Goal: Task Accomplishment & Management: Manage account settings

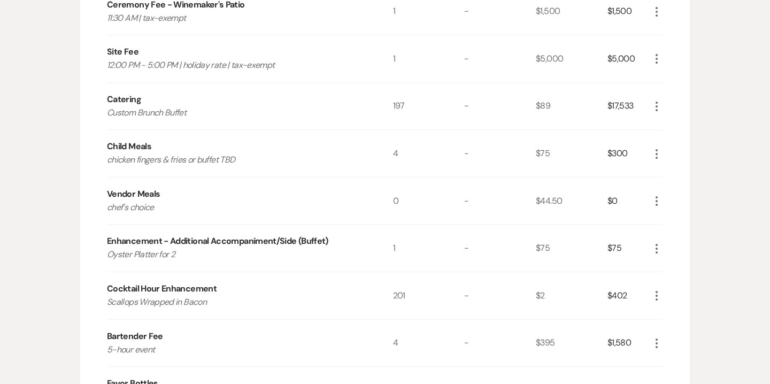
scroll to position [1036, 0]
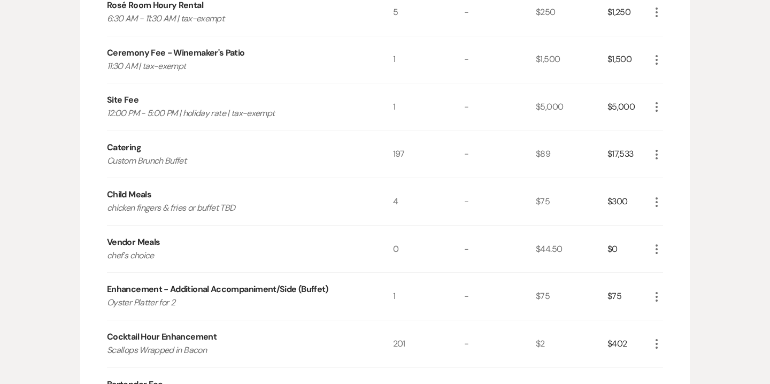
click at [658, 155] on icon "More" at bounding box center [656, 154] width 13 height 13
click at [678, 173] on button "Pencil Edit" at bounding box center [678, 175] width 56 height 17
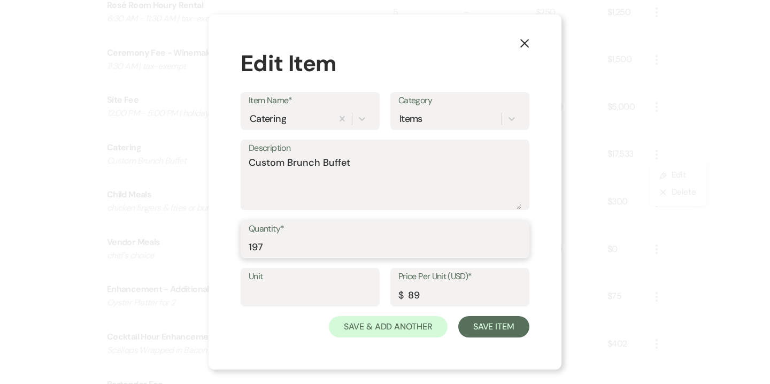
click at [287, 245] on input "197" at bounding box center [385, 246] width 273 height 21
type input "199"
click at [482, 340] on div "X Edit Item Item Name* Catering Category Items Description Custom Brunch Buffet…" at bounding box center [385, 192] width 353 height 356
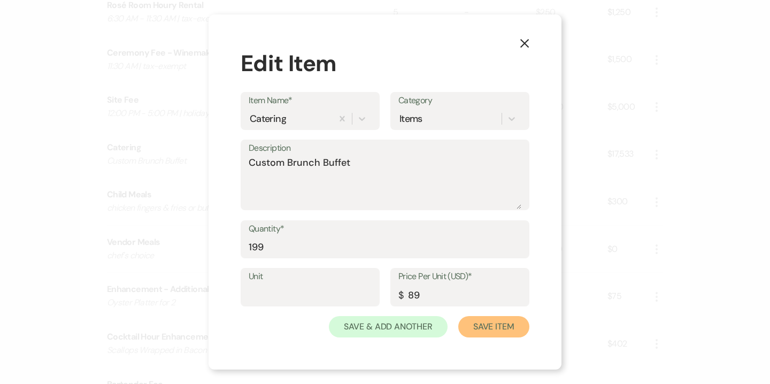
click at [482, 333] on button "Save Item" at bounding box center [493, 326] width 71 height 21
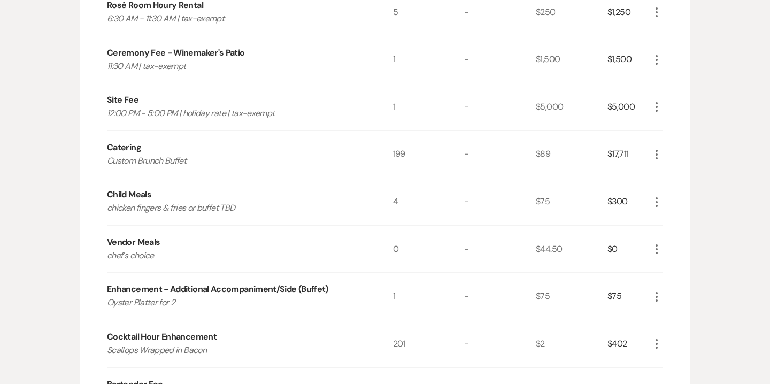
click at [722, 49] on div "Messages Tasks Payments Vendors Rental Overview Timeline Docs & Files Contacts …" at bounding box center [385, 68] width 770 height 1829
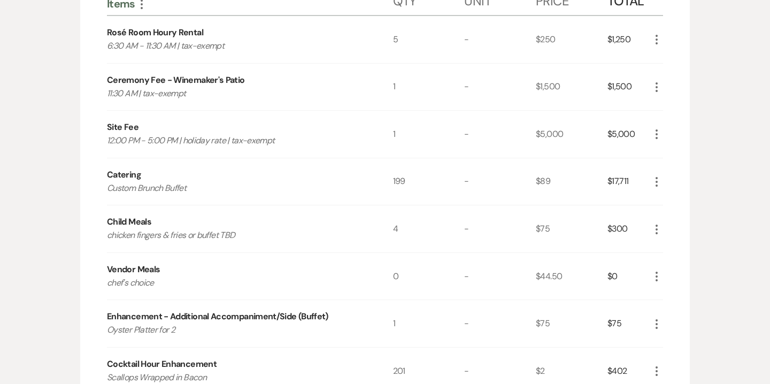
scroll to position [1011, 0]
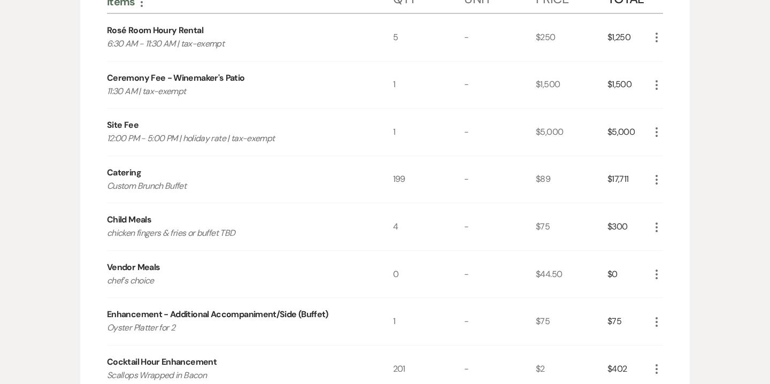
click at [658, 128] on icon "More" at bounding box center [656, 132] width 13 height 13
click at [686, 156] on button "Pencil Edit" at bounding box center [678, 152] width 56 height 17
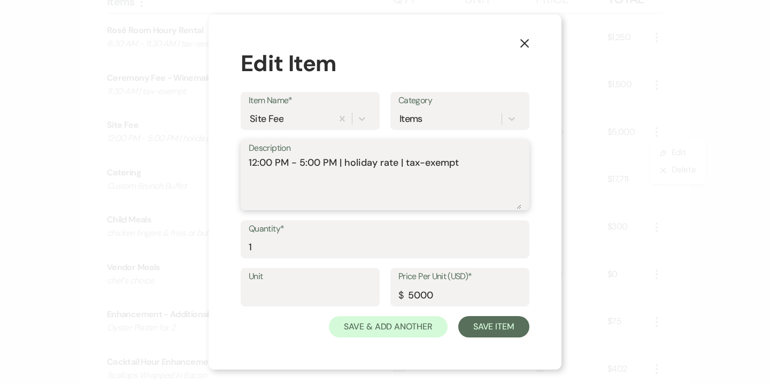
click at [344, 162] on textarea "12:00 PM - 5:00 PM | holiday rate | tax-exempt" at bounding box center [385, 182] width 273 height 53
type textarea "12:00 PM - 5:00 PM | discounted holiday rate | tax-exempt"
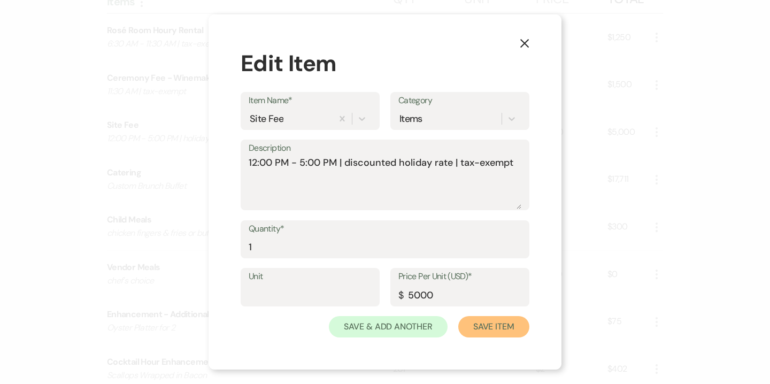
click at [486, 333] on button "Save Item" at bounding box center [493, 326] width 71 height 21
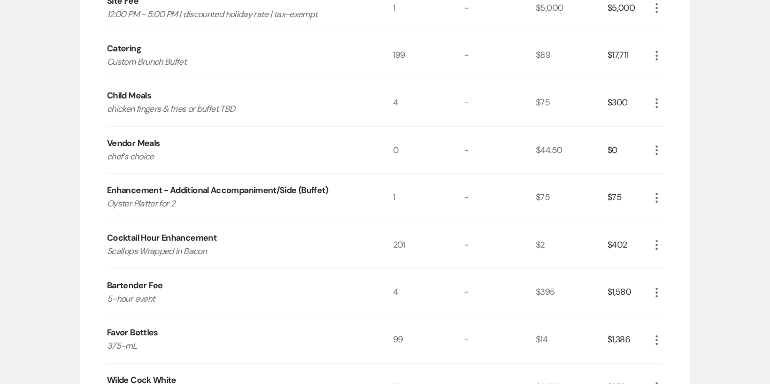
scroll to position [1139, 0]
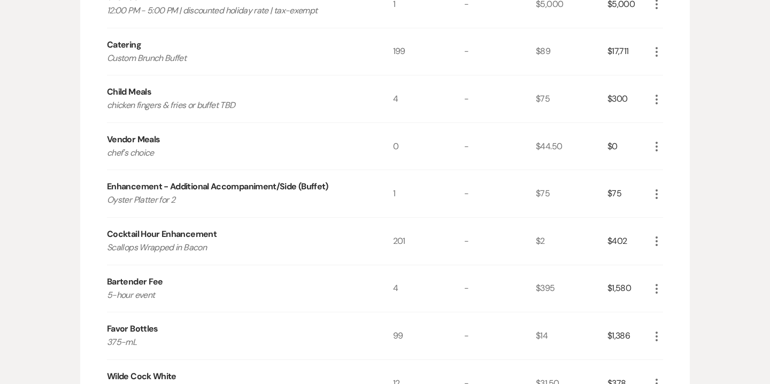
click at [656, 141] on icon "More" at bounding box center [656, 146] width 13 height 13
click at [678, 159] on button "Pencil Edit" at bounding box center [678, 167] width 56 height 17
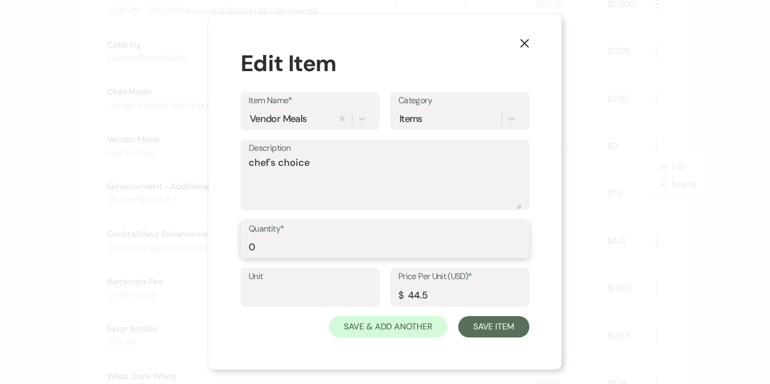
click at [347, 236] on input "0" at bounding box center [385, 246] width 273 height 21
type input "6"
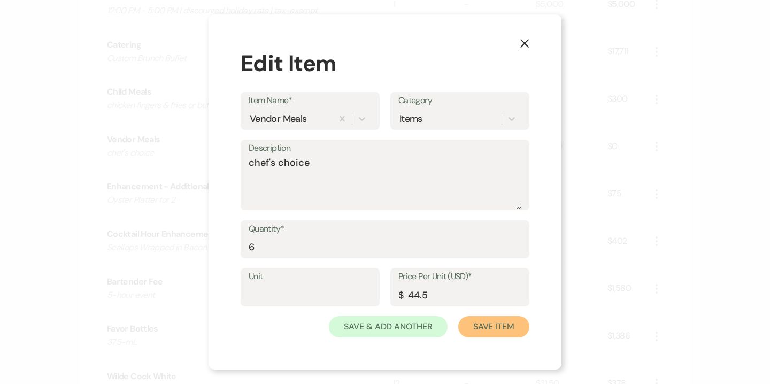
click at [498, 326] on button "Save Item" at bounding box center [493, 326] width 71 height 21
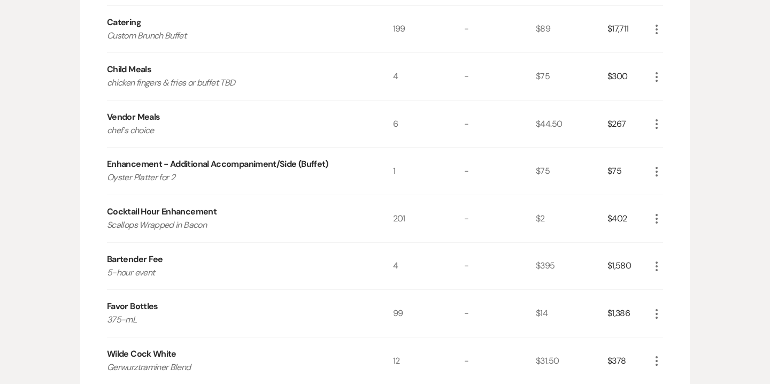
scroll to position [1164, 0]
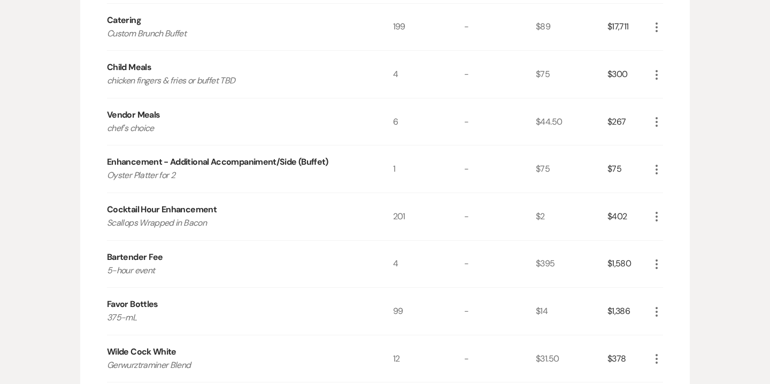
click at [657, 217] on icon "More" at bounding box center [656, 216] width 13 height 13
click at [681, 234] on button "Pencil Edit" at bounding box center [678, 237] width 56 height 17
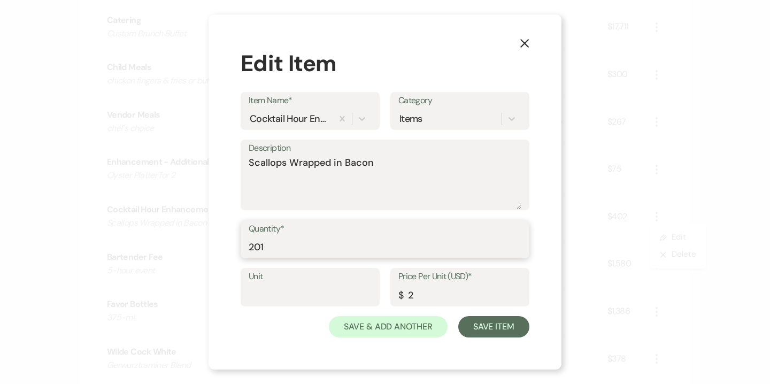
click at [343, 249] on input "201" at bounding box center [385, 246] width 273 height 21
type input "203"
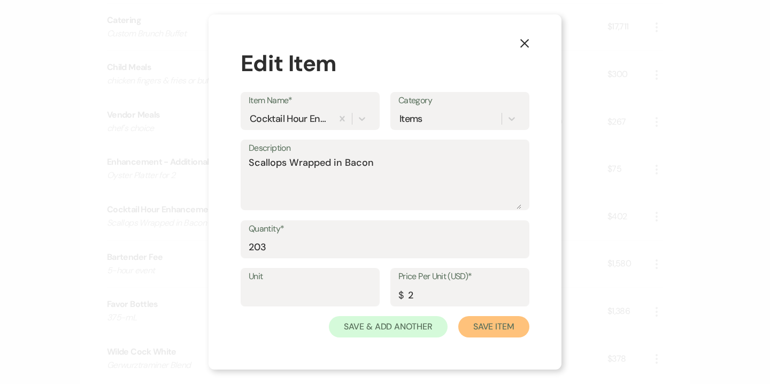
click at [497, 324] on button "Save Item" at bounding box center [493, 326] width 71 height 21
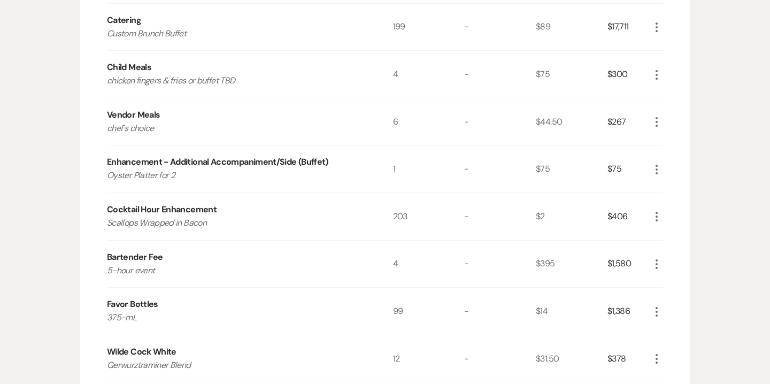
click at [657, 314] on use "button" at bounding box center [657, 312] width 2 height 10
click at [680, 328] on button "Pencil Edit" at bounding box center [678, 332] width 56 height 17
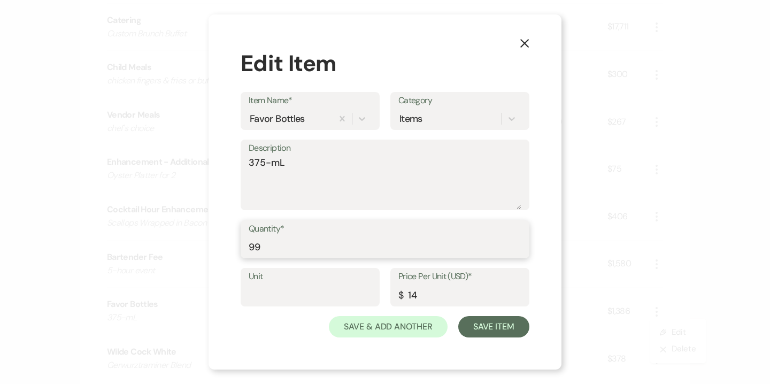
click at [334, 240] on input "99" at bounding box center [385, 246] width 273 height 21
type input "100"
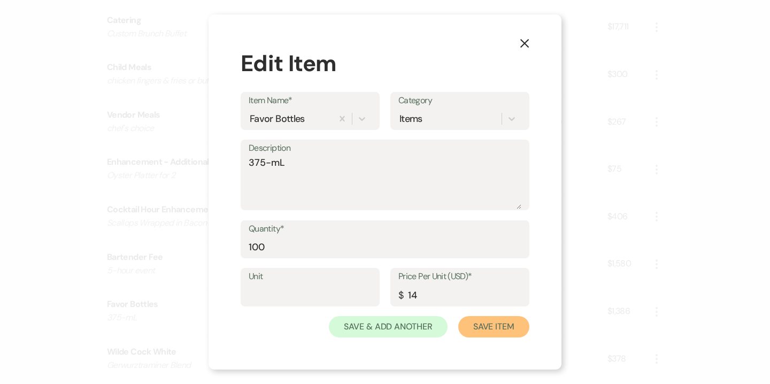
click at [481, 321] on button "Save Item" at bounding box center [493, 326] width 71 height 21
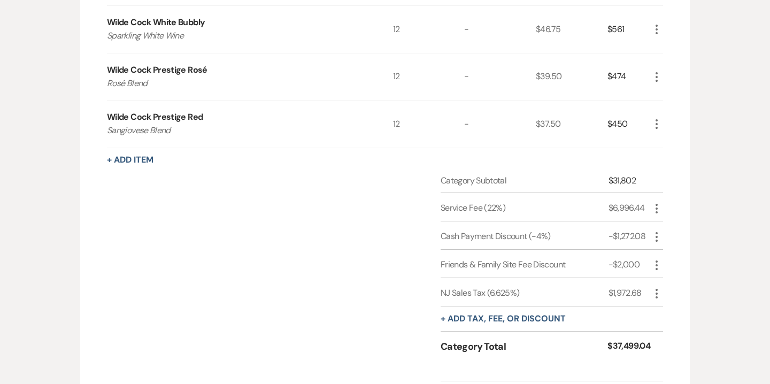
scroll to position [1587, 0]
click at [658, 295] on icon "More" at bounding box center [656, 294] width 13 height 13
click at [678, 312] on button "Pencil Edit" at bounding box center [678, 314] width 56 height 17
select select "3"
select select "false"
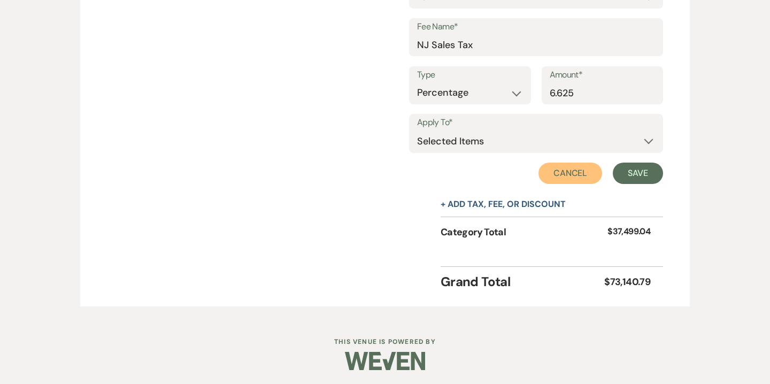
click at [573, 173] on button "Cancel" at bounding box center [571, 173] width 64 height 21
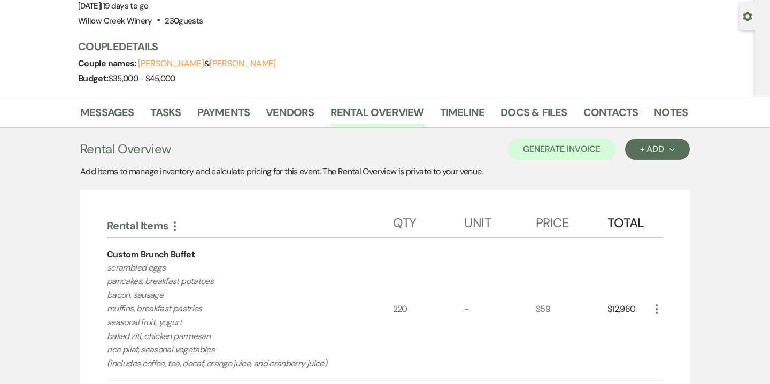
scroll to position [64, 0]
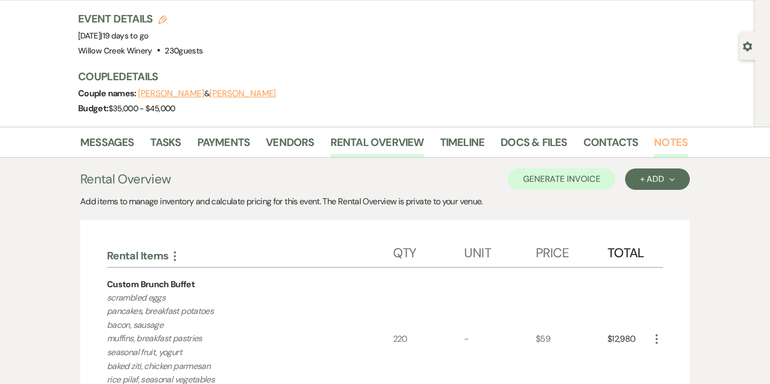
click at [656, 144] on link "Notes" at bounding box center [671, 146] width 34 height 24
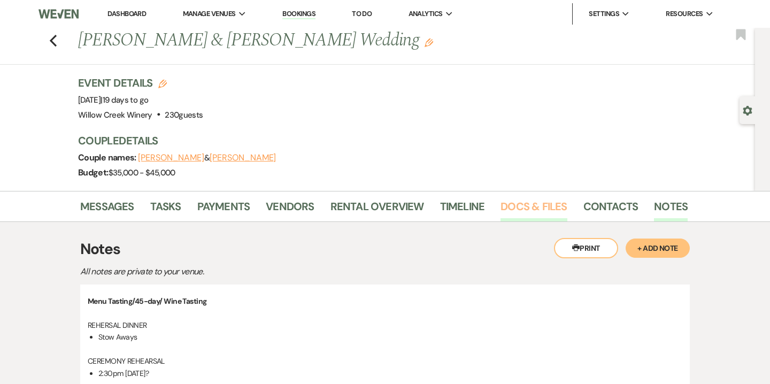
click at [518, 216] on link "Docs & Files" at bounding box center [534, 210] width 66 height 24
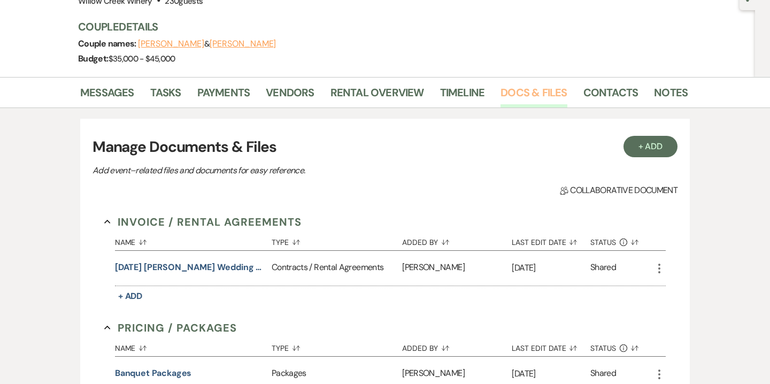
scroll to position [30, 0]
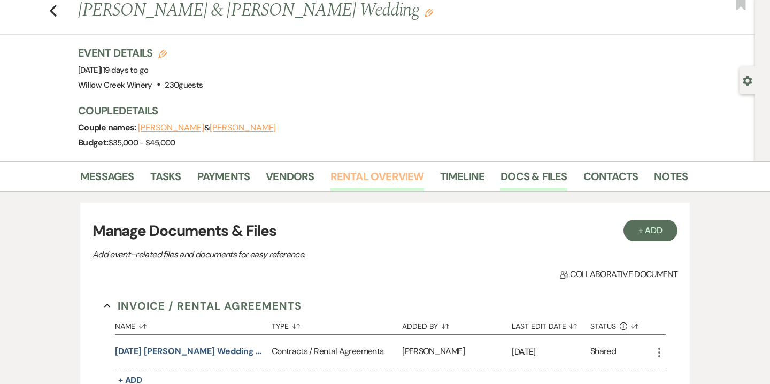
click at [387, 184] on link "Rental Overview" at bounding box center [378, 180] width 94 height 24
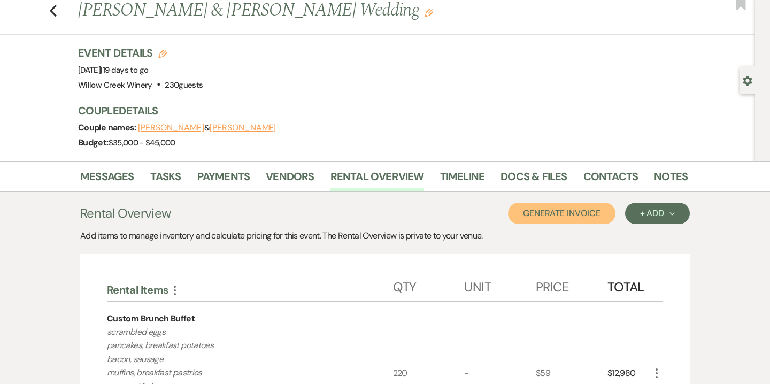
click at [583, 205] on button "Generate Invoice" at bounding box center [561, 213] width 107 height 21
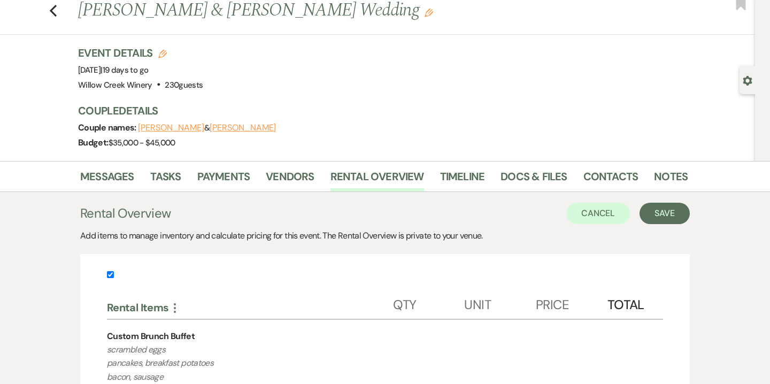
click at [108, 276] on input "checkbox" at bounding box center [110, 274] width 7 height 7
checkbox input "false"
click at [658, 212] on button "Save" at bounding box center [665, 213] width 50 height 21
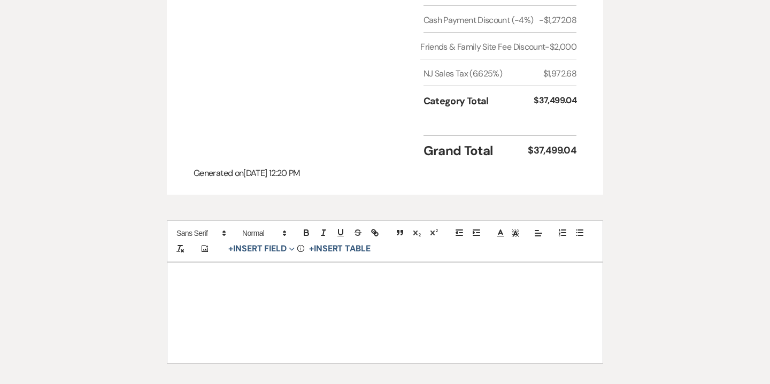
scroll to position [1223, 0]
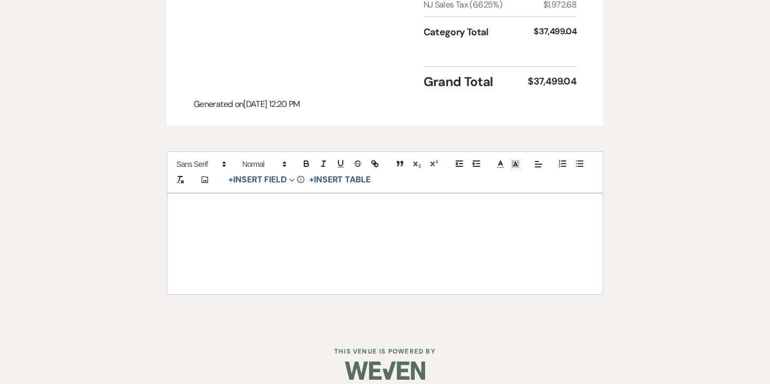
click at [326, 229] on p at bounding box center [385, 235] width 384 height 13
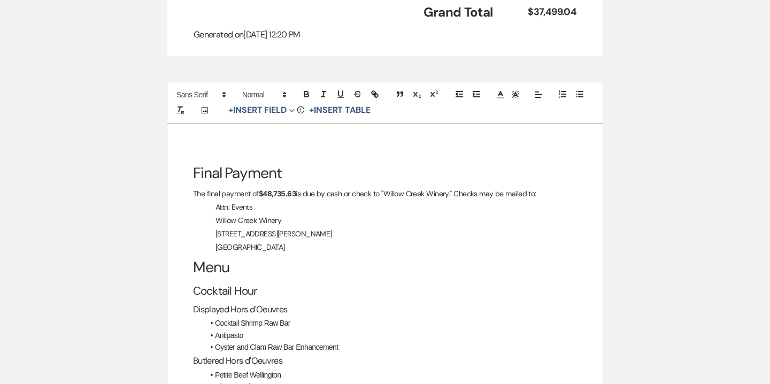
scroll to position [1293, 0]
drag, startPoint x: 296, startPoint y: 312, endPoint x: 216, endPoint y: 311, distance: 79.7
click at [216, 317] on li "Cocktail Shrimp Raw Bar" at bounding box center [390, 323] width 373 height 12
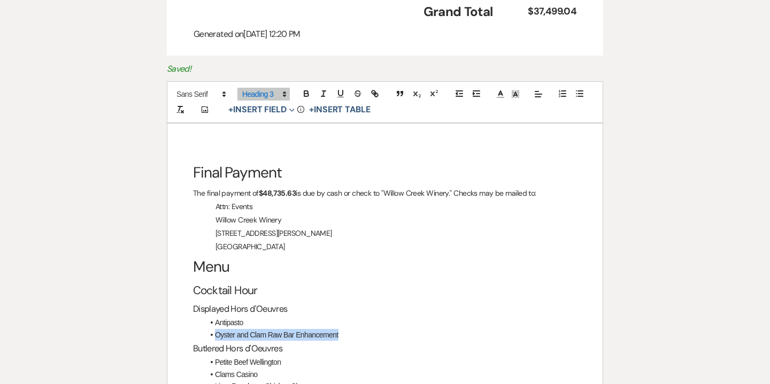
drag, startPoint x: 340, startPoint y: 324, endPoint x: 214, endPoint y: 319, distance: 125.8
click at [214, 329] on li "Oyster and Clam Raw Bar Enhancement" at bounding box center [390, 335] width 373 height 12
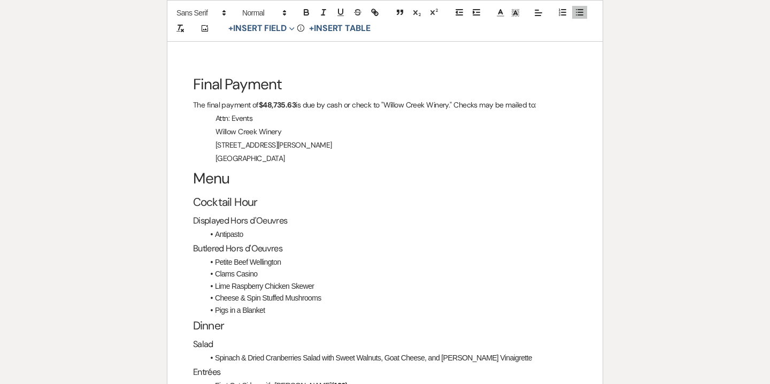
scroll to position [1380, 0]
drag, startPoint x: 269, startPoint y: 301, endPoint x: 216, endPoint y: 251, distance: 73.0
click at [216, 257] on ul "Petite Beef Wellington Clams Casino Lime Raspberry Chicken Skewer Cheese & Spin…" at bounding box center [390, 287] width 373 height 60
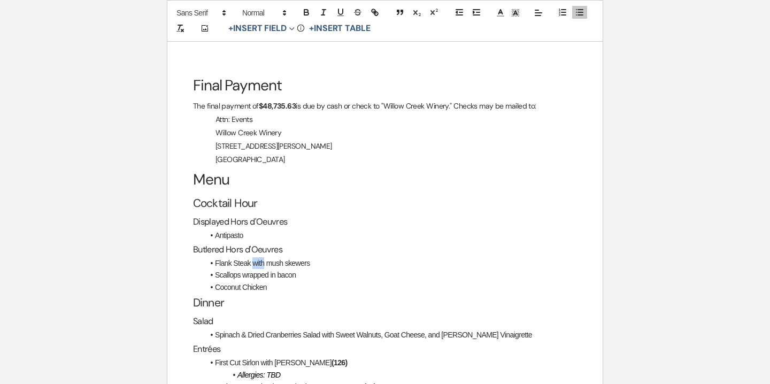
drag, startPoint x: 252, startPoint y: 252, endPoint x: 264, endPoint y: 254, distance: 11.3
click at [264, 259] on span "Flank Steak with mush skewers" at bounding box center [262, 263] width 95 height 9
click at [267, 259] on span "Flank Steak and mush skewers" at bounding box center [262, 263] width 95 height 9
click at [281, 259] on span "Flank Steak and Mush skewers" at bounding box center [262, 263] width 95 height 9
click at [301, 259] on span "Flank Steak and Mushroom skewers" at bounding box center [270, 263] width 110 height 9
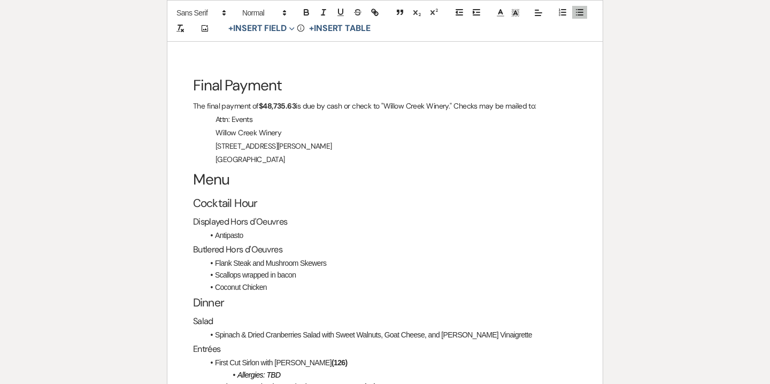
click at [347, 257] on li "Flank Steak and Mushroom Skewers" at bounding box center [390, 263] width 373 height 12
click at [247, 271] on span "Scallops wrapped in bacon" at bounding box center [255, 275] width 81 height 9
click at [281, 271] on span "Scallops Wrapped in bacon" at bounding box center [256, 275] width 82 height 9
click at [278, 281] on li "Coconut Chicken" at bounding box center [390, 287] width 373 height 12
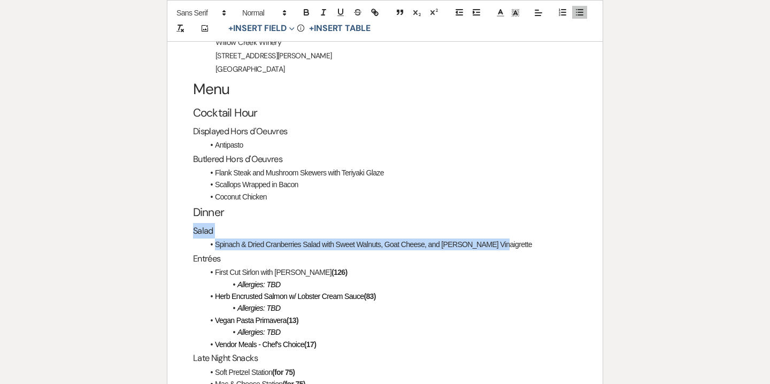
drag, startPoint x: 500, startPoint y: 233, endPoint x: 185, endPoint y: 220, distance: 314.7
click at [185, 220] on div "Final Payment The final payment of $48,735.63 is due by cash or check to "Willo…" at bounding box center [384, 281] width 435 height 671
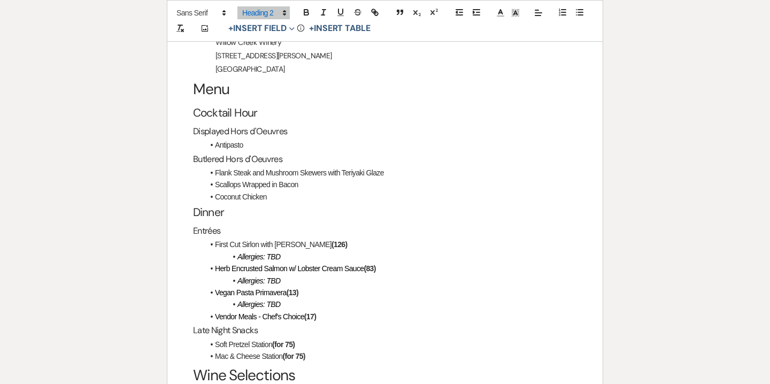
click at [194, 223] on h3 "Entrées" at bounding box center [385, 231] width 384 height 16
drag, startPoint x: 306, startPoint y: 218, endPoint x: 277, endPoint y: 218, distance: 29.4
click at [277, 223] on h3 "Custom Brunch BuffetEntrées" at bounding box center [385, 231] width 384 height 16
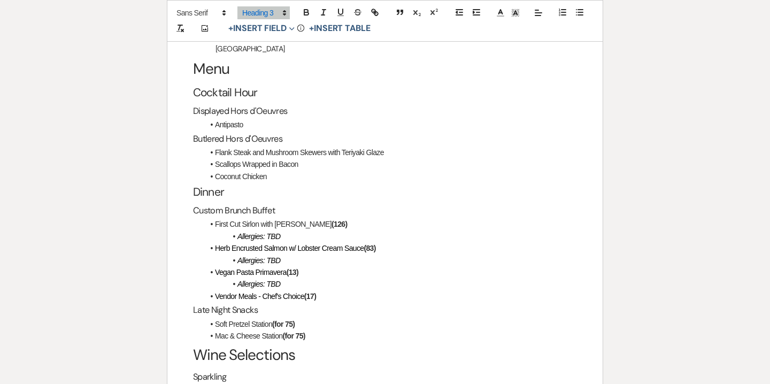
scroll to position [1494, 0]
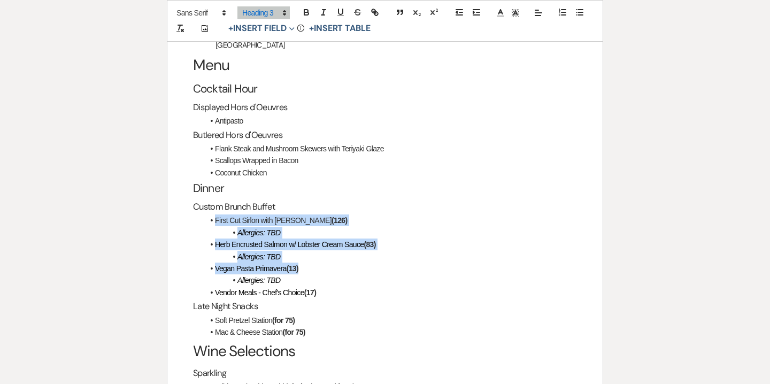
drag, startPoint x: 216, startPoint y: 209, endPoint x: 314, endPoint y: 254, distance: 108.2
click at [314, 254] on ul "First Cut Sirlon with Merlot Demi-Glace (126) Allergies: TBD Herb Encrusted Sal…" at bounding box center [390, 256] width 373 height 84
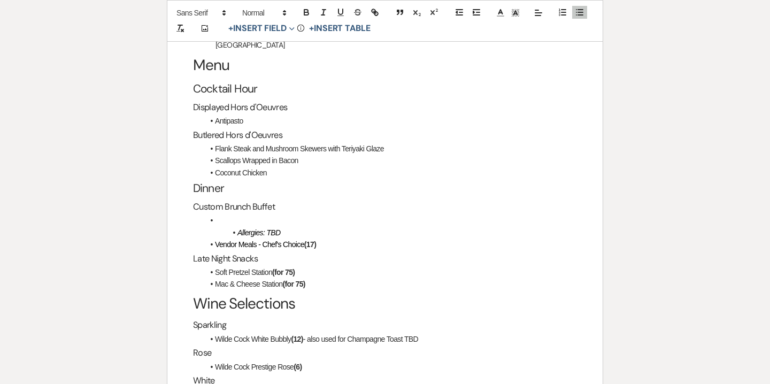
click at [316, 240] on strong "(17)" at bounding box center [310, 244] width 12 height 9
drag, startPoint x: 263, startPoint y: 234, endPoint x: 303, endPoint y: 233, distance: 40.7
click at [303, 240] on span "Vendor Meals - Chef's Choice" at bounding box center [259, 244] width 89 height 9
click at [238, 214] on li at bounding box center [390, 220] width 373 height 12
click at [290, 199] on h3 "Custom Brunch Buffet" at bounding box center [385, 207] width 384 height 16
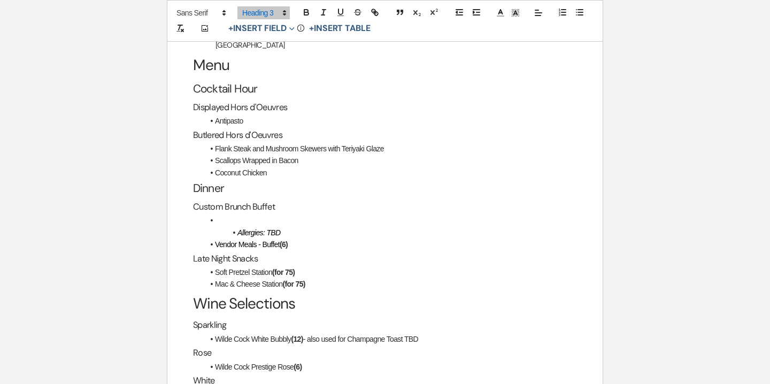
click at [251, 214] on li at bounding box center [390, 220] width 373 height 12
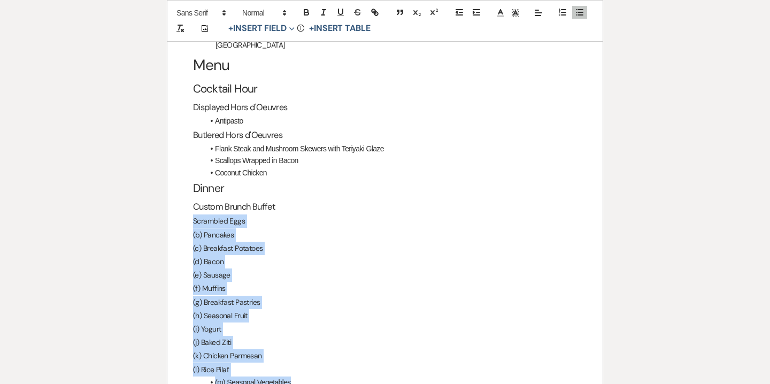
drag, startPoint x: 193, startPoint y: 210, endPoint x: 311, endPoint y: 366, distance: 196.3
click at [311, 366] on div "Final Payment The final payment of $48,735.63 is due by cash or check to "Willo…" at bounding box center [384, 300] width 435 height 757
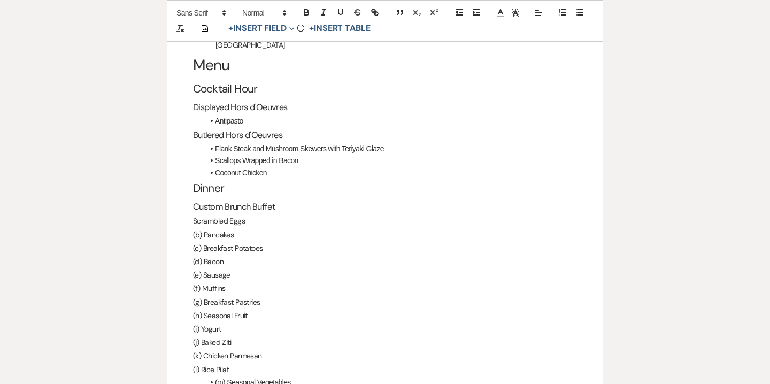
click at [577, 19] on div at bounding box center [571, 13] width 34 height 16
click at [221, 322] on p "(i) Yogurt" at bounding box center [385, 328] width 384 height 13
drag, startPoint x: 193, startPoint y: 223, endPoint x: 204, endPoint y: 225, distance: 11.4
click at [204, 228] on p "(b) Pancakes" at bounding box center [385, 234] width 384 height 13
click at [204, 242] on p "(c) Breakfast Potatoes" at bounding box center [385, 248] width 384 height 13
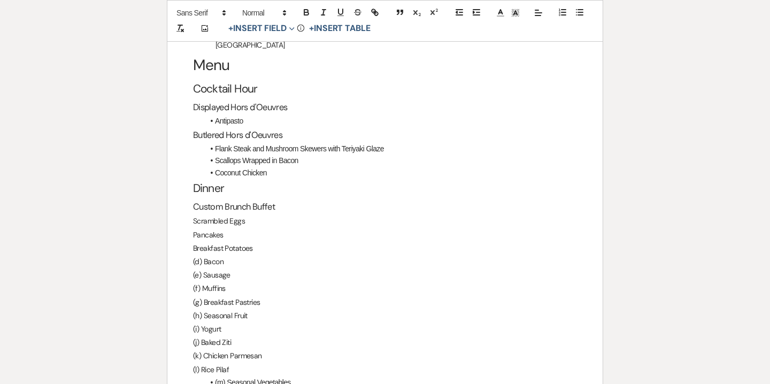
click at [204, 255] on p "(d) Bacon" at bounding box center [385, 261] width 384 height 13
click at [205, 268] on p "(e) Sausage" at bounding box center [385, 274] width 384 height 13
click at [203, 282] on p "(f) Muffins" at bounding box center [385, 288] width 384 height 13
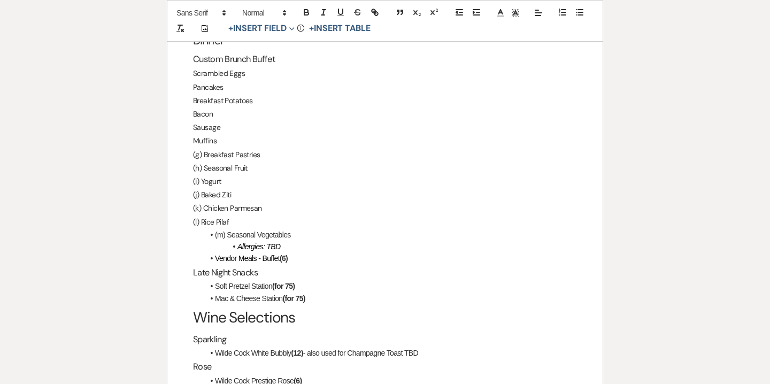
scroll to position [1610, 0]
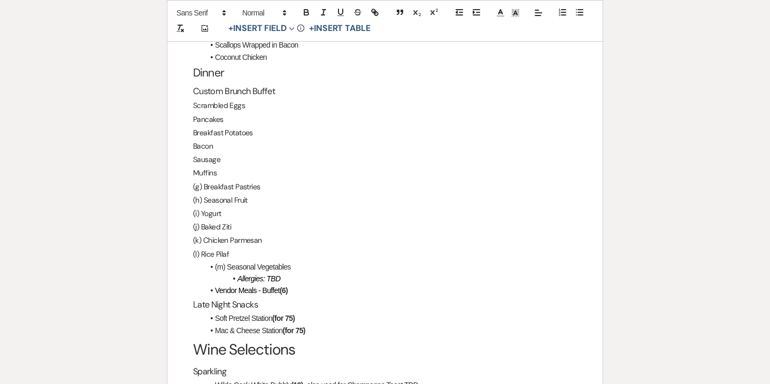
click at [204, 180] on p "(g) Breakfast Pastries" at bounding box center [385, 186] width 384 height 13
click at [203, 194] on p "(h) Seasonal Fruit" at bounding box center [385, 200] width 384 height 13
click at [202, 207] on p "(i) Yogurt" at bounding box center [385, 213] width 384 height 13
click at [202, 220] on p "(j) Baked Ziti" at bounding box center [385, 226] width 384 height 13
click at [203, 234] on p "(k) Chicken Parmesan" at bounding box center [385, 240] width 384 height 13
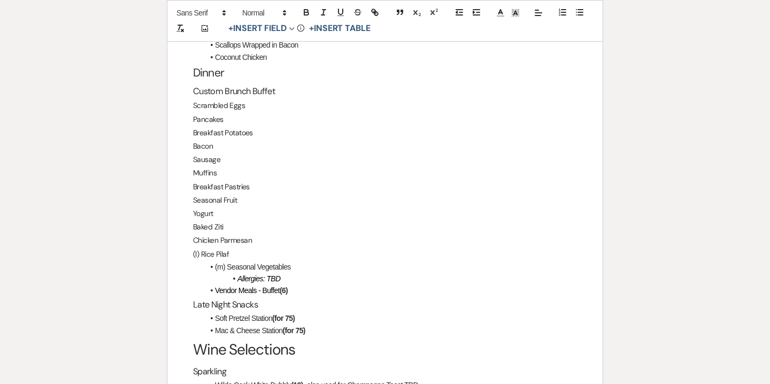
click at [202, 248] on p "(l) Rice Pilaf" at bounding box center [385, 254] width 384 height 13
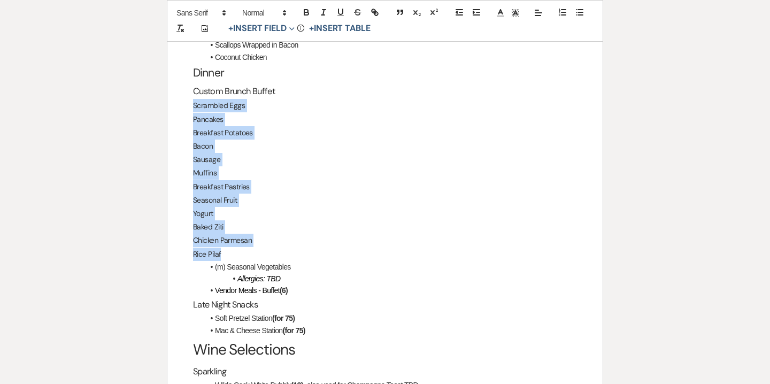
drag, startPoint x: 194, startPoint y: 92, endPoint x: 243, endPoint y: 238, distance: 154.1
click at [243, 238] on div "Final Payment The final payment of $48,735.63 is due by cash or check to "Willo…" at bounding box center [384, 184] width 435 height 757
click at [575, 14] on icon "button" at bounding box center [580, 12] width 10 height 10
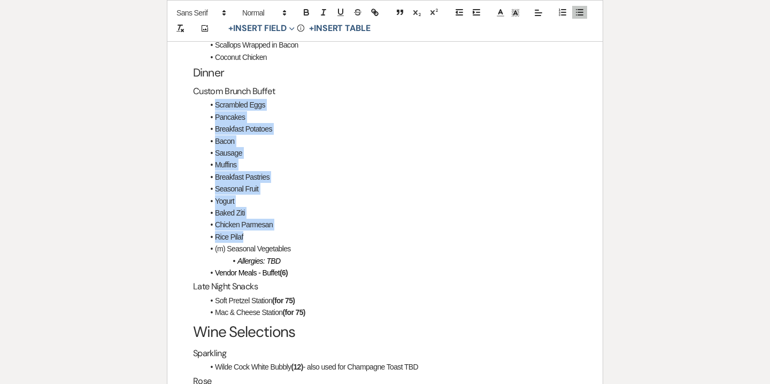
click at [360, 207] on li "Baked Ziti" at bounding box center [390, 213] width 373 height 12
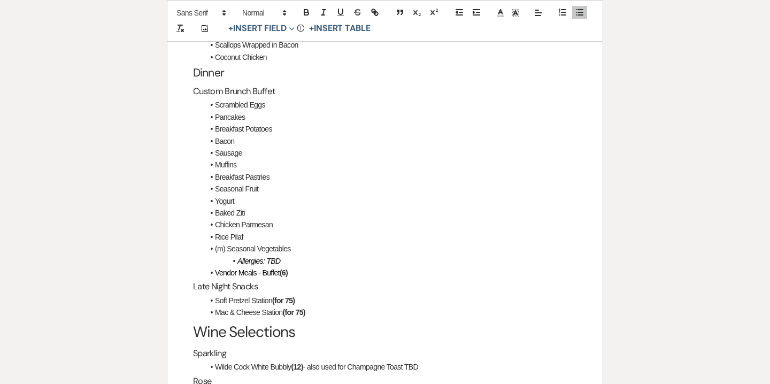
click at [216, 171] on li "Breakfast Pastries" at bounding box center [390, 177] width 373 height 12
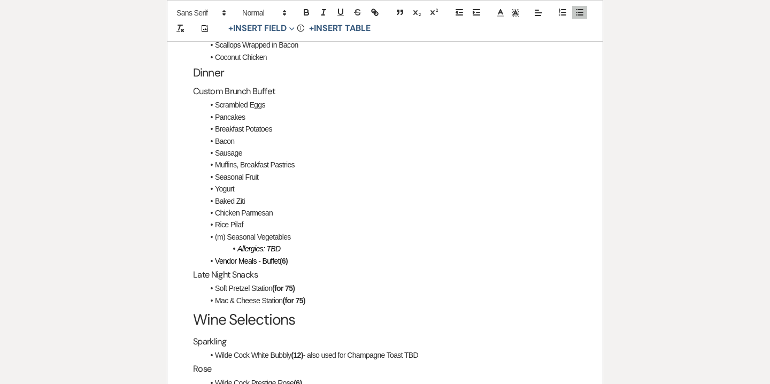
click at [227, 231] on li "(m) Seasonal Vegetables" at bounding box center [390, 237] width 373 height 12
click at [228, 231] on li "(m) Seasonal Vegetables" at bounding box center [390, 237] width 373 height 12
drag, startPoint x: 310, startPoint y: 292, endPoint x: 180, endPoint y: 265, distance: 132.7
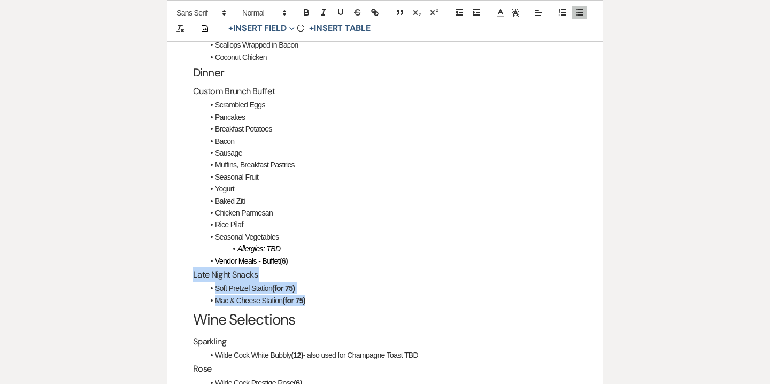
click at [180, 265] on div "Final Payment The final payment of $48,735.63 is due by cash or check to "Willo…" at bounding box center [384, 169] width 435 height 727
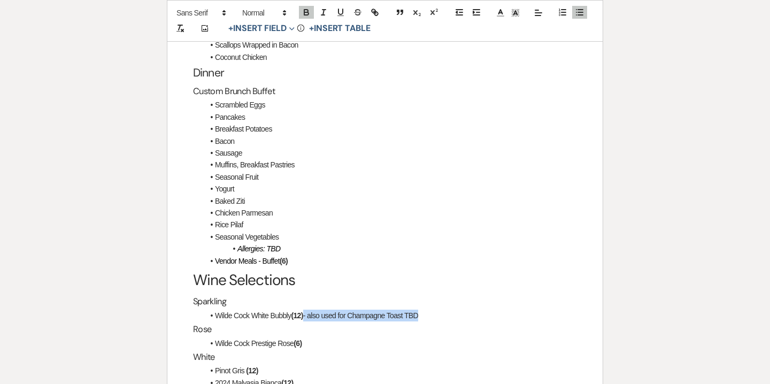
drag, startPoint x: 439, startPoint y: 306, endPoint x: 307, endPoint y: 299, distance: 131.8
click at [307, 310] on li "Wilde Cock White Bubbly (12) - also used for Champagne Toast TBD" at bounding box center [390, 316] width 373 height 12
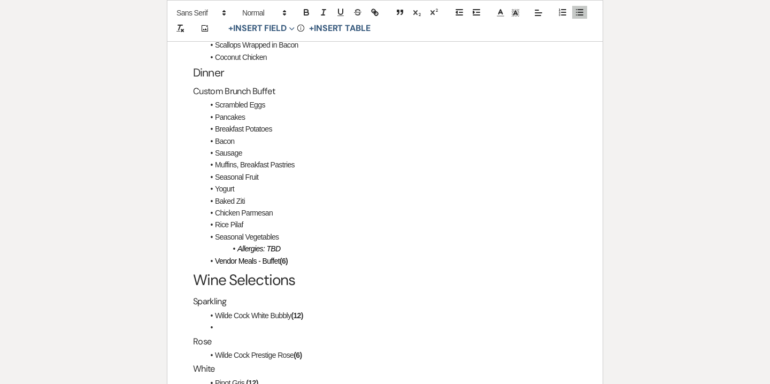
drag, startPoint x: 214, startPoint y: 305, endPoint x: 316, endPoint y: 305, distance: 101.6
click at [316, 310] on li "Wilde Cock White Bubbly (12)" at bounding box center [390, 316] width 373 height 12
copy li "Wilde Cock White Bubbly (12)"
click at [223, 321] on li at bounding box center [390, 327] width 373 height 12
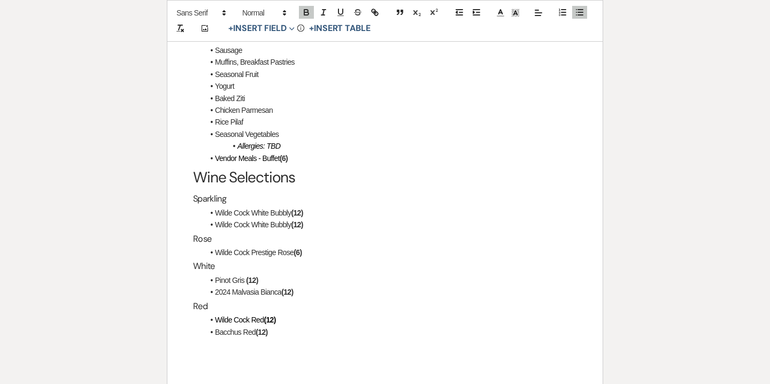
scroll to position [1722, 0]
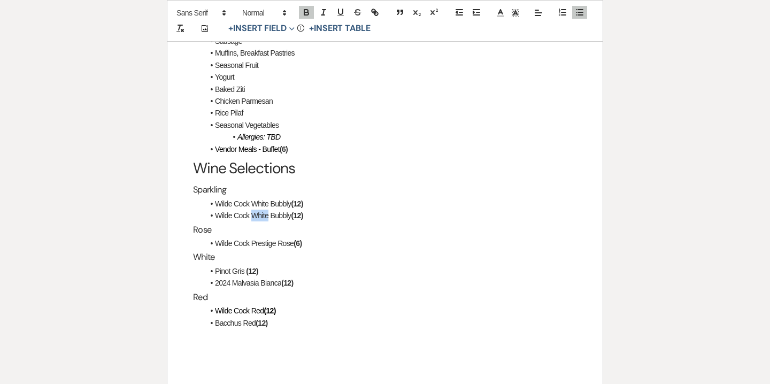
drag, startPoint x: 254, startPoint y: 204, endPoint x: 268, endPoint y: 205, distance: 14.5
click at [268, 210] on li "Wilde Cock White Bubbly (12)" at bounding box center [390, 216] width 373 height 12
drag, startPoint x: 316, startPoint y: 235, endPoint x: 180, endPoint y: 217, distance: 136.5
click at [180, 217] on div "Final Payment The final payment of $48,735.63 is due by cash or check to "Willo…" at bounding box center [384, 44] width 435 height 699
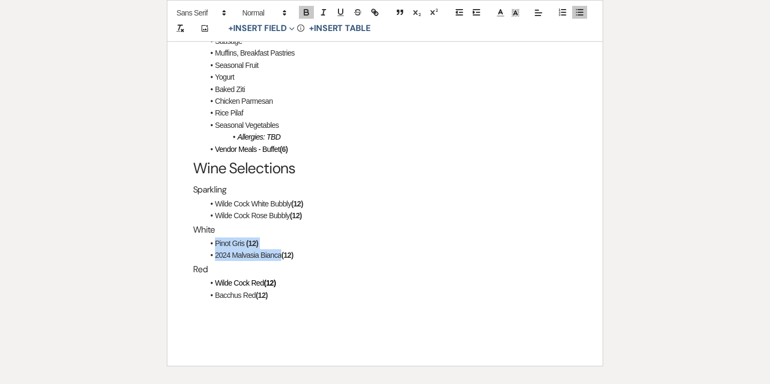
drag, startPoint x: 282, startPoint y: 244, endPoint x: 214, endPoint y: 229, distance: 69.1
click at [214, 237] on ul "Pinot Gris (12) 2024 Malvasia Bianca (12)" at bounding box center [390, 249] width 373 height 24
click at [221, 237] on li at bounding box center [390, 243] width 373 height 12
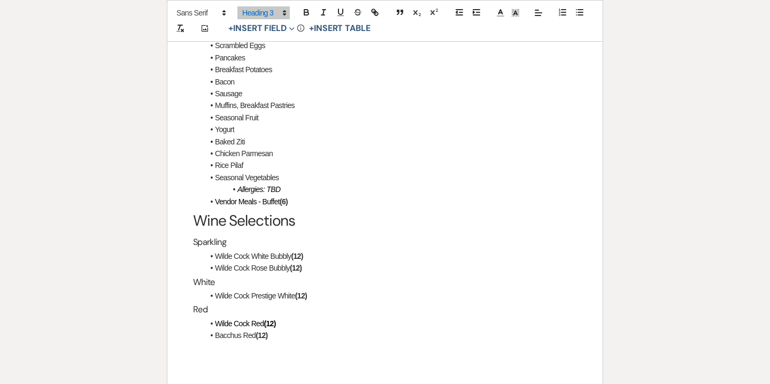
scroll to position [1670, 0]
click at [216, 290] on span "Wilde Cock Prestige White" at bounding box center [255, 294] width 80 height 9
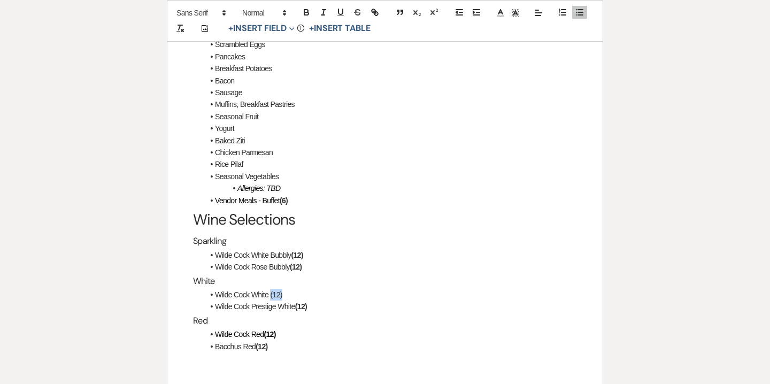
drag, startPoint x: 285, startPoint y: 283, endPoint x: 269, endPoint y: 282, distance: 15.6
click at [269, 289] on li "Wilde Cock White (12)" at bounding box center [390, 295] width 373 height 12
click at [306, 14] on icon "button" at bounding box center [307, 12] width 10 height 10
click at [252, 330] on span "Wilde Cock Red" at bounding box center [239, 334] width 49 height 9
drag, startPoint x: 275, startPoint y: 335, endPoint x: 216, endPoint y: 335, distance: 59.4
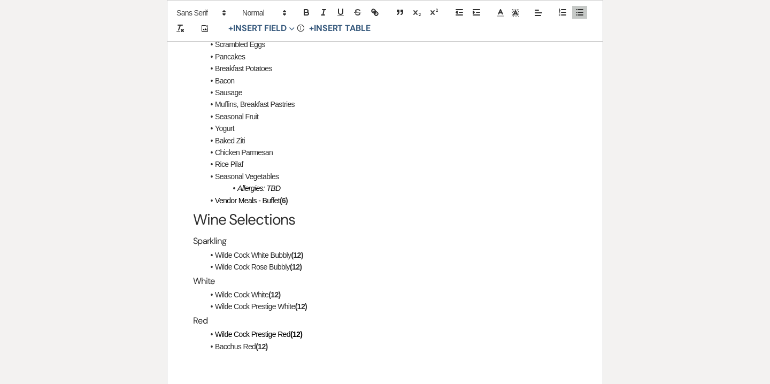
click at [216, 341] on li "Bacchus Red (12)" at bounding box center [390, 347] width 373 height 12
click at [282, 330] on span "Wilde Cock Prestige Red" at bounding box center [252, 334] width 75 height 9
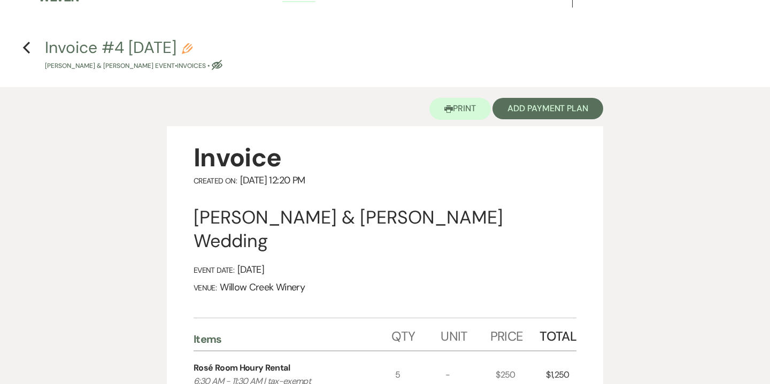
scroll to position [0, 0]
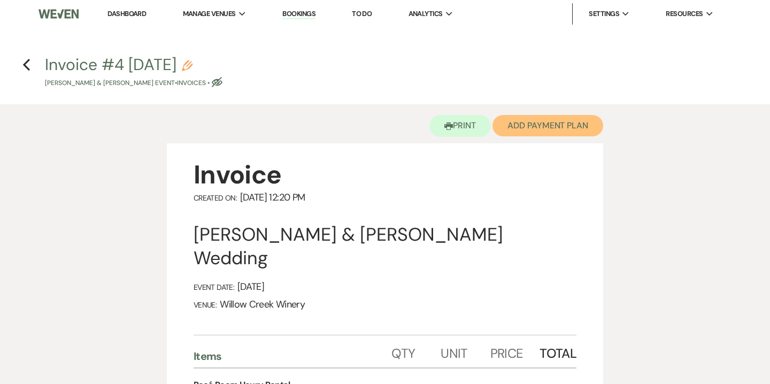
click at [548, 126] on button "Add Payment Plan" at bounding box center [548, 125] width 111 height 21
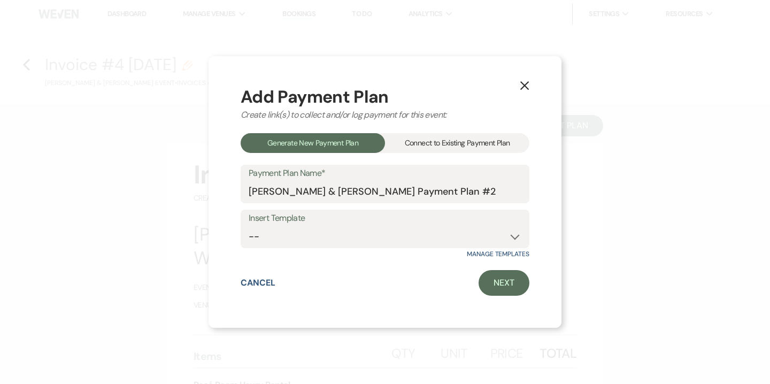
click at [491, 139] on div "Connect to Existing Payment Plan" at bounding box center [457, 143] width 144 height 20
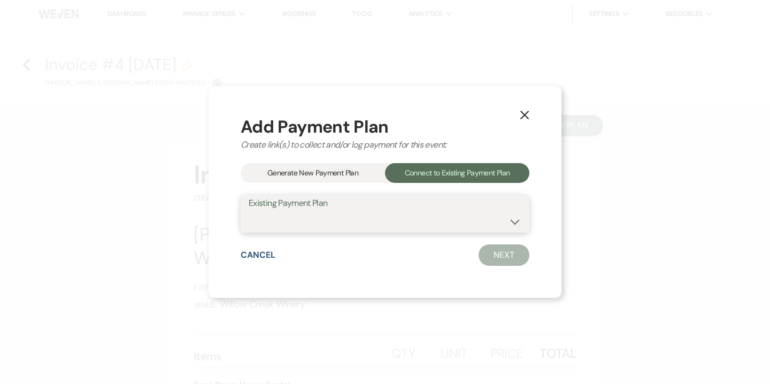
click at [448, 218] on select "Dan Miller & Suzi King's Payment Plan #1" at bounding box center [385, 221] width 273 height 21
select select "15110"
click at [249, 211] on select "Dan Miller & Suzi King's Payment Plan #1" at bounding box center [385, 221] width 273 height 21
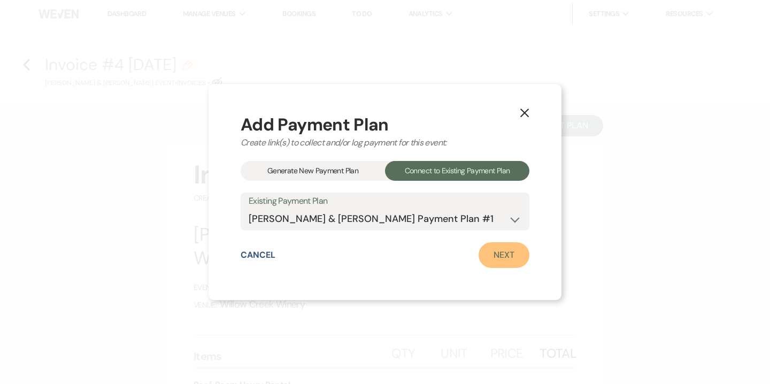
click at [506, 255] on link "Next" at bounding box center [504, 255] width 51 height 26
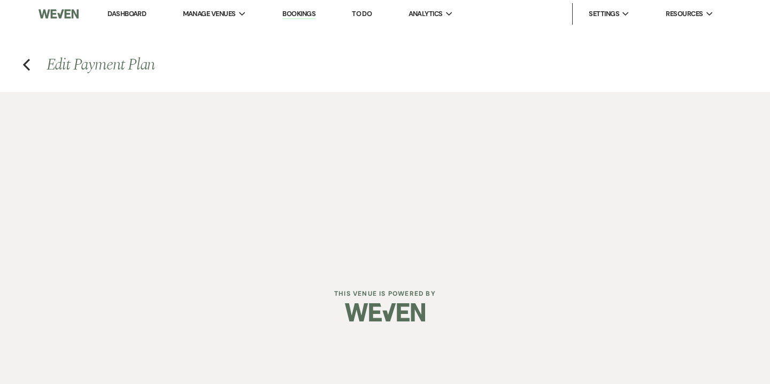
select select "28928"
select select "1"
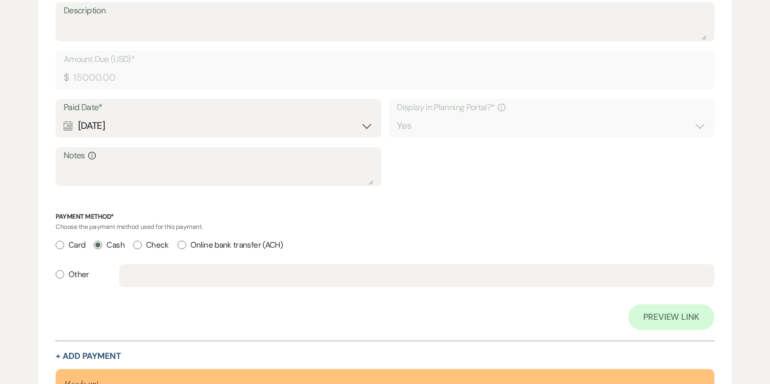
scroll to position [935, 0]
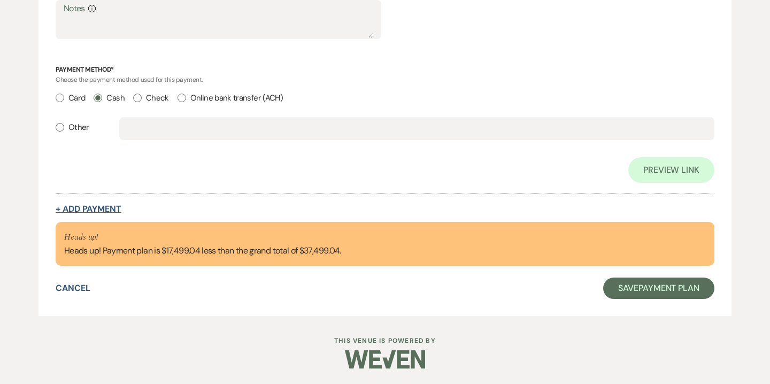
click at [110, 212] on button "+ Add Payment" at bounding box center [89, 209] width 66 height 9
select select "2"
select select "flat"
select select "true"
select select "client"
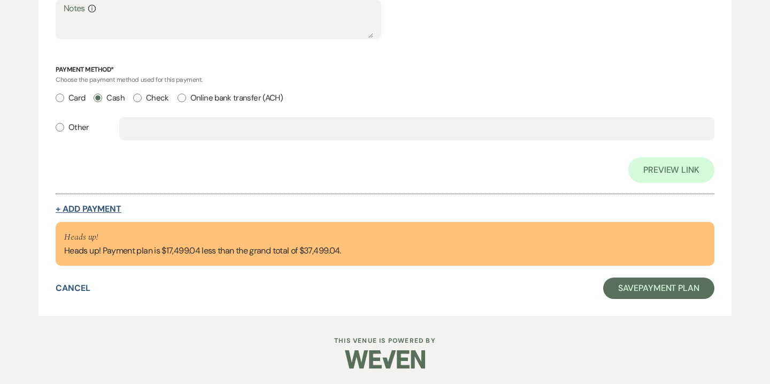
select select "weeks"
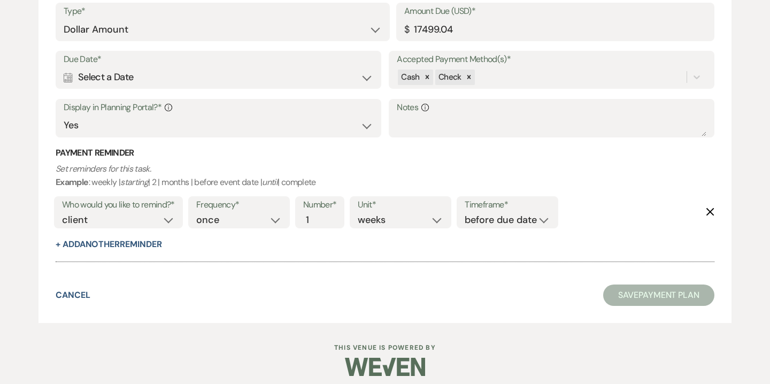
scroll to position [1209, 0]
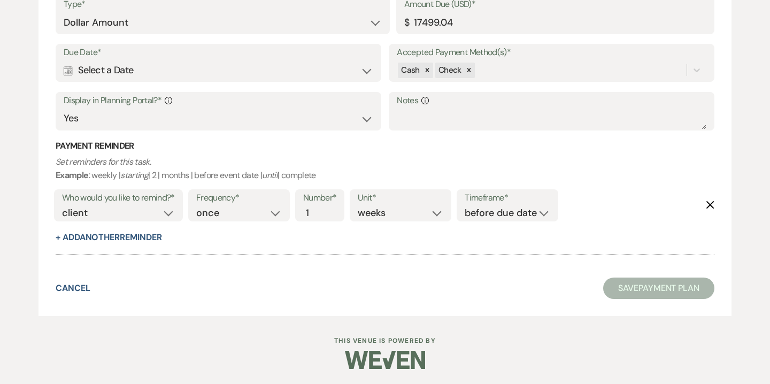
click at [711, 202] on icon "Delete" at bounding box center [710, 205] width 9 height 9
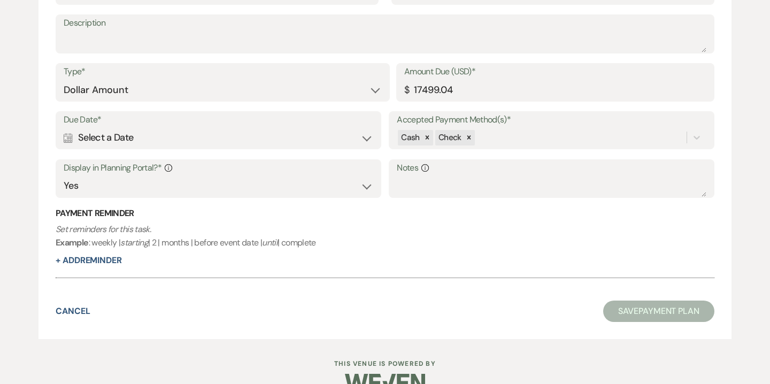
scroll to position [1138, 0]
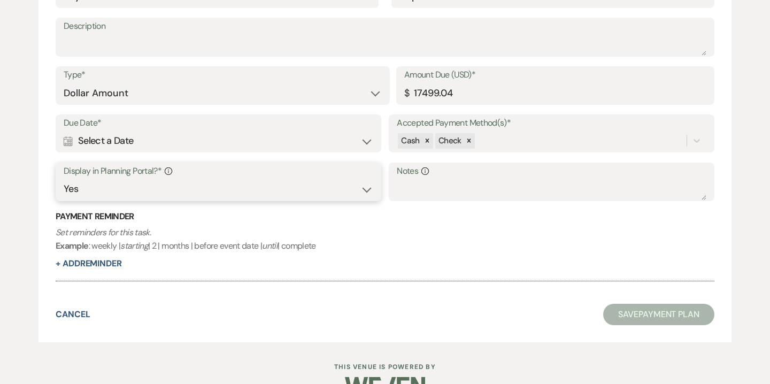
click at [263, 192] on select "Yes No" at bounding box center [219, 189] width 310 height 21
select select "false"
click at [64, 179] on select "Yes No" at bounding box center [219, 189] width 310 height 21
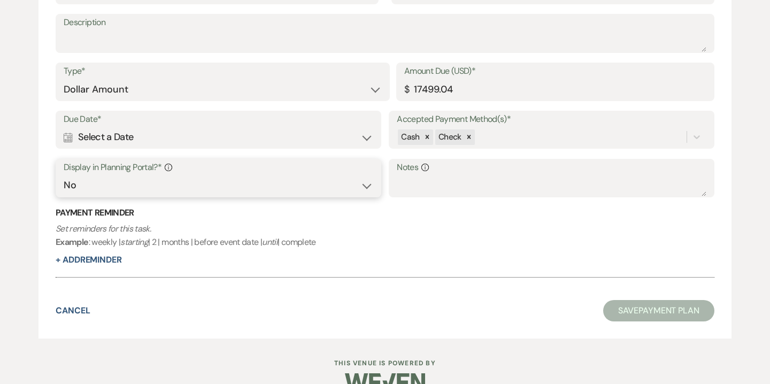
scroll to position [1164, 0]
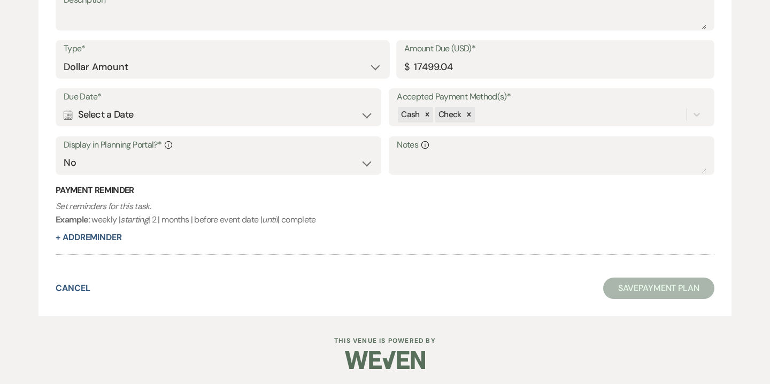
click at [669, 292] on button "Save Payment Plan" at bounding box center [658, 288] width 111 height 21
click at [362, 115] on div "Calendar Select a Date Expand" at bounding box center [218, 115] width 309 height 21
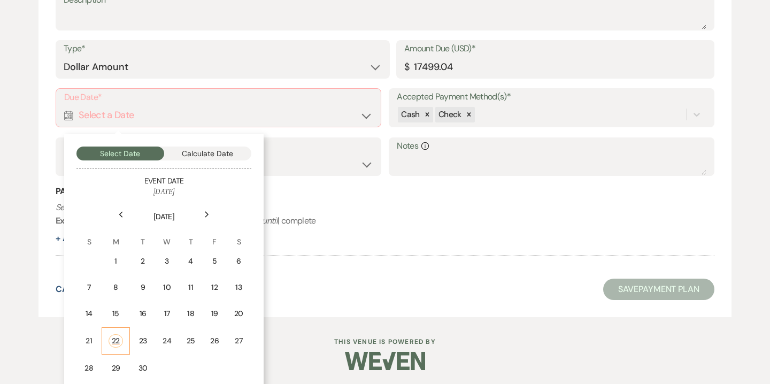
click at [116, 342] on div "22" at bounding box center [116, 340] width 15 height 13
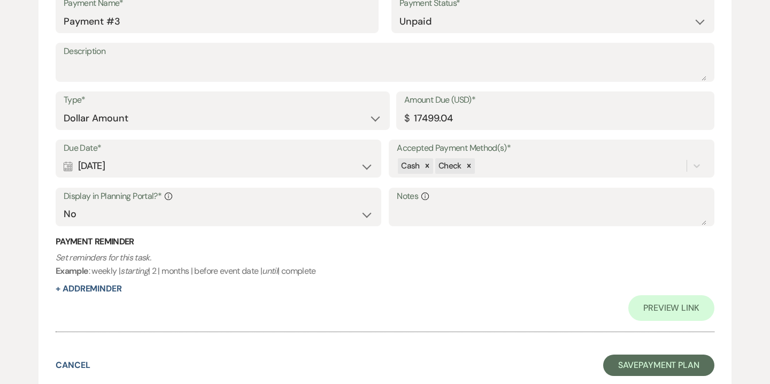
scroll to position [1216, 0]
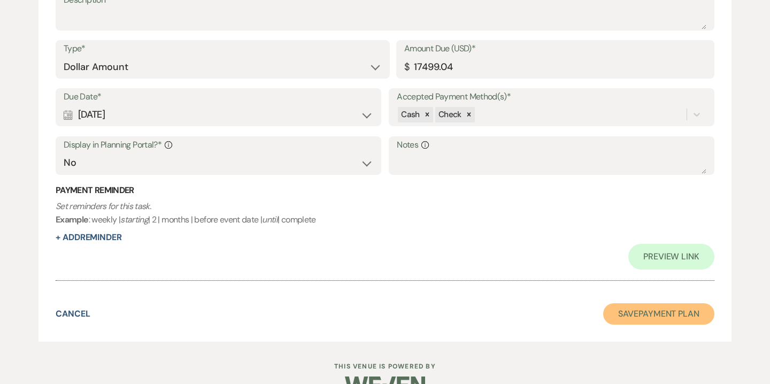
click at [643, 311] on button "Save Payment Plan" at bounding box center [658, 313] width 111 height 21
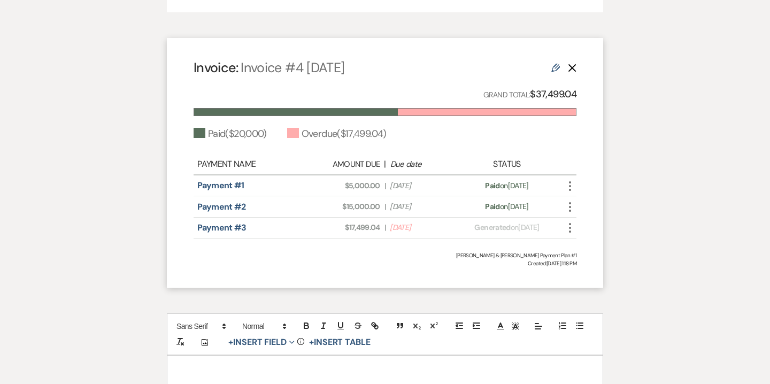
scroll to position [1338, 0]
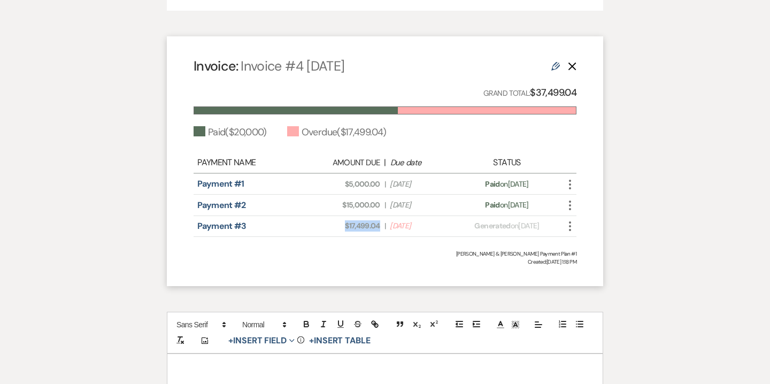
drag, startPoint x: 342, startPoint y: 217, endPoint x: 380, endPoint y: 217, distance: 37.4
click at [380, 220] on span "Amount Due: $17,499.04" at bounding box center [348, 225] width 64 height 11
copy span "$17,499.04"
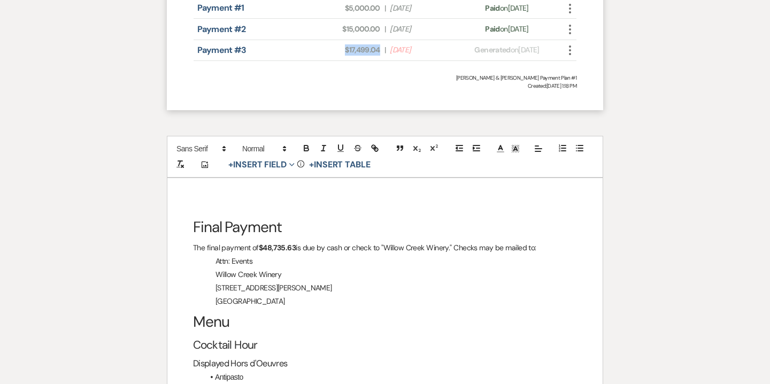
scroll to position [1516, 0]
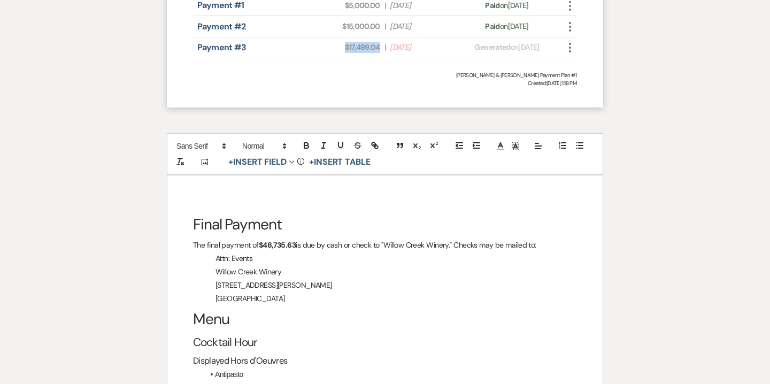
drag, startPoint x: 259, startPoint y: 232, endPoint x: 296, endPoint y: 232, distance: 36.9
click at [296, 240] on strong "$48,735.63" at bounding box center [277, 245] width 37 height 10
drag, startPoint x: 293, startPoint y: 233, endPoint x: 261, endPoint y: 233, distance: 32.1
click at [261, 239] on p "The final payment of $17,499.04 is due by cash or check to "Willow Creek Winery…" at bounding box center [385, 245] width 384 height 13
click at [306, 143] on icon "button" at bounding box center [306, 144] width 4 height 3
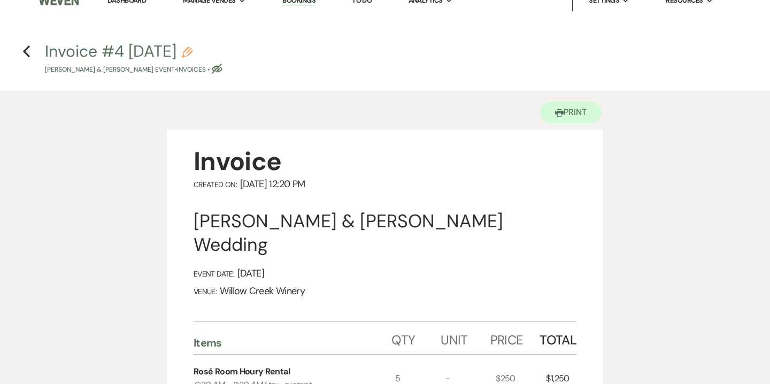
scroll to position [0, 0]
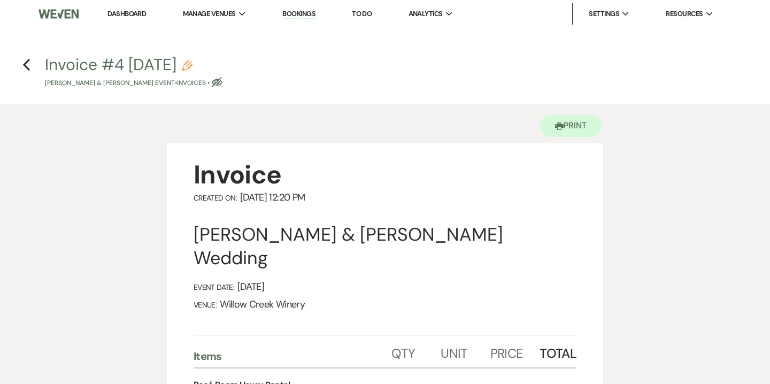
click at [193, 64] on icon "Pencil" at bounding box center [187, 65] width 11 height 11
select select "22"
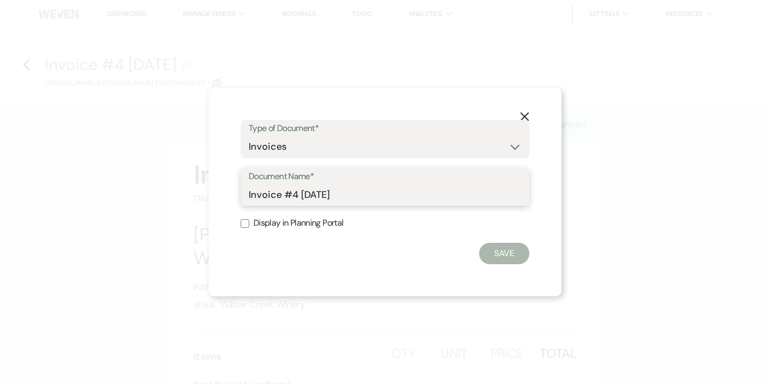
click at [249, 194] on input "Invoice #4 9-22-2025" at bounding box center [385, 194] width 273 height 21
drag, startPoint x: 297, startPoint y: 197, endPoint x: 211, endPoint y: 192, distance: 86.3
click at [211, 192] on div "X Type of Document* Special Event Insurance Vendor Certificate of Insurance Con…" at bounding box center [385, 192] width 353 height 209
click at [313, 195] on input "Final Invoice #4 9-22-2025" at bounding box center [385, 194] width 273 height 21
type input "Final Invoice as of 4 9-22-2025"
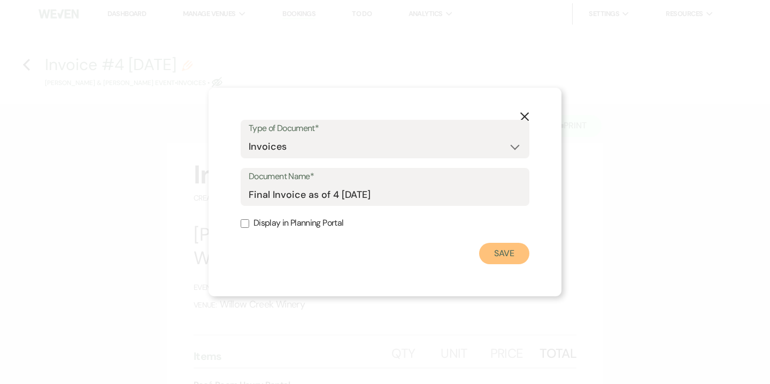
click at [516, 258] on button "Save" at bounding box center [504, 253] width 50 height 21
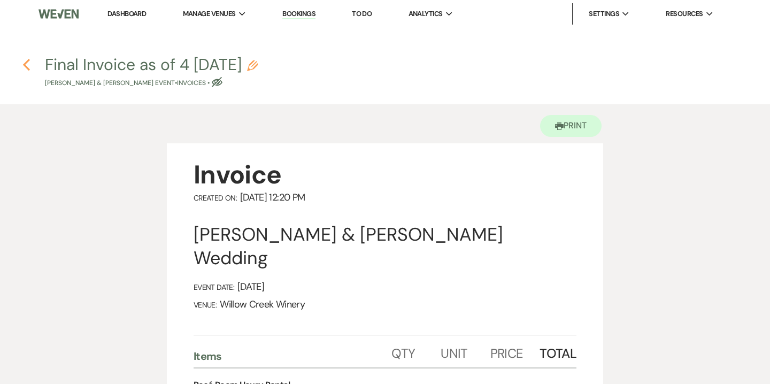
click at [27, 66] on icon "Previous" at bounding box center [26, 64] width 8 height 13
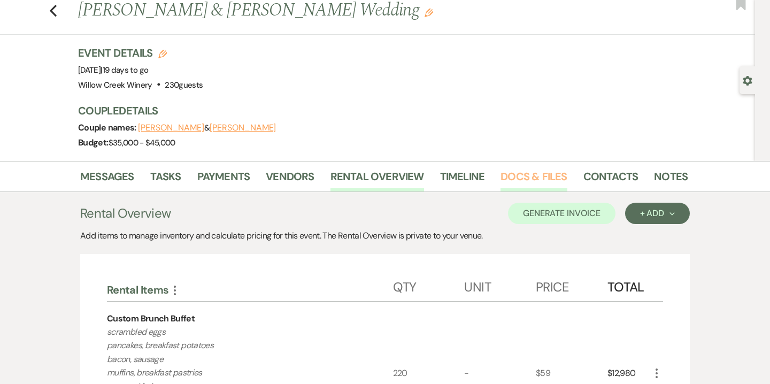
click at [528, 178] on link "Docs & Files" at bounding box center [534, 180] width 66 height 24
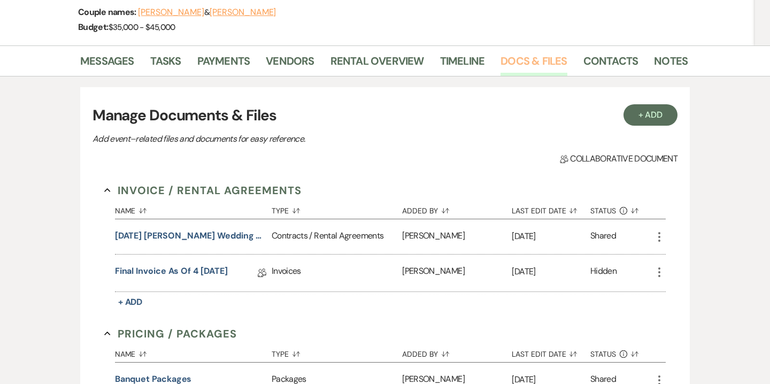
scroll to position [227, 0]
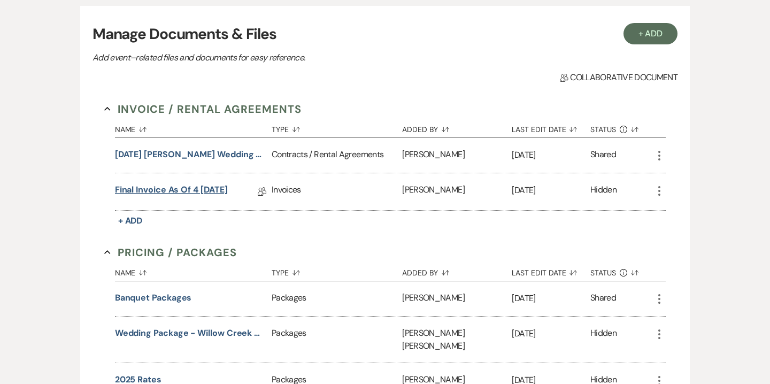
click at [226, 190] on link "Final Invoice as of 4 9-22-2025" at bounding box center [171, 191] width 113 height 17
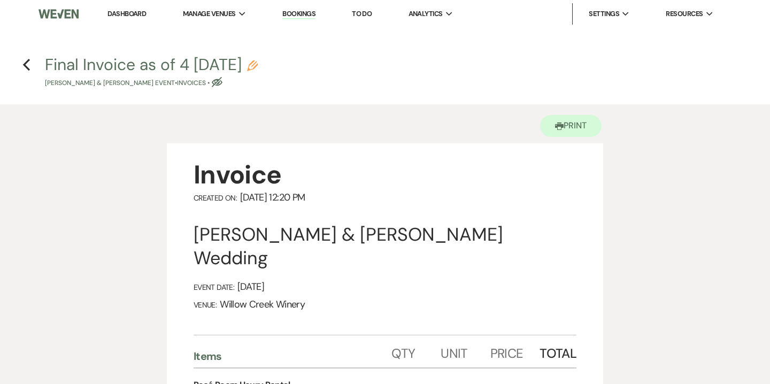
click at [258, 63] on icon "Pencil" at bounding box center [252, 65] width 11 height 11
select select "22"
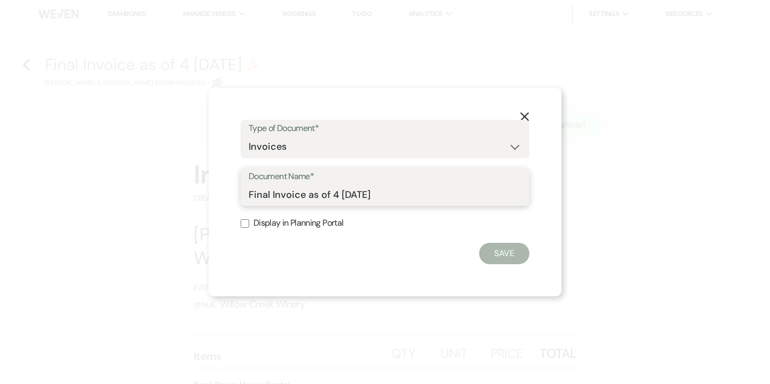
click at [359, 192] on input "Final Invoice as of 4 9-22-2025" at bounding box center [385, 194] width 273 height 21
type input "Final Invoice as of 4 9-21-2025"
click at [507, 254] on button "Save" at bounding box center [504, 253] width 50 height 21
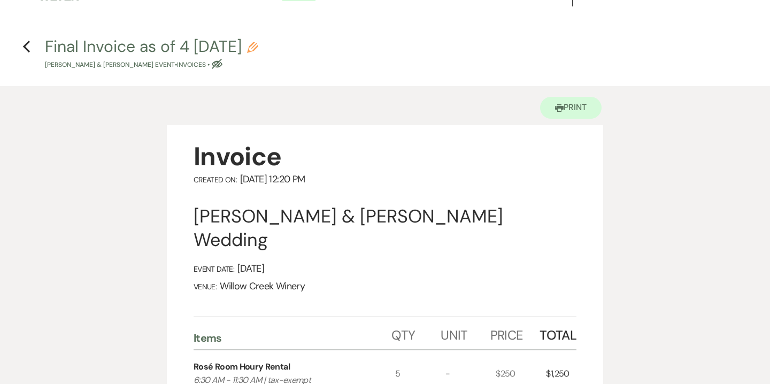
scroll to position [20, 0]
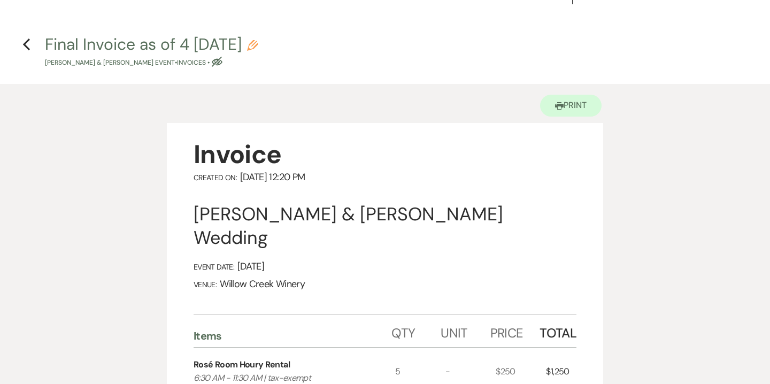
click at [258, 46] on icon "Pencil" at bounding box center [252, 45] width 11 height 11
select select "22"
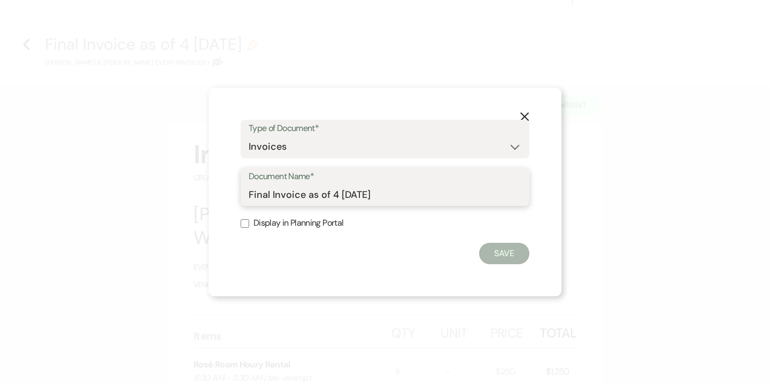
click at [339, 193] on input "Final Invoice as of 4 9-21-2025" at bounding box center [385, 194] width 273 height 21
type input "Final Invoice as of 9-21-2025"
click at [500, 256] on button "Save" at bounding box center [504, 253] width 50 height 21
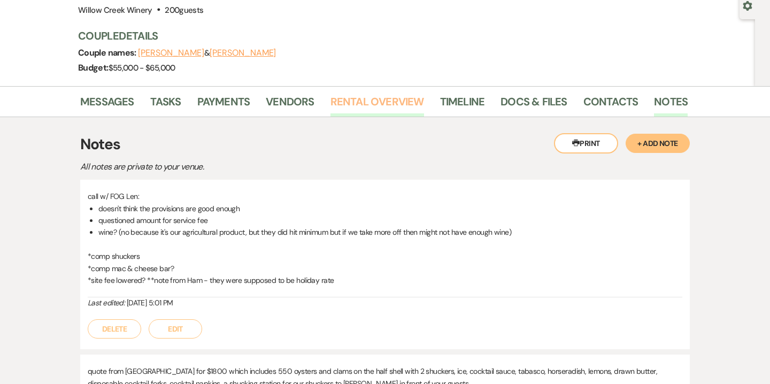
click at [420, 98] on link "Rental Overview" at bounding box center [378, 105] width 94 height 24
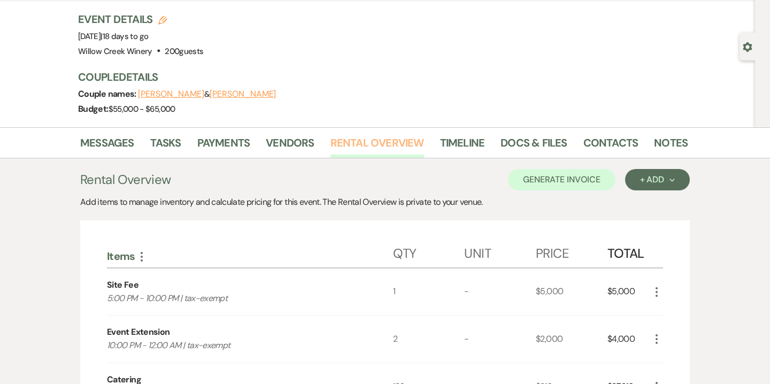
scroll to position [63, 0]
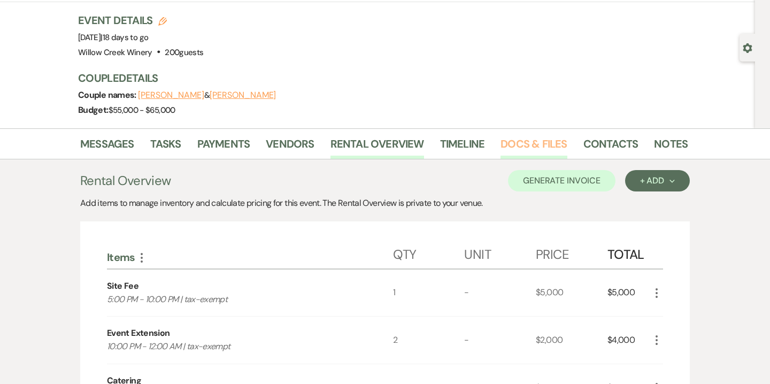
click at [535, 150] on link "Docs & Files" at bounding box center [534, 147] width 66 height 24
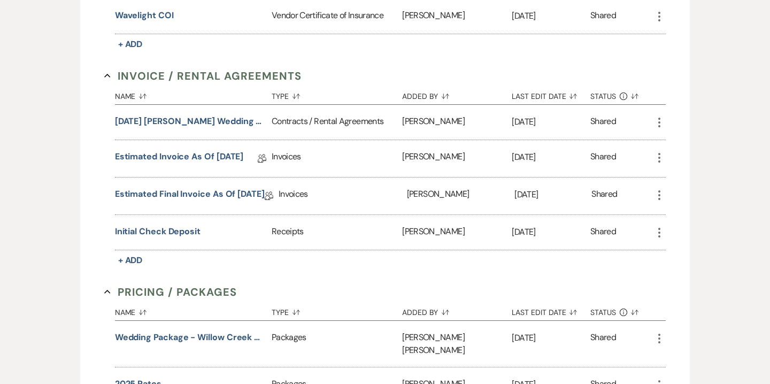
scroll to position [473, 0]
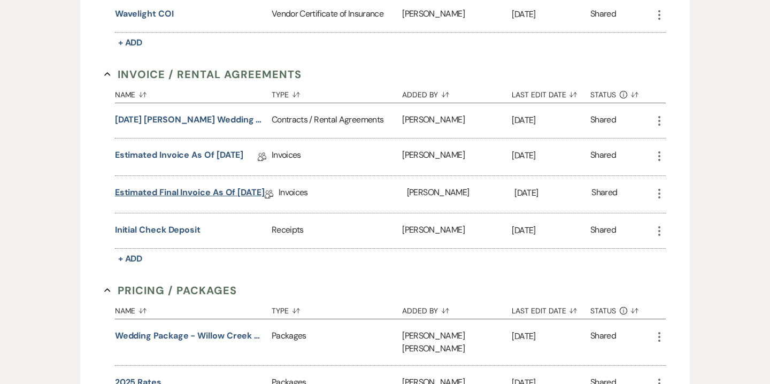
click at [221, 193] on link "Estimated Final Invoice as of [DATE]" at bounding box center [190, 194] width 150 height 17
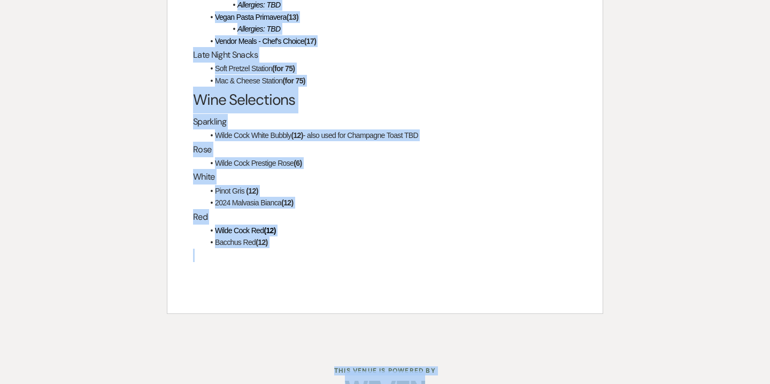
scroll to position [2303, 0]
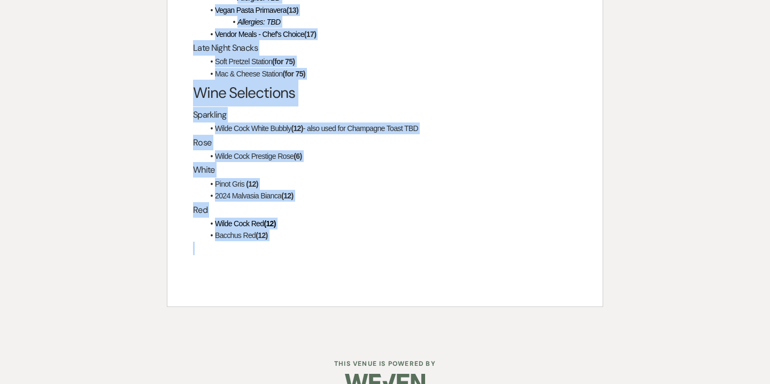
drag, startPoint x: 194, startPoint y: 174, endPoint x: 366, endPoint y: 266, distance: 195.0
copy div "Lorem Ipsumdo Sit ametc adipisc el $97,116.24 se doe te inci ut labor et "Dolor…"
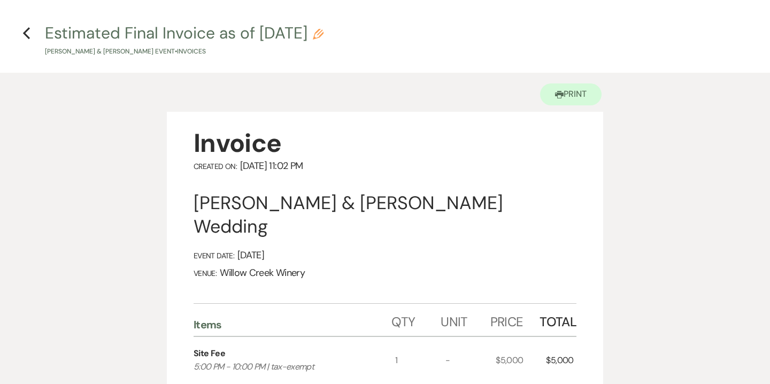
scroll to position [0, 0]
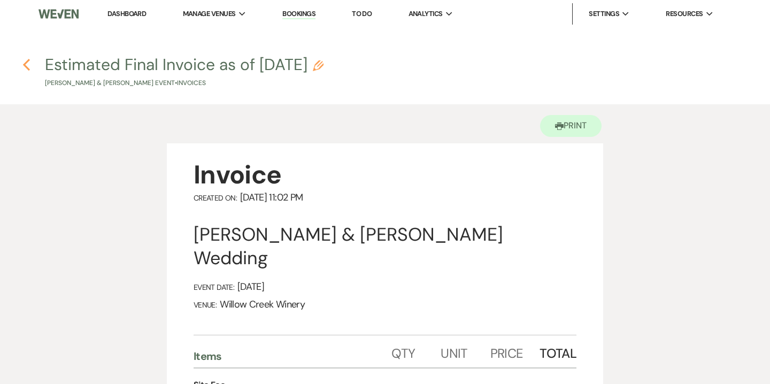
click at [23, 66] on icon "Previous" at bounding box center [26, 64] width 8 height 13
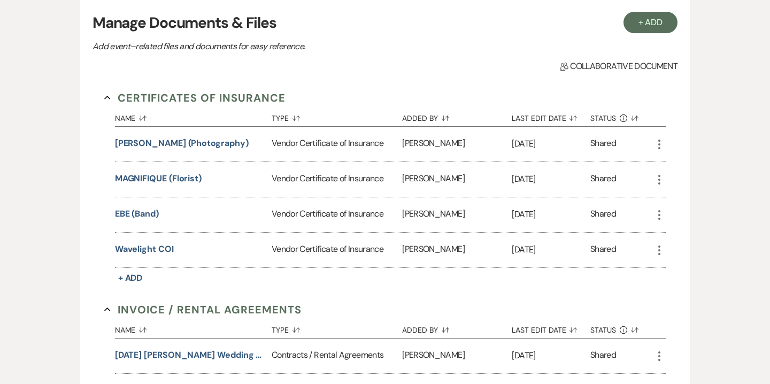
scroll to position [127, 0]
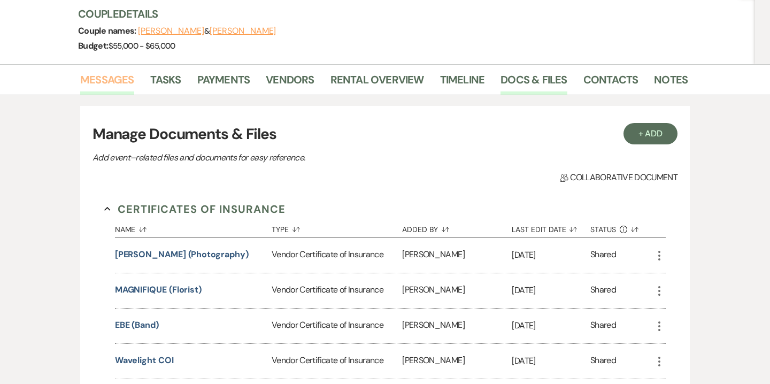
click at [117, 82] on link "Messages" at bounding box center [107, 83] width 54 height 24
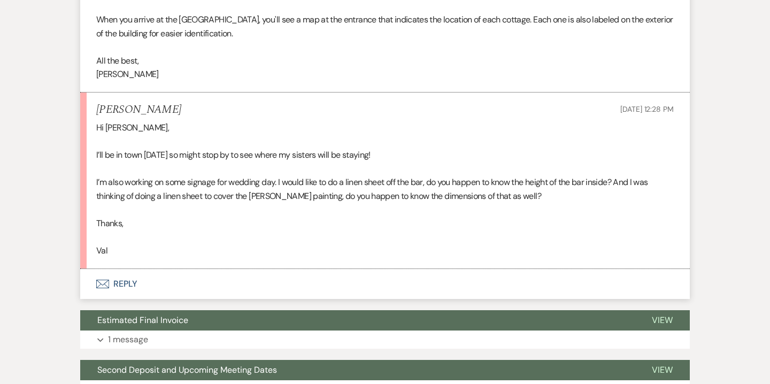
scroll to position [7391, 0]
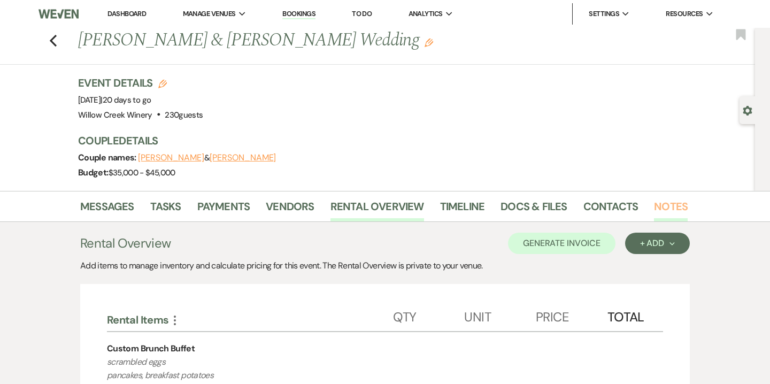
click at [679, 208] on link "Notes" at bounding box center [671, 210] width 34 height 24
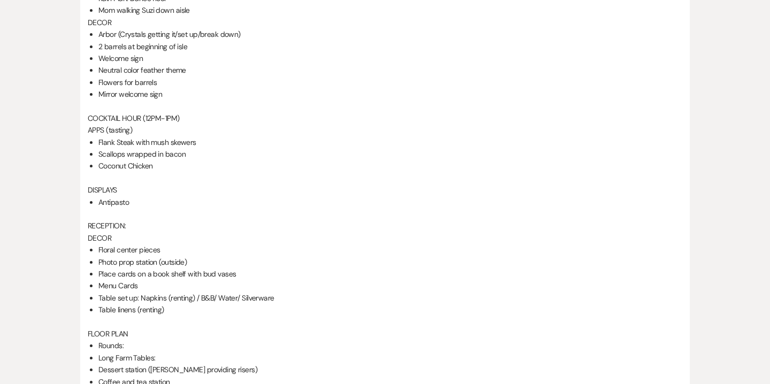
scroll to position [545, 0]
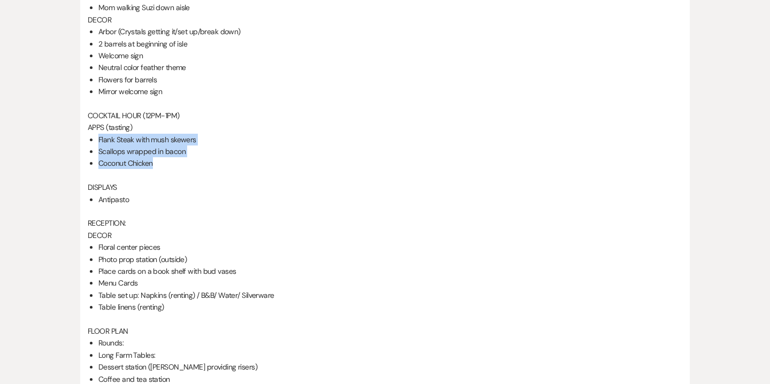
drag, startPoint x: 98, startPoint y: 139, endPoint x: 157, endPoint y: 162, distance: 63.2
click at [157, 162] on ul "Flank Steak with mush skewers Scallops wrapped in bacon Coconut Chicken" at bounding box center [390, 152] width 584 height 36
copy ul "Flank Steak with mush skewers Scallops wrapped in bacon Coconut Chicken"
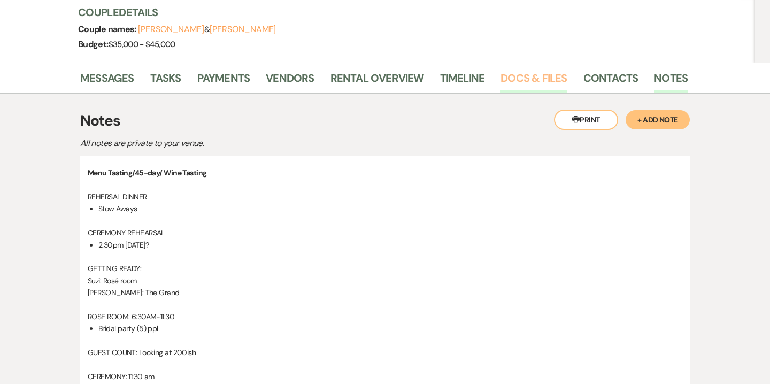
scroll to position [128, 0]
click at [527, 79] on link "Docs & Files" at bounding box center [534, 82] width 66 height 24
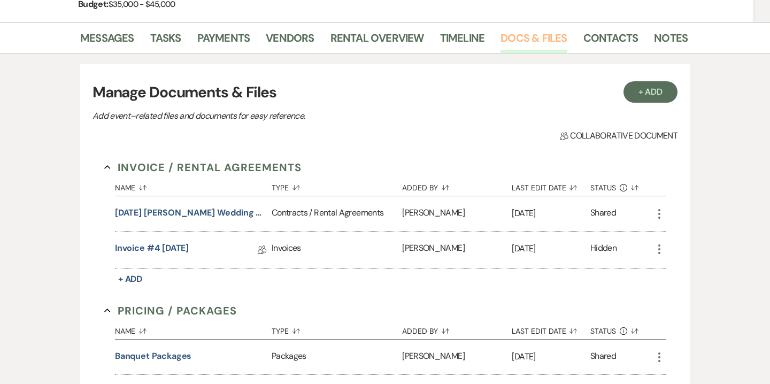
scroll to position [171, 0]
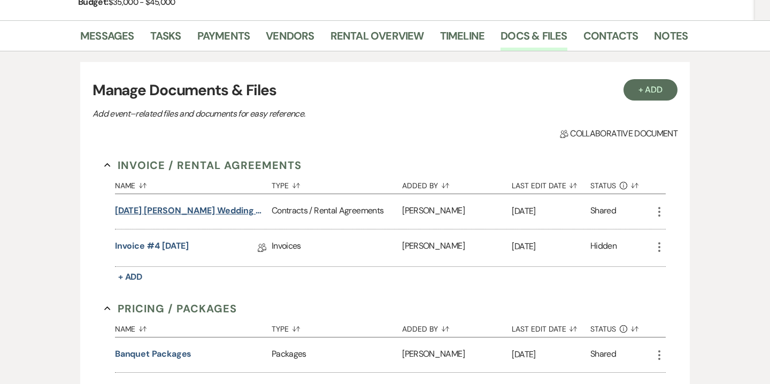
click at [228, 209] on button "10.12.25 King-Miller Wedding Contract" at bounding box center [191, 210] width 152 height 13
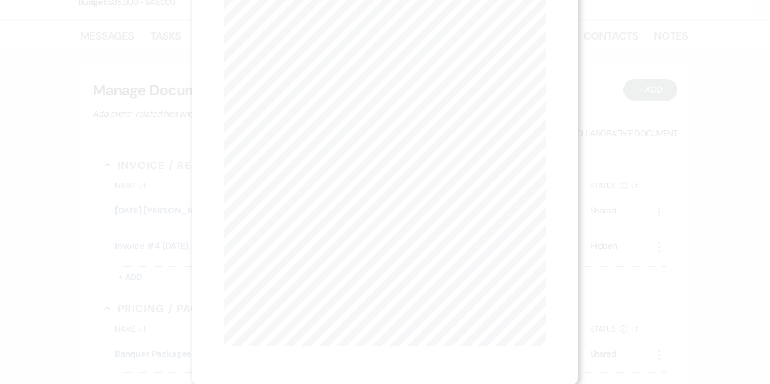
scroll to position [0, 0]
click at [336, 41] on button "Next Next" at bounding box center [329, 39] width 28 height 9
click at [336, 41] on button "Next Next" at bounding box center [328, 39] width 28 height 9
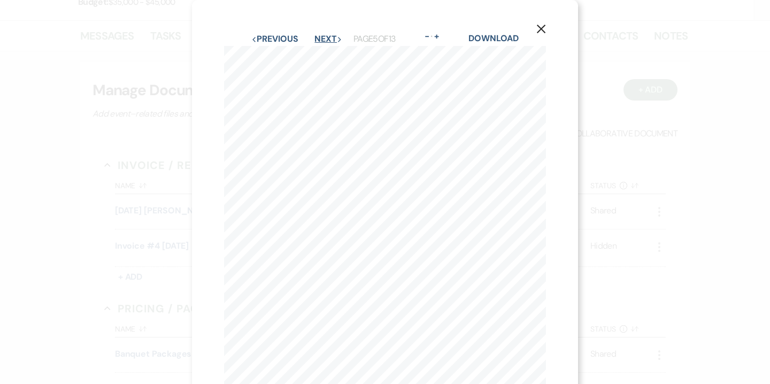
click at [336, 41] on button "Next Next" at bounding box center [328, 39] width 28 height 9
click at [337, 36] on button "Next Next" at bounding box center [328, 39] width 28 height 9
click at [546, 27] on button "X" at bounding box center [541, 28] width 16 height 19
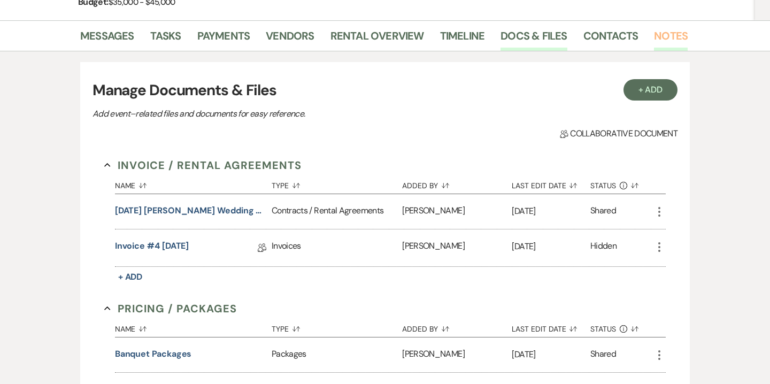
click at [665, 42] on link "Notes" at bounding box center [671, 39] width 34 height 24
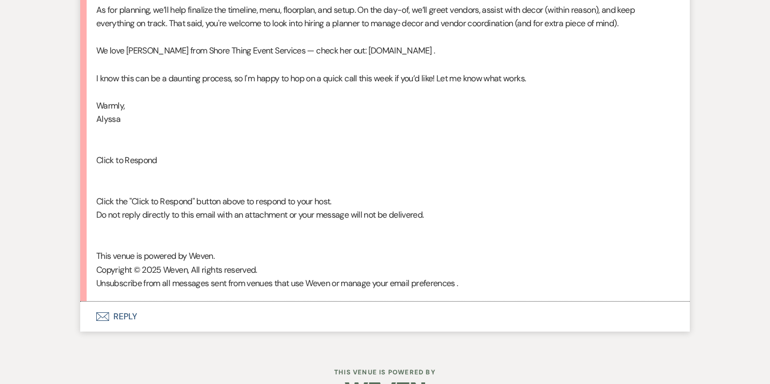
scroll to position [4386, 0]
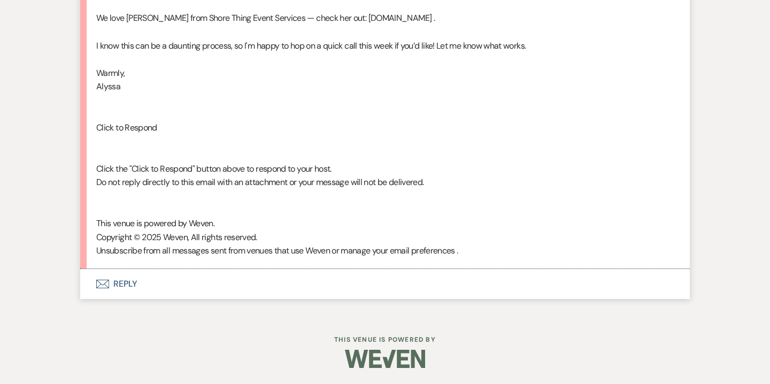
click at [127, 287] on button "Envelope Reply" at bounding box center [385, 284] width 610 height 30
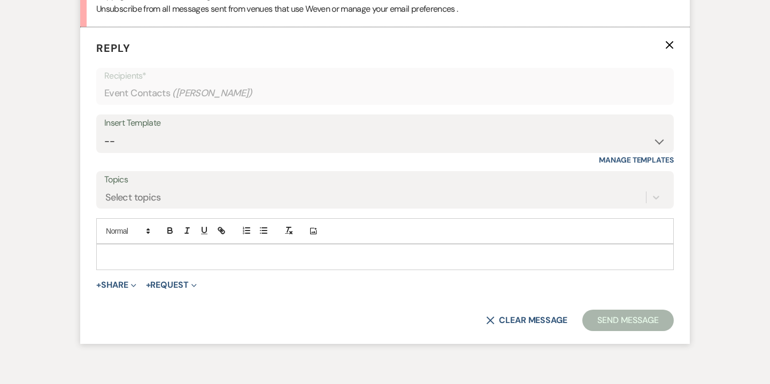
scroll to position [4685, 0]
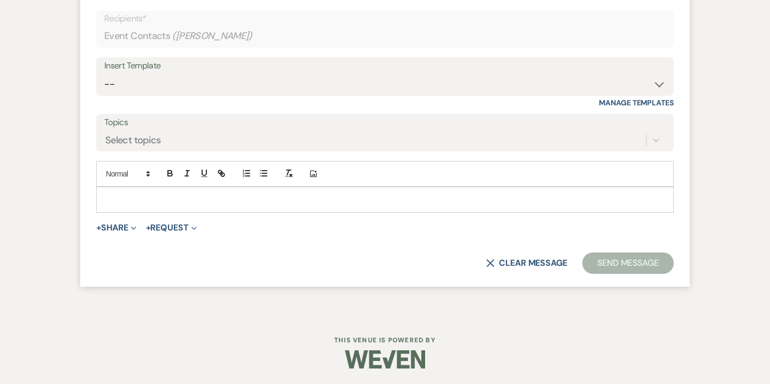
click at [254, 191] on div at bounding box center [385, 199] width 577 height 25
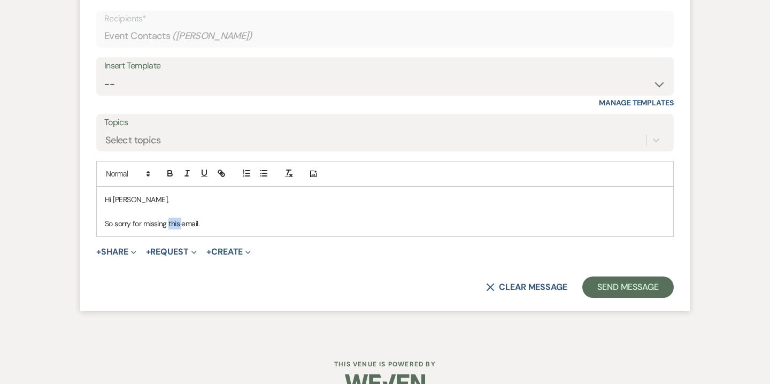
drag, startPoint x: 181, startPoint y: 224, endPoint x: 170, endPoint y: 224, distance: 11.2
click at [170, 224] on p "So sorry for missing this email." at bounding box center [385, 224] width 560 height 12
drag, startPoint x: 215, startPoint y: 224, endPoint x: 143, endPoint y: 222, distance: 72.2
click at [143, 222] on p "So sorry for missing this email." at bounding box center [385, 224] width 560 height 12
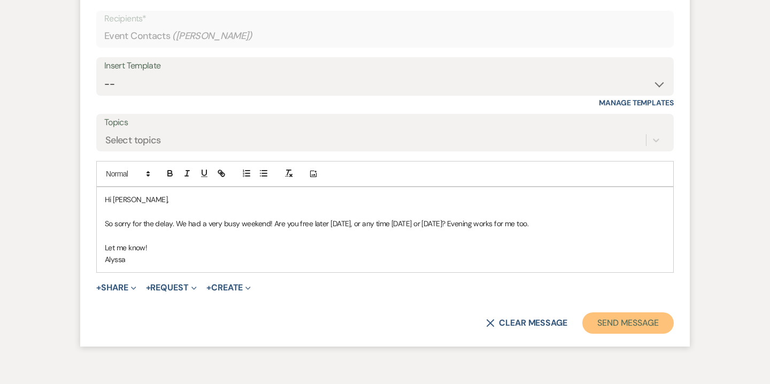
click at [632, 326] on button "Send Message" at bounding box center [627, 322] width 91 height 21
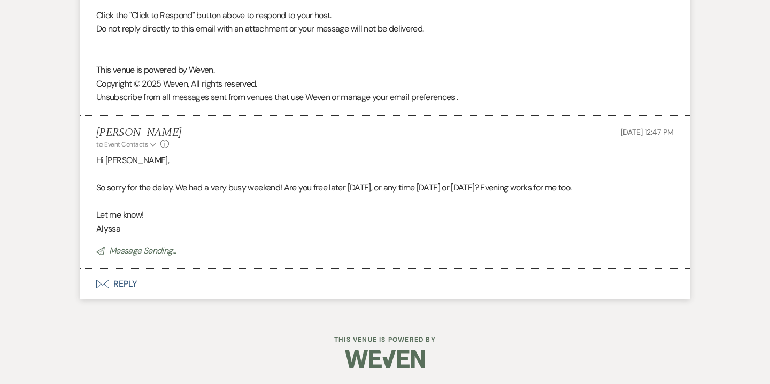
scroll to position [4517, 0]
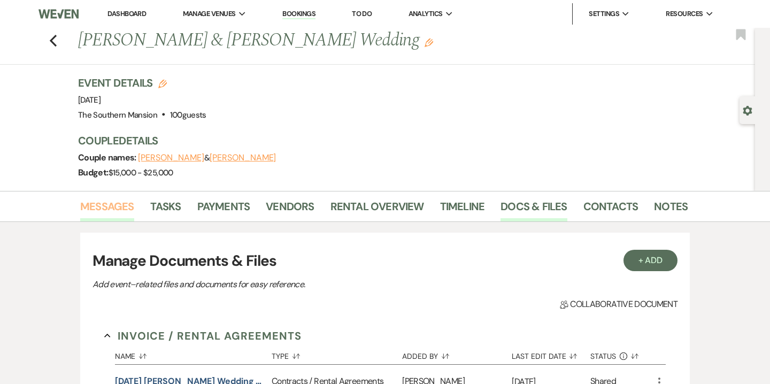
click at [124, 205] on link "Messages" at bounding box center [107, 210] width 54 height 24
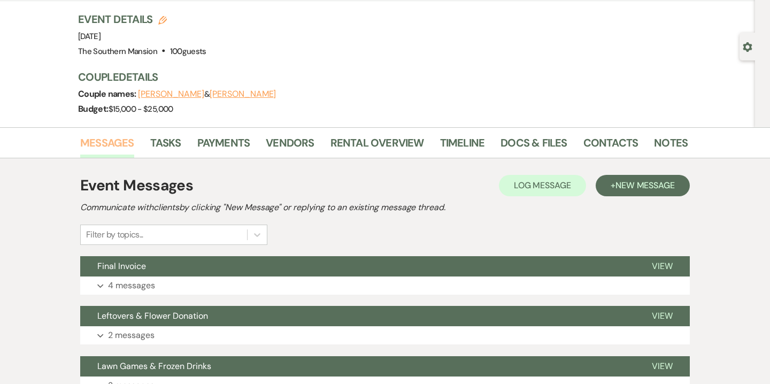
scroll to position [64, 0]
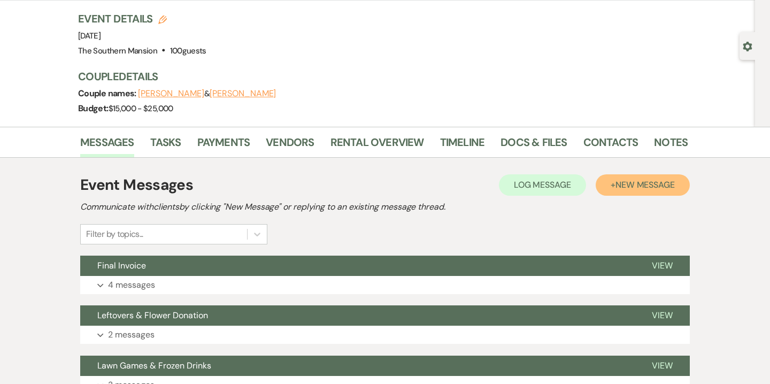
click at [638, 189] on span "New Message" at bounding box center [645, 184] width 59 height 11
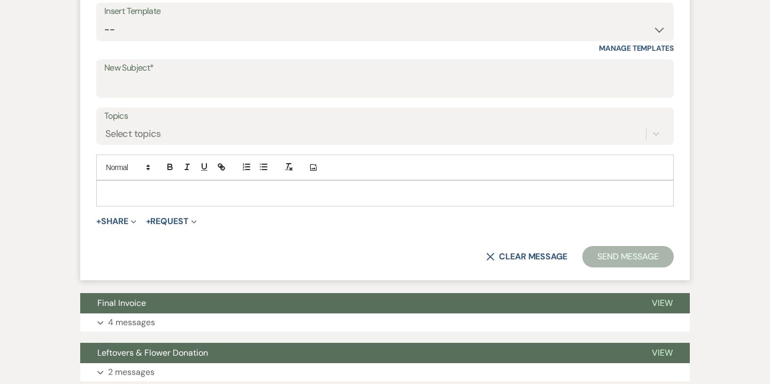
scroll to position [428, 0]
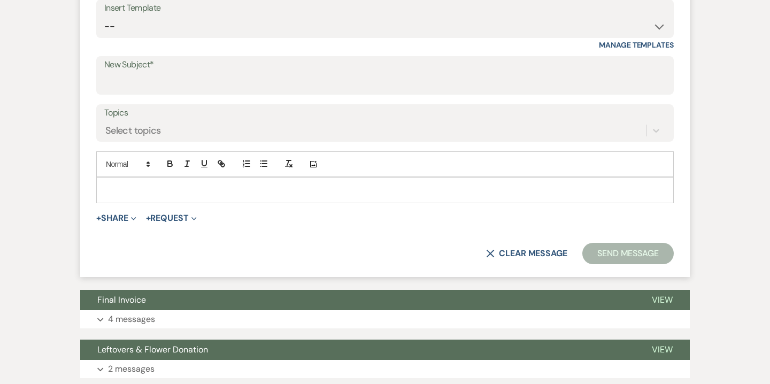
click at [186, 7] on div "Insert Template" at bounding box center [385, 9] width 562 height 16
click at [182, 25] on select "-- Weven Planning Portal Introduction (Booked Events) Contract (Pre-Booked Lead…" at bounding box center [385, 26] width 562 height 21
select select "4281"
click at [104, 16] on select "-- Weven Planning Portal Introduction (Booked Events) Contract (Pre-Booked Lead…" at bounding box center [385, 26] width 562 height 21
type input "Congratulations and Thank You!"
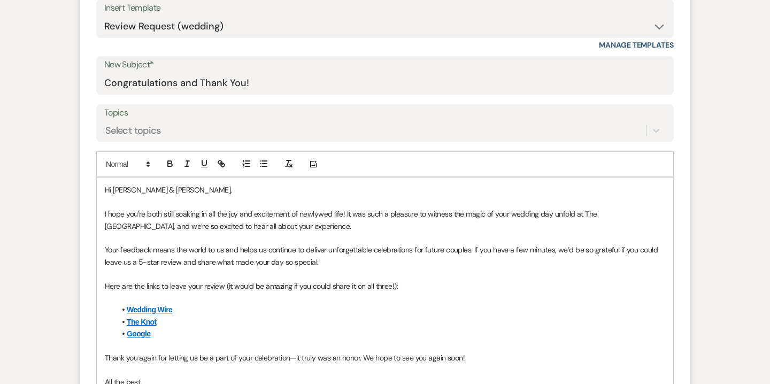
click at [137, 189] on p "Hi Michael & Laura," at bounding box center [385, 190] width 560 height 12
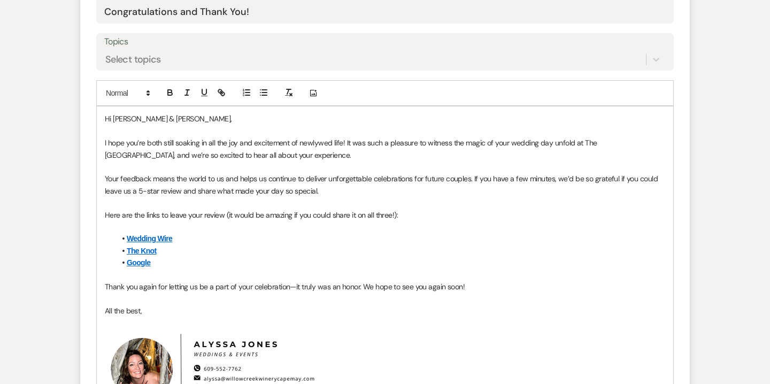
scroll to position [503, 0]
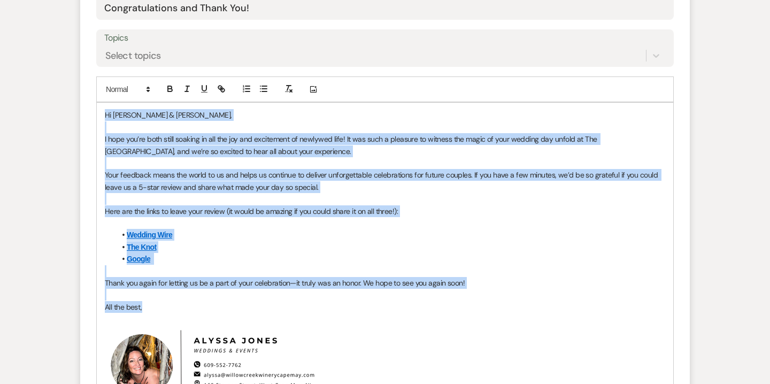
drag, startPoint x: 104, startPoint y: 114, endPoint x: 172, endPoint y: 309, distance: 206.2
click at [172, 309] on div "Hi Mike & Laura, I hope you’re both still soaking in all the joy and excitement…" at bounding box center [385, 270] width 577 height 335
copy div "Hi Mike & Laura, I hope you’re both still soaking in all the joy and excitement…"
click at [274, 197] on p at bounding box center [385, 199] width 560 height 12
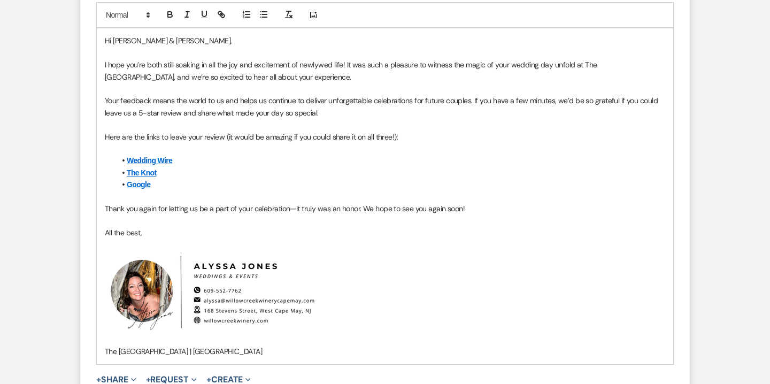
scroll to position [558, 0]
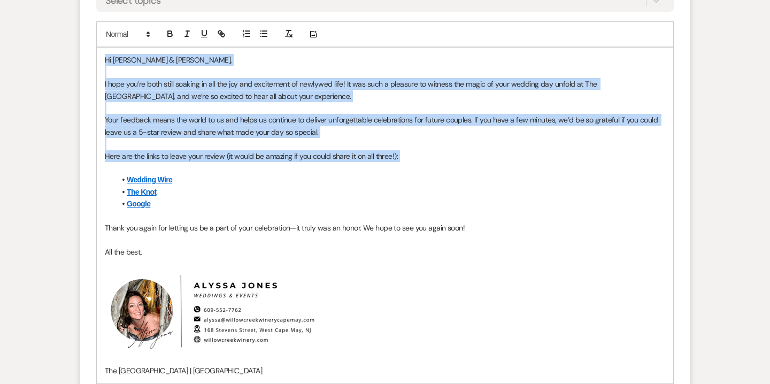
drag, startPoint x: 104, startPoint y: 59, endPoint x: 419, endPoint y: 167, distance: 332.5
click at [419, 167] on div "Hi Mike & Laura, I hope you’re both still soaking in all the joy and excitement…" at bounding box center [385, 215] width 577 height 335
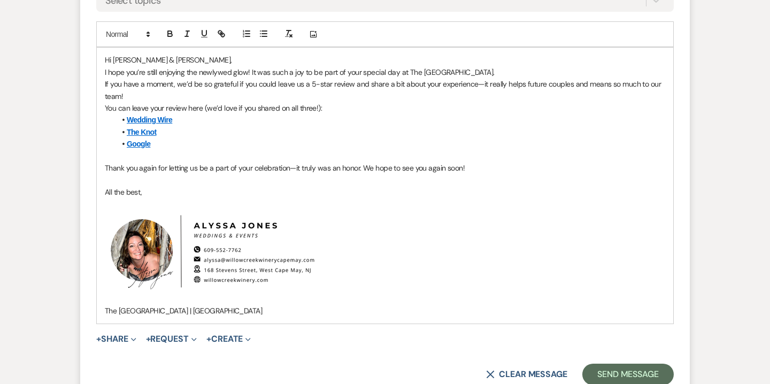
click at [177, 55] on p "Hi Mike & Laura," at bounding box center [385, 60] width 560 height 12
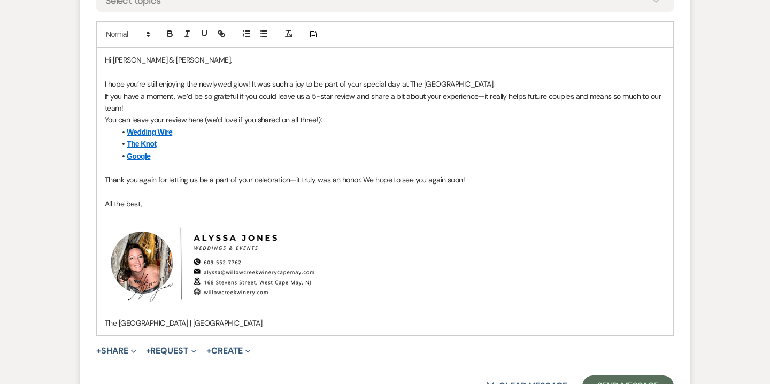
click at [103, 99] on div "Hi Mike & Laura, I hope you’re still enjoying the newlywed glow! It was such a …" at bounding box center [385, 191] width 577 height 287
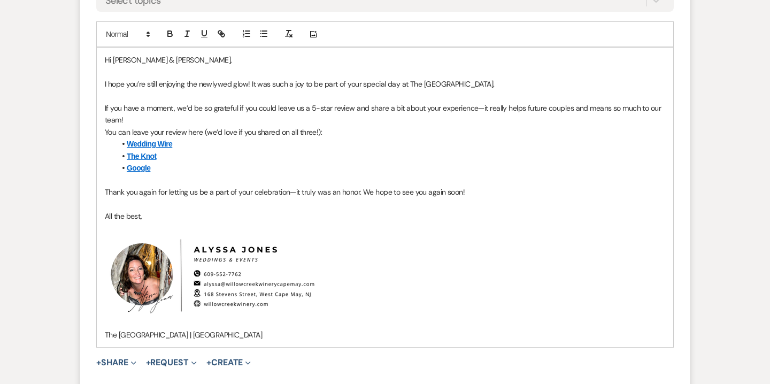
click at [103, 132] on div "Hi Mike & Laura, I hope you’re still enjoying the newlywed glow! It was such a …" at bounding box center [385, 197] width 577 height 299
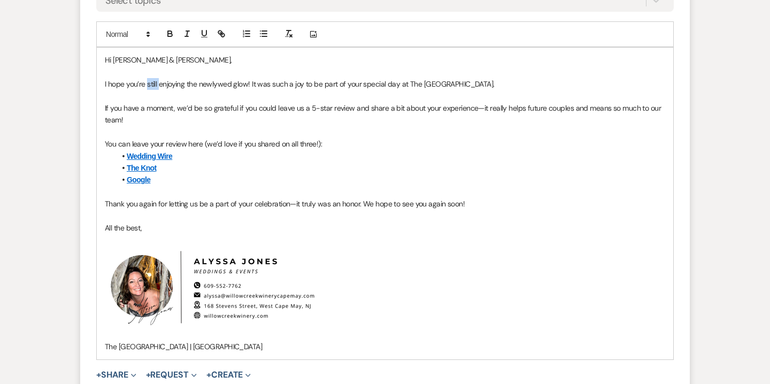
drag, startPoint x: 148, startPoint y: 83, endPoint x: 159, endPoint y: 85, distance: 11.3
click at [159, 85] on p "I hope you’re still enjoying the newlywed glow! It was such a joy to be part of…" at bounding box center [385, 84] width 560 height 12
click at [187, 86] on p "I hope you’re enjoying the newlywed glow! It was such a joy to be part of your …" at bounding box center [385, 84] width 560 height 12
click at [277, 82] on p "I hope you’re enjoying the beginning of newlywed glow! It was such a joy to be …" at bounding box center [385, 84] width 560 height 12
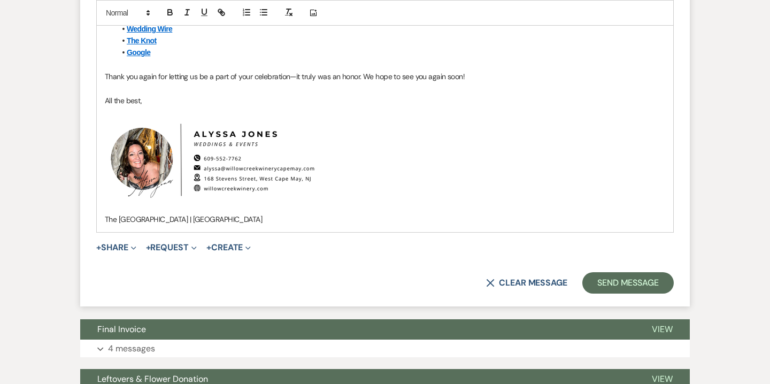
scroll to position [689, 0]
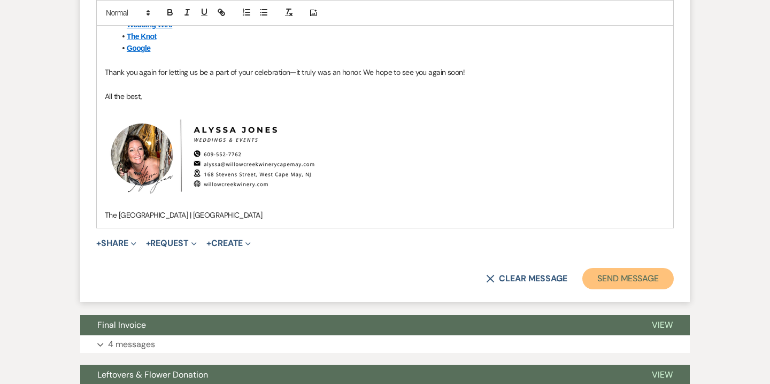
click at [620, 276] on button "Send Message" at bounding box center [627, 278] width 91 height 21
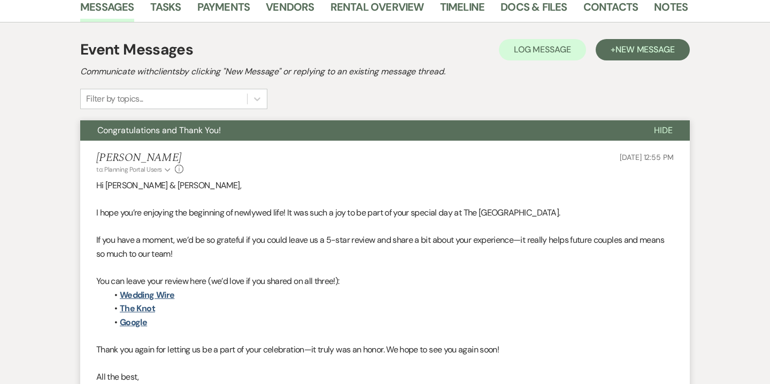
scroll to position [0, 0]
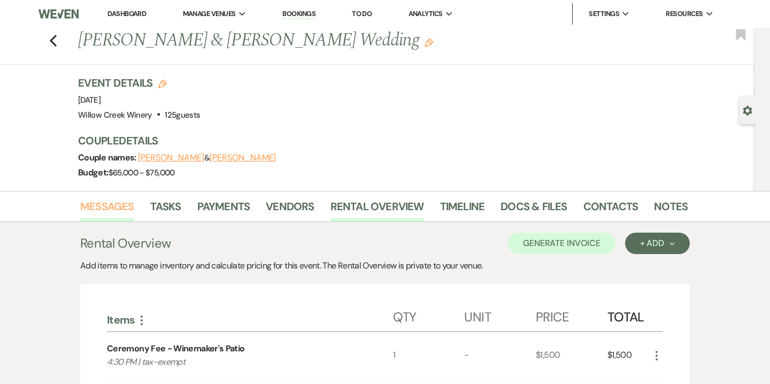
click at [122, 210] on link "Messages" at bounding box center [107, 210] width 54 height 24
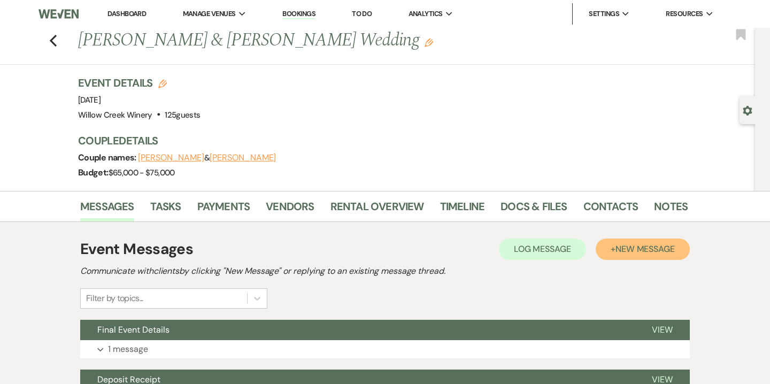
click at [637, 243] on span "New Message" at bounding box center [645, 248] width 59 height 11
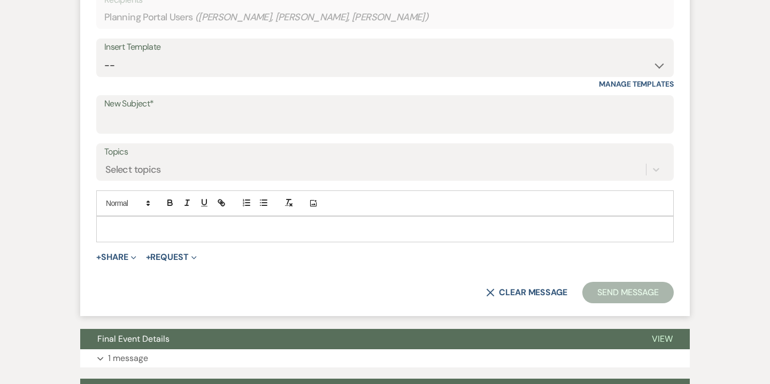
scroll to position [392, 0]
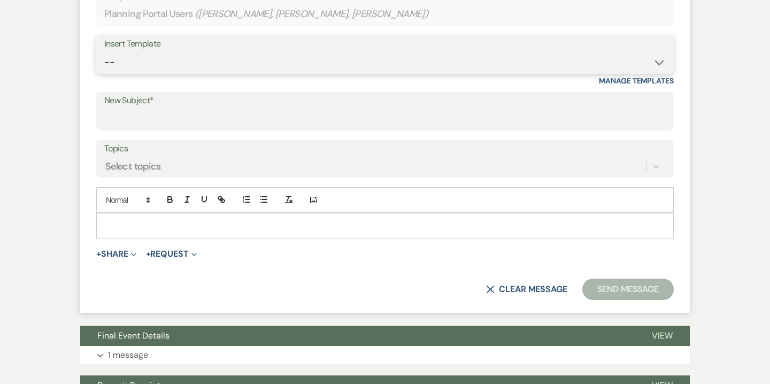
click at [395, 62] on select "-- Weven Planning Portal Introduction (Booked Events) 6-Month Check-in Review R…" at bounding box center [385, 62] width 562 height 21
select select "4262"
click at [104, 52] on select "-- Weven Planning Portal Introduction (Booked Events) 6-Month Check-in Review R…" at bounding box center [385, 62] width 562 height 21
type input "Congratulations and Thank You!"
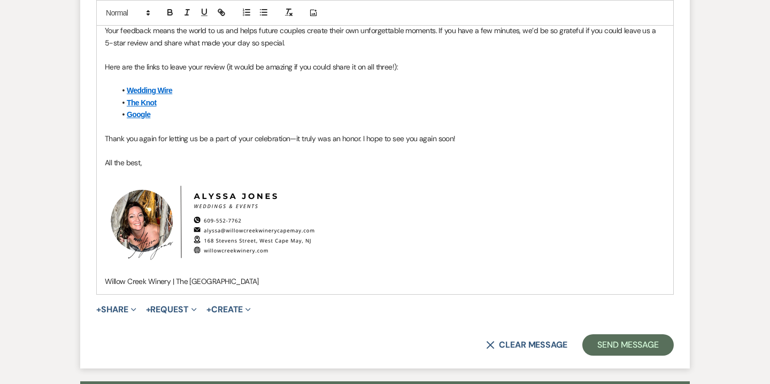
scroll to position [609, 0]
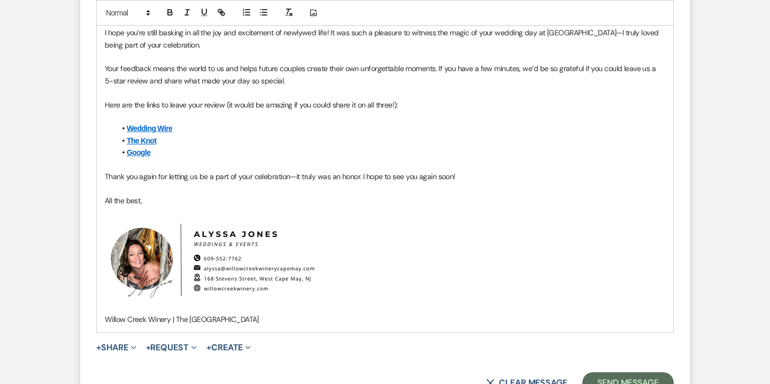
click at [366, 178] on p "Thank you again for letting us be a part of your celebration—it truly was an ho…" at bounding box center [385, 177] width 560 height 12
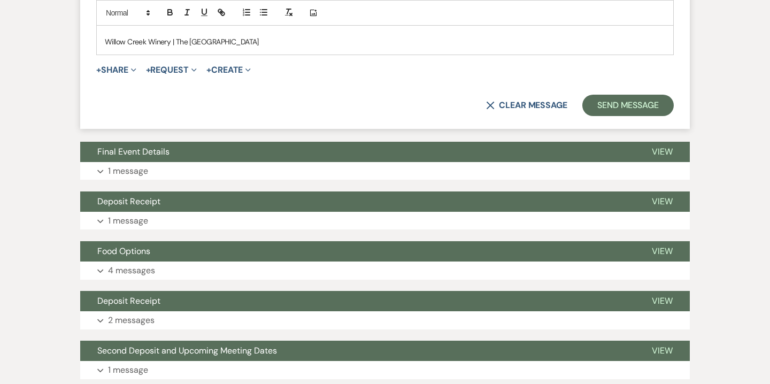
scroll to position [792, 0]
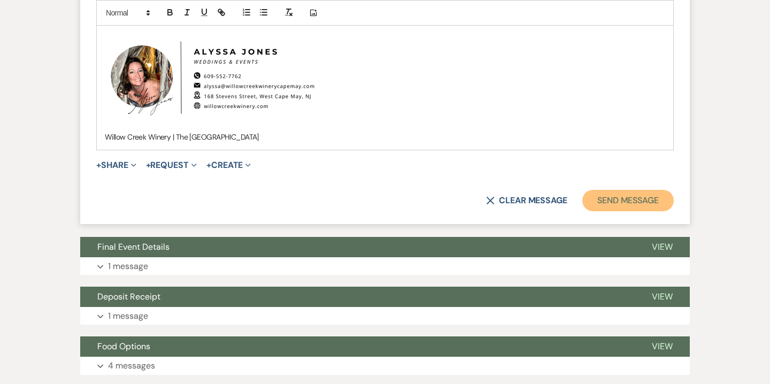
click at [621, 205] on button "Send Message" at bounding box center [627, 200] width 91 height 21
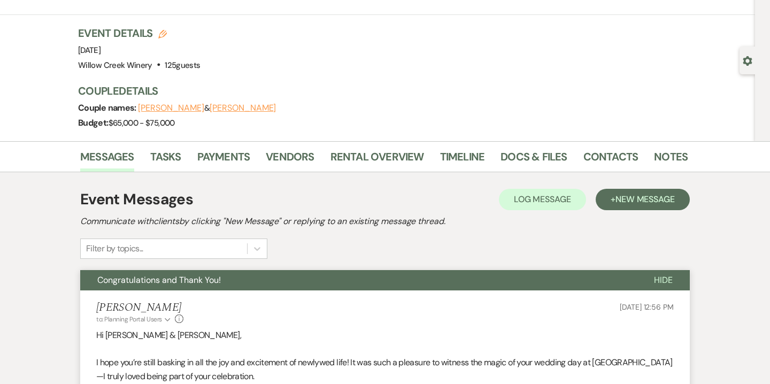
scroll to position [0, 0]
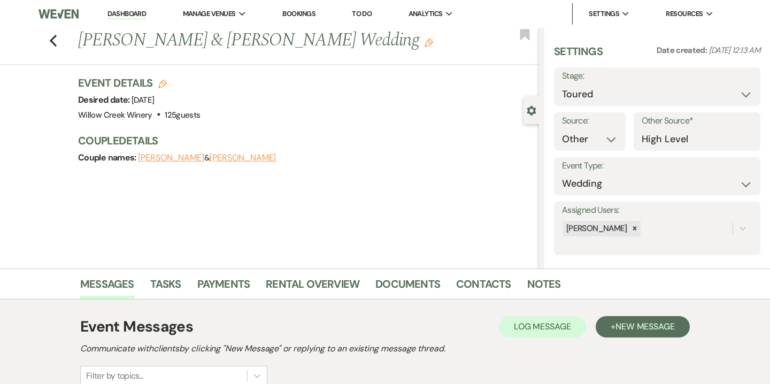
select select "5"
select select "14"
select select "5"
select select "14"
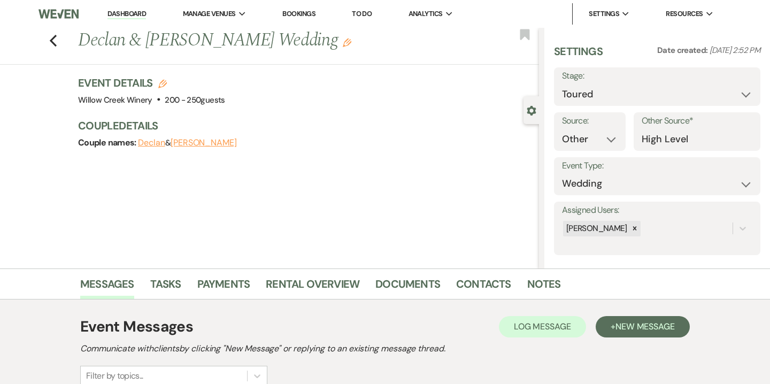
select select "5"
select select "14"
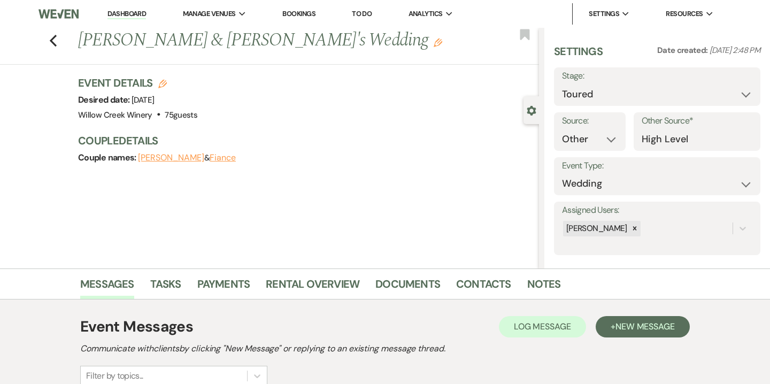
select select "5"
select select "14"
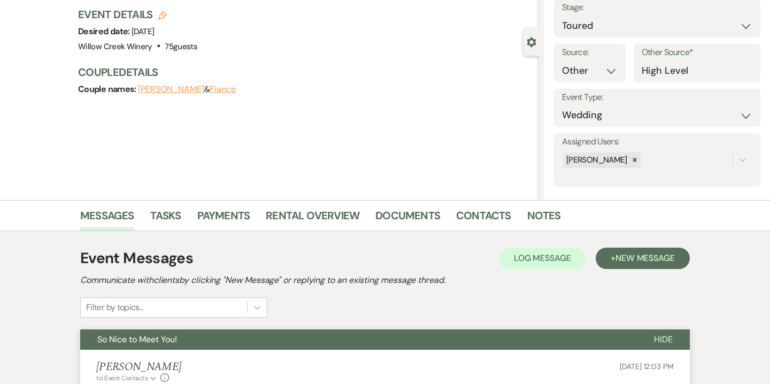
scroll to position [24, 0]
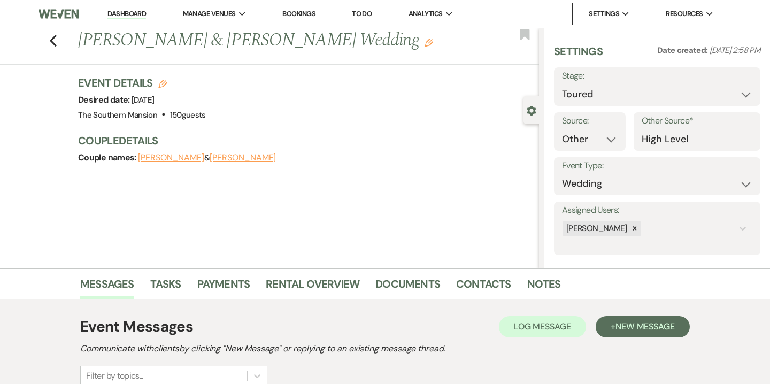
select select "5"
select select "14"
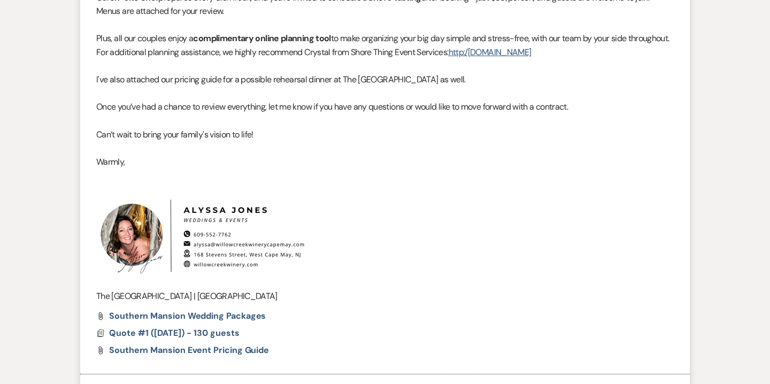
scroll to position [762, 0]
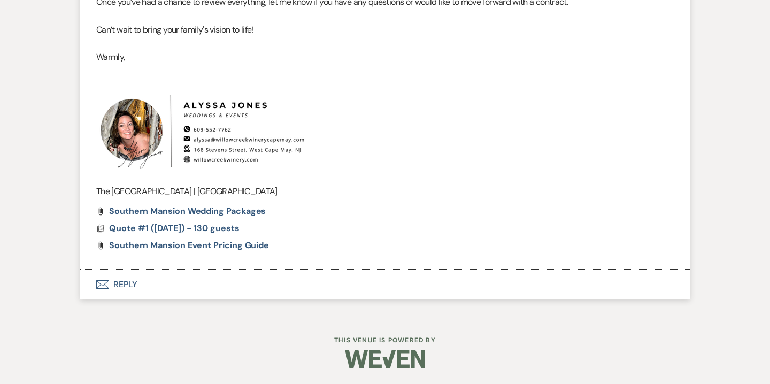
click at [130, 286] on button "Envelope Reply" at bounding box center [385, 285] width 610 height 30
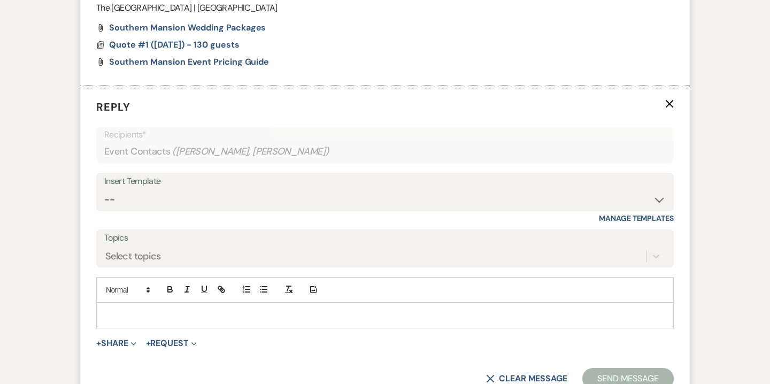
scroll to position [997, 0]
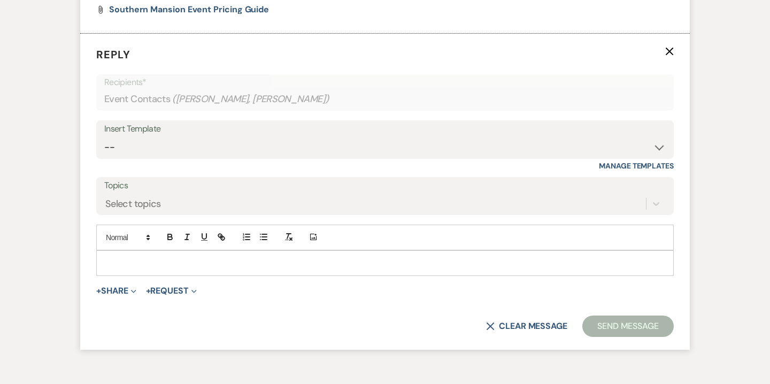
click at [283, 264] on p at bounding box center [385, 263] width 560 height 12
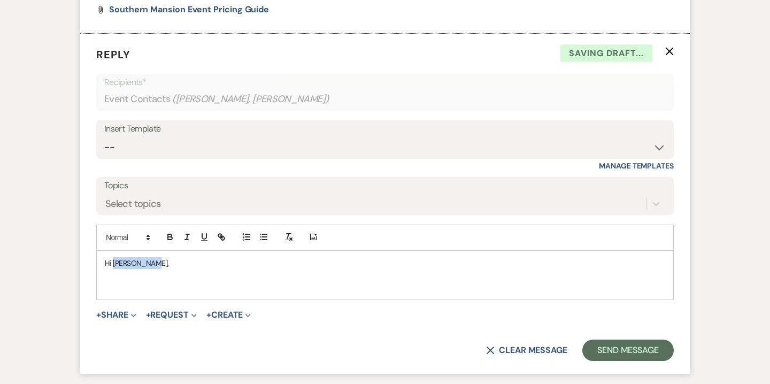
drag, startPoint x: 160, startPoint y: 262, endPoint x: 112, endPoint y: 261, distance: 48.7
click at [112, 261] on p "Hi Jacqueline," at bounding box center [385, 263] width 560 height 12
click at [116, 281] on p at bounding box center [385, 287] width 560 height 12
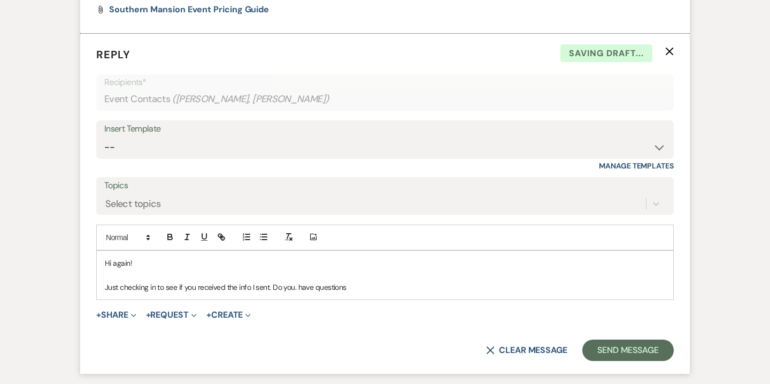
click at [298, 288] on p "Just checking in to see if you received the info I sent. Do you. have questions" at bounding box center [385, 287] width 560 height 12
click at [377, 285] on p "Just checking in to see if you received the info I sent. Do you have questions" at bounding box center [385, 287] width 560 height 12
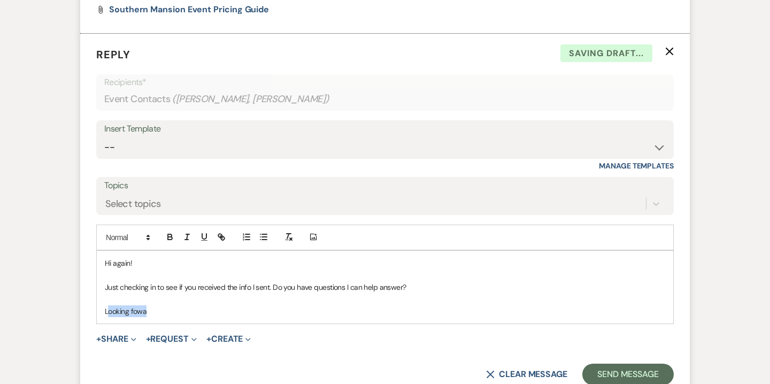
drag, startPoint x: 106, startPoint y: 313, endPoint x: 181, endPoint y: 308, distance: 75.1
click at [181, 308] on p "Looking fowa" at bounding box center [385, 311] width 560 height 12
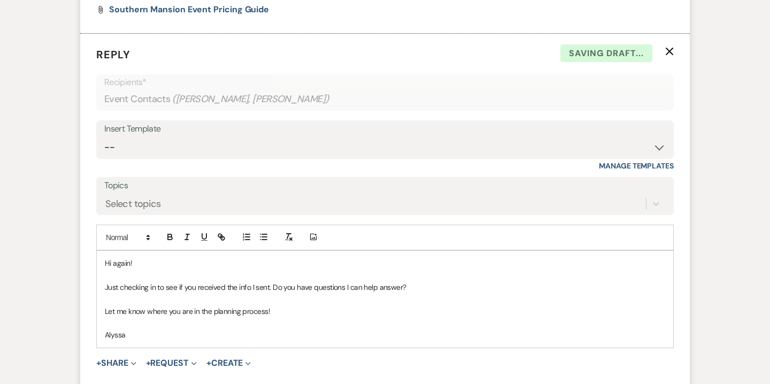
click at [110, 325] on p at bounding box center [385, 323] width 560 height 12
click at [265, 310] on p "Let me know where you are in the planning process!" at bounding box center [385, 311] width 560 height 12
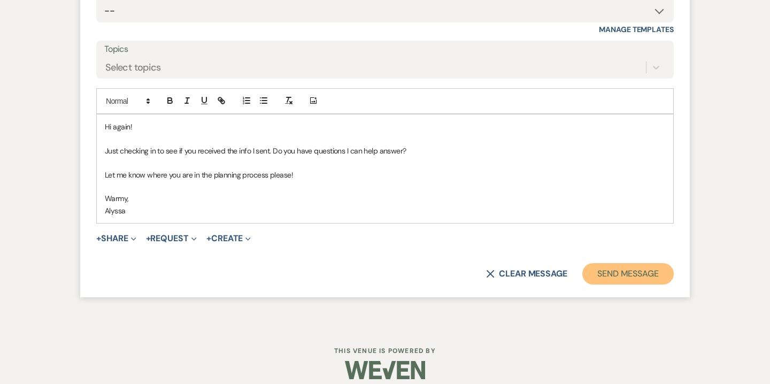
click at [627, 278] on button "Send Message" at bounding box center [627, 273] width 91 height 21
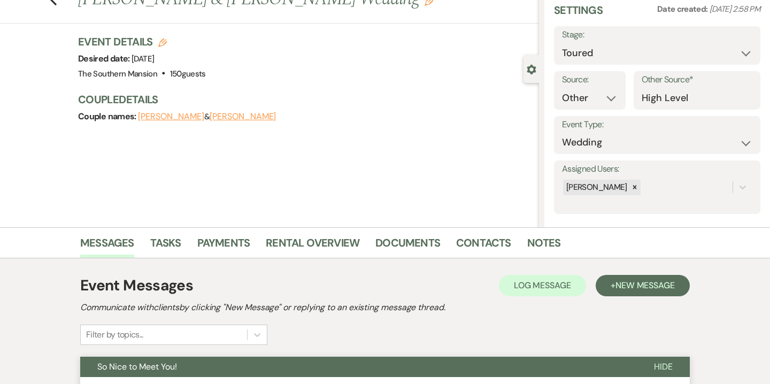
scroll to position [0, 0]
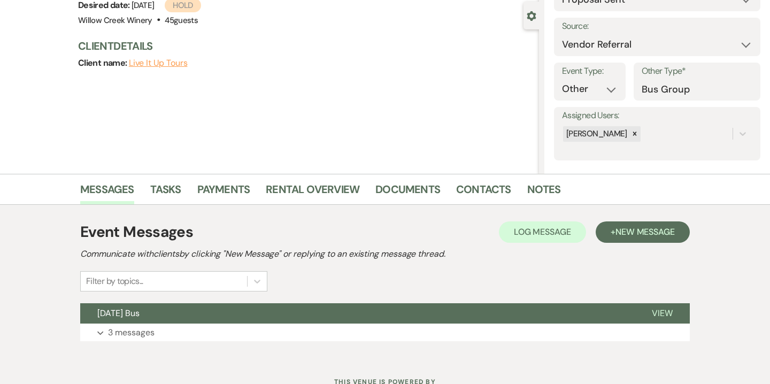
scroll to position [104, 0]
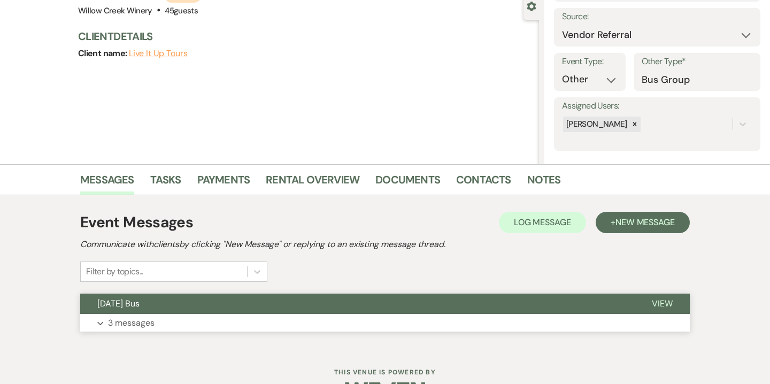
click at [214, 322] on button "Expand 3 messages" at bounding box center [385, 323] width 610 height 18
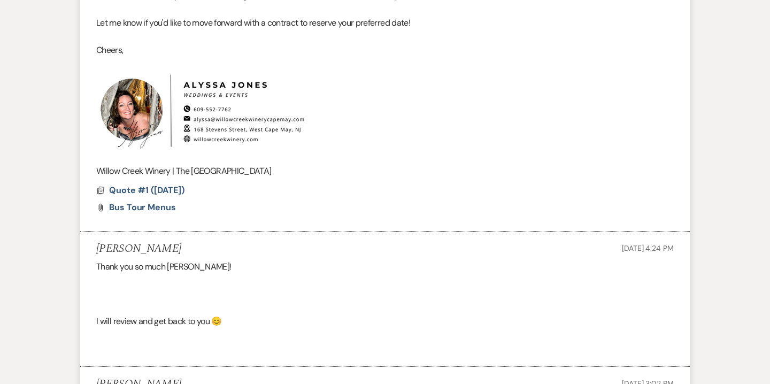
scroll to position [656, 0]
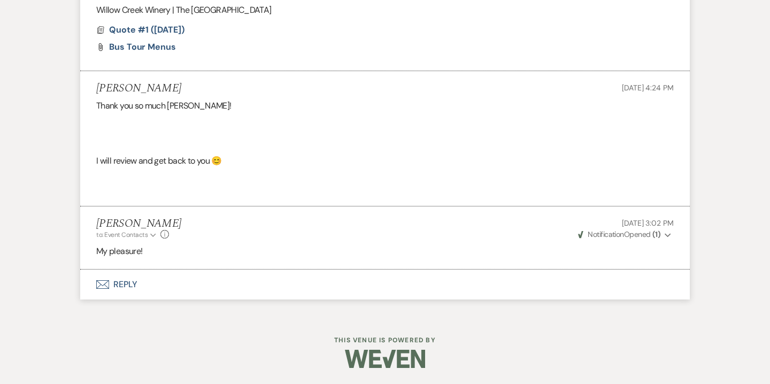
click at [127, 285] on button "Envelope Reply" at bounding box center [385, 285] width 610 height 30
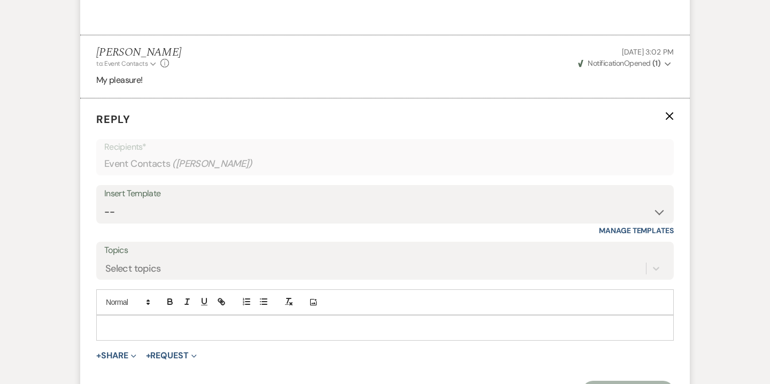
scroll to position [843, 0]
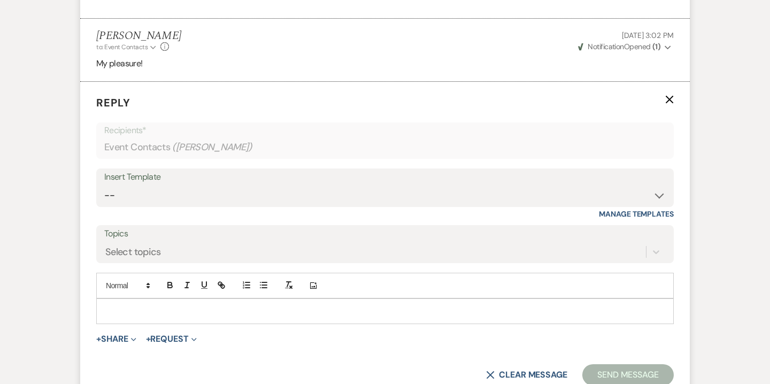
click at [259, 325] on form "Reply X Recipients* Event Contacts ( [PERSON_NAME] ) Insert Template -- Weven P…" at bounding box center [385, 240] width 610 height 317
click at [258, 309] on p at bounding box center [385, 311] width 560 height 12
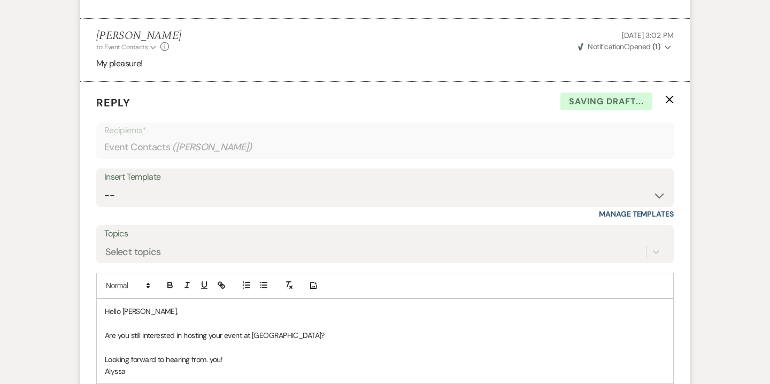
click at [209, 359] on p "Looking forward to hearing from. you!" at bounding box center [385, 360] width 560 height 12
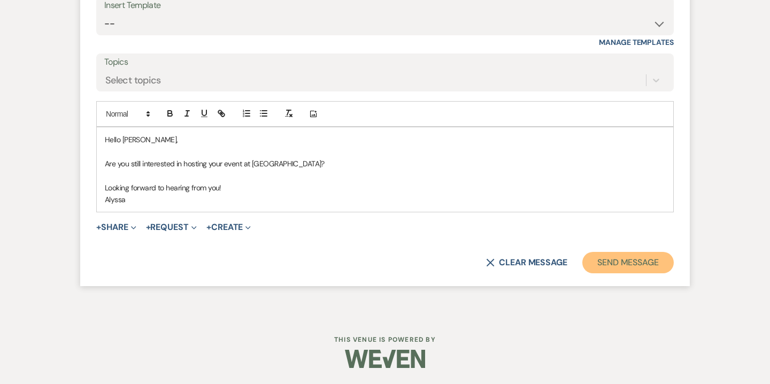
click at [638, 263] on button "Send Message" at bounding box center [627, 262] width 91 height 21
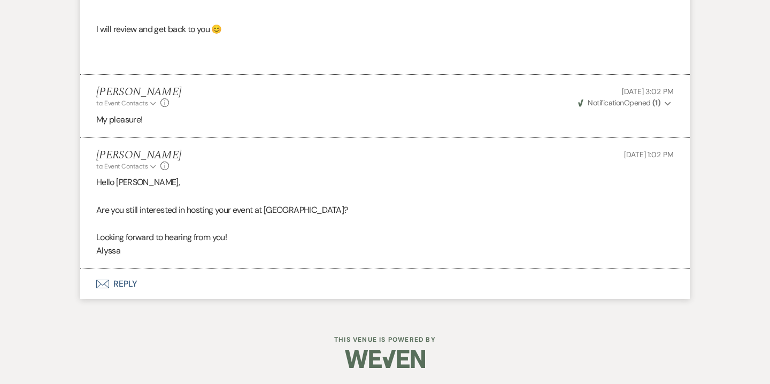
scroll to position [787, 0]
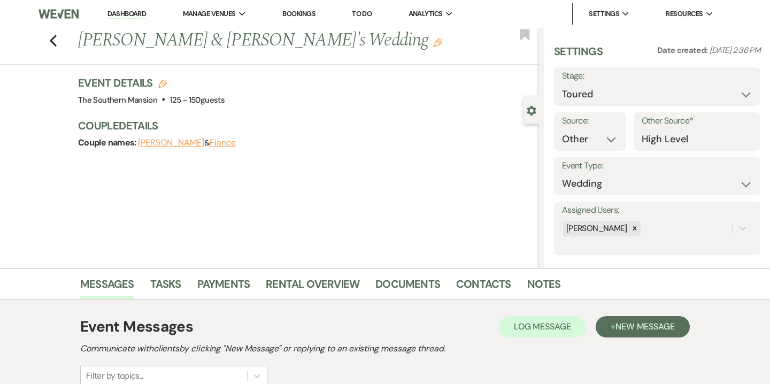
select select "5"
select select "14"
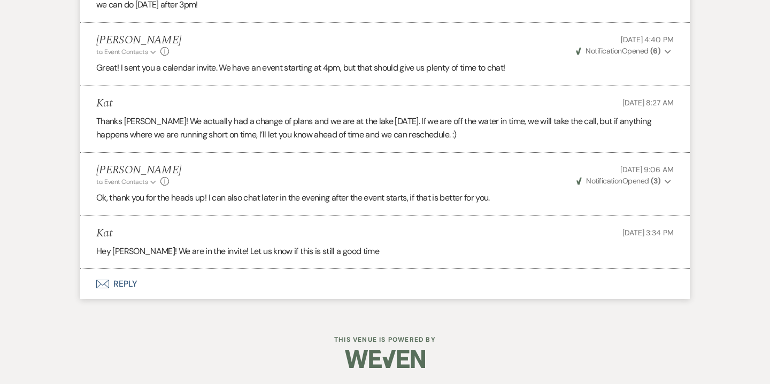
click at [129, 285] on button "Envelope Reply" at bounding box center [385, 284] width 610 height 30
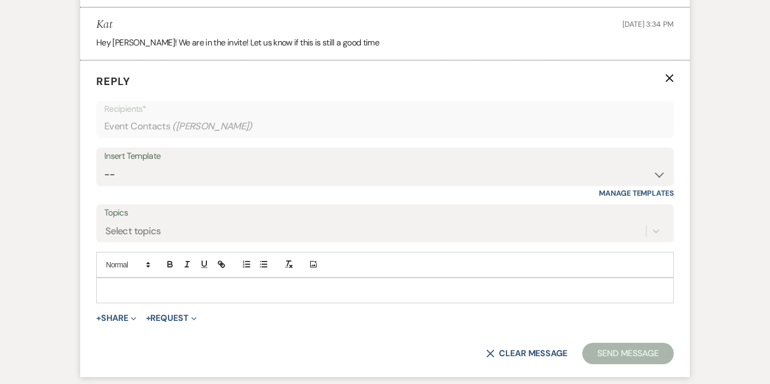
scroll to position [2645, 0]
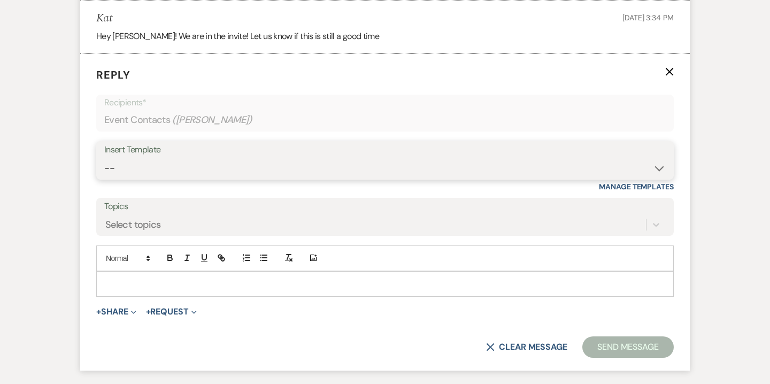
click at [234, 179] on select "-- Weven Planning Portal Introduction (Booked Events) 6-Month Check-in Review R…" at bounding box center [385, 168] width 562 height 21
select select "3629"
click at [104, 179] on select "-- Weven Planning Portal Introduction (Booked Events) 6-Month Check-in Review R…" at bounding box center [385, 168] width 562 height 21
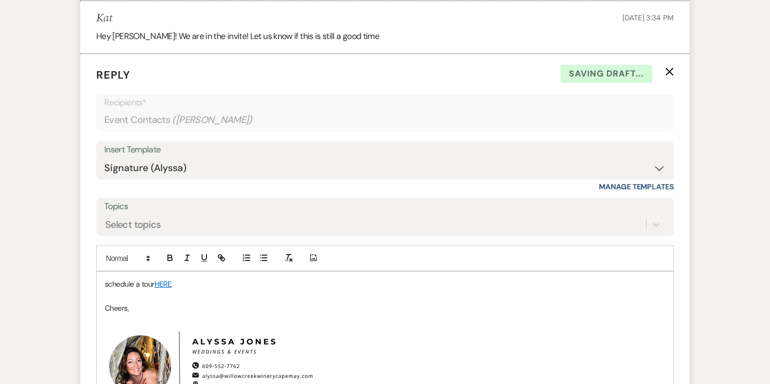
click at [131, 290] on p "schedule a tour HERE ." at bounding box center [385, 284] width 560 height 12
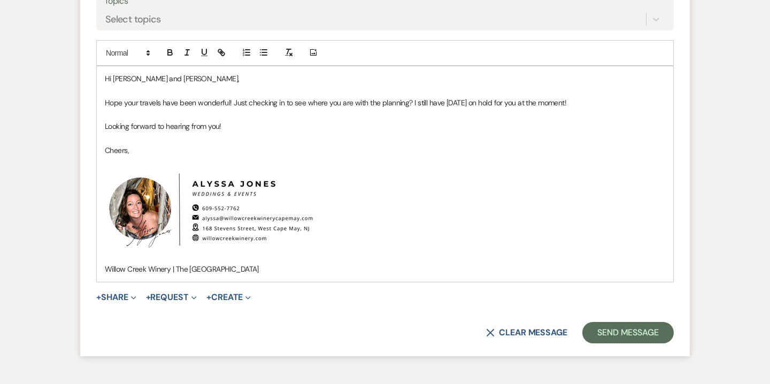
scroll to position [2860, 0]
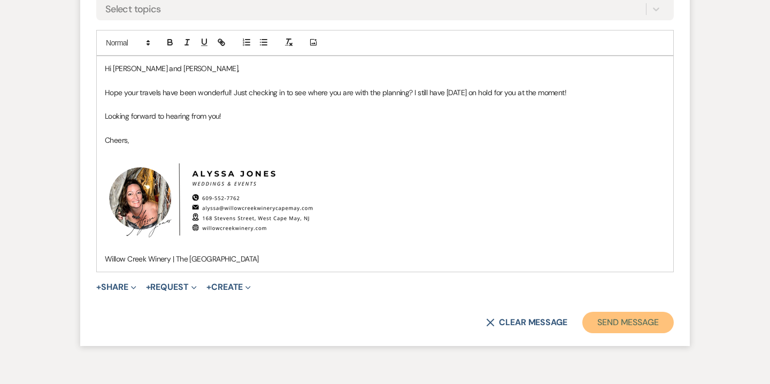
click at [603, 333] on button "Send Message" at bounding box center [627, 322] width 91 height 21
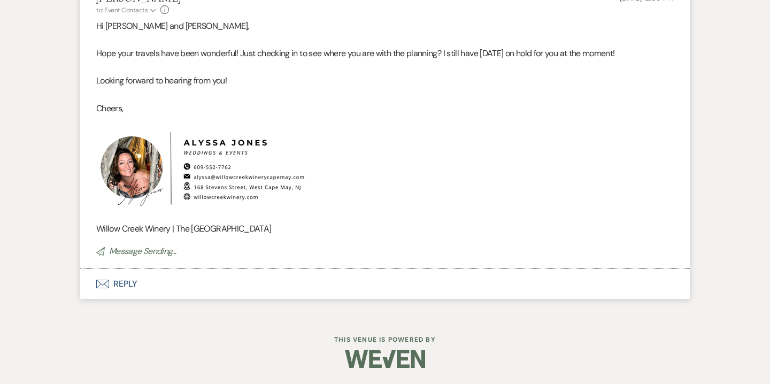
scroll to position [2721, 0]
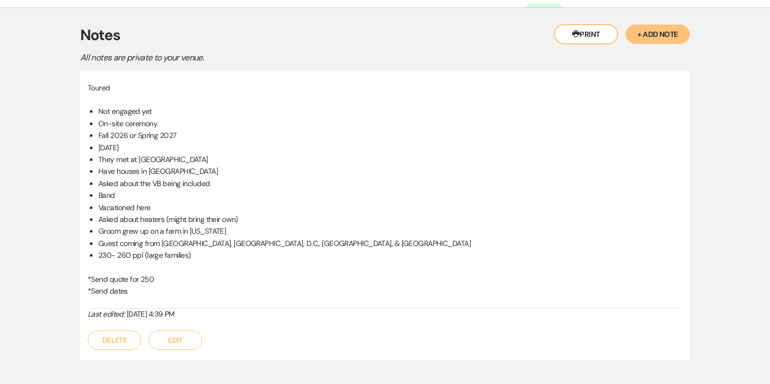
scroll to position [352, 0]
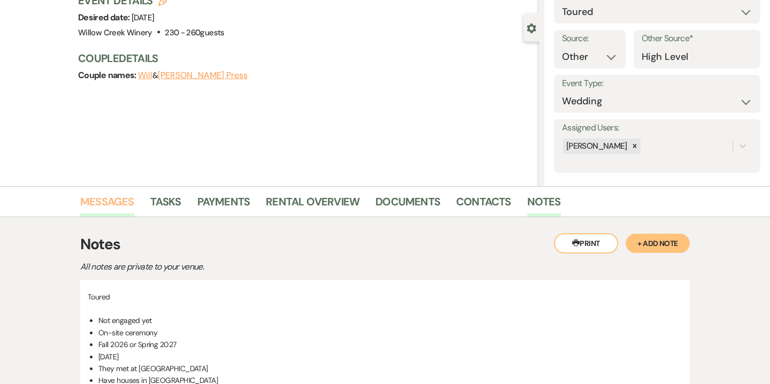
click at [120, 204] on link "Messages" at bounding box center [107, 205] width 54 height 24
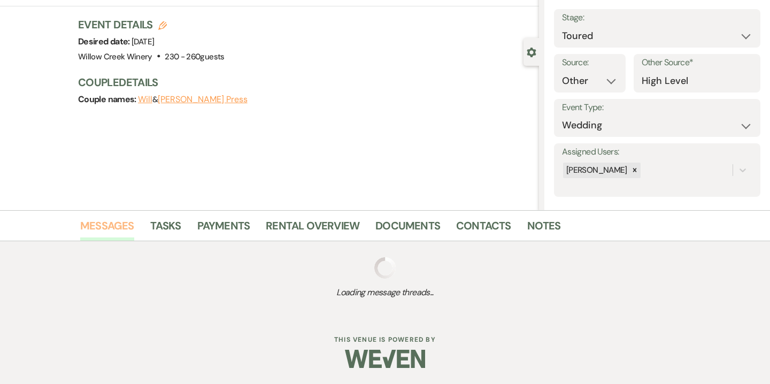
scroll to position [82, 0]
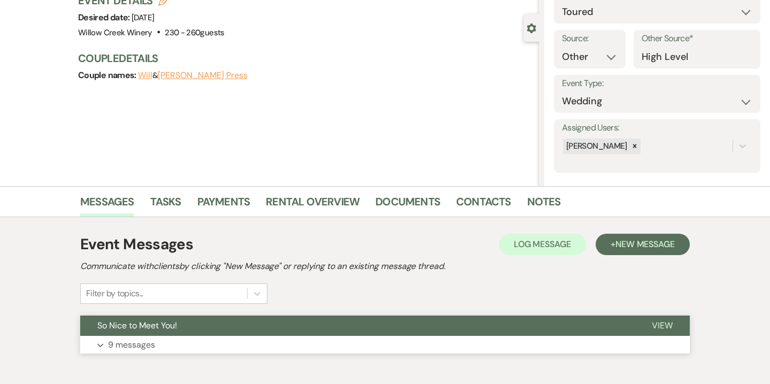
click at [233, 353] on button "Expand 9 messages" at bounding box center [385, 345] width 610 height 18
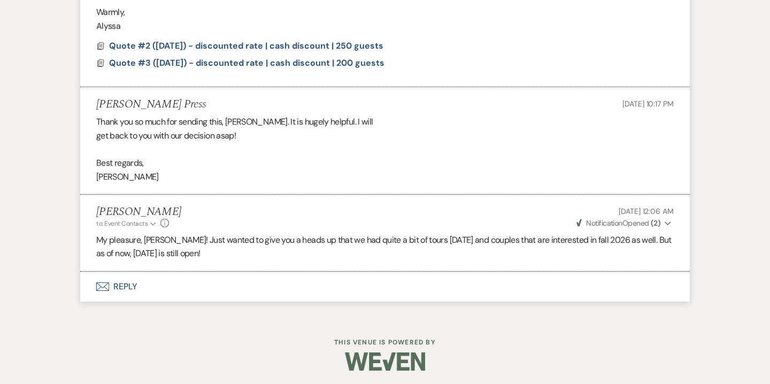
scroll to position [2900, 0]
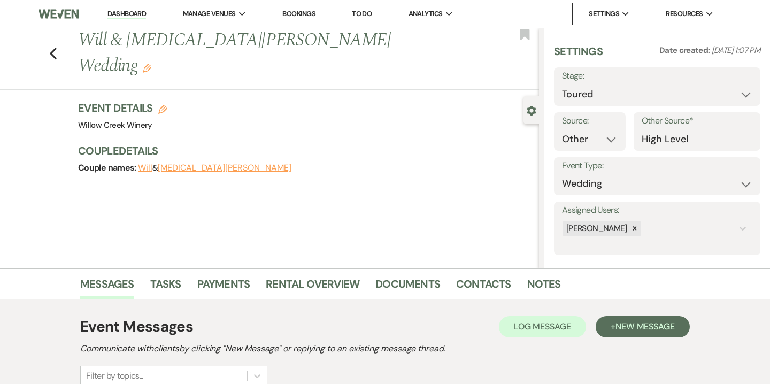
select select "5"
select select "14"
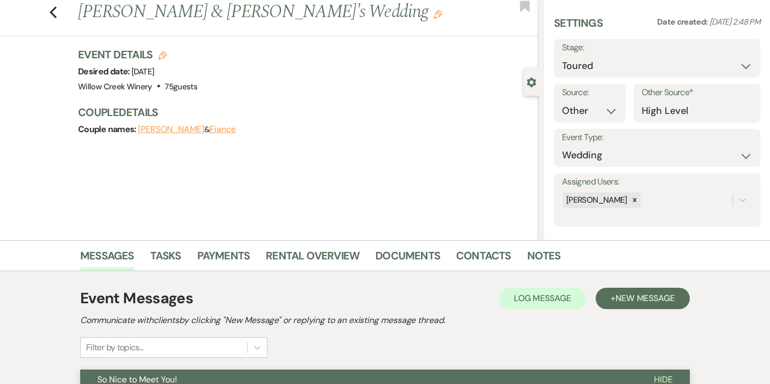
scroll to position [17, 0]
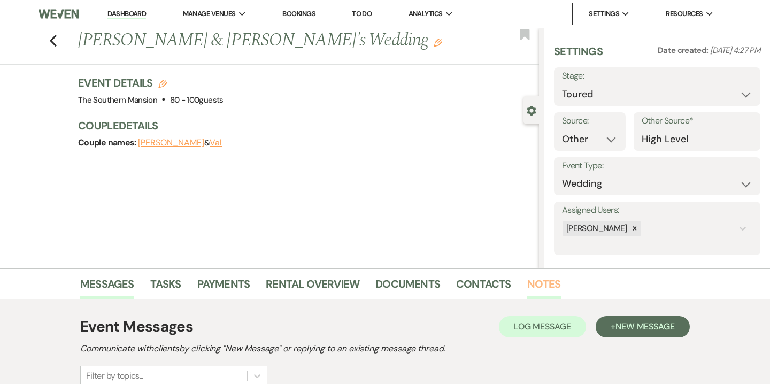
click at [541, 284] on link "Notes" at bounding box center [544, 287] width 34 height 24
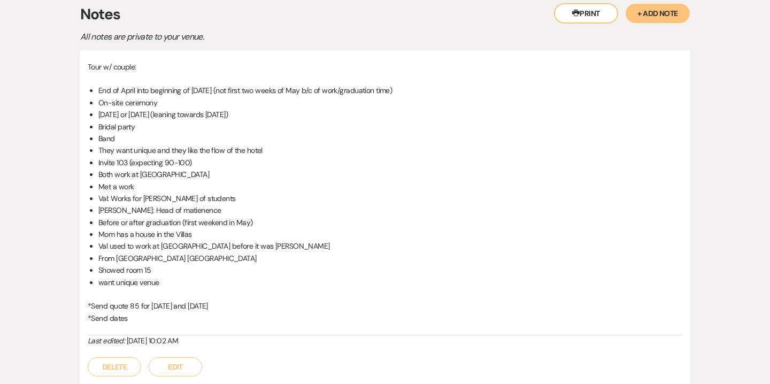
scroll to position [312, 0]
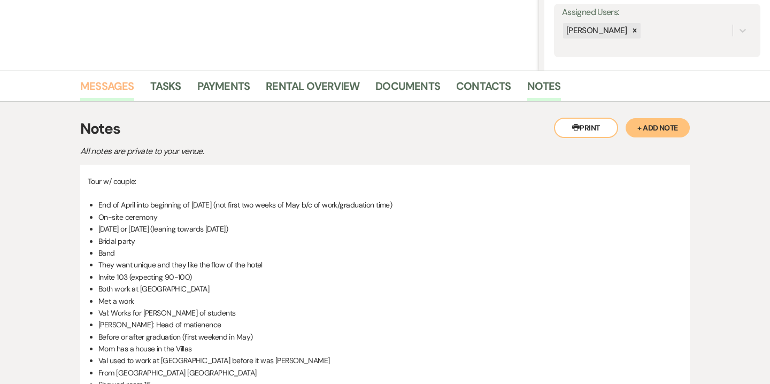
click at [126, 90] on link "Messages" at bounding box center [107, 90] width 54 height 24
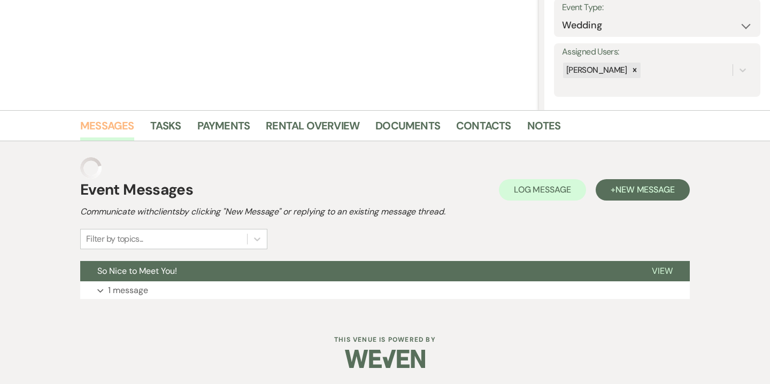
scroll to position [137, 0]
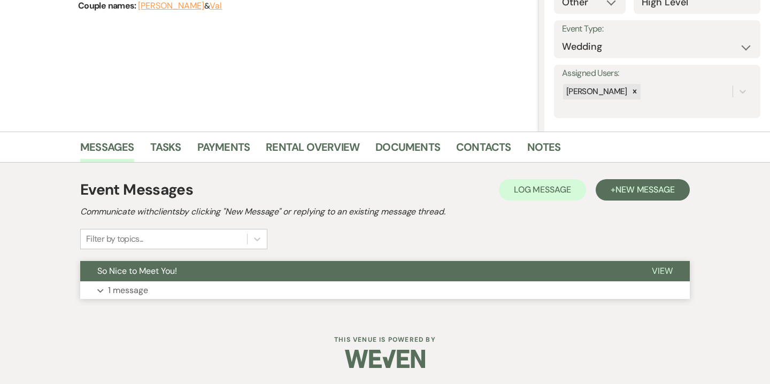
click at [217, 290] on button "Expand 1 message" at bounding box center [385, 290] width 610 height 18
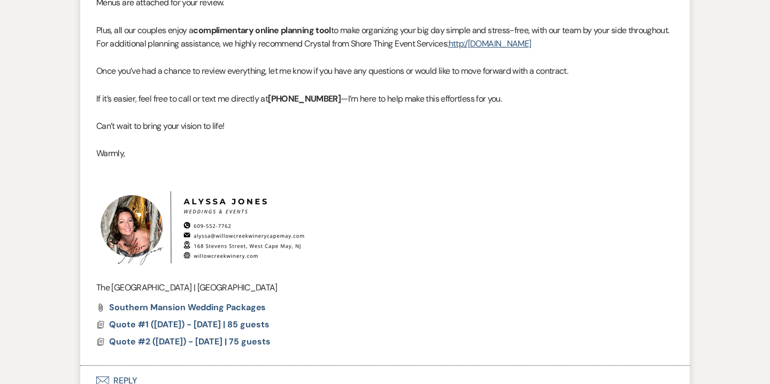
scroll to position [775, 0]
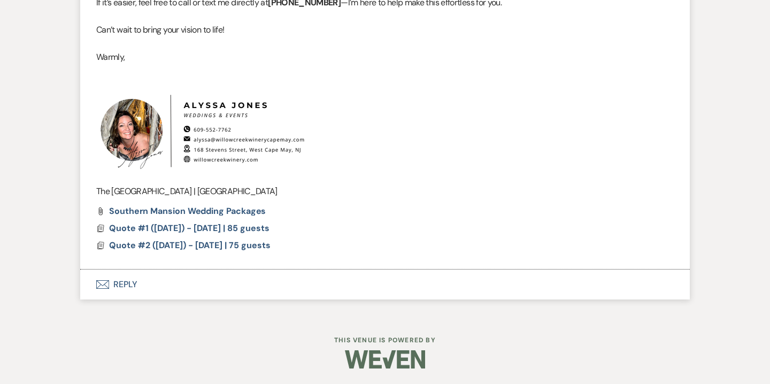
click at [133, 286] on button "Envelope Reply" at bounding box center [385, 285] width 610 height 30
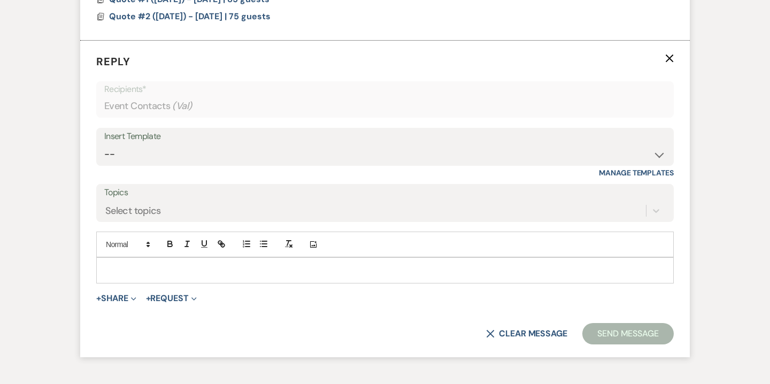
scroll to position [1004, 0]
click at [302, 269] on p at bounding box center [385, 271] width 560 height 12
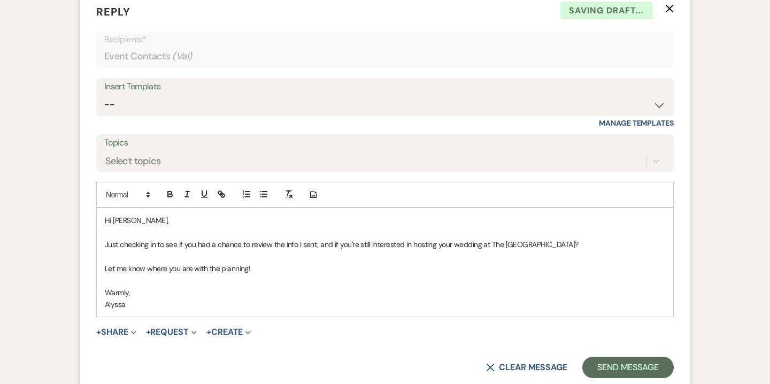
scroll to position [1054, 0]
click at [648, 373] on button "Send Message" at bounding box center [627, 367] width 91 height 21
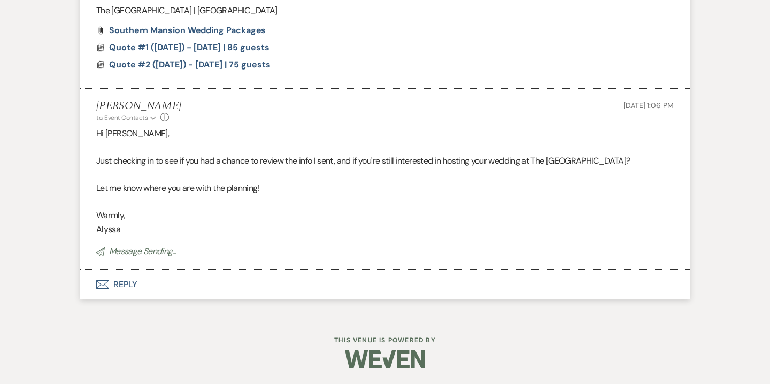
scroll to position [923, 0]
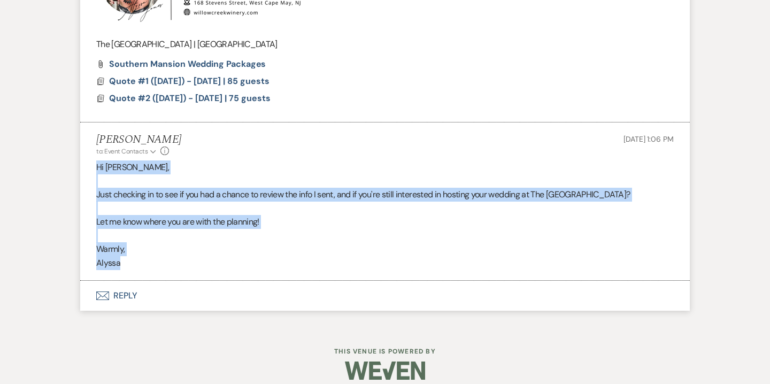
drag, startPoint x: 96, startPoint y: 167, endPoint x: 130, endPoint y: 260, distance: 99.2
click at [130, 260] on div "Hi Val, Just checking in to see if you had a chance to review the info I sent, …" at bounding box center [385, 215] width 578 height 110
copy div "Hi Val, Just checking in to see if you had a chance to review the info I sent, …"
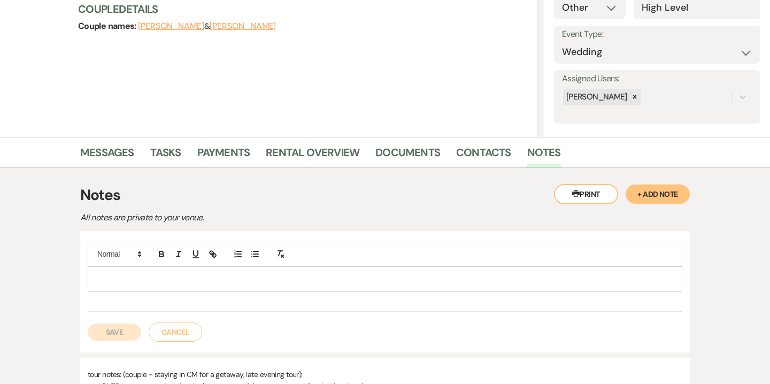
scroll to position [105, 0]
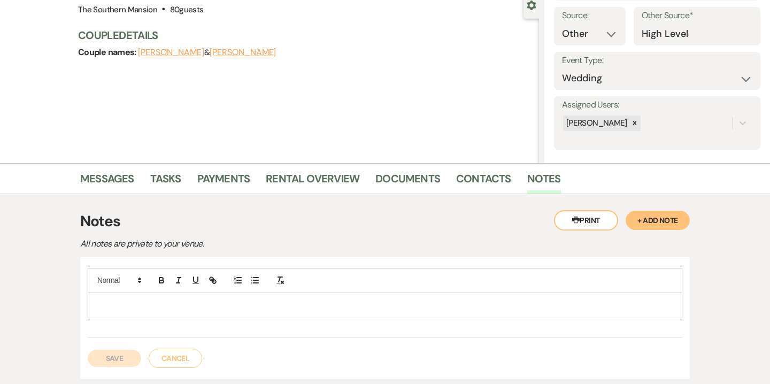
click at [297, 308] on p at bounding box center [385, 305] width 578 height 12
click at [112, 361] on button "Save" at bounding box center [114, 358] width 53 height 17
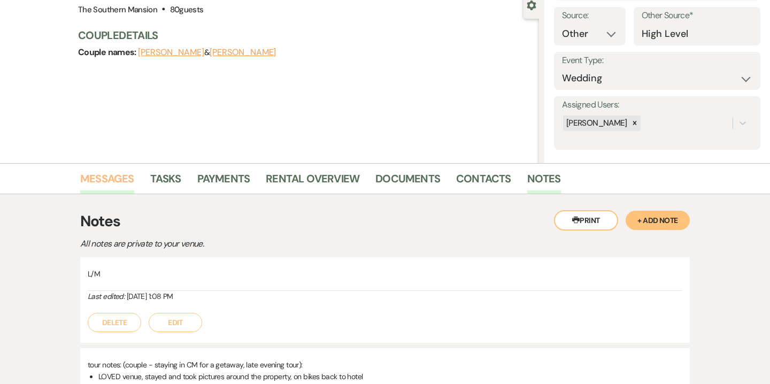
click at [118, 187] on link "Messages" at bounding box center [107, 182] width 54 height 24
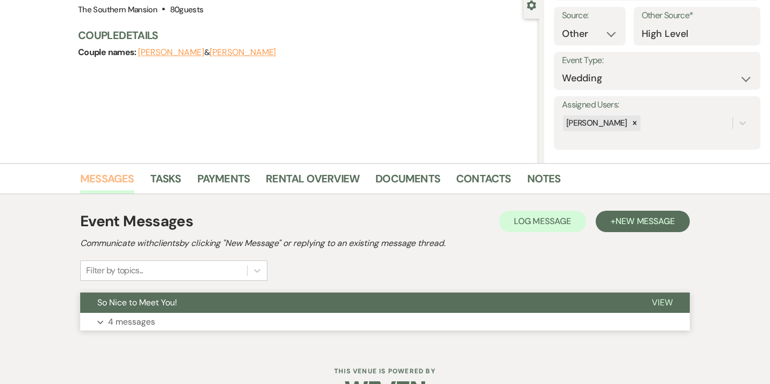
scroll to position [125, 0]
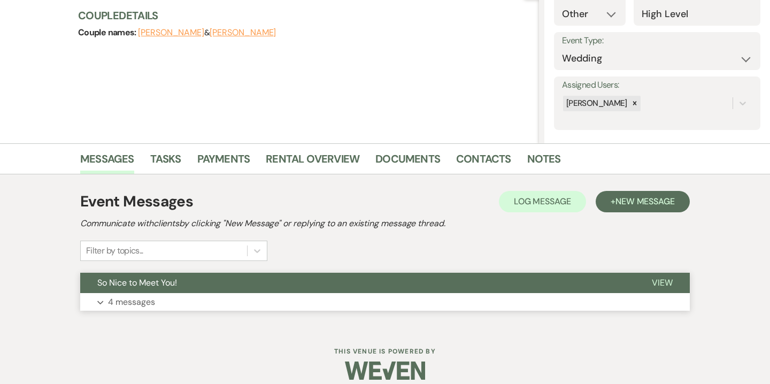
click at [307, 301] on button "Expand 4 messages" at bounding box center [385, 302] width 610 height 18
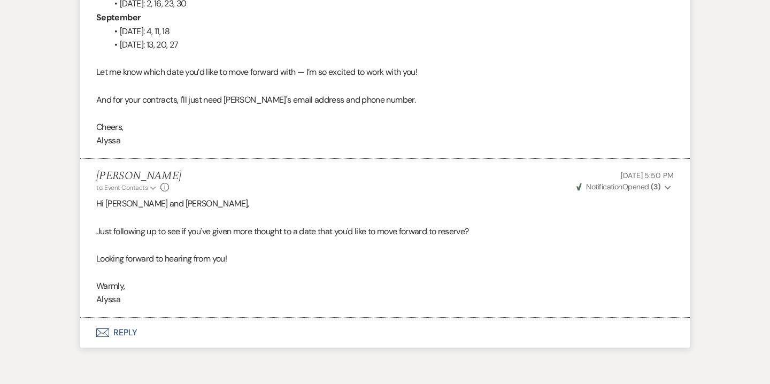
scroll to position [1395, 0]
click at [125, 336] on button "Envelope Reply" at bounding box center [385, 333] width 610 height 30
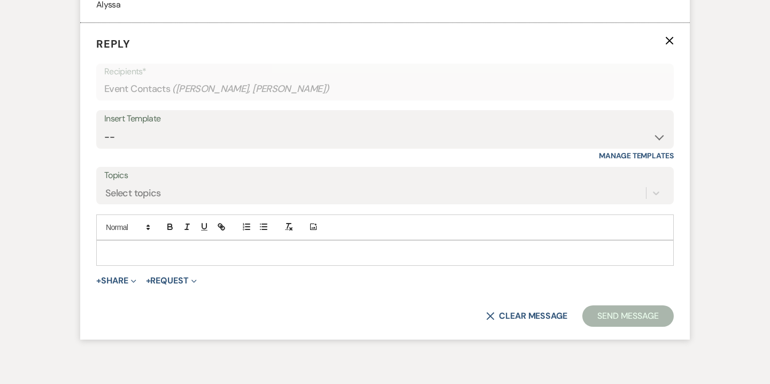
scroll to position [1693, 0]
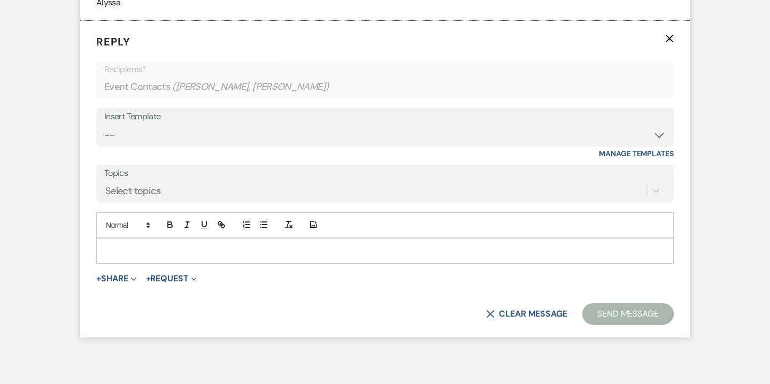
click at [244, 247] on p at bounding box center [385, 251] width 560 height 12
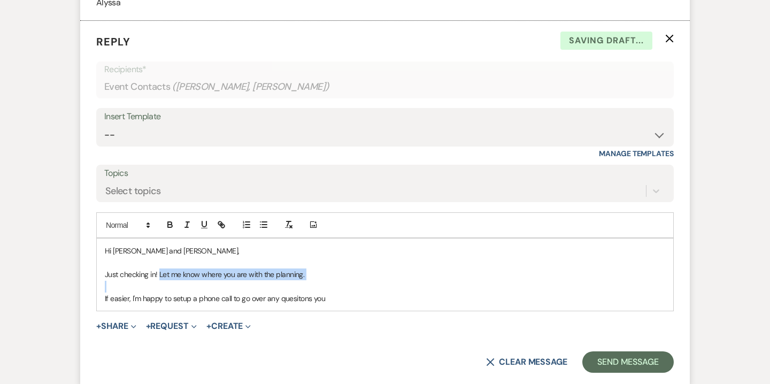
drag, startPoint x: 160, startPoint y: 275, endPoint x: 308, endPoint y: 280, distance: 147.7
click at [308, 280] on div "Hi Allison and Eric, Just checking in! Let me know where you are with the plann…" at bounding box center [385, 275] width 577 height 73
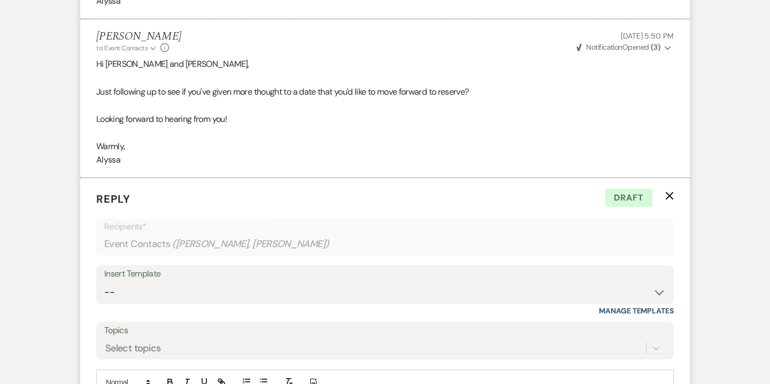
scroll to position [1792, 0]
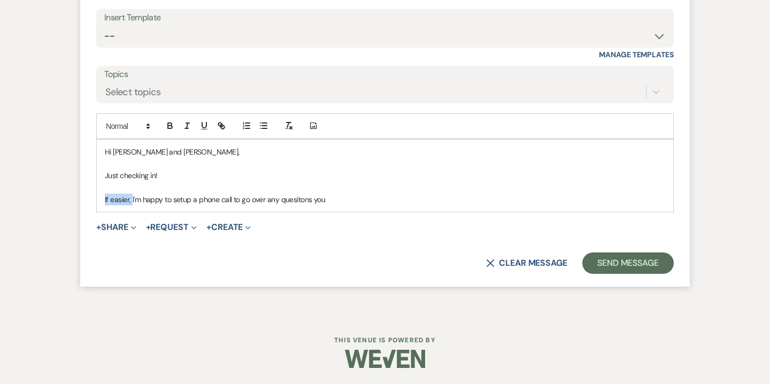
drag, startPoint x: 132, startPoint y: 199, endPoint x: 99, endPoint y: 202, distance: 32.7
click at [99, 202] on div "Hi Allison and Eric, Just checking in! If easier, I'm happy to setup a phone ca…" at bounding box center [385, 176] width 577 height 73
drag, startPoint x: 366, startPoint y: 201, endPoint x: 431, endPoint y: 202, distance: 65.3
click at [431, 202] on p "Do you have additional questions? If so, I'm happy to setup a phone call to go …" at bounding box center [385, 200] width 560 height 12
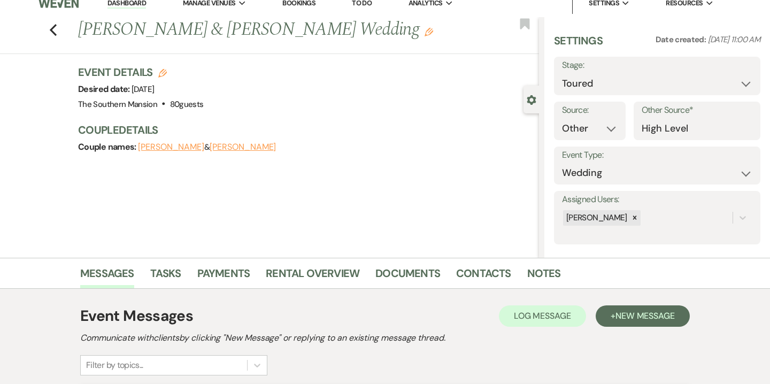
scroll to position [0, 0]
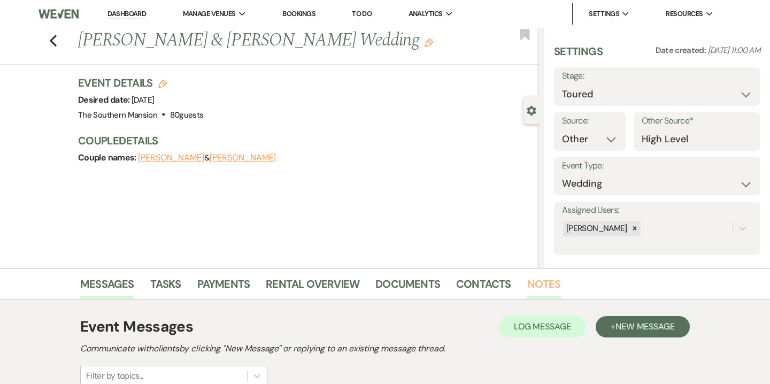
click at [533, 287] on link "Notes" at bounding box center [544, 287] width 34 height 24
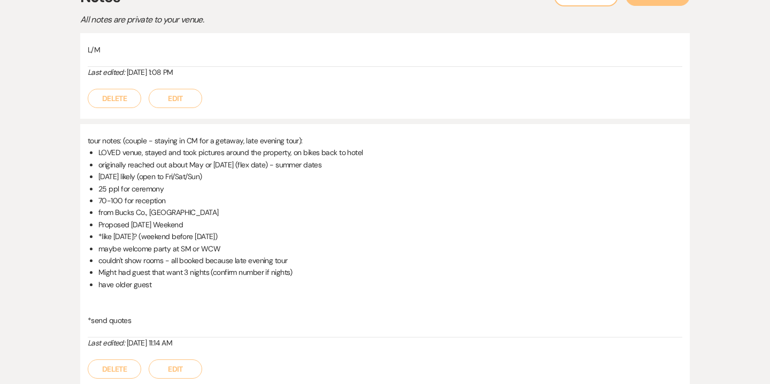
scroll to position [331, 0]
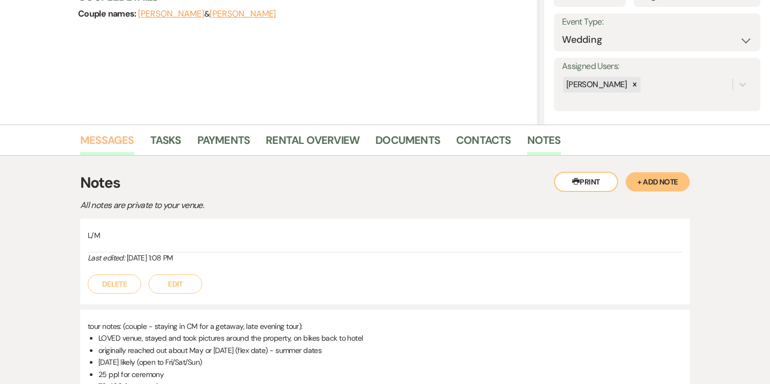
click at [108, 133] on link "Messages" at bounding box center [107, 144] width 54 height 24
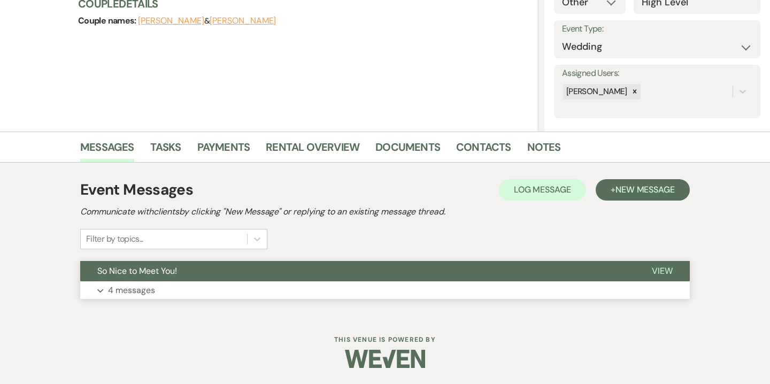
click at [209, 289] on button "Expand 4 messages" at bounding box center [385, 290] width 610 height 18
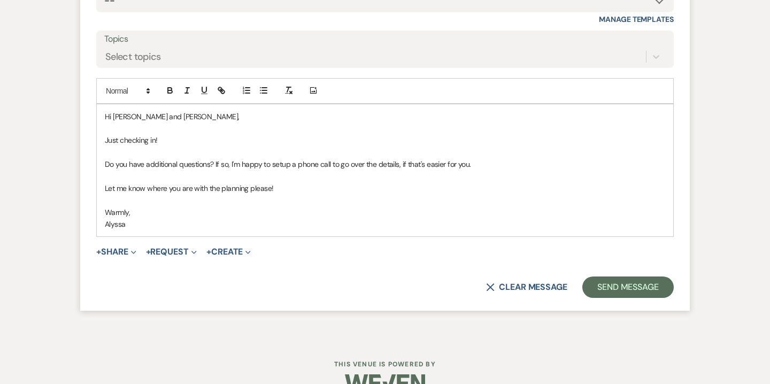
scroll to position [1824, 0]
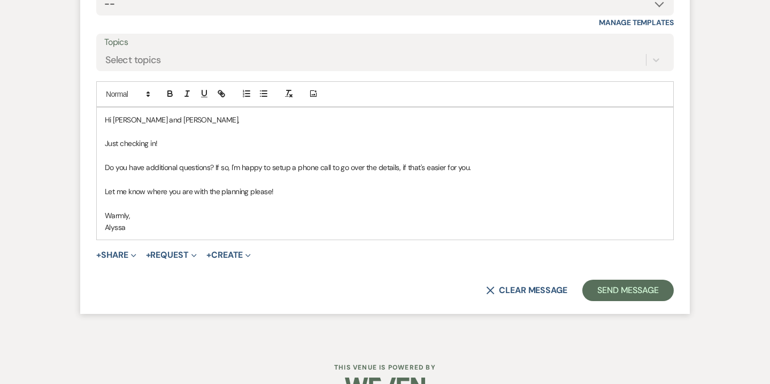
click at [225, 140] on p "Just checking in!" at bounding box center [385, 143] width 560 height 12
click at [503, 167] on p "Do you have additional questions? If so, I'm happy to setup a phone call to go …" at bounding box center [385, 168] width 560 height 12
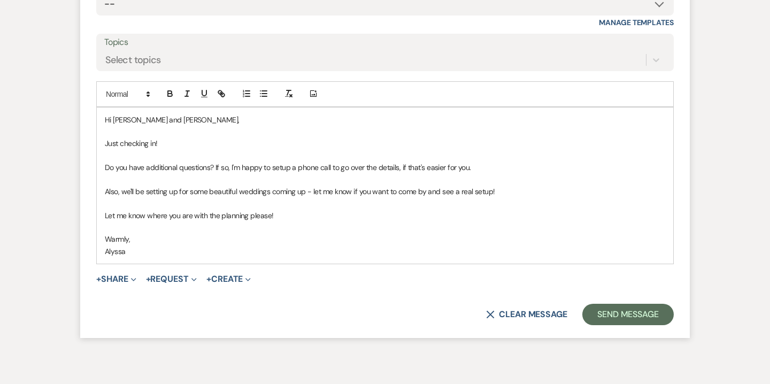
click at [284, 214] on p "Let me know where you are with the planning please!" at bounding box center [385, 216] width 560 height 12
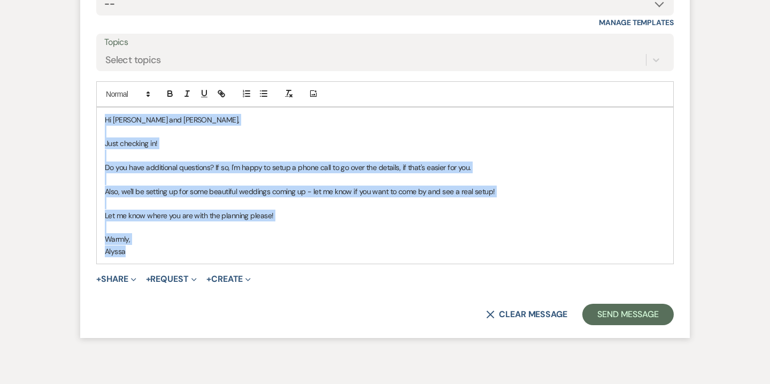
drag, startPoint x: 105, startPoint y: 118, endPoint x: 145, endPoint y: 250, distance: 138.6
click at [145, 250] on div "Hi Allison and Eric, Just checking in! Do you have additional questions? If so,…" at bounding box center [385, 185] width 577 height 157
copy div "Hi Allison and Eric, Just checking in! Do you have additional questions? If so,…"
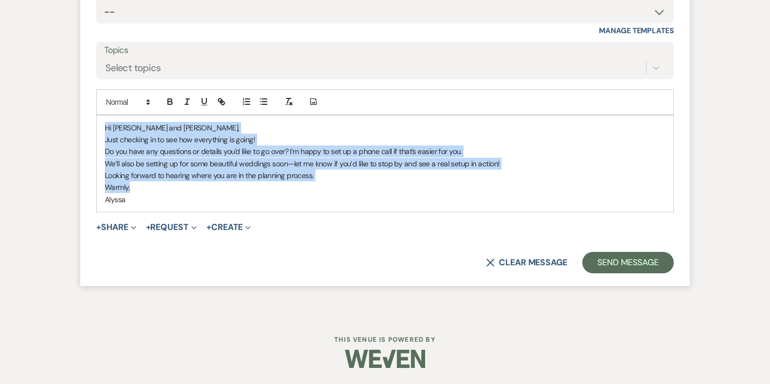
scroll to position [1815, 0]
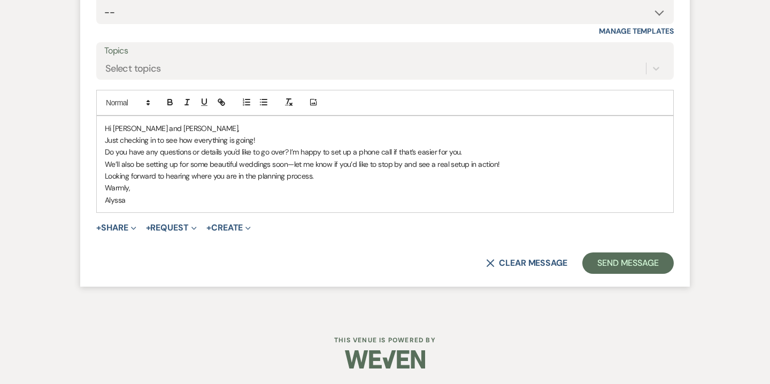
click at [185, 128] on p "Hi Allison and Eric," at bounding box center [385, 128] width 560 height 12
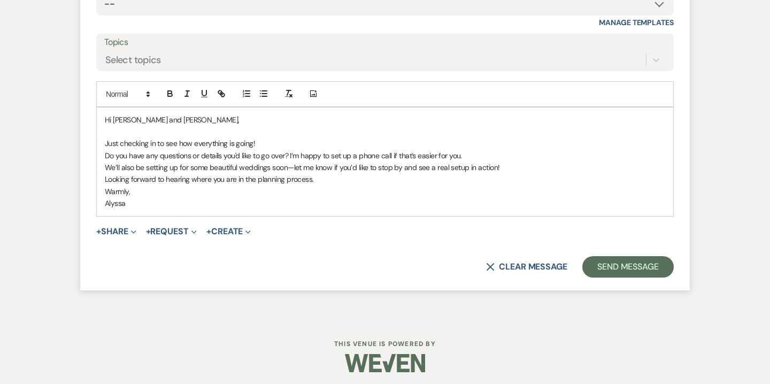
click at [277, 143] on p "Just checking in to see how everything is going!" at bounding box center [385, 143] width 560 height 12
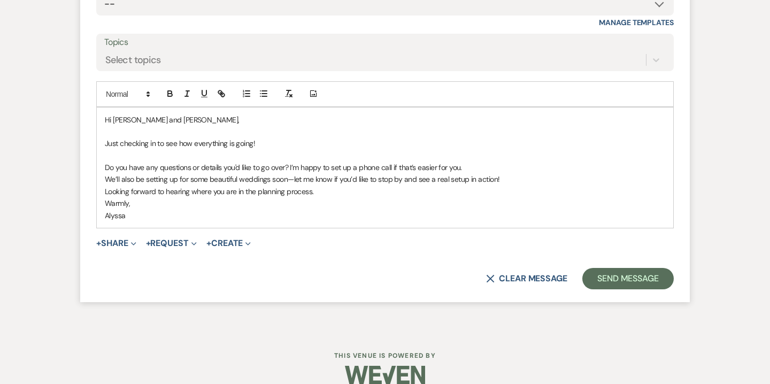
click at [467, 169] on p "Do you have any questions or details you'd like to go over? I’m happy to set up…" at bounding box center [385, 168] width 560 height 12
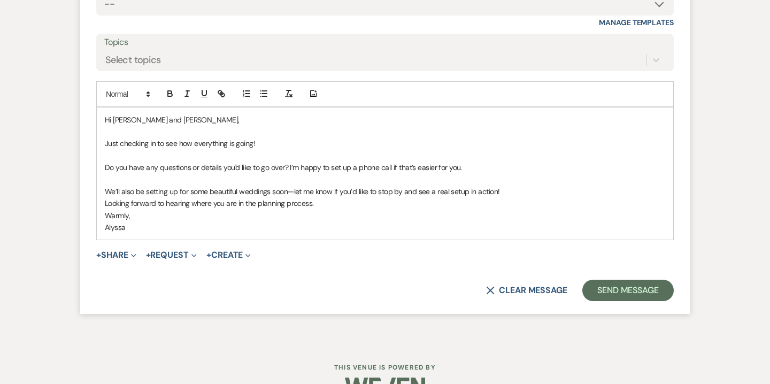
click at [105, 202] on p "Looking forward to hearing where you are in the planning process." at bounding box center [385, 203] width 560 height 12
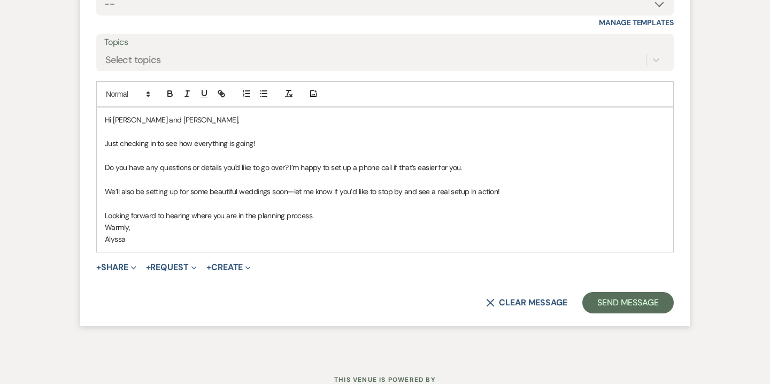
click at [495, 191] on p "We’ll also be setting up for some beautiful weddings soon—let me know if you’d …" at bounding box center [385, 192] width 560 height 12
click at [105, 227] on p "Warmly," at bounding box center [385, 227] width 560 height 12
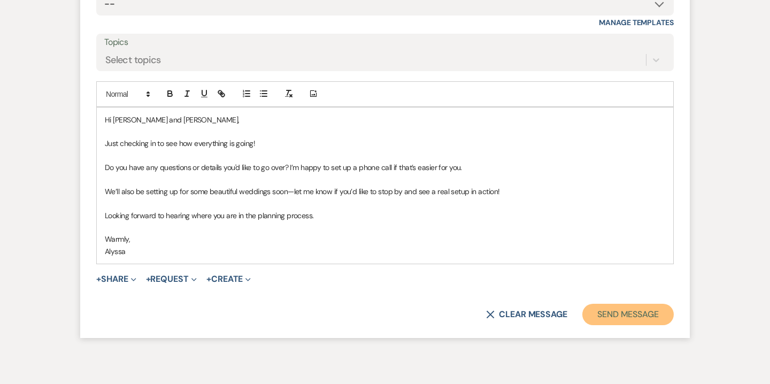
click at [618, 317] on button "Send Message" at bounding box center [627, 314] width 91 height 21
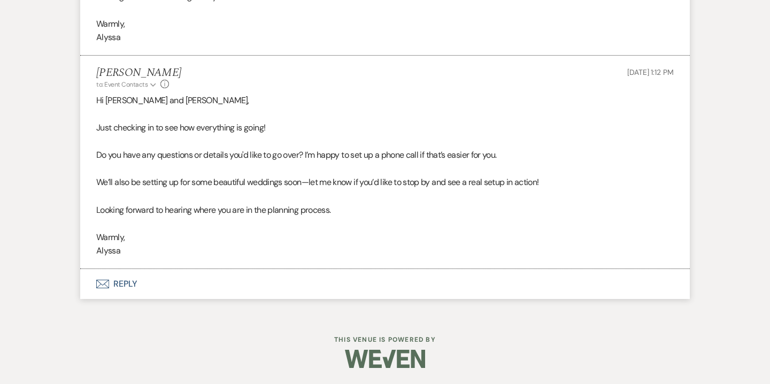
scroll to position [1658, 0]
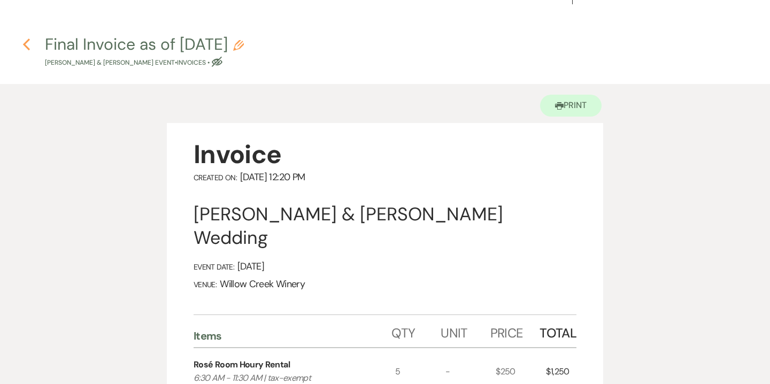
click at [28, 48] on use "button" at bounding box center [26, 45] width 7 height 12
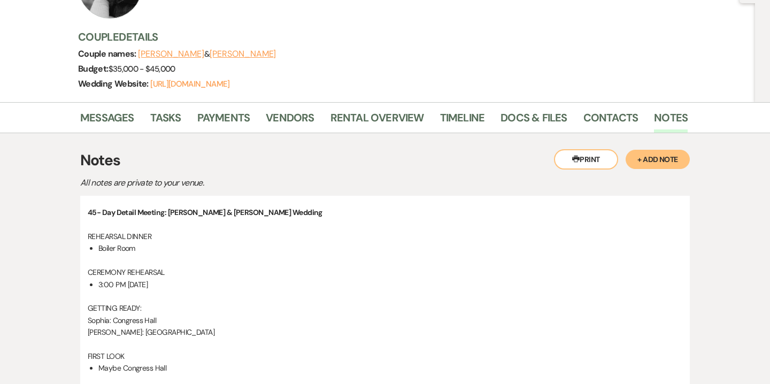
scroll to position [128, 0]
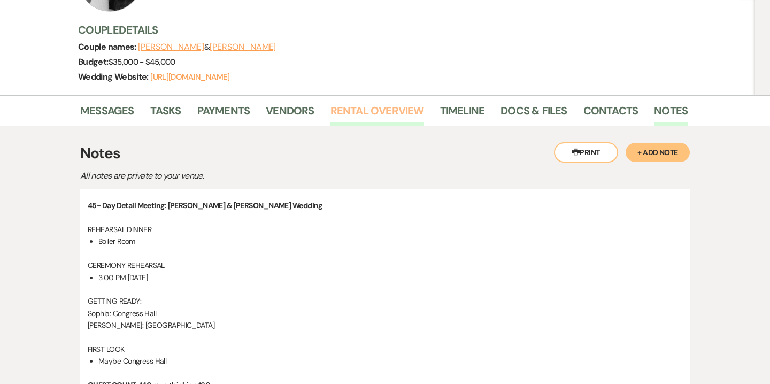
click at [412, 114] on link "Rental Overview" at bounding box center [378, 114] width 94 height 24
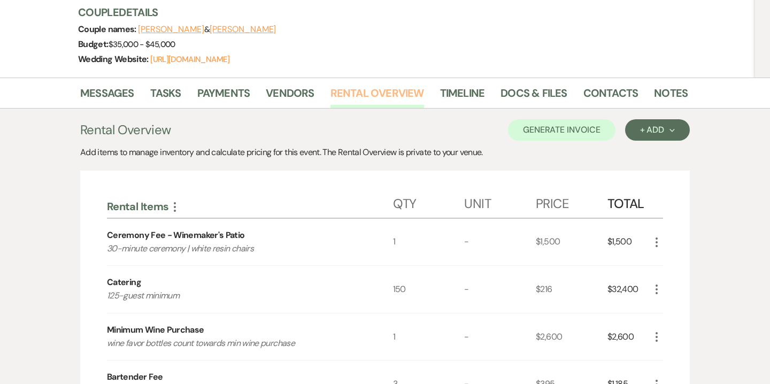
scroll to position [126, 0]
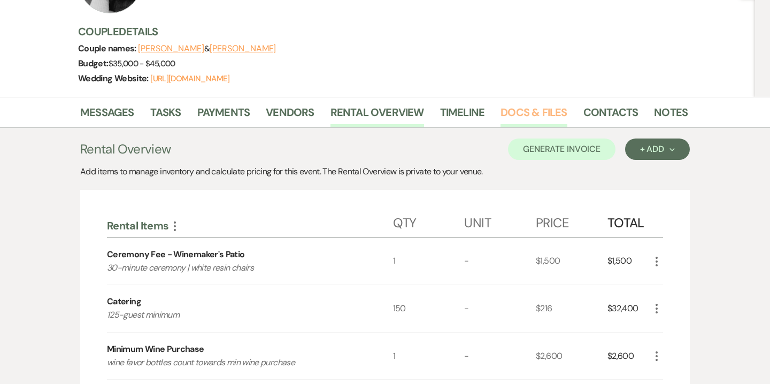
click at [517, 111] on link "Docs & Files" at bounding box center [534, 116] width 66 height 24
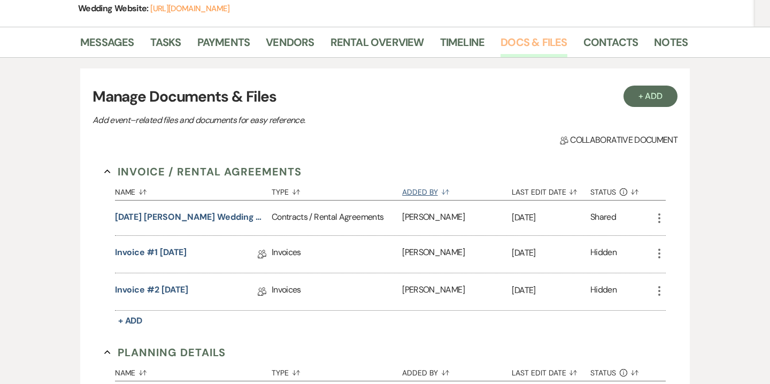
scroll to position [240, 0]
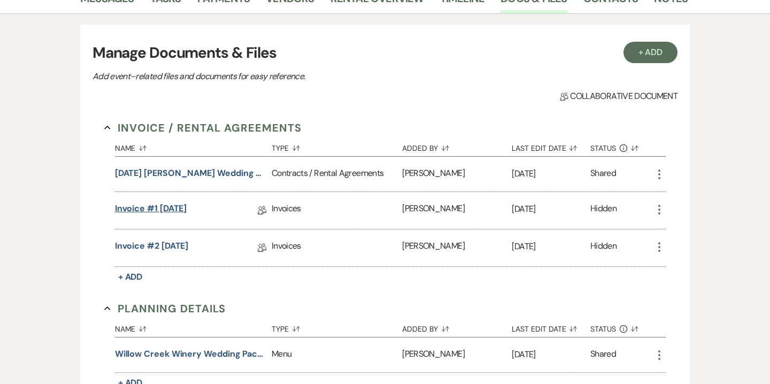
click at [187, 209] on link "Invoice #1 7-12-2024" at bounding box center [151, 210] width 72 height 17
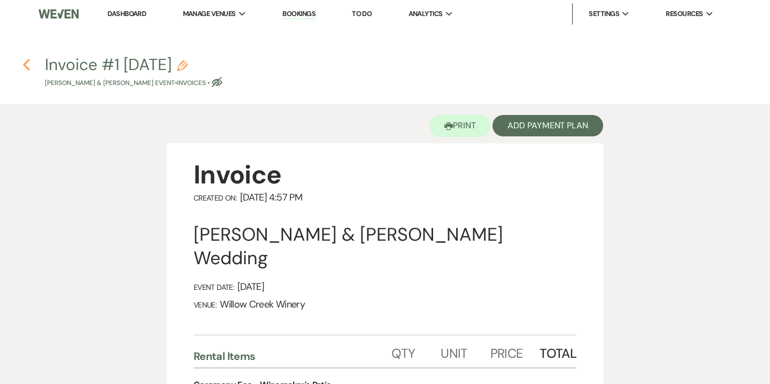
click at [26, 59] on icon "Previous" at bounding box center [26, 64] width 8 height 13
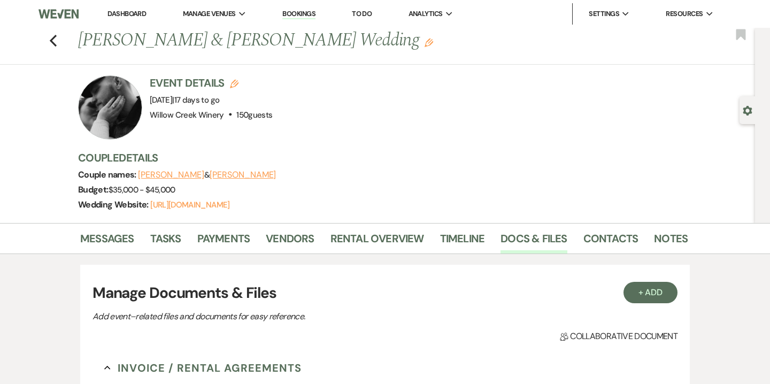
scroll to position [240, 0]
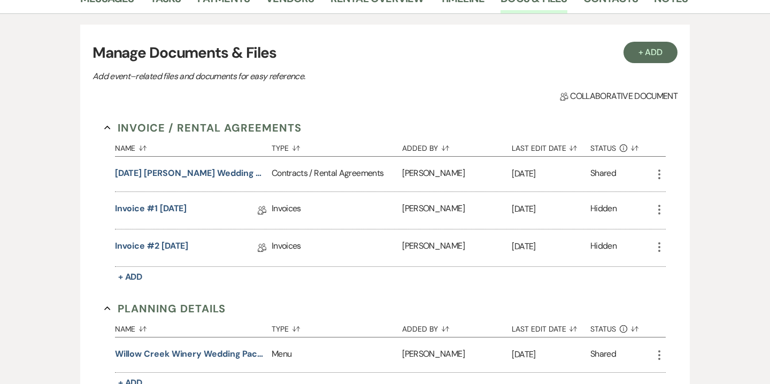
click at [659, 211] on icon "More" at bounding box center [659, 209] width 13 height 13
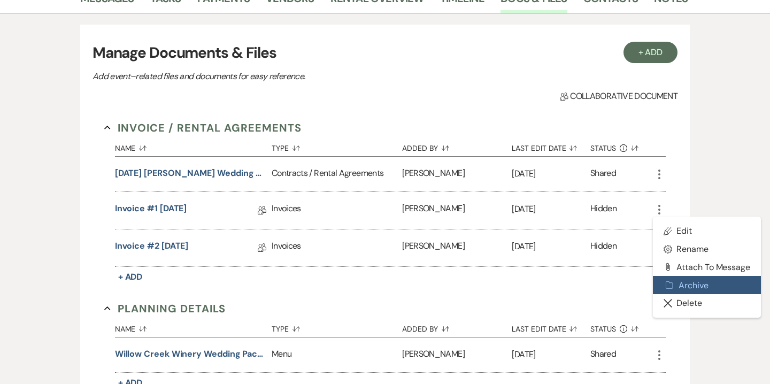
click at [689, 286] on button "Archive Archive" at bounding box center [707, 285] width 108 height 18
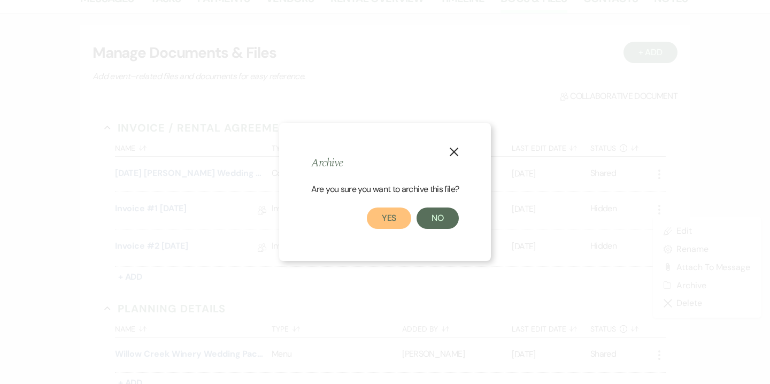
click at [396, 212] on button "Yes" at bounding box center [389, 218] width 45 height 21
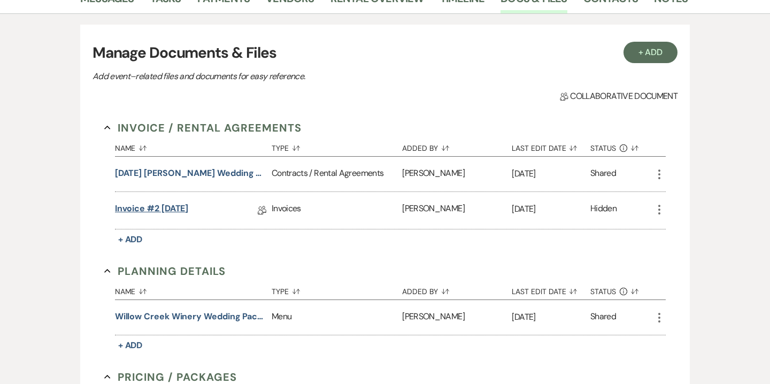
click at [180, 205] on link "Invoice #2 7-12-2024" at bounding box center [152, 210] width 74 height 17
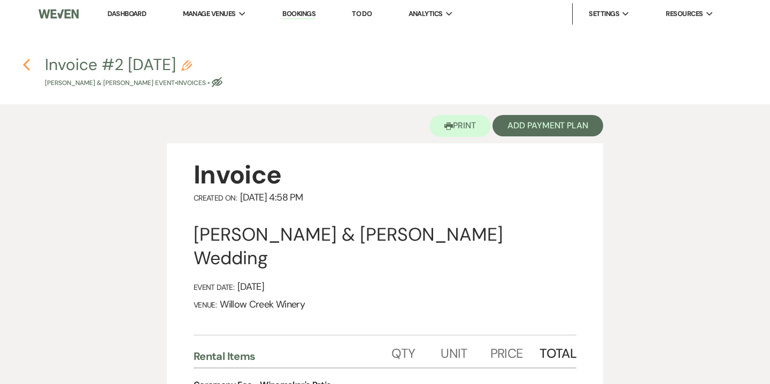
click at [25, 64] on use "button" at bounding box center [26, 65] width 7 height 12
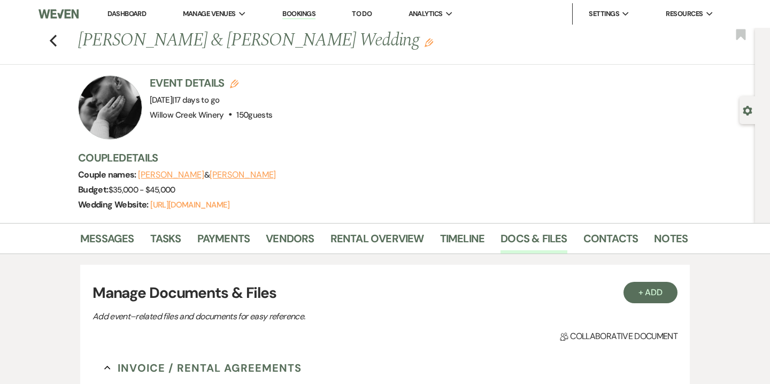
scroll to position [240, 0]
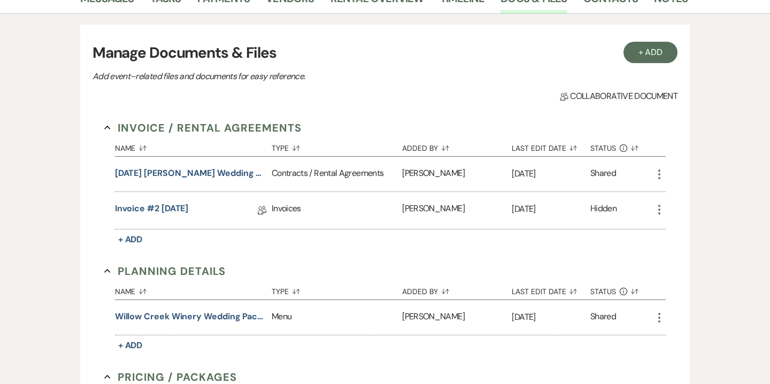
click at [660, 205] on use "button" at bounding box center [659, 210] width 2 height 10
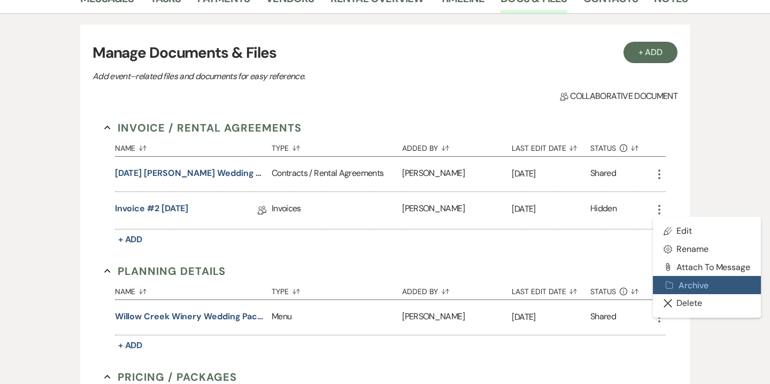
click at [683, 283] on button "Archive Archive" at bounding box center [707, 285] width 108 height 18
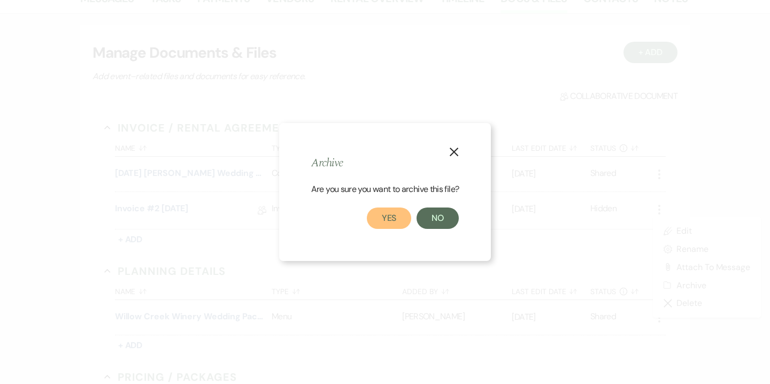
click at [379, 224] on button "Yes" at bounding box center [389, 218] width 45 height 21
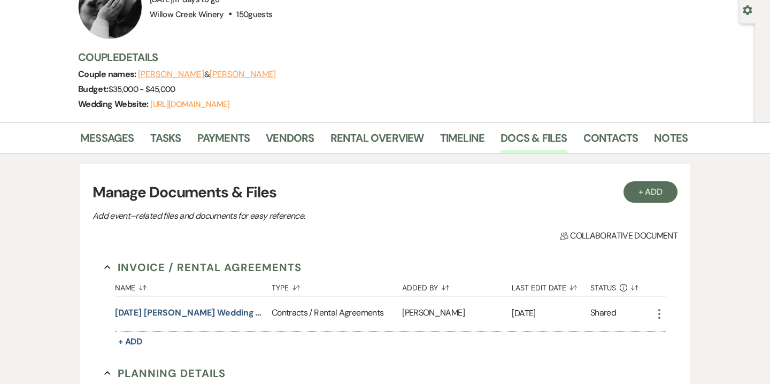
scroll to position [0, 0]
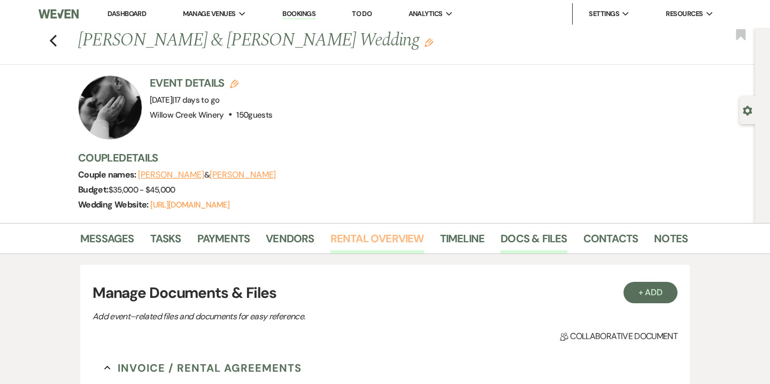
click at [389, 243] on link "Rental Overview" at bounding box center [378, 242] width 94 height 24
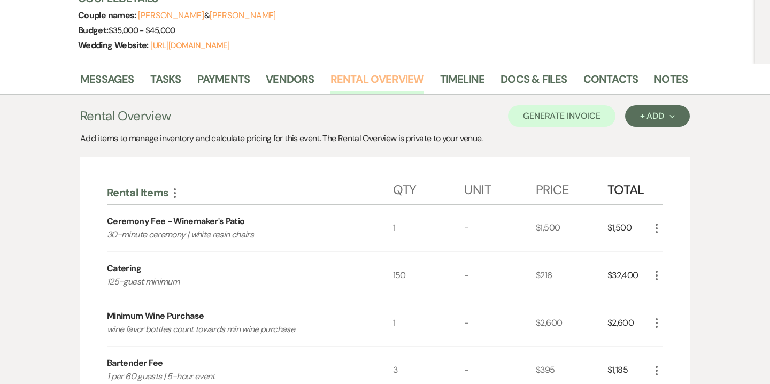
scroll to position [158, 0]
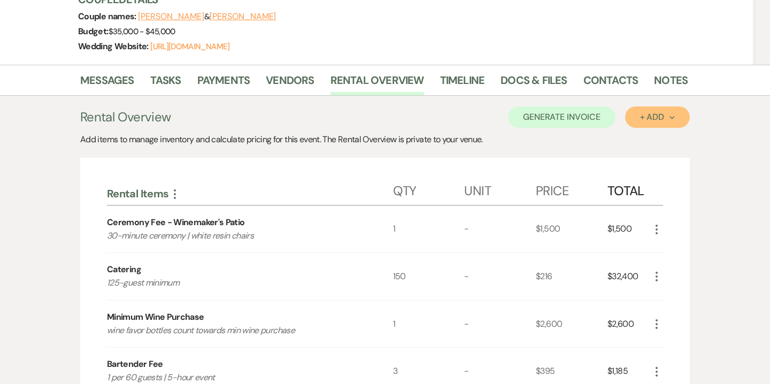
click at [655, 114] on div "+ Add Next" at bounding box center [657, 117] width 35 height 9
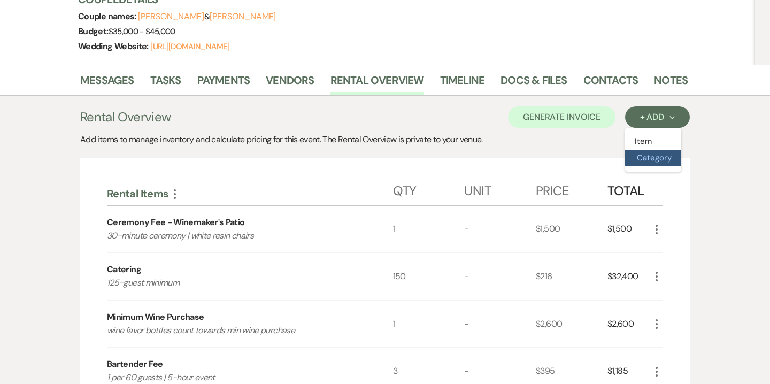
click at [658, 152] on button "Category" at bounding box center [653, 158] width 56 height 17
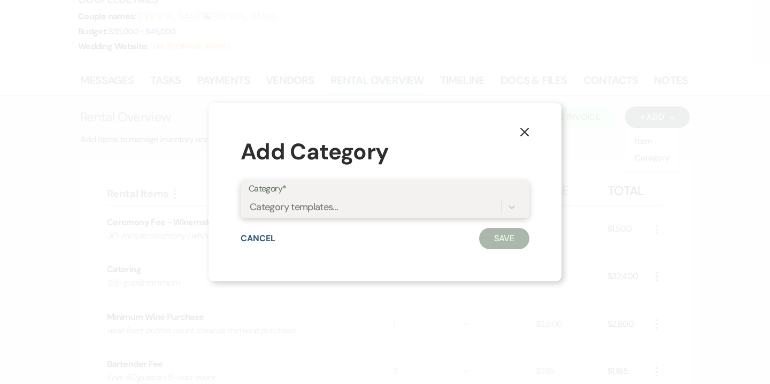
click at [417, 206] on div "Category templates..." at bounding box center [375, 206] width 253 height 19
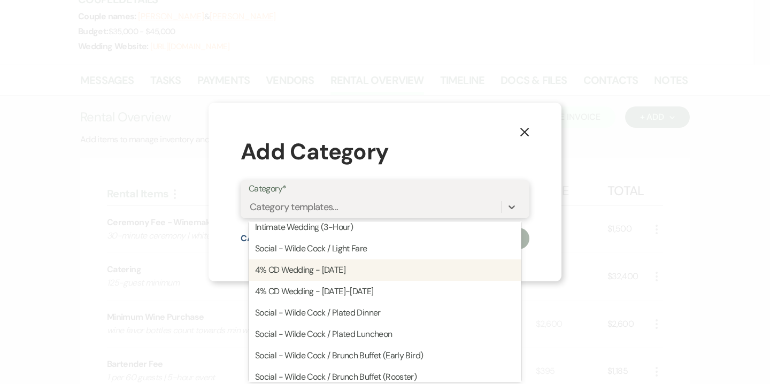
scroll to position [186, 0]
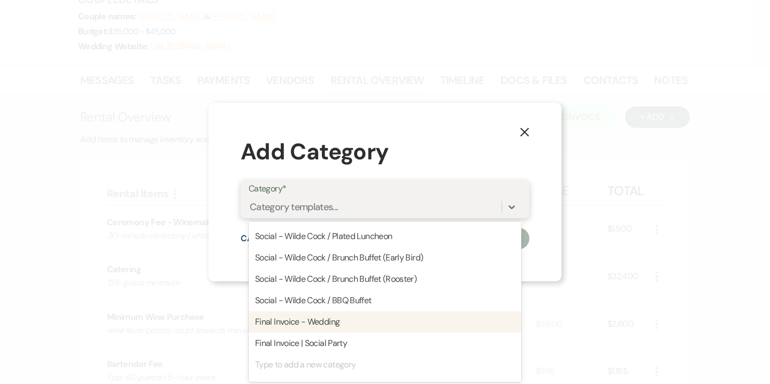
click at [345, 324] on div "Final Invoice - Wedding" at bounding box center [385, 321] width 273 height 21
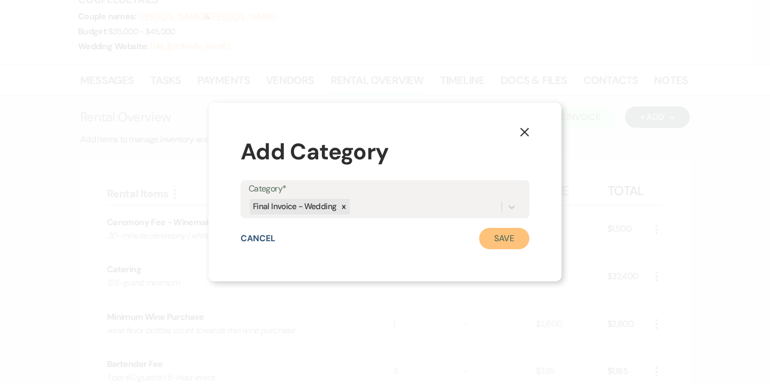
click at [498, 243] on button "Save" at bounding box center [504, 238] width 50 height 21
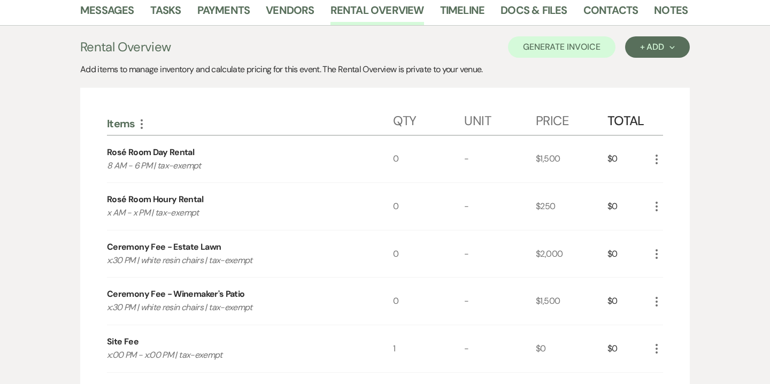
scroll to position [229, 0]
click at [660, 251] on icon "More" at bounding box center [656, 253] width 13 height 13
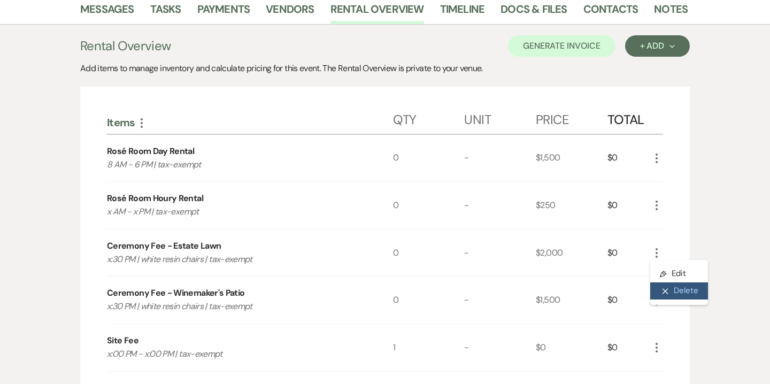
click at [681, 295] on button "X Delete" at bounding box center [679, 290] width 58 height 17
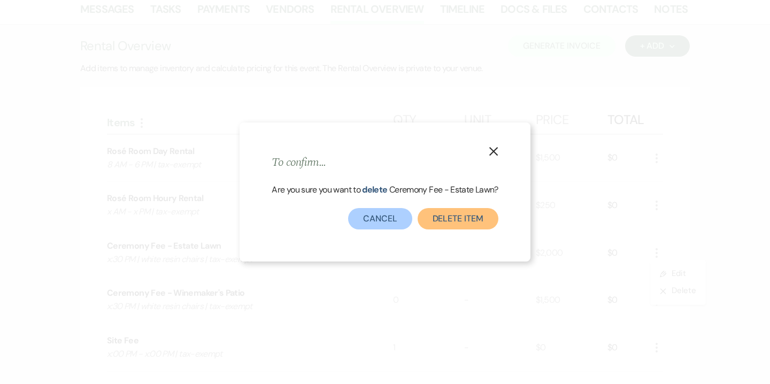
click at [460, 218] on button "Delete Item" at bounding box center [458, 218] width 81 height 21
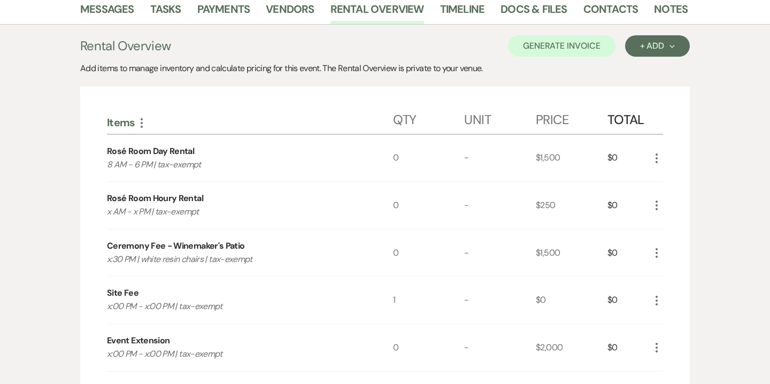
click at [658, 250] on icon "More" at bounding box center [656, 253] width 13 height 13
click at [677, 271] on button "Pencil Edit" at bounding box center [678, 273] width 56 height 17
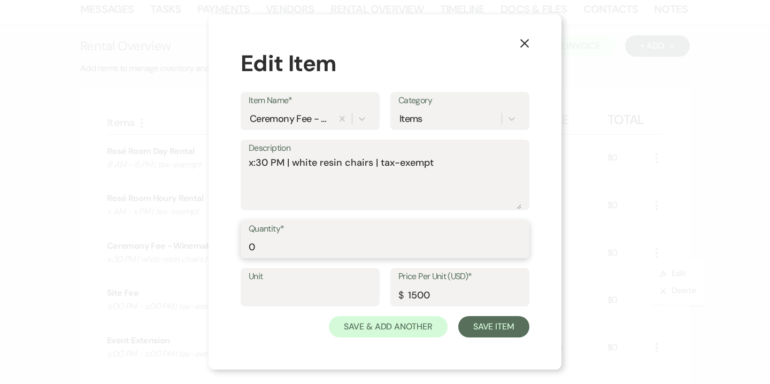
click at [279, 249] on input "0" at bounding box center [385, 246] width 273 height 21
type input "1"
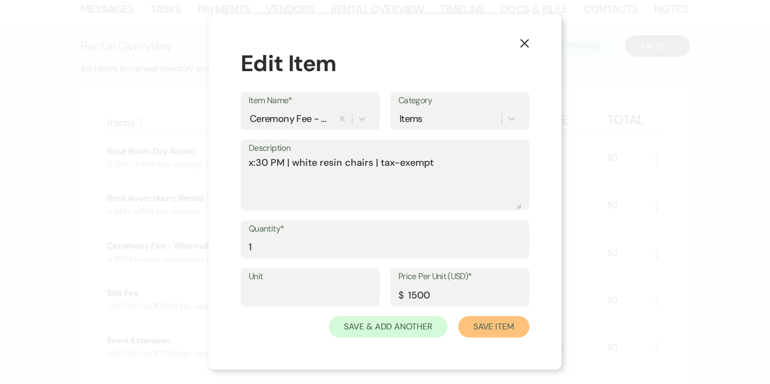
click at [487, 332] on button "Save Item" at bounding box center [493, 326] width 71 height 21
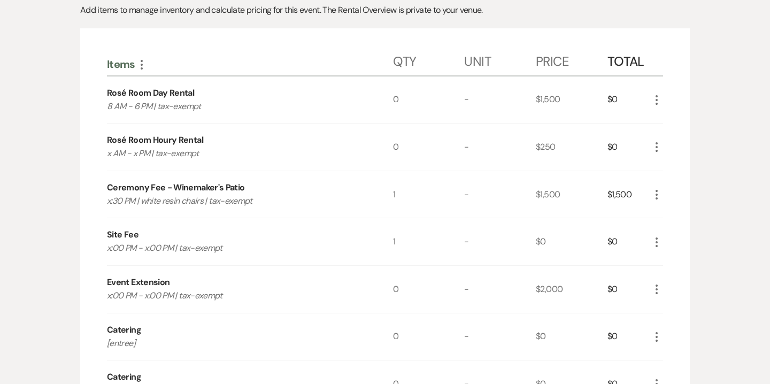
scroll to position [291, 0]
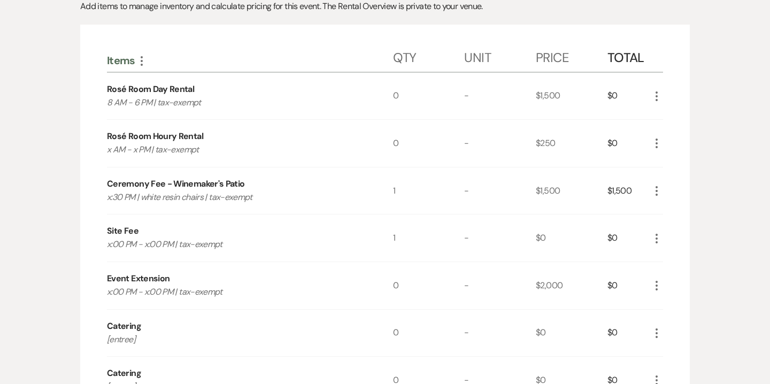
click at [656, 239] on use "button" at bounding box center [657, 239] width 2 height 10
click at [674, 256] on button "Pencil Edit" at bounding box center [678, 259] width 56 height 17
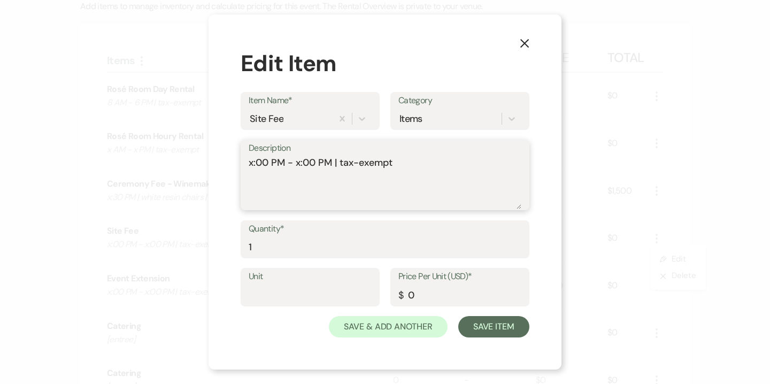
drag, startPoint x: 252, startPoint y: 165, endPoint x: 232, endPoint y: 163, distance: 20.4
click at [232, 164] on div "X Edit Item Item Name* Site Fee Category Items Description x:00 PM - x:00 PM | …" at bounding box center [385, 192] width 353 height 356
click at [299, 164] on textarea "5:00 PM - x:00 PM | tax-exempt" at bounding box center [385, 182] width 273 height 53
type textarea "5:00 PM - 10:00 PM | tax-exempt"
click at [409, 295] on input "0" at bounding box center [459, 295] width 123 height 21
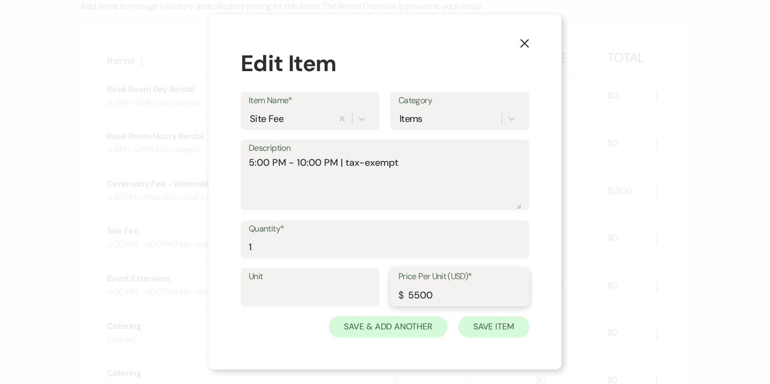
type input "5500"
click at [483, 332] on button "Save Item" at bounding box center [493, 326] width 71 height 21
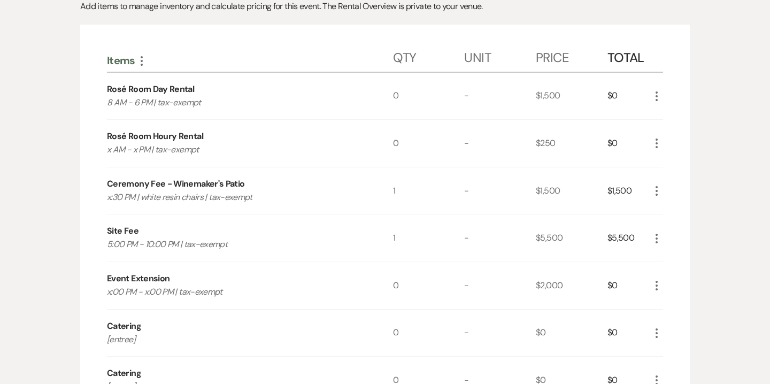
click at [659, 284] on icon "More" at bounding box center [656, 285] width 13 height 13
click at [679, 322] on button "X Delete" at bounding box center [679, 323] width 58 height 17
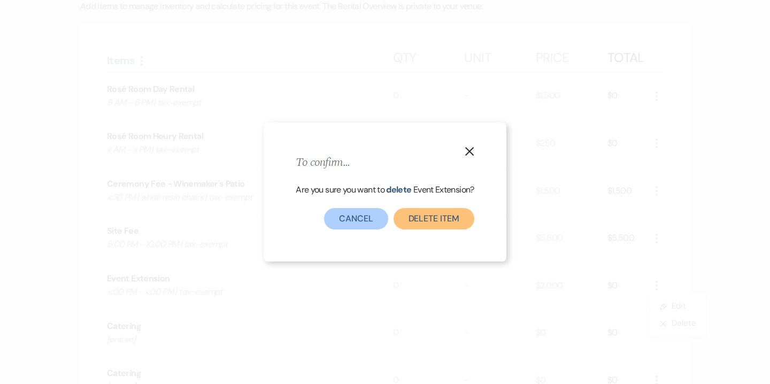
click at [458, 227] on button "Delete Item" at bounding box center [434, 218] width 81 height 21
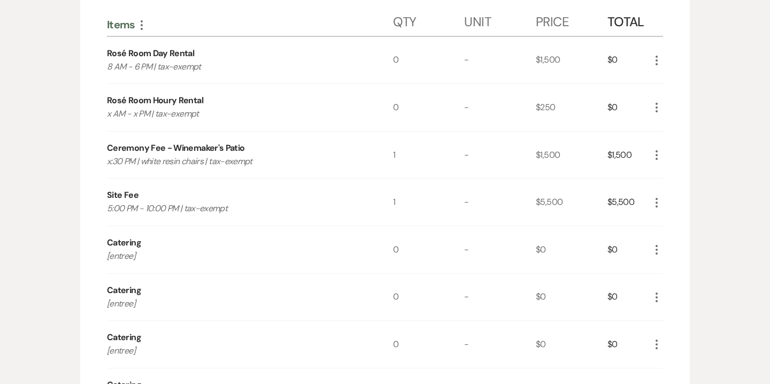
scroll to position [328, 0]
click at [660, 250] on icon "More" at bounding box center [656, 248] width 13 height 13
click at [674, 271] on button "Pencil Edit" at bounding box center [678, 269] width 56 height 17
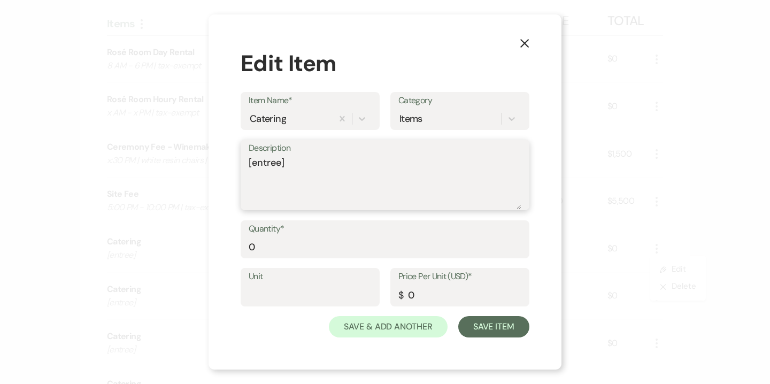
click at [267, 166] on textarea "[entree]" at bounding box center [385, 182] width 273 height 53
click at [529, 42] on icon "X" at bounding box center [525, 44] width 10 height 10
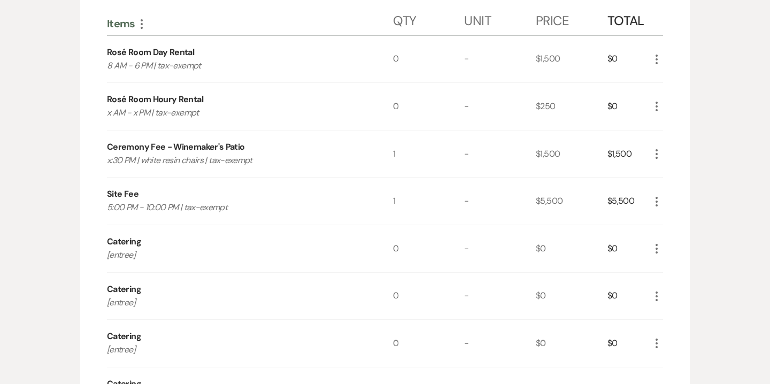
click at [658, 249] on icon "More" at bounding box center [656, 248] width 13 height 13
click at [677, 272] on button "Pencil Edit" at bounding box center [678, 269] width 56 height 17
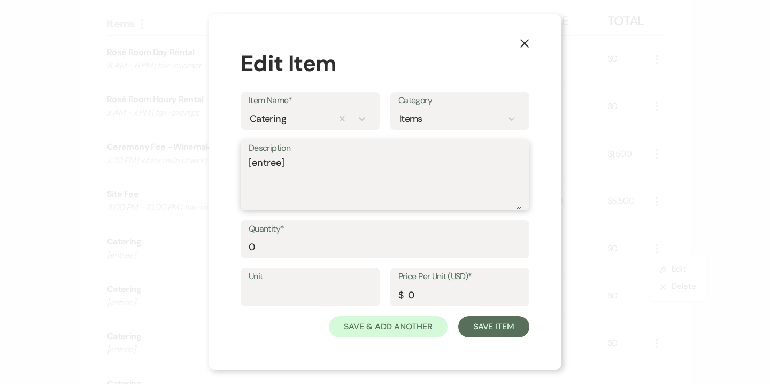
click at [299, 168] on textarea "[entree]" at bounding box center [385, 182] width 273 height 53
type textarea "Mediterranean Chicken"
click at [405, 296] on input "0" at bounding box center [459, 295] width 123 height 21
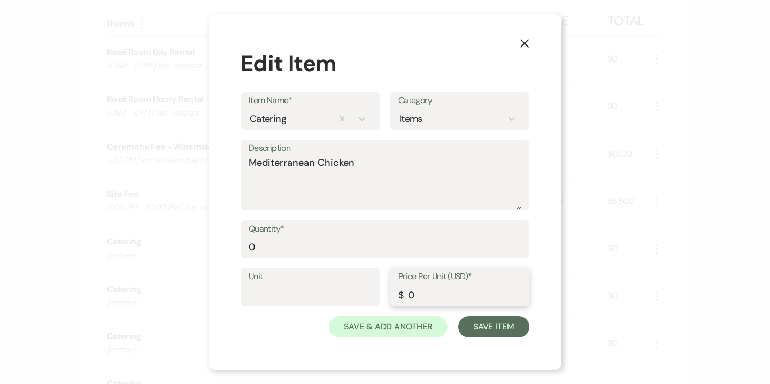
click at [405, 296] on input "0" at bounding box center [459, 295] width 123 height 21
type input "216"
click at [505, 327] on button "Save Item" at bounding box center [493, 326] width 71 height 21
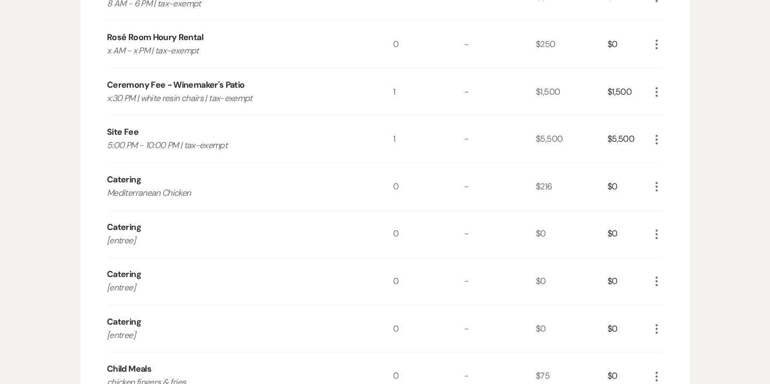
scroll to position [391, 0]
click at [651, 233] on icon "More" at bounding box center [656, 233] width 13 height 13
click at [682, 247] on button "Pencil Edit" at bounding box center [678, 253] width 56 height 17
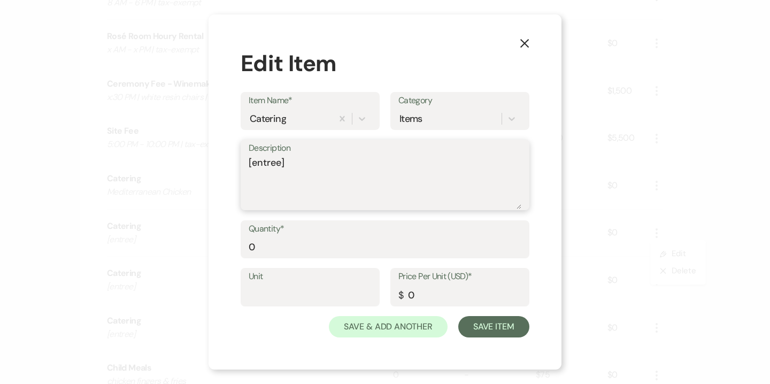
click at [273, 164] on textarea "[entree]" at bounding box center [385, 182] width 273 height 53
type textarea "Herb Encrusted Salmon"
click at [414, 298] on input "0" at bounding box center [459, 295] width 123 height 21
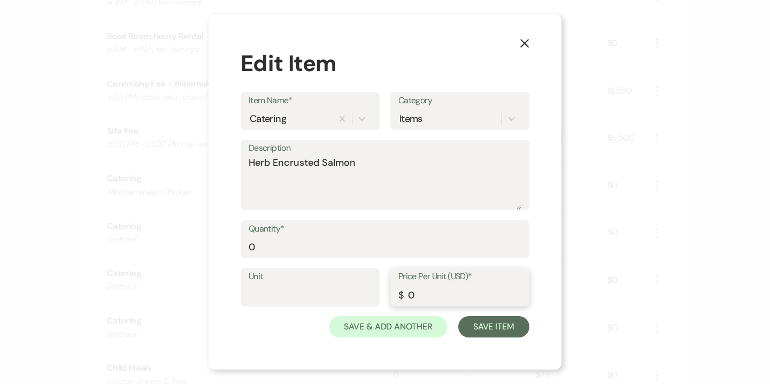
click at [414, 298] on input "0" at bounding box center [459, 295] width 123 height 21
type input "216"
click at [494, 328] on button "Save Item" at bounding box center [493, 326] width 71 height 21
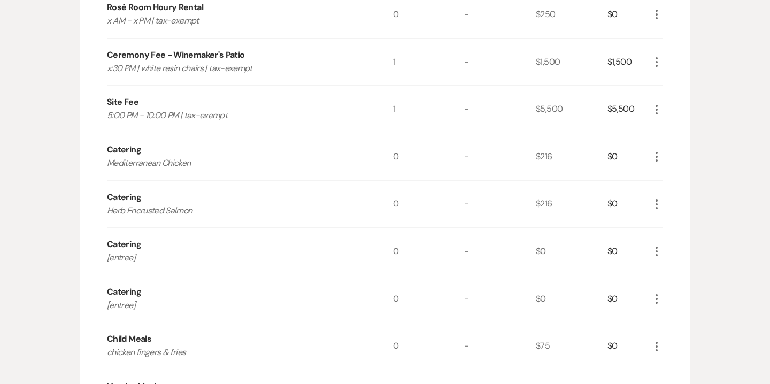
scroll to position [456, 0]
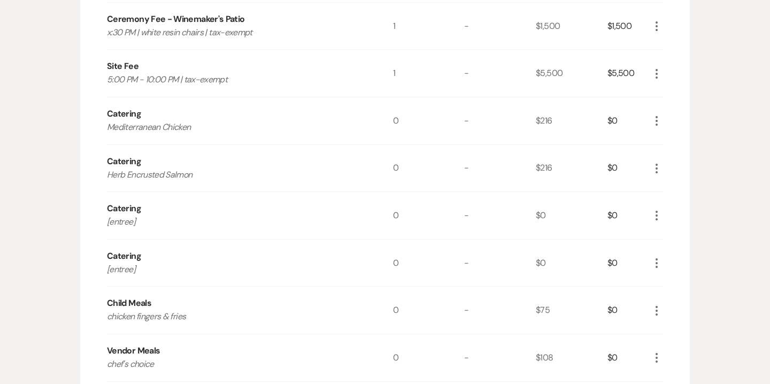
click at [658, 213] on icon "More" at bounding box center [656, 215] width 13 height 13
click at [679, 234] on button "Pencil Edit" at bounding box center [678, 236] width 56 height 17
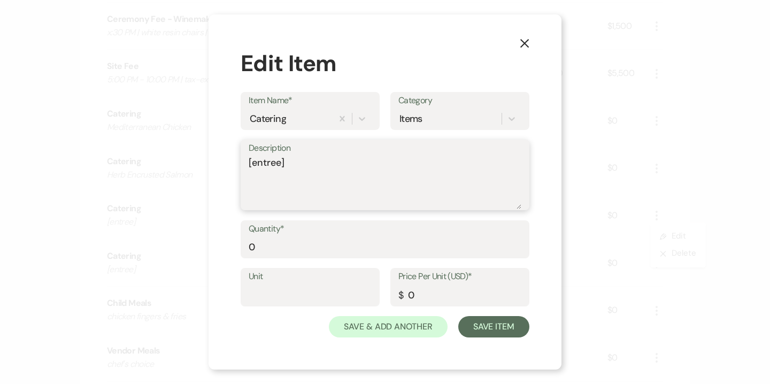
click at [281, 163] on textarea "[entree]" at bounding box center [385, 182] width 273 height 53
click at [249, 166] on textarea "Pork Chop" at bounding box center [385, 182] width 273 height 53
type textarea "French-Trimmed Pork Chop"
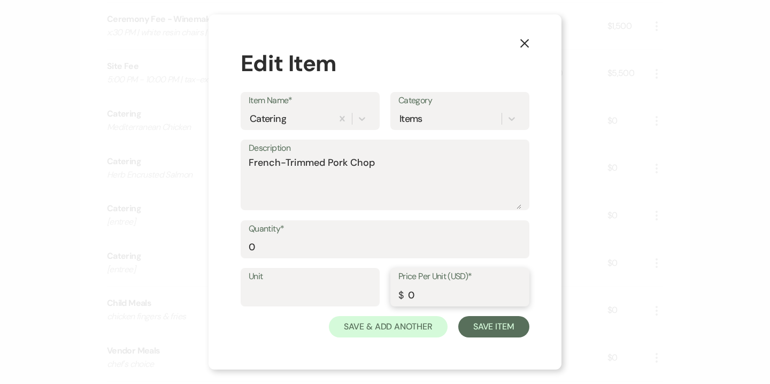
click at [418, 302] on input "0" at bounding box center [459, 295] width 123 height 21
type input "216"
click at [498, 322] on button "Save Item" at bounding box center [493, 326] width 71 height 21
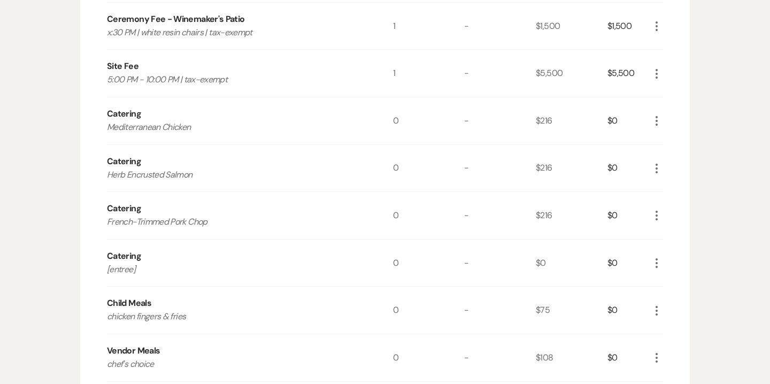
scroll to position [469, 0]
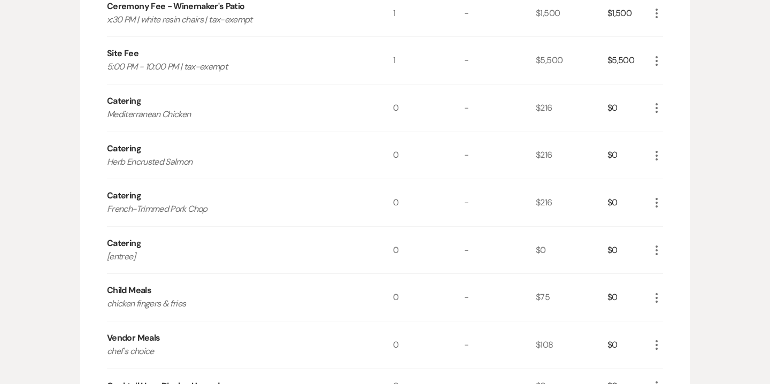
click at [659, 249] on icon "More" at bounding box center [656, 250] width 13 height 13
click at [676, 269] on button "Pencil Edit" at bounding box center [678, 271] width 56 height 17
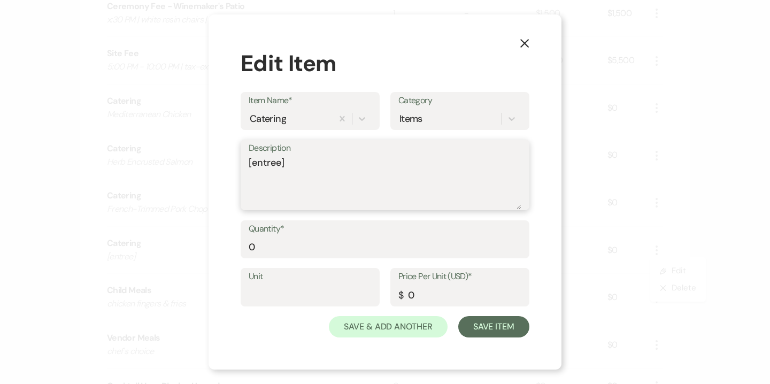
click at [289, 165] on textarea "[entree]" at bounding box center [385, 182] width 273 height 53
type textarea "Vegan Pasta Primavera"
click at [417, 293] on input "0" at bounding box center [459, 295] width 123 height 21
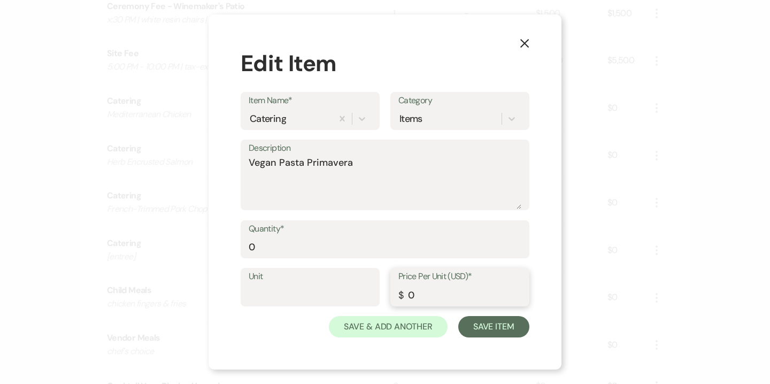
click at [417, 293] on input "0" at bounding box center [459, 295] width 123 height 21
type input "216"
click at [502, 323] on button "Save Item" at bounding box center [493, 326] width 71 height 21
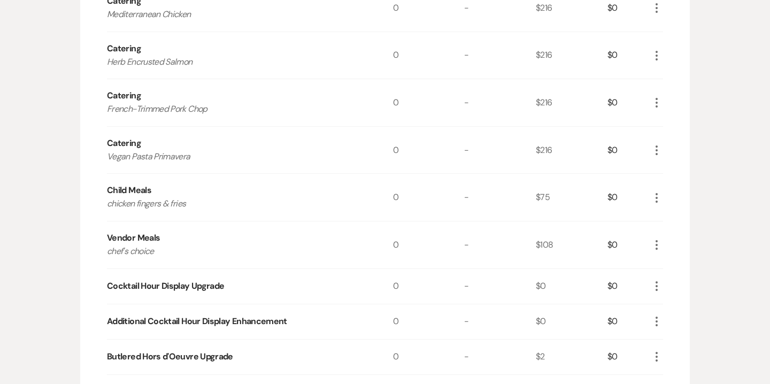
scroll to position [563, 0]
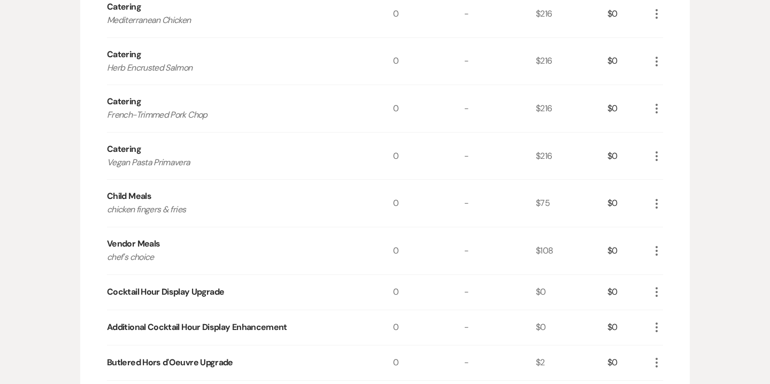
click at [656, 198] on icon "More" at bounding box center [656, 203] width 13 height 13
click at [682, 224] on button "Pencil Edit" at bounding box center [678, 224] width 56 height 17
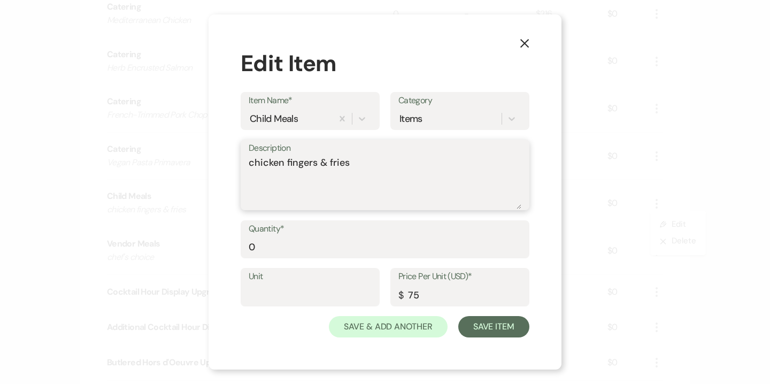
drag, startPoint x: 254, startPoint y: 164, endPoint x: 243, endPoint y: 164, distance: 11.2
click at [243, 164] on div "Description chicken fingers & fries" at bounding box center [385, 175] width 289 height 71
click at [289, 159] on textarea "Chicken fingers & fries" at bounding box center [385, 182] width 273 height 53
type textarea "Chicken Tenders & French Fries"
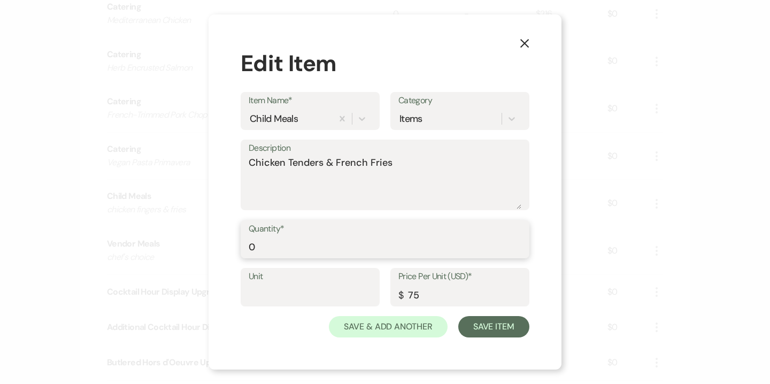
click at [261, 247] on input "0" at bounding box center [385, 246] width 273 height 21
type input "2"
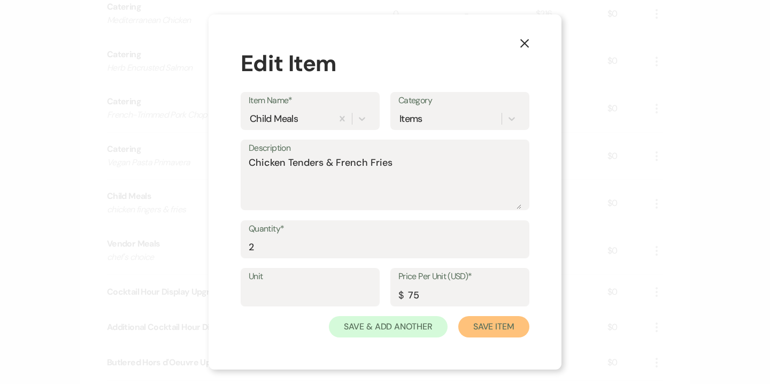
click at [487, 326] on button "Save Item" at bounding box center [493, 326] width 71 height 21
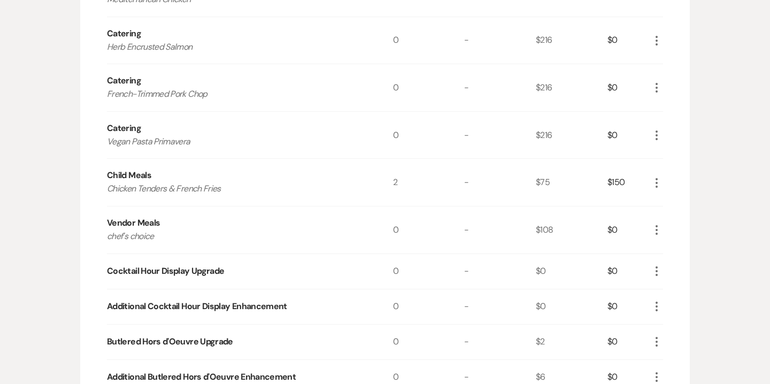
scroll to position [590, 0]
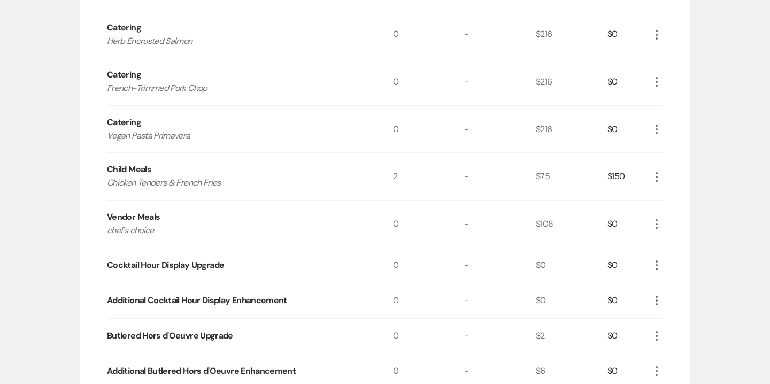
click at [659, 226] on icon "More" at bounding box center [656, 224] width 13 height 13
click at [683, 244] on button "Pencil Edit" at bounding box center [678, 244] width 56 height 17
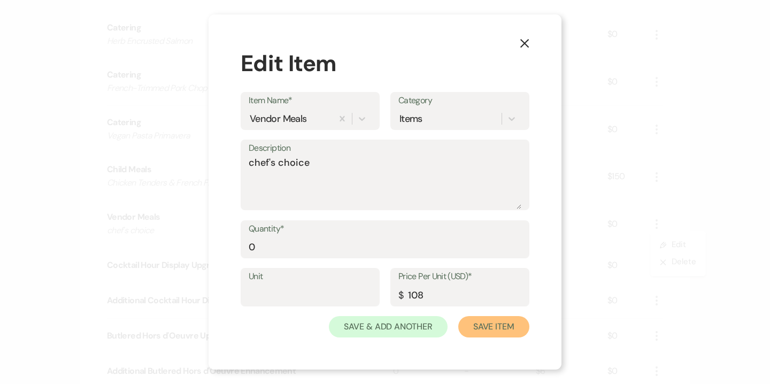
click at [497, 325] on button "Save Item" at bounding box center [493, 326] width 71 height 21
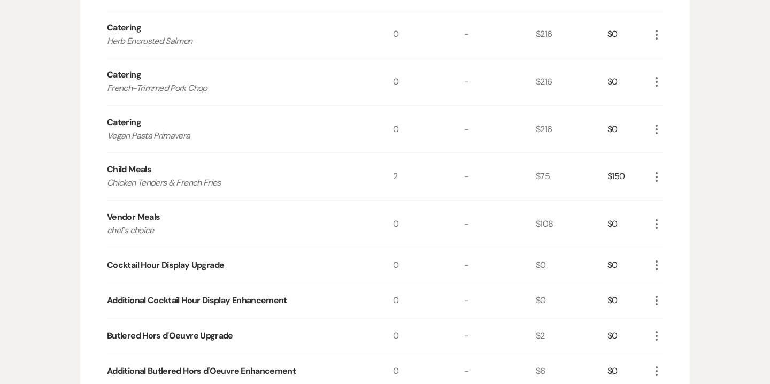
click at [655, 225] on icon "More" at bounding box center [656, 224] width 13 height 13
click at [677, 248] on button "Pencil Edit" at bounding box center [678, 244] width 56 height 17
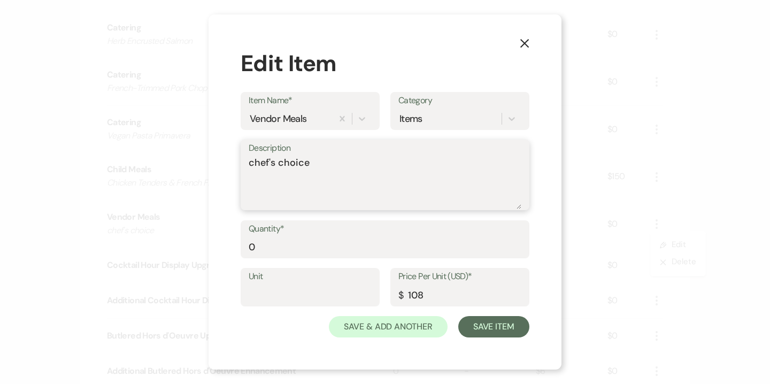
drag, startPoint x: 254, startPoint y: 162, endPoint x: 245, endPoint y: 160, distance: 8.8
click at [245, 160] on div "Description chef's choice" at bounding box center [385, 175] width 289 height 71
click at [281, 162] on textarea "Chef's choice" at bounding box center [385, 182] width 273 height 53
type textarea "Chef's Choice"
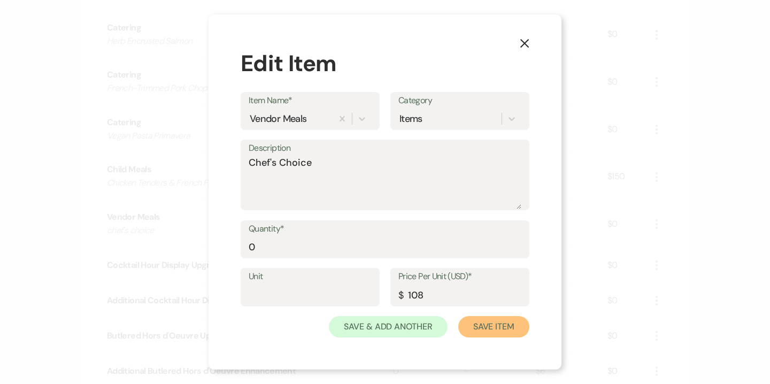
click at [486, 327] on button "Save Item" at bounding box center [493, 326] width 71 height 21
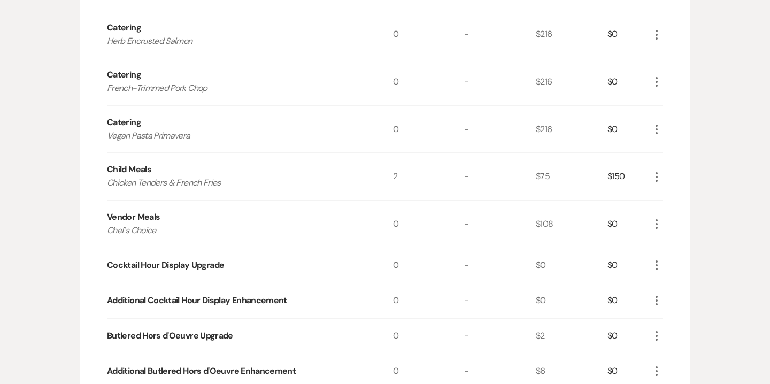
click at [656, 265] on use "button" at bounding box center [657, 265] width 2 height 10
click at [678, 283] on button "Pencil Edit" at bounding box center [678, 286] width 56 height 17
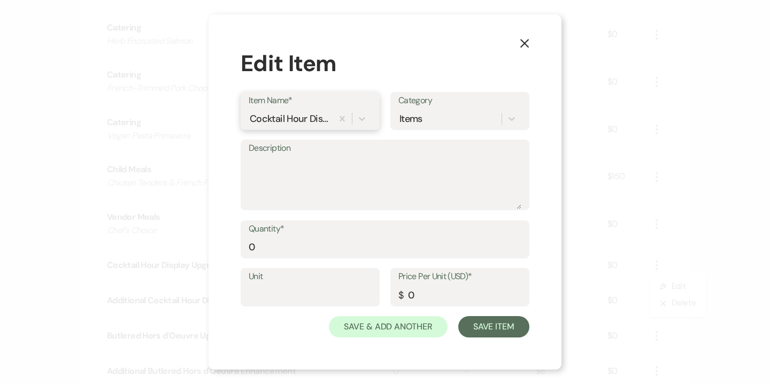
click at [309, 121] on div "Cocktail Hour Display Upgrade" at bounding box center [290, 118] width 80 height 14
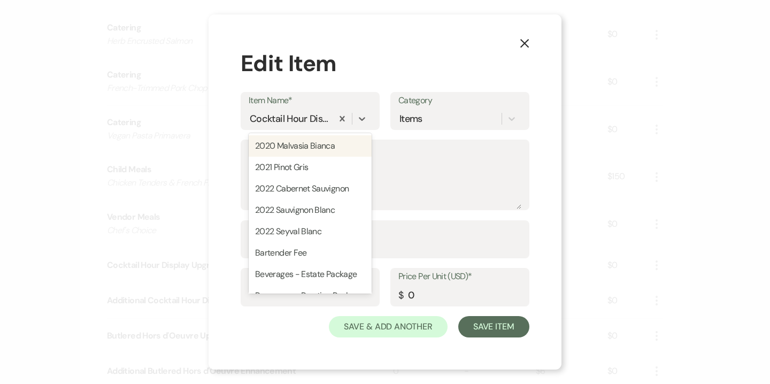
click at [519, 44] on button "X" at bounding box center [525, 43] width 16 height 19
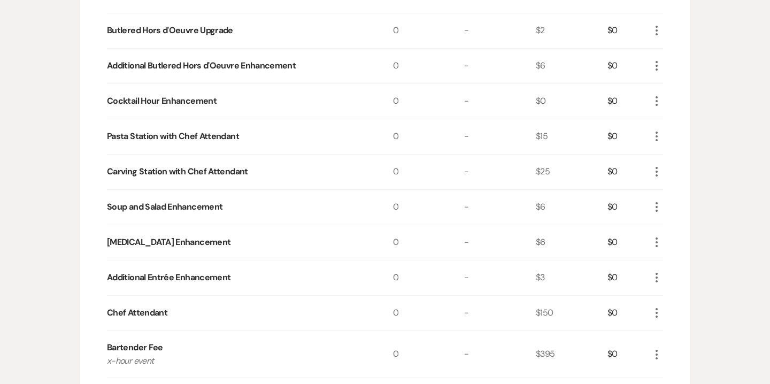
scroll to position [896, 0]
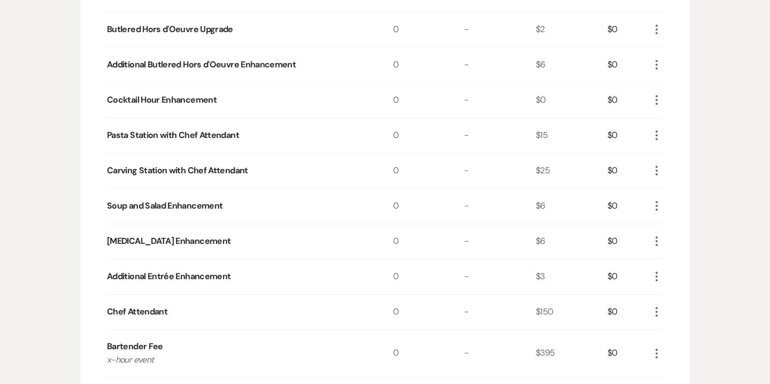
click at [658, 276] on icon "More" at bounding box center [656, 276] width 13 height 13
click at [684, 293] on button "Pencil Edit" at bounding box center [678, 297] width 56 height 17
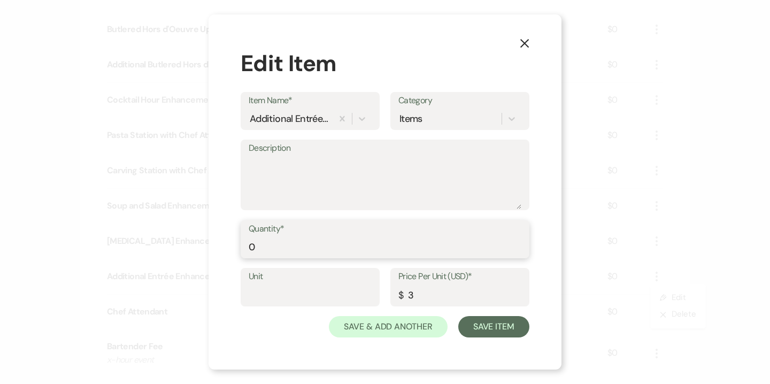
click at [325, 248] on input "0" at bounding box center [385, 246] width 273 height 21
type input "168"
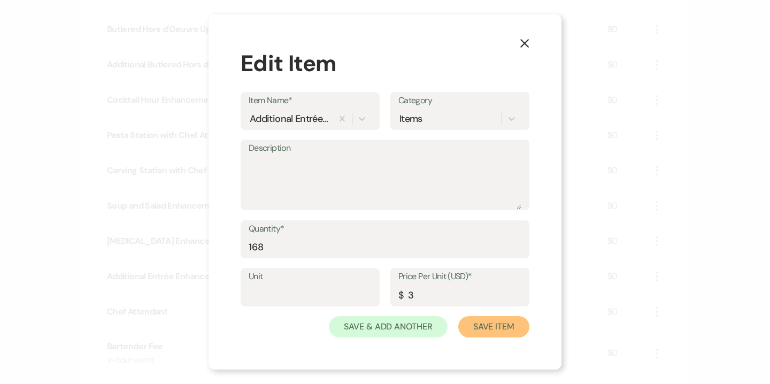
click at [480, 332] on button "Save Item" at bounding box center [493, 326] width 71 height 21
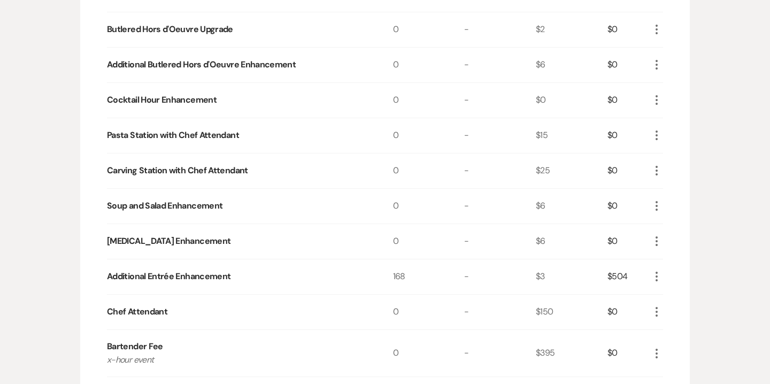
click at [657, 236] on use "button" at bounding box center [657, 241] width 2 height 10
click at [684, 259] on button "Pencil Edit" at bounding box center [678, 262] width 56 height 17
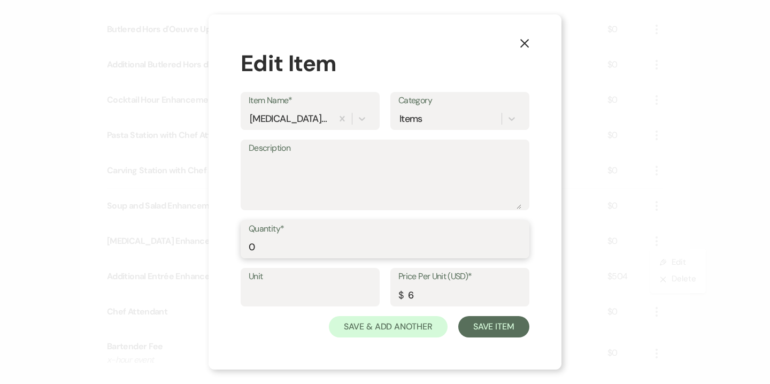
click at [291, 251] on input "0" at bounding box center [385, 246] width 273 height 21
type input "168"
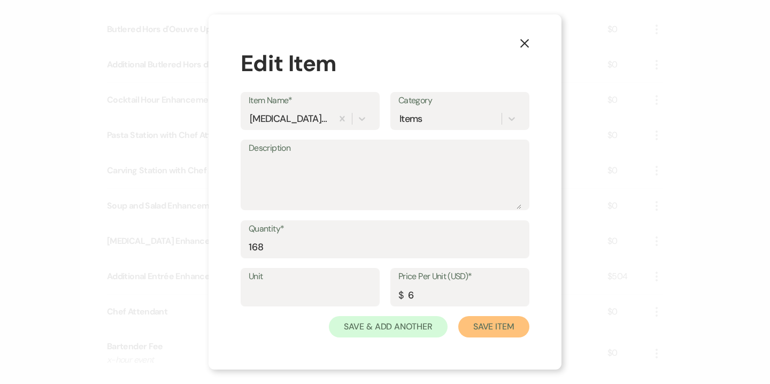
click at [500, 331] on button "Save Item" at bounding box center [493, 326] width 71 height 21
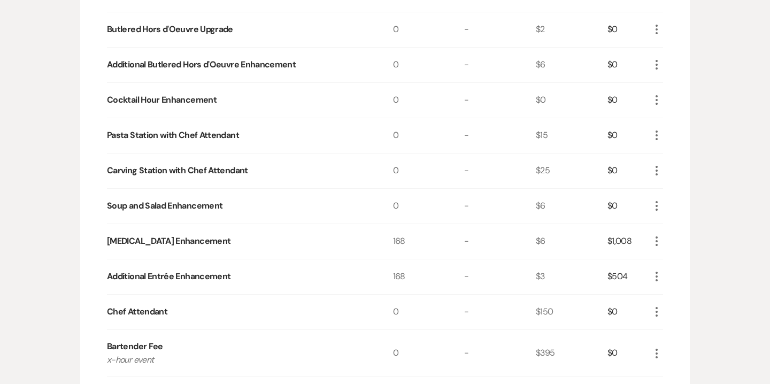
click at [657, 203] on icon "More" at bounding box center [656, 205] width 13 height 13
click at [682, 245] on button "X Delete" at bounding box center [679, 243] width 58 height 17
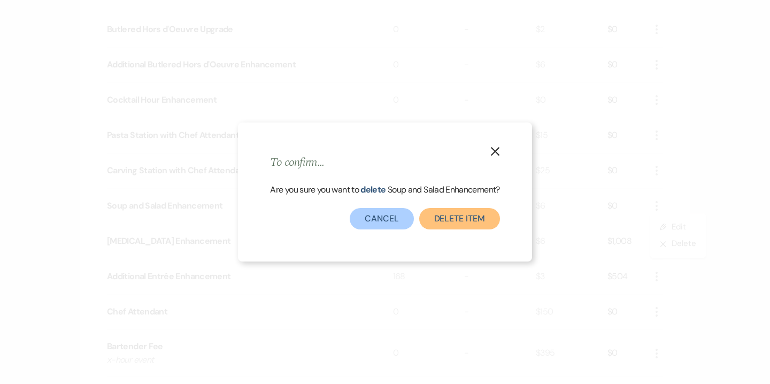
click at [473, 218] on button "Delete Item" at bounding box center [459, 218] width 81 height 21
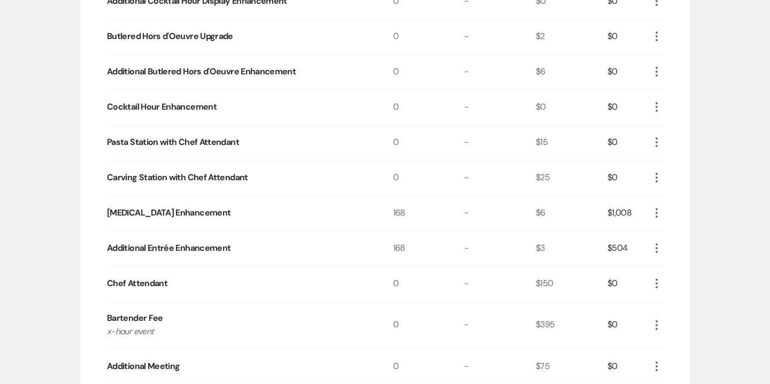
scroll to position [884, 0]
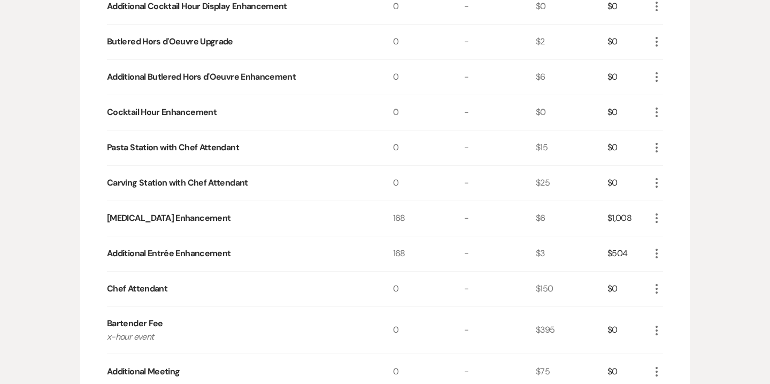
click at [658, 111] on icon "More" at bounding box center [656, 112] width 13 height 13
click at [675, 136] on button "Pencil Edit" at bounding box center [678, 133] width 56 height 17
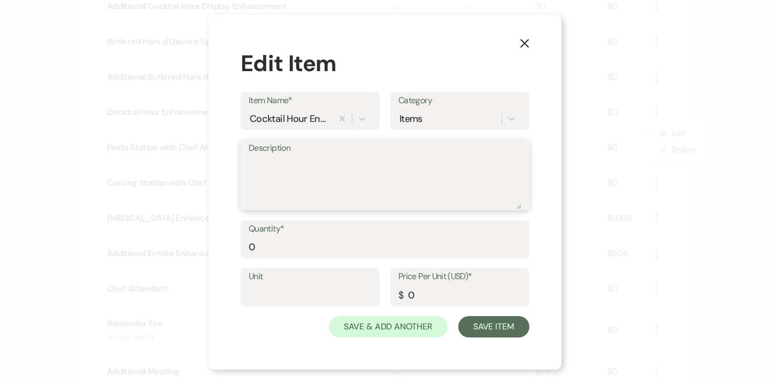
click at [316, 168] on textarea "Description" at bounding box center [385, 182] width 273 height 53
type textarea "a"
type textarea "Bacon Wrapped Scallops"
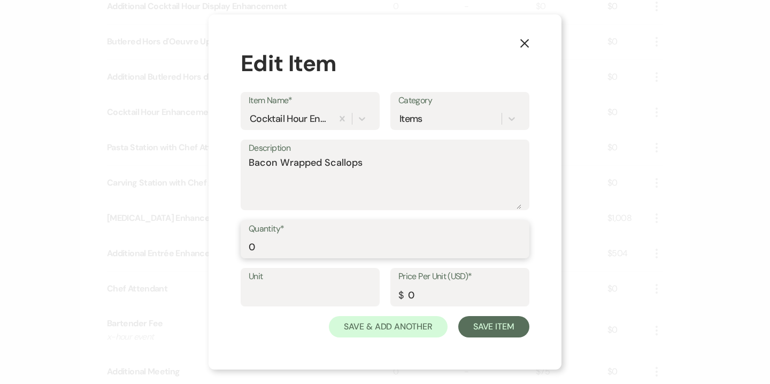
click at [271, 242] on input "0" at bounding box center [385, 246] width 273 height 21
type input "168"
click at [419, 288] on input "0" at bounding box center [459, 295] width 123 height 21
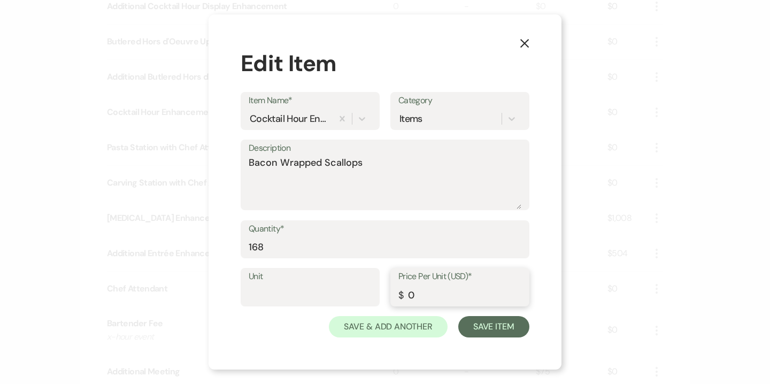
click at [419, 288] on input "0" at bounding box center [459, 295] width 123 height 21
type input "2"
click at [505, 328] on button "Save Item" at bounding box center [493, 326] width 71 height 21
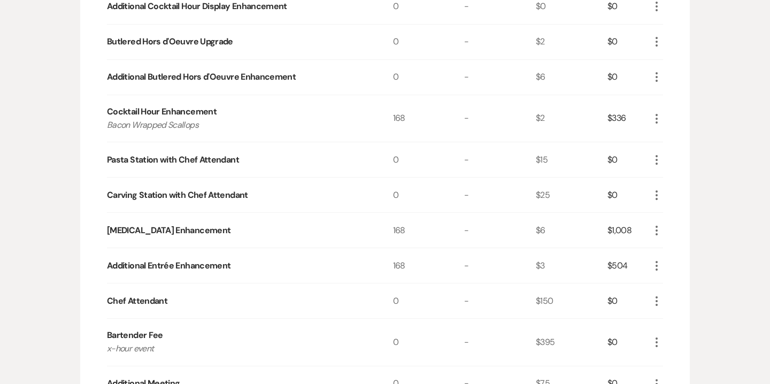
click at [656, 161] on icon "More" at bounding box center [656, 159] width 13 height 13
click at [674, 191] on button "X Delete" at bounding box center [679, 197] width 58 height 17
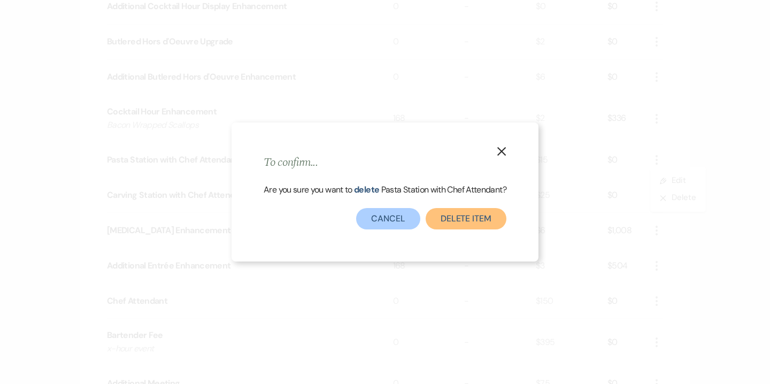
click at [461, 213] on button "Delete Item" at bounding box center [466, 218] width 81 height 21
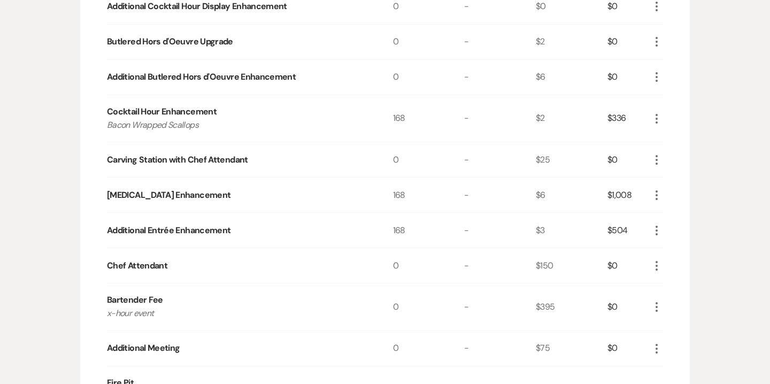
click at [656, 156] on icon "More" at bounding box center [656, 159] width 13 height 13
click at [683, 197] on button "X Delete" at bounding box center [679, 197] width 58 height 17
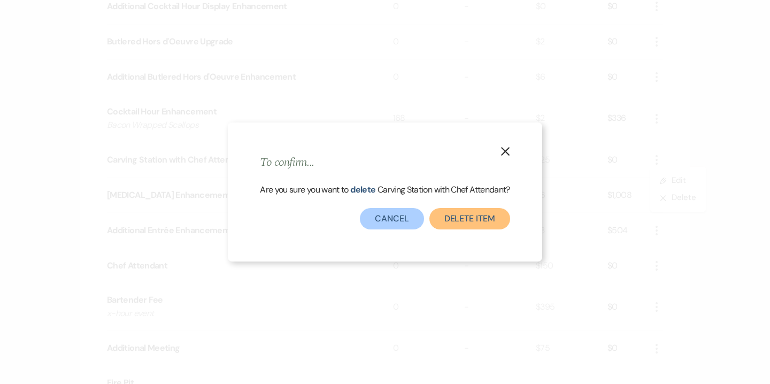
click at [485, 222] on button "Delete Item" at bounding box center [469, 218] width 81 height 21
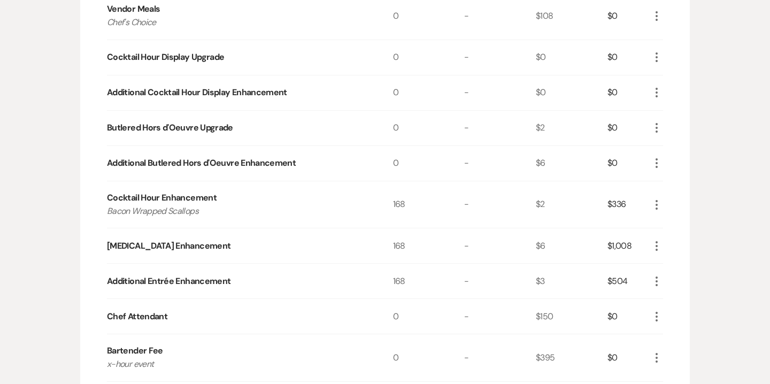
scroll to position [789, 0]
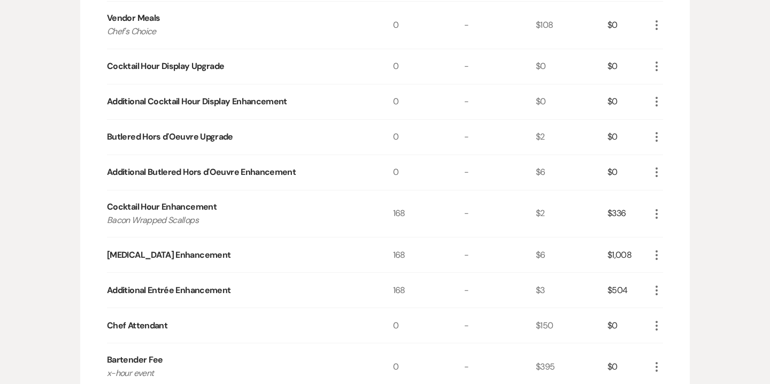
click at [658, 171] on icon "More" at bounding box center [656, 172] width 13 height 13
click at [677, 208] on button "X Delete" at bounding box center [679, 210] width 58 height 17
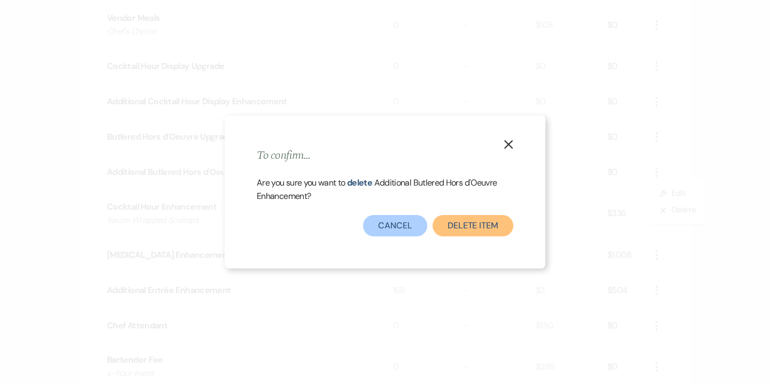
click at [468, 222] on button "Delete Item" at bounding box center [473, 225] width 81 height 21
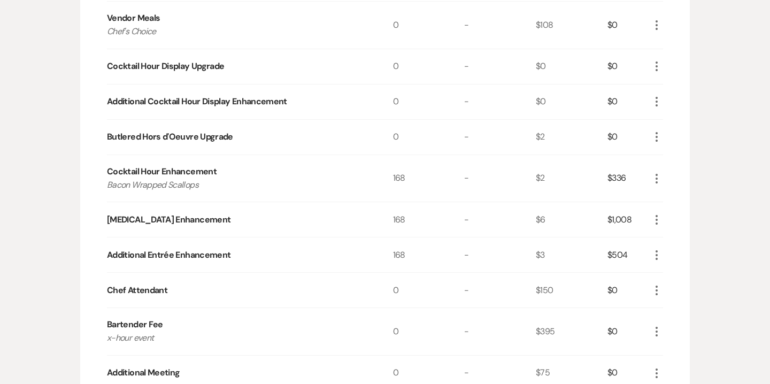
click at [657, 138] on icon "More" at bounding box center [656, 136] width 13 height 13
click at [675, 157] on button "Pencil Edit" at bounding box center [678, 158] width 56 height 17
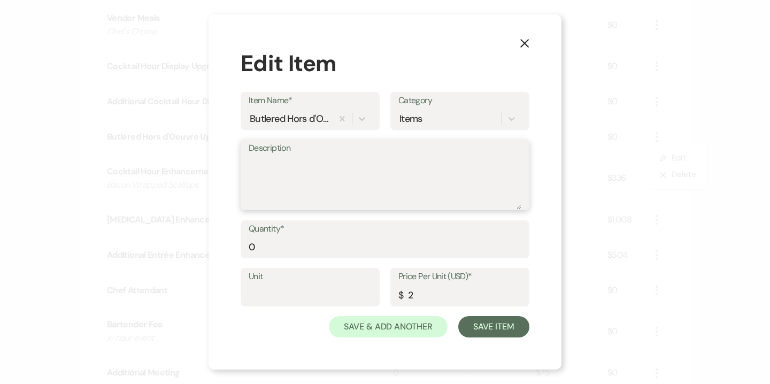
click at [314, 181] on textarea "Description" at bounding box center [385, 182] width 273 height 53
type textarea "Bacon Wrapped Scallops"
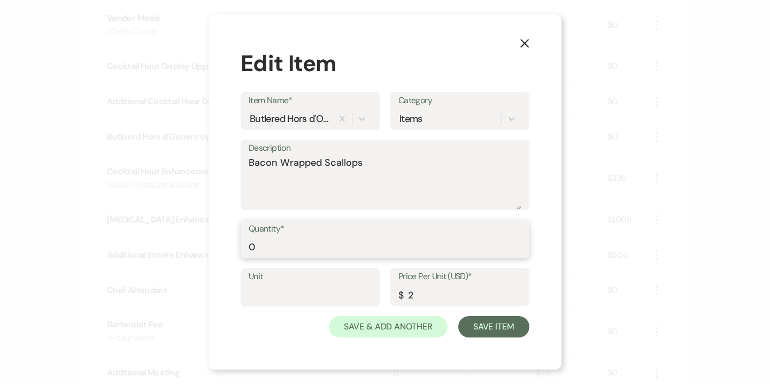
click at [258, 245] on input "0" at bounding box center [385, 246] width 273 height 21
type input "168"
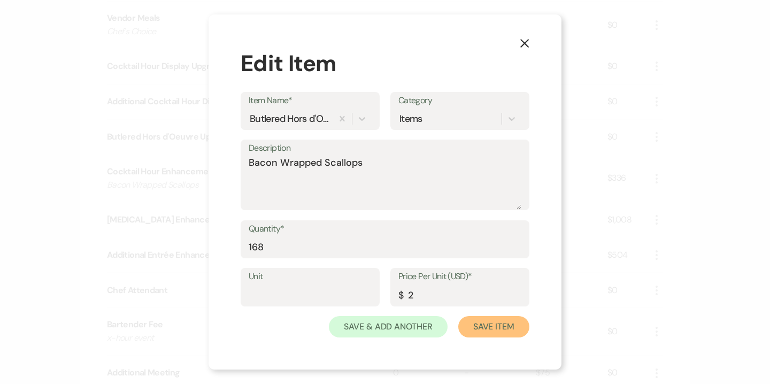
click at [502, 328] on button "Save Item" at bounding box center [493, 326] width 71 height 21
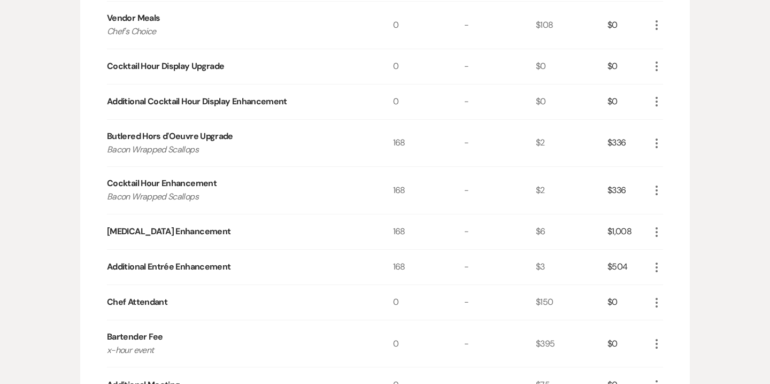
click at [658, 186] on icon "More" at bounding box center [656, 190] width 13 height 13
click at [682, 231] on button "X Delete" at bounding box center [679, 228] width 58 height 17
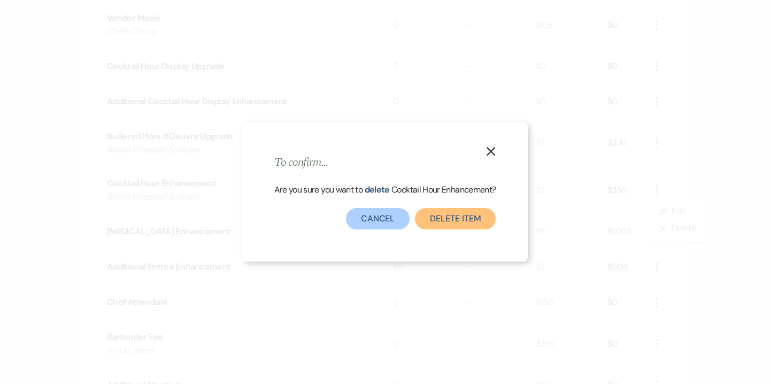
click at [456, 220] on button "Delete Item" at bounding box center [455, 218] width 81 height 21
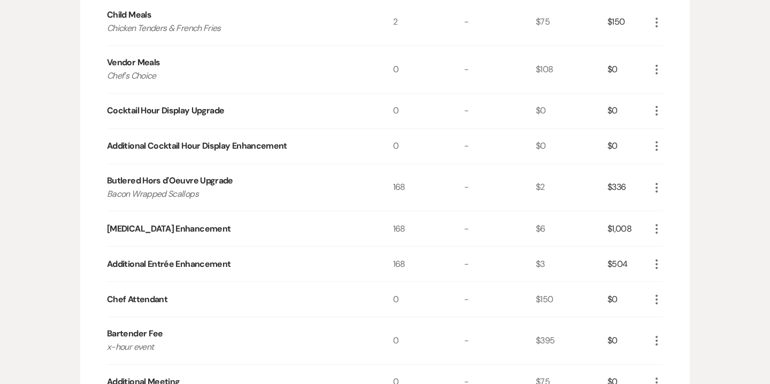
scroll to position [734, 0]
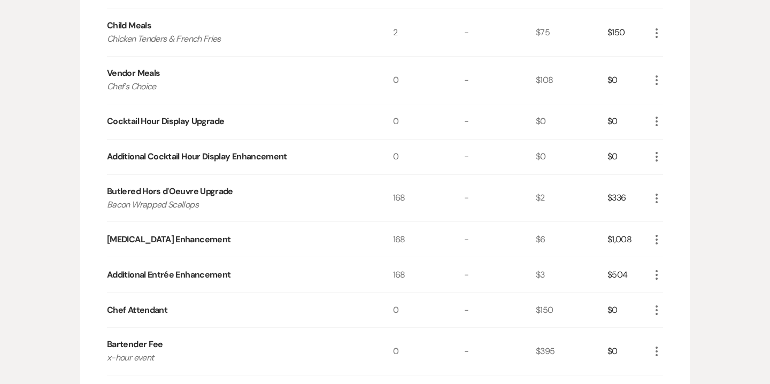
click at [655, 119] on icon "More" at bounding box center [656, 121] width 13 height 13
click at [680, 160] on button "X Delete" at bounding box center [679, 159] width 58 height 17
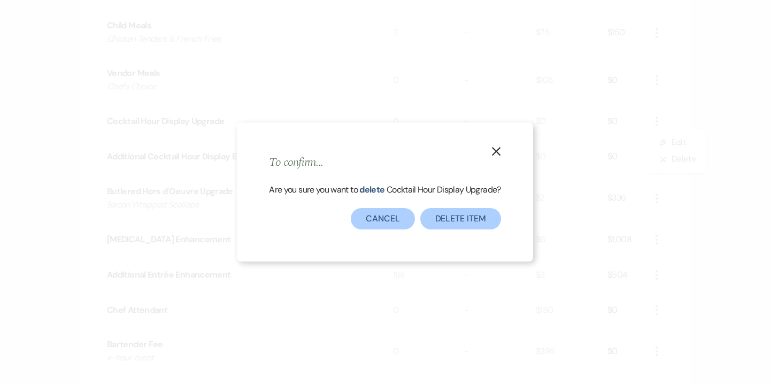
click at [496, 209] on div "Delete Item Cancel" at bounding box center [385, 218] width 232 height 21
click at [483, 213] on button "Delete Item" at bounding box center [460, 218] width 81 height 21
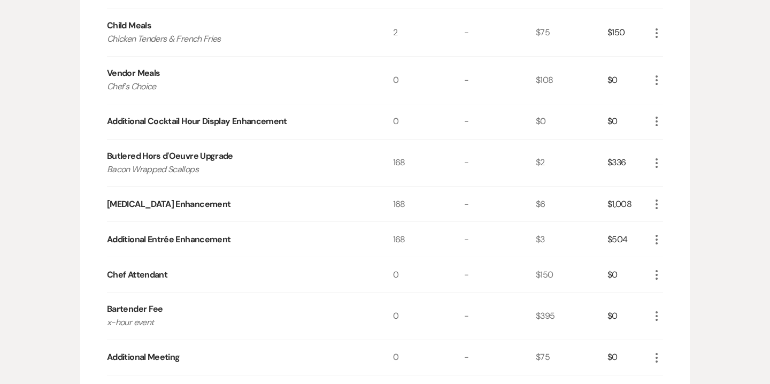
click at [653, 122] on icon "More" at bounding box center [656, 121] width 13 height 13
click at [678, 154] on button "X Delete" at bounding box center [679, 159] width 58 height 17
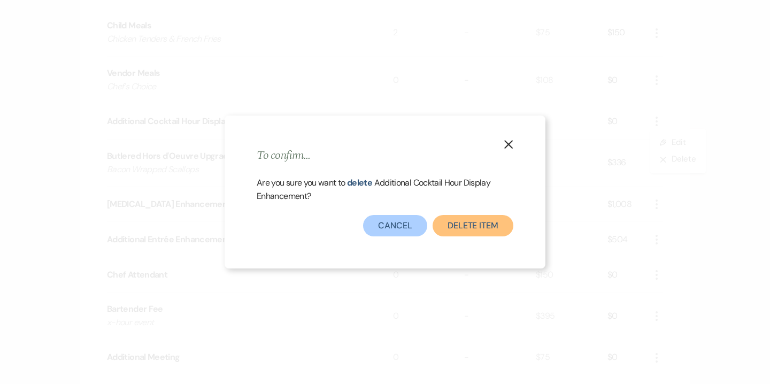
click at [457, 228] on button "Delete Item" at bounding box center [473, 225] width 81 height 21
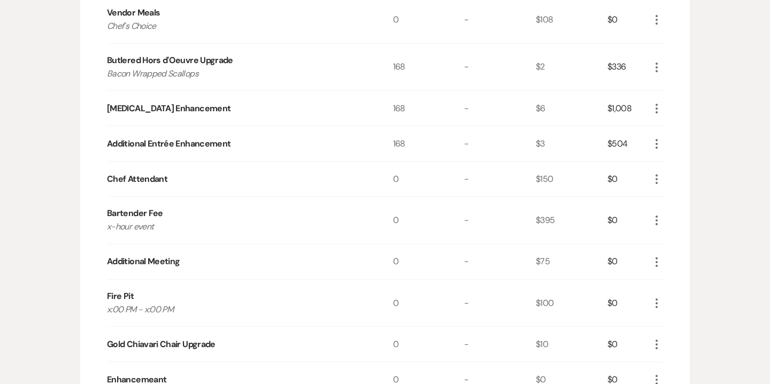
scroll to position [801, 0]
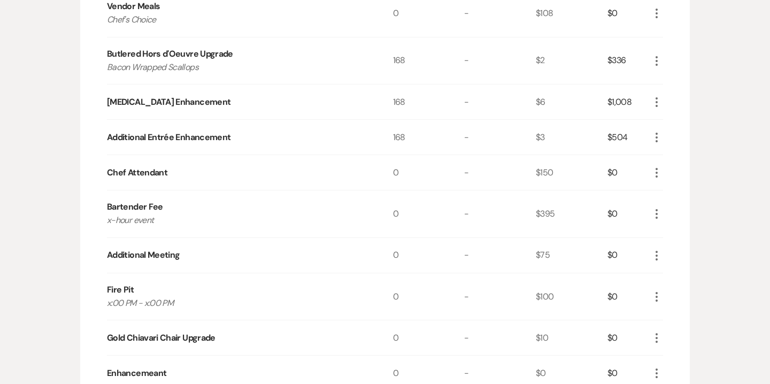
click at [662, 171] on icon "More" at bounding box center [656, 172] width 13 height 13
click at [685, 212] on button "X Delete" at bounding box center [679, 210] width 58 height 17
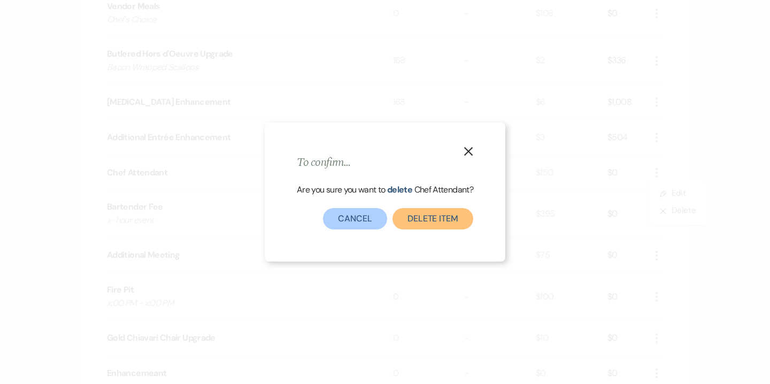
click at [439, 224] on button "Delete Item" at bounding box center [433, 218] width 81 height 21
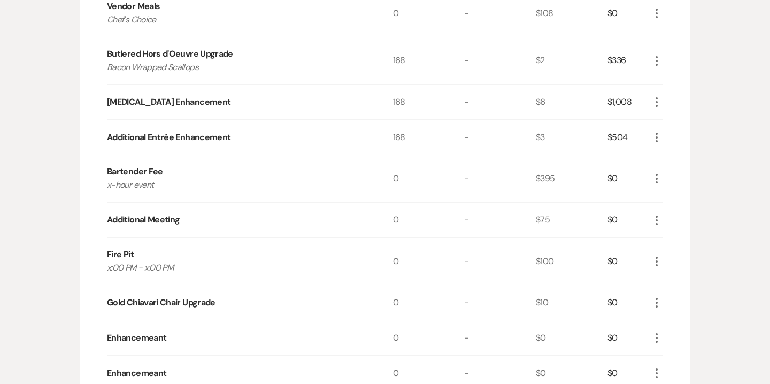
click at [660, 180] on icon "More" at bounding box center [656, 178] width 13 height 13
click at [676, 199] on button "Pencil Edit" at bounding box center [678, 199] width 56 height 17
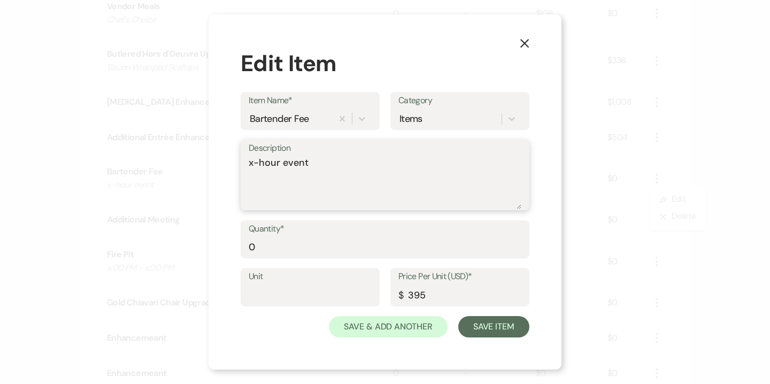
drag, startPoint x: 252, startPoint y: 162, endPoint x: 240, endPoint y: 162, distance: 11.8
click at [241, 162] on div "Description x-hour event" at bounding box center [385, 175] width 289 height 71
type textarea "5-hour event"
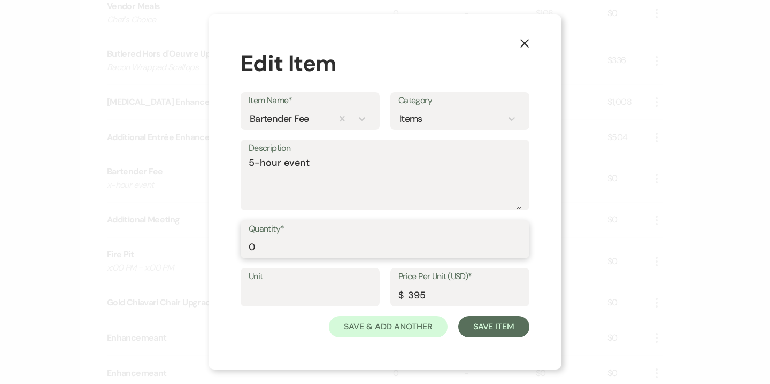
click at [262, 245] on input "0" at bounding box center [385, 246] width 273 height 21
type input "3"
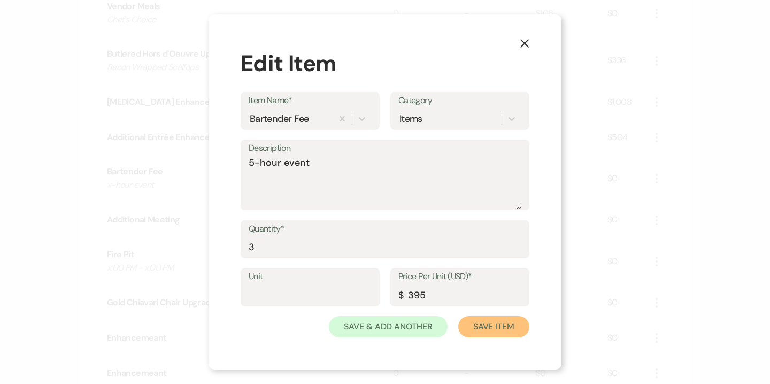
click at [508, 334] on button "Save Item" at bounding box center [493, 326] width 71 height 21
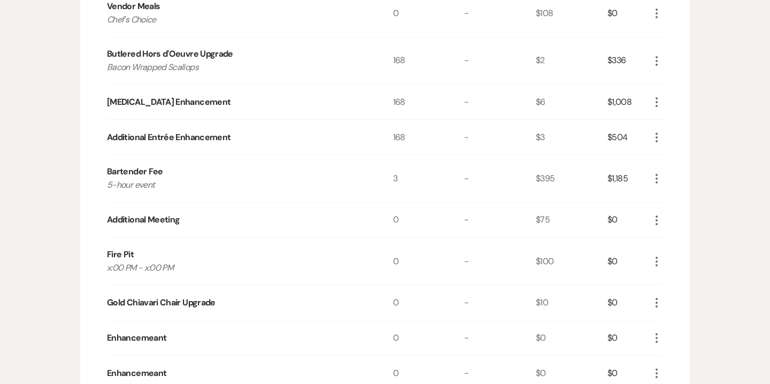
click at [654, 219] on icon "More" at bounding box center [656, 220] width 13 height 13
click at [678, 256] on button "X Delete" at bounding box center [679, 257] width 58 height 17
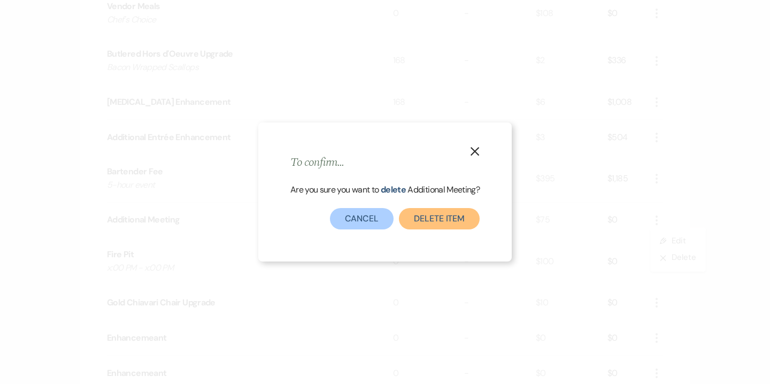
click at [432, 215] on button "Delete Item" at bounding box center [439, 218] width 81 height 21
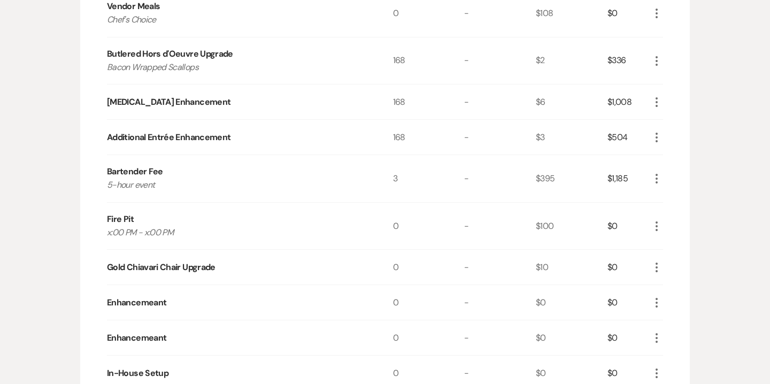
click at [658, 225] on icon "More" at bounding box center [656, 226] width 13 height 13
click at [682, 262] on button "X Delete" at bounding box center [679, 264] width 58 height 17
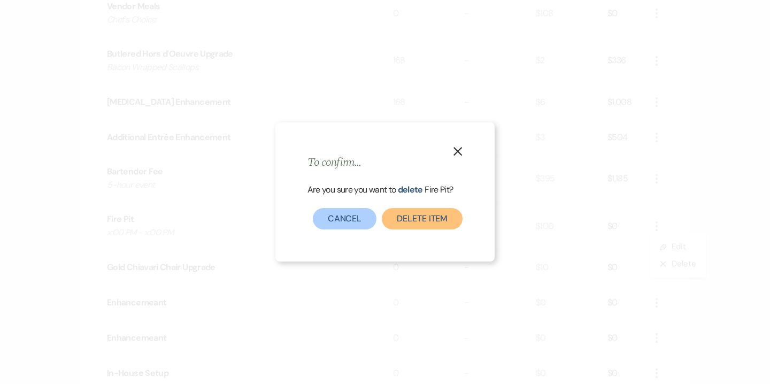
click at [437, 222] on button "Delete Item" at bounding box center [422, 218] width 81 height 21
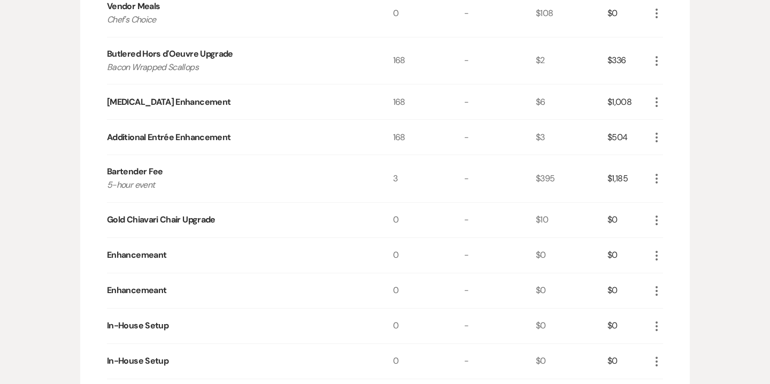
click at [656, 217] on icon "More" at bounding box center [656, 220] width 13 height 13
click at [675, 258] on button "X Delete" at bounding box center [679, 257] width 58 height 17
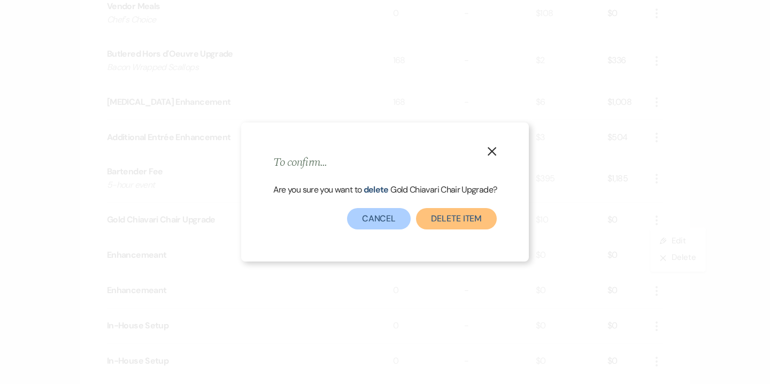
click at [459, 217] on button "Delete Item" at bounding box center [456, 218] width 81 height 21
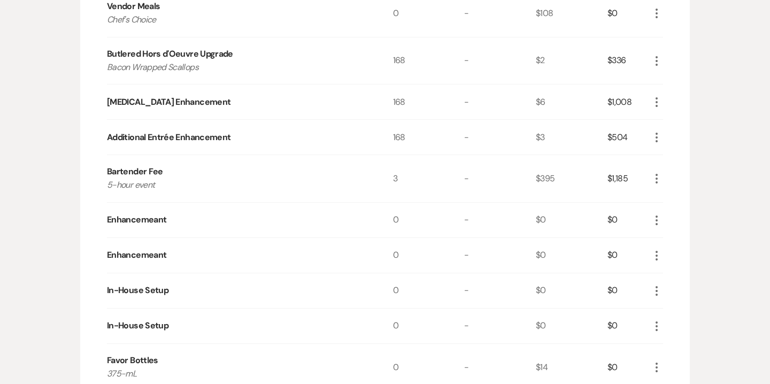
click at [658, 220] on icon "More" at bounding box center [656, 220] width 13 height 13
click at [676, 258] on button "X Delete" at bounding box center [679, 257] width 58 height 17
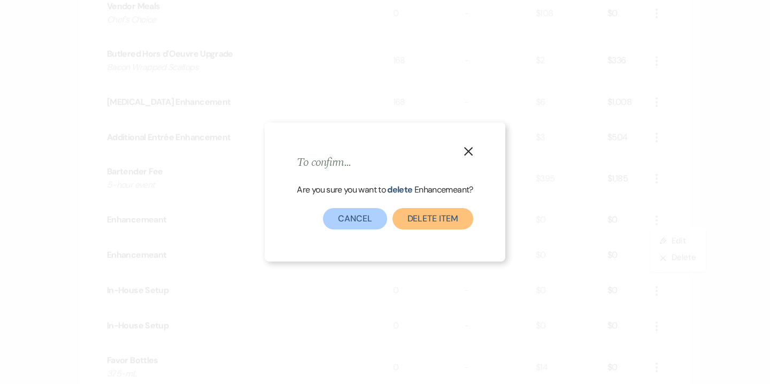
click at [450, 217] on button "Delete Item" at bounding box center [433, 218] width 81 height 21
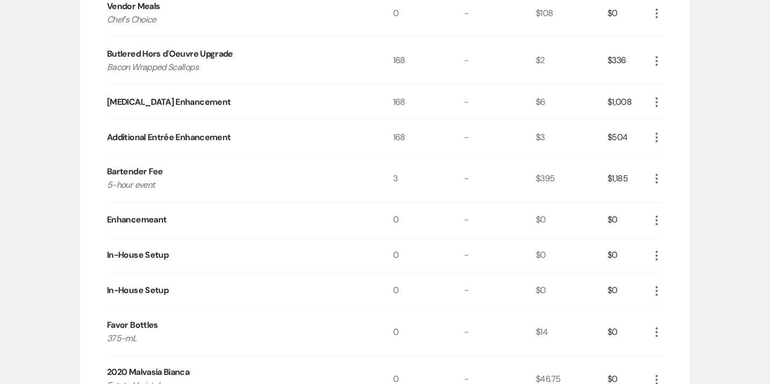
click at [657, 220] on icon "More" at bounding box center [656, 220] width 13 height 13
click at [677, 256] on button "X Delete" at bounding box center [679, 257] width 58 height 17
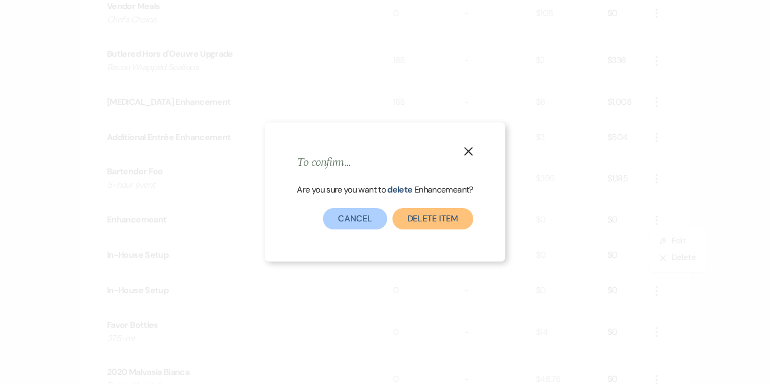
click at [440, 216] on button "Delete Item" at bounding box center [433, 218] width 81 height 21
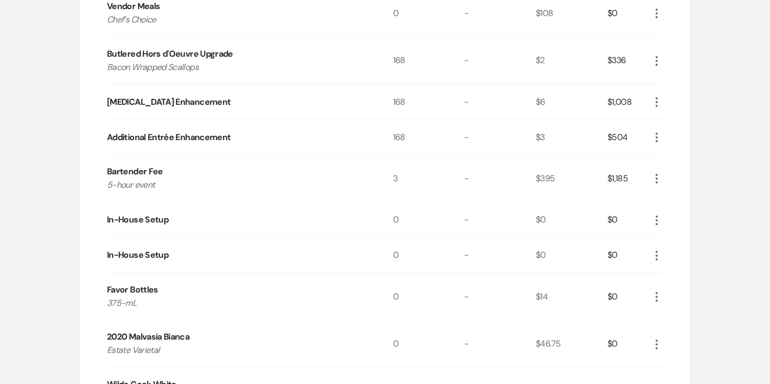
click at [658, 215] on icon "More" at bounding box center [656, 220] width 13 height 13
click at [673, 256] on button "X Delete" at bounding box center [679, 257] width 58 height 17
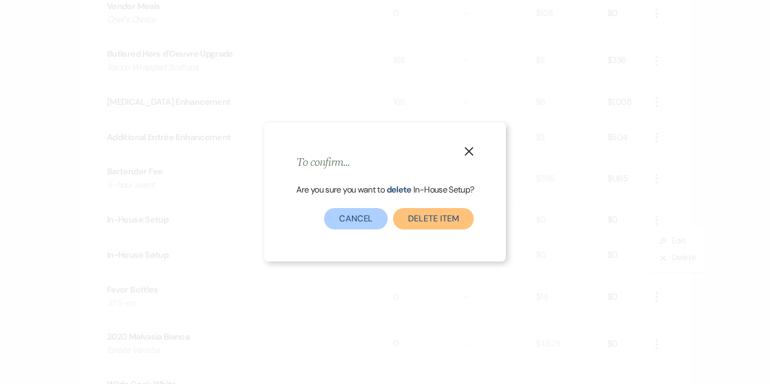
click at [439, 221] on button "Delete Item" at bounding box center [433, 218] width 81 height 21
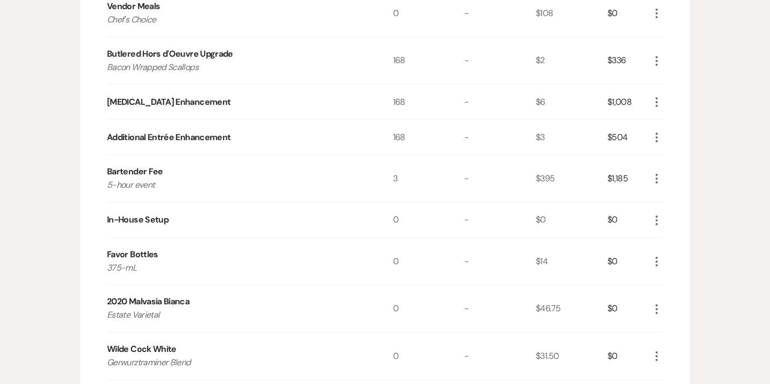
click at [656, 216] on use "button" at bounding box center [657, 221] width 2 height 10
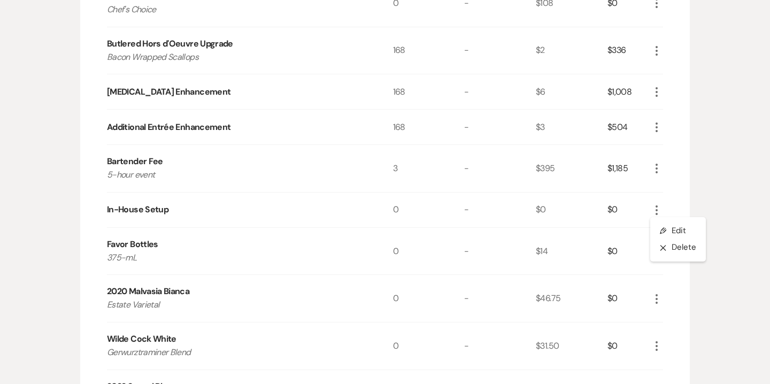
scroll to position [804, 0]
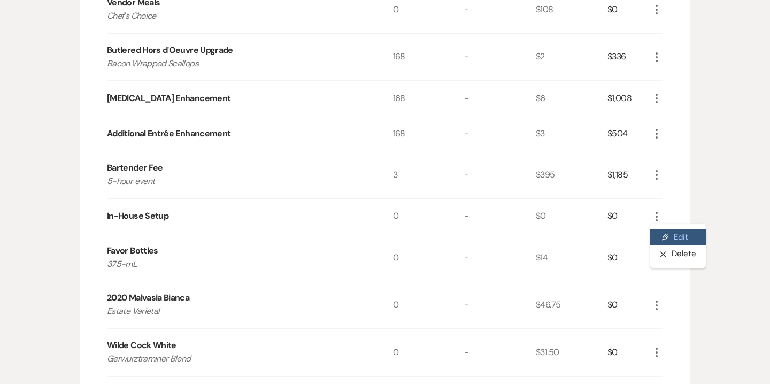
click at [683, 237] on button "Pencil Edit" at bounding box center [678, 237] width 56 height 17
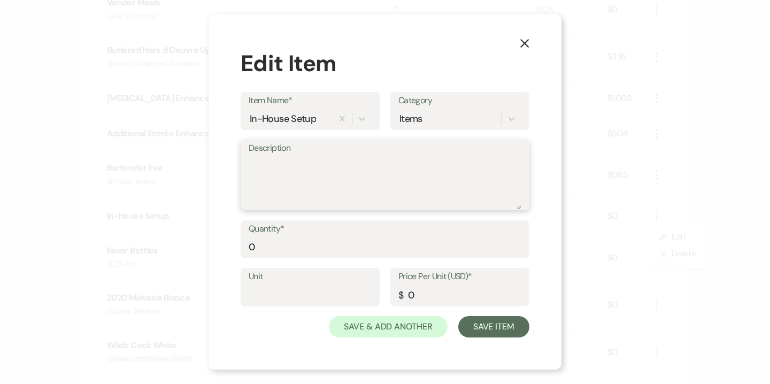
click at [290, 174] on textarea "Description" at bounding box center [385, 182] width 273 height 53
type textarea "Farm Table Rental"
click at [414, 289] on input "0" at bounding box center [459, 295] width 123 height 21
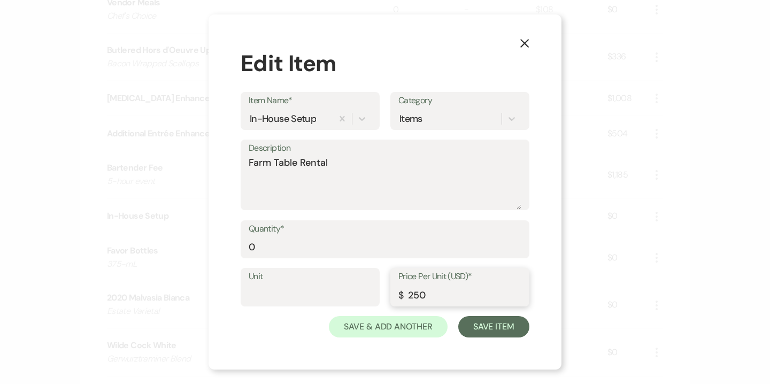
type input "250"
click at [315, 245] on input "0" at bounding box center [385, 246] width 273 height 21
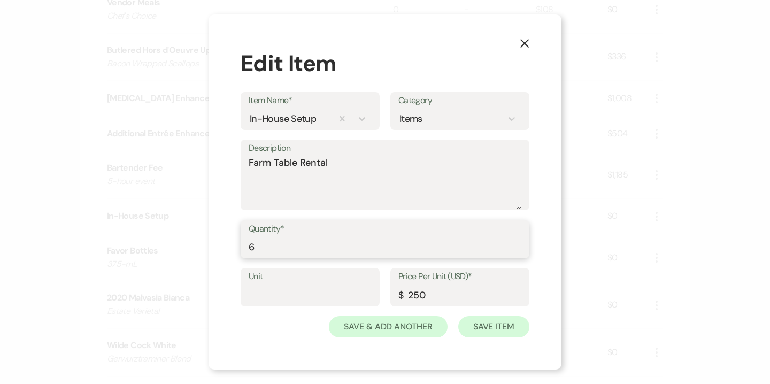
type input "6"
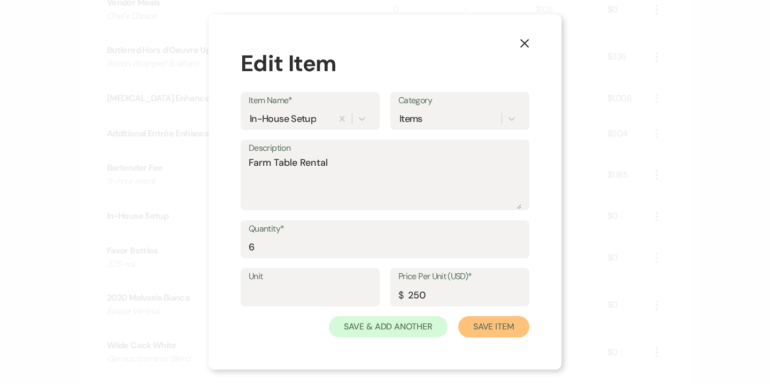
click at [499, 325] on button "Save Item" at bounding box center [493, 326] width 71 height 21
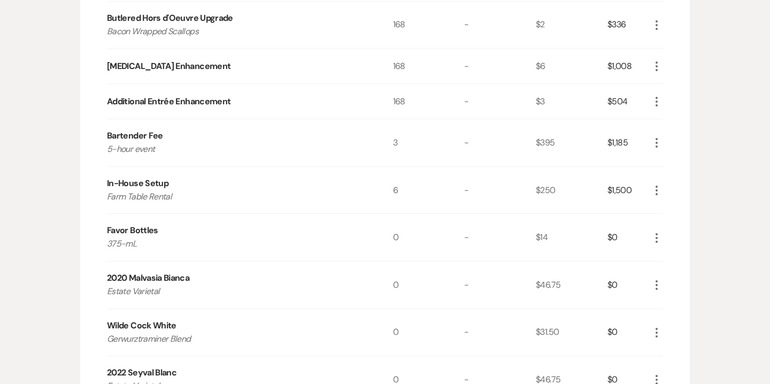
scroll to position [838, 0]
click at [657, 237] on icon "More" at bounding box center [656, 237] width 13 height 13
click at [684, 252] on button "Pencil Edit" at bounding box center [678, 257] width 56 height 17
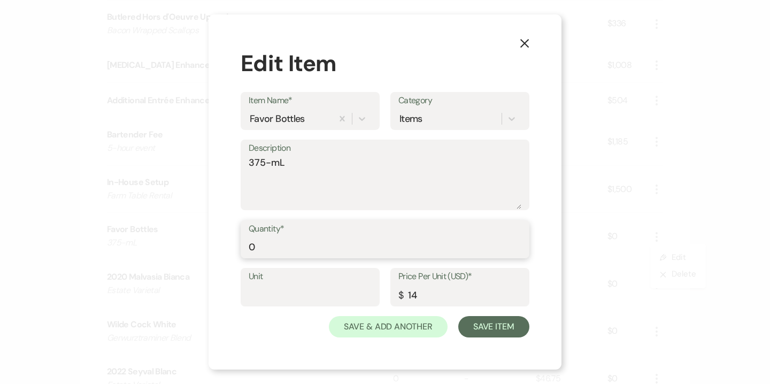
click at [253, 248] on input "0" at bounding box center [385, 246] width 273 height 21
type input "84"
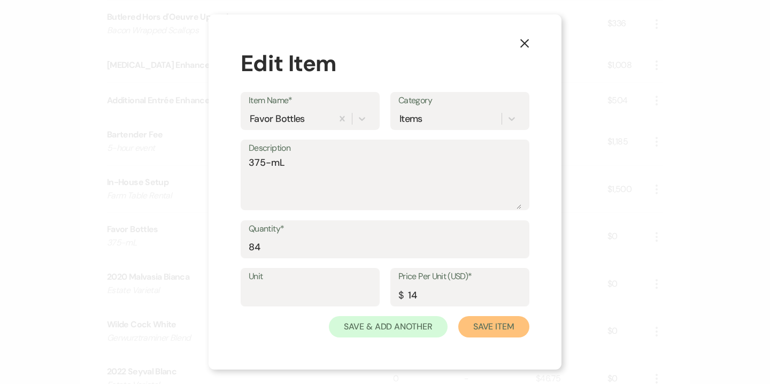
click at [501, 332] on button "Save Item" at bounding box center [493, 326] width 71 height 21
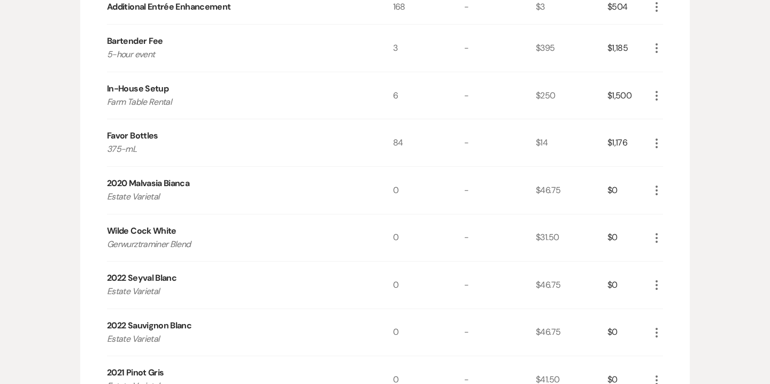
scroll to position [932, 0]
click at [656, 281] on use "button" at bounding box center [657, 285] width 2 height 10
click at [680, 322] on button "X Delete" at bounding box center [679, 322] width 58 height 17
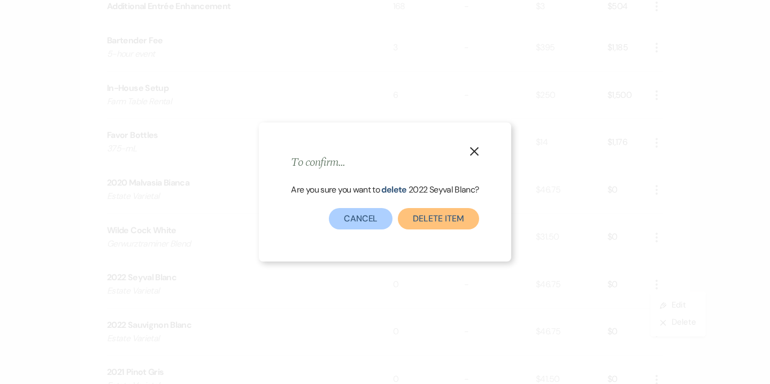
click at [441, 220] on button "Delete Item" at bounding box center [438, 218] width 81 height 21
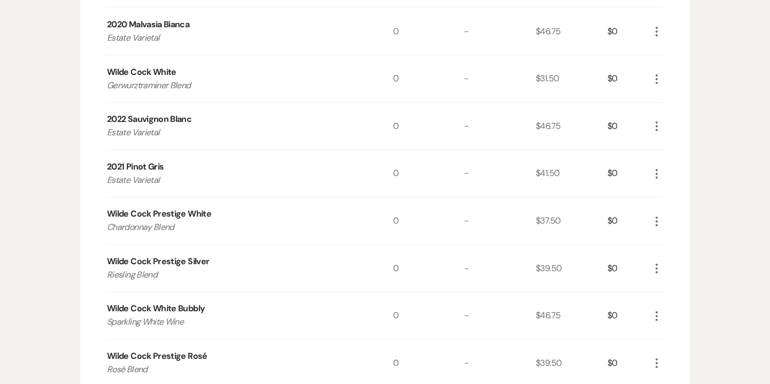
scroll to position [1093, 0]
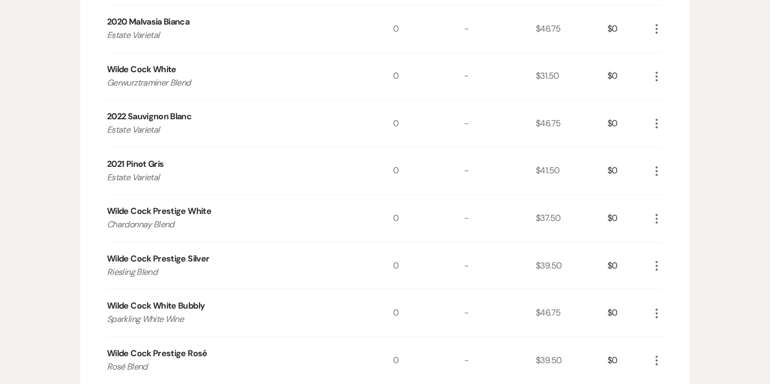
click at [656, 119] on use "button" at bounding box center [657, 124] width 2 height 10
click at [677, 168] on button "X Delete" at bounding box center [679, 161] width 58 height 17
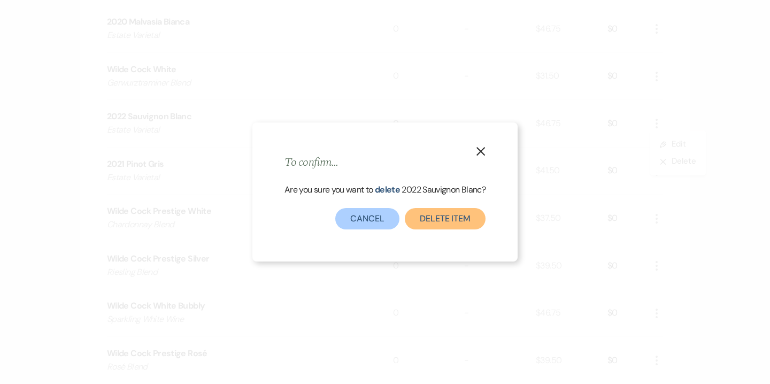
click at [458, 217] on button "Delete Item" at bounding box center [445, 218] width 81 height 21
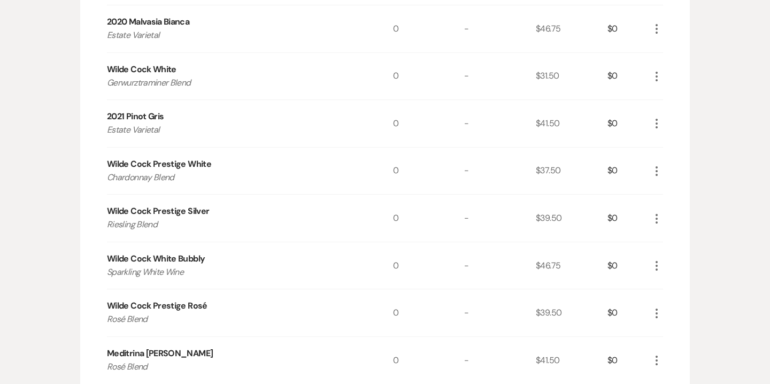
click at [658, 124] on icon "More" at bounding box center [656, 123] width 13 height 13
click at [681, 163] on button "X Delete" at bounding box center [679, 161] width 58 height 17
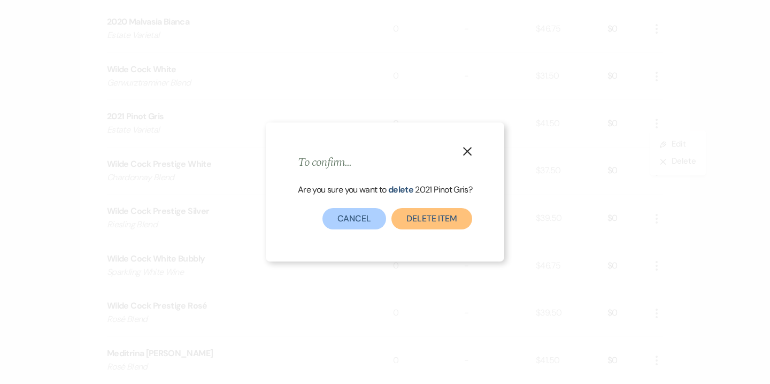
click at [417, 215] on button "Delete Item" at bounding box center [431, 218] width 81 height 21
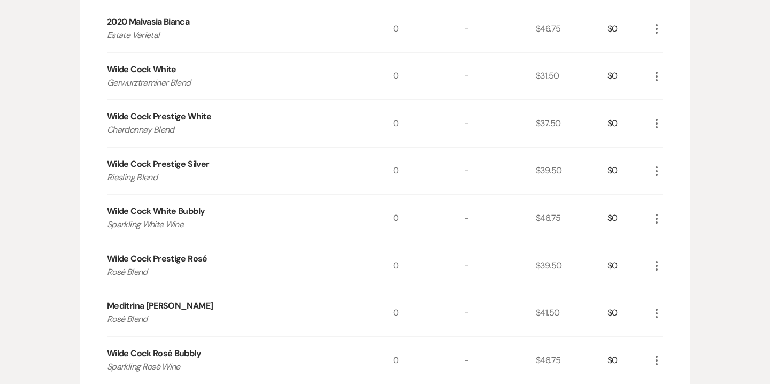
click at [659, 122] on icon "More" at bounding box center [656, 123] width 13 height 13
click at [677, 165] on button "X Delete" at bounding box center [679, 161] width 58 height 17
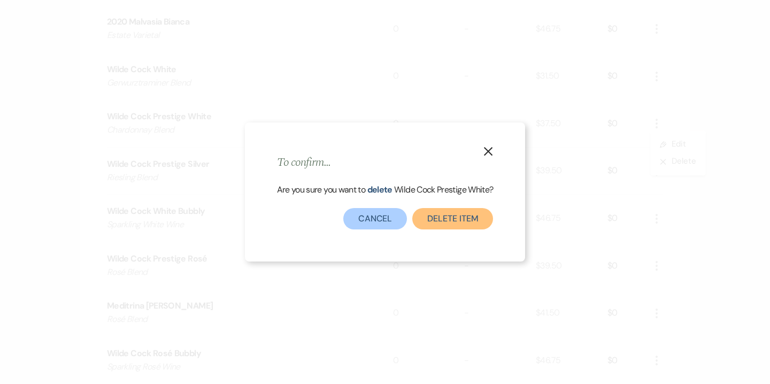
click at [466, 216] on button "Delete Item" at bounding box center [452, 218] width 81 height 21
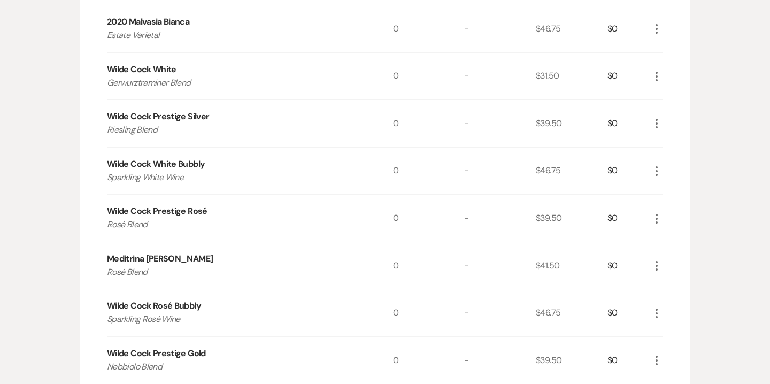
click at [658, 123] on icon "More" at bounding box center [656, 123] width 13 height 13
click at [675, 157] on button "X Delete" at bounding box center [679, 161] width 58 height 17
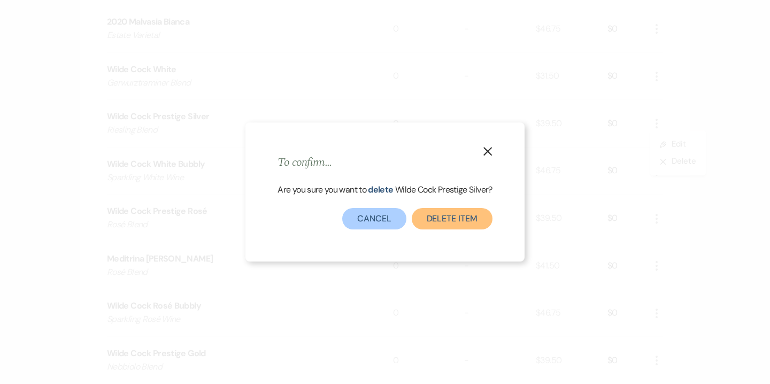
click at [441, 218] on button "Delete Item" at bounding box center [452, 218] width 81 height 21
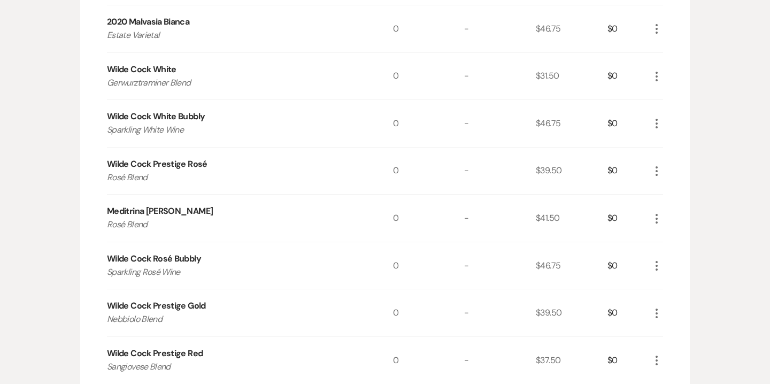
click at [658, 172] on icon "More" at bounding box center [656, 171] width 13 height 13
click at [687, 212] on button "X Delete" at bounding box center [679, 209] width 58 height 17
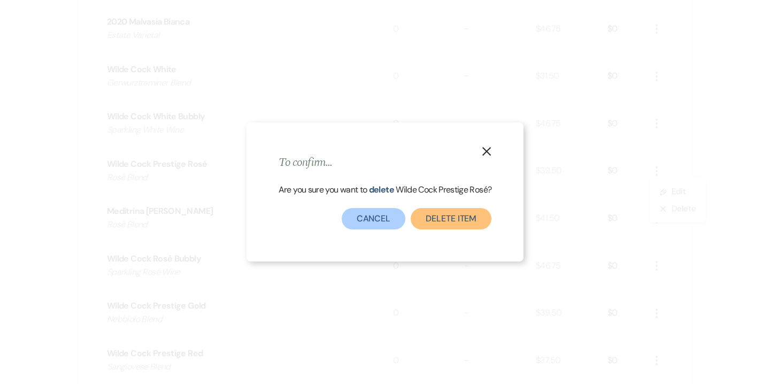
click at [475, 222] on button "Delete Item" at bounding box center [451, 218] width 81 height 21
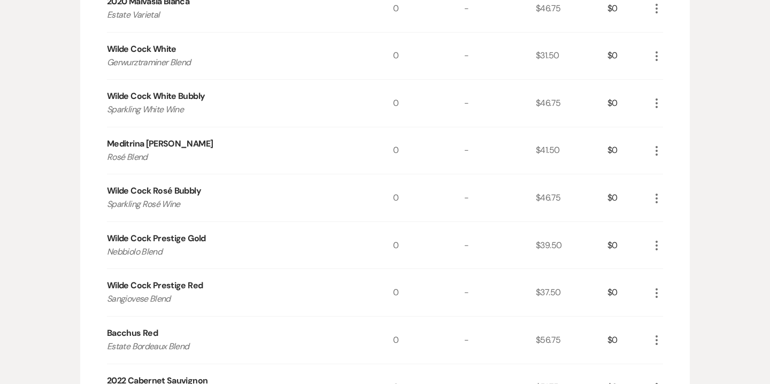
scroll to position [1090, 0]
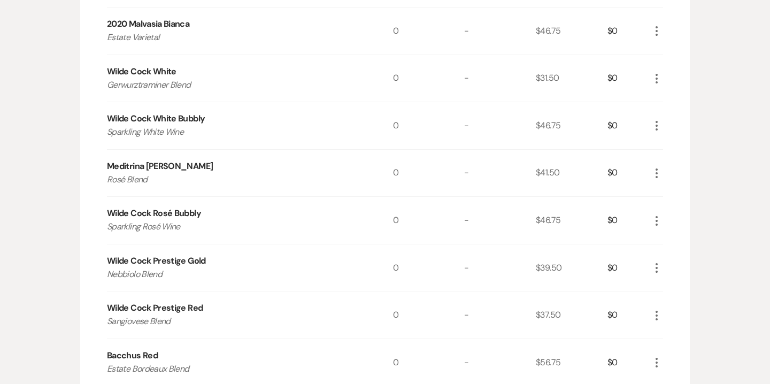
click at [655, 175] on icon "More" at bounding box center [656, 173] width 13 height 13
click at [683, 197] on button "Pencil Edit" at bounding box center [678, 194] width 56 height 17
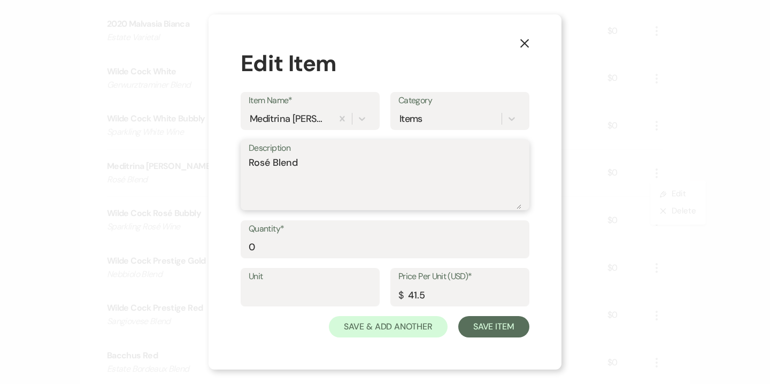
click at [298, 163] on textarea "Rosé Blend" at bounding box center [385, 182] width 273 height 53
type textarea "Pink Chick Blush"
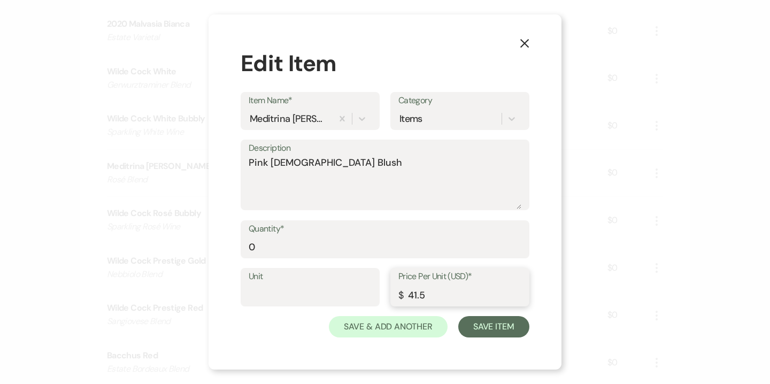
click at [417, 296] on input "41.5" at bounding box center [459, 295] width 123 height 21
type input "40.5"
click at [509, 329] on button "Save Item" at bounding box center [493, 326] width 71 height 21
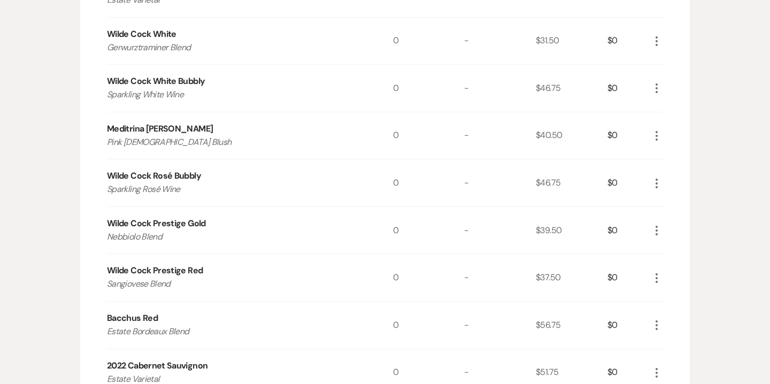
scroll to position [1131, 0]
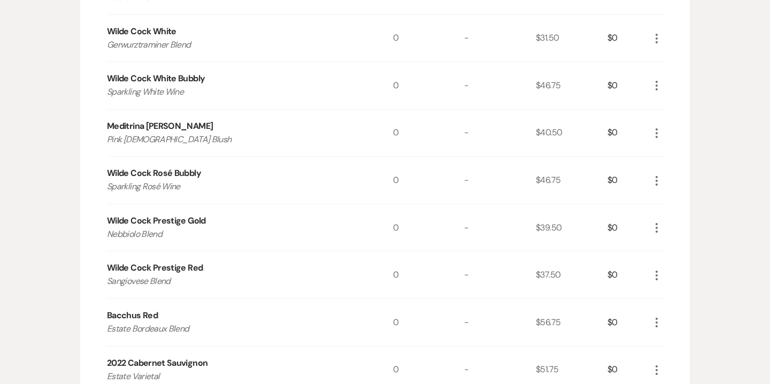
click at [659, 317] on icon "More" at bounding box center [656, 322] width 13 height 13
click at [689, 362] on button "X Delete" at bounding box center [679, 360] width 58 height 17
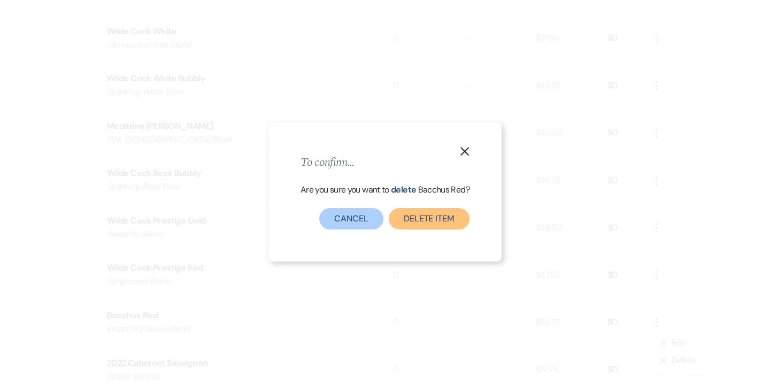
click at [444, 221] on button "Delete Item" at bounding box center [429, 218] width 81 height 21
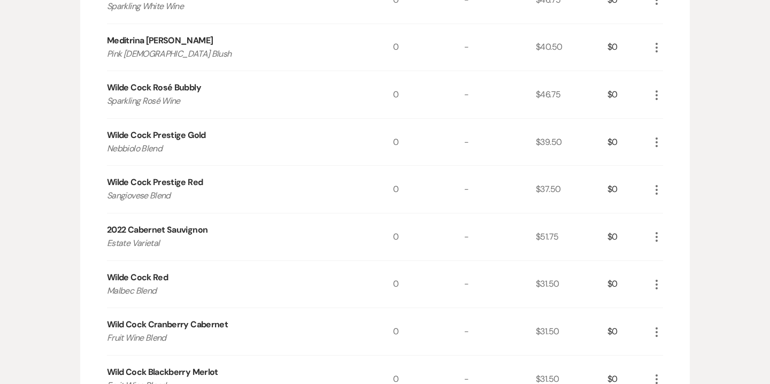
scroll to position [1218, 0]
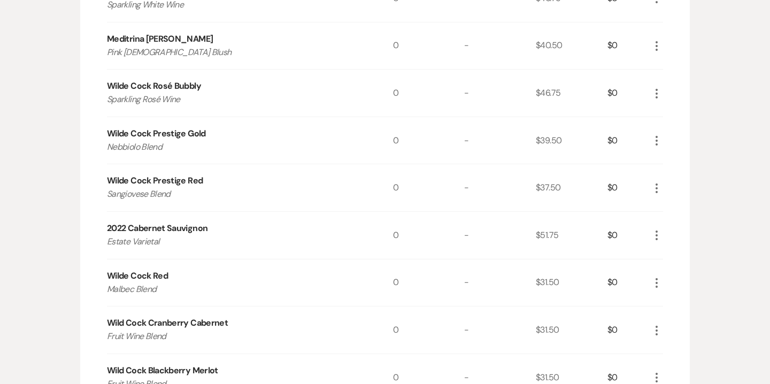
click at [656, 236] on icon "More" at bounding box center [656, 235] width 13 height 13
click at [685, 273] on button "X Delete" at bounding box center [679, 273] width 58 height 17
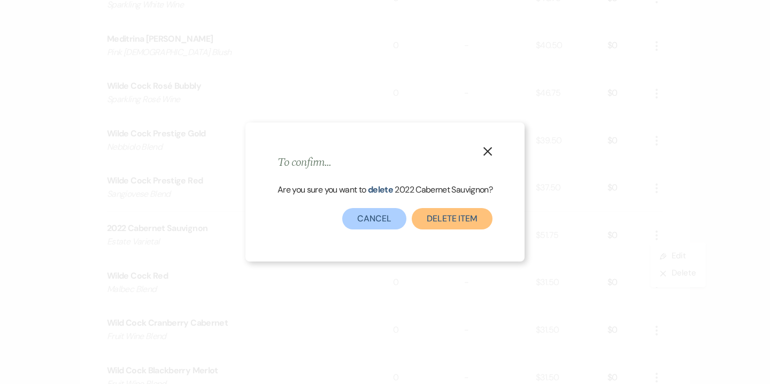
click at [446, 224] on button "Delete Item" at bounding box center [452, 218] width 81 height 21
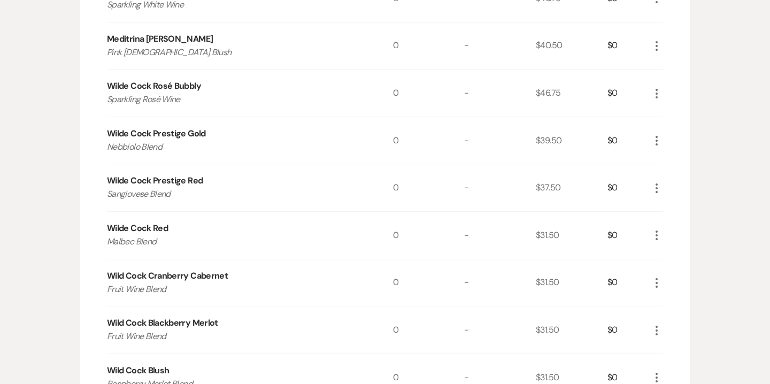
click at [657, 235] on use "button" at bounding box center [657, 236] width 2 height 10
click at [687, 274] on button "X Delete" at bounding box center [679, 273] width 58 height 17
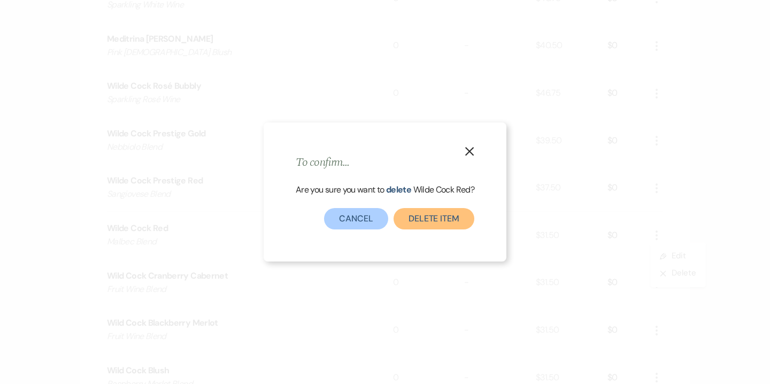
click at [430, 217] on button "Delete Item" at bounding box center [434, 218] width 81 height 21
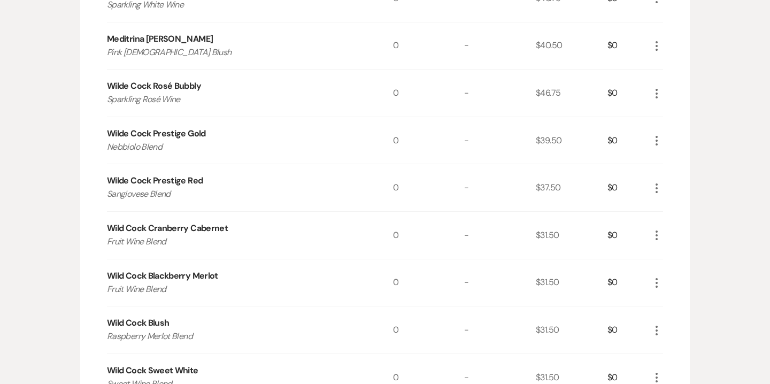
click at [656, 236] on icon "More" at bounding box center [656, 235] width 13 height 13
click at [673, 271] on button "X Delete" at bounding box center [679, 273] width 58 height 17
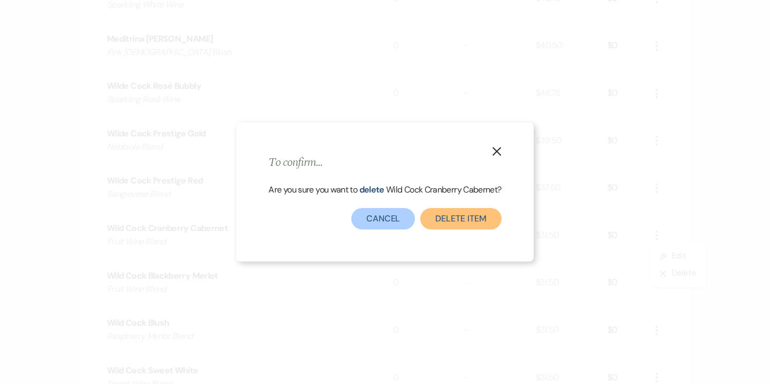
click at [440, 221] on button "Delete Item" at bounding box center [460, 218] width 81 height 21
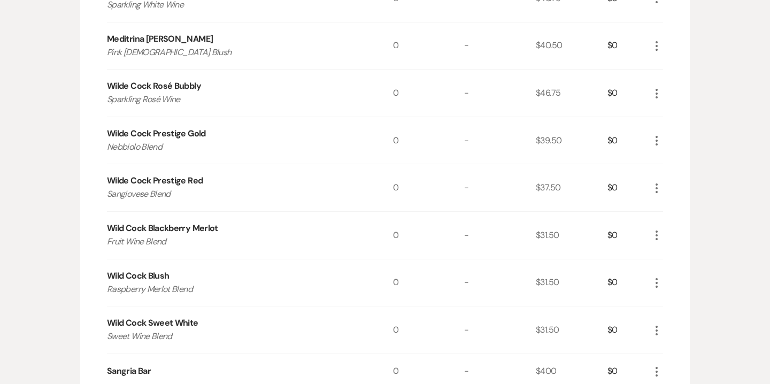
click at [658, 239] on icon "More" at bounding box center [656, 235] width 13 height 13
click at [679, 276] on button "X Delete" at bounding box center [679, 273] width 58 height 17
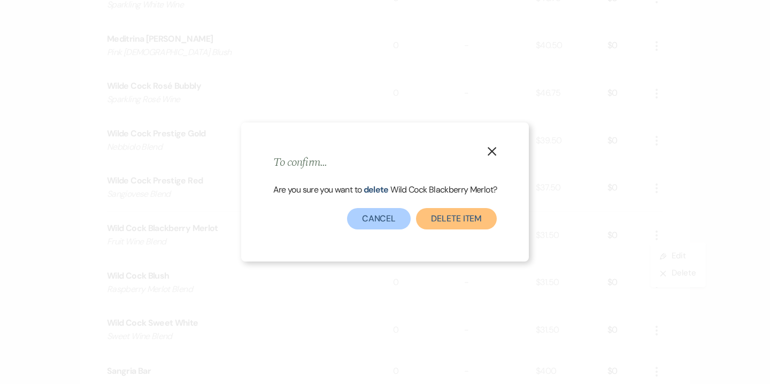
click at [462, 219] on button "Delete Item" at bounding box center [456, 218] width 81 height 21
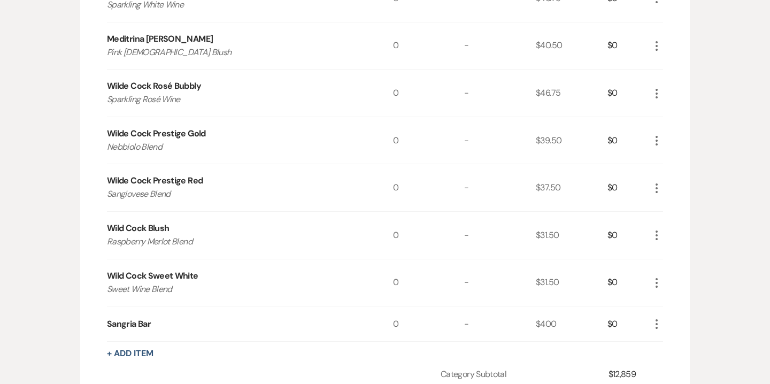
click at [656, 233] on icon "More" at bounding box center [656, 235] width 13 height 13
click at [684, 271] on button "X Delete" at bounding box center [679, 273] width 58 height 17
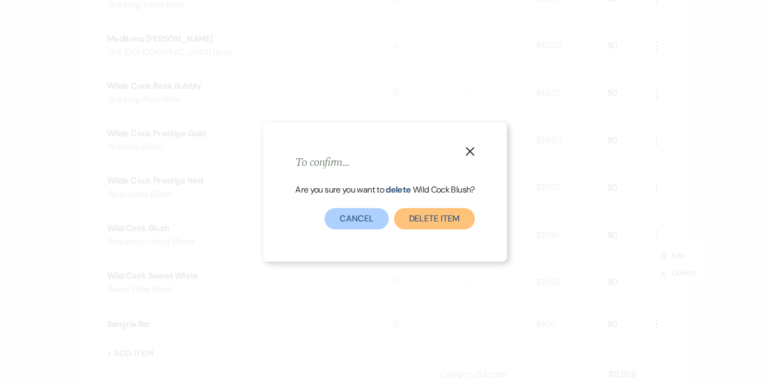
click at [473, 218] on button "Delete Item" at bounding box center [434, 218] width 81 height 21
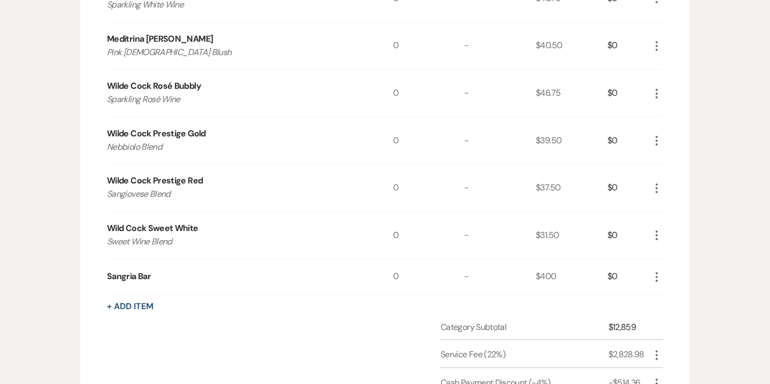
click at [659, 233] on icon "More" at bounding box center [656, 235] width 13 height 13
click at [678, 275] on button "X Delete" at bounding box center [679, 273] width 58 height 17
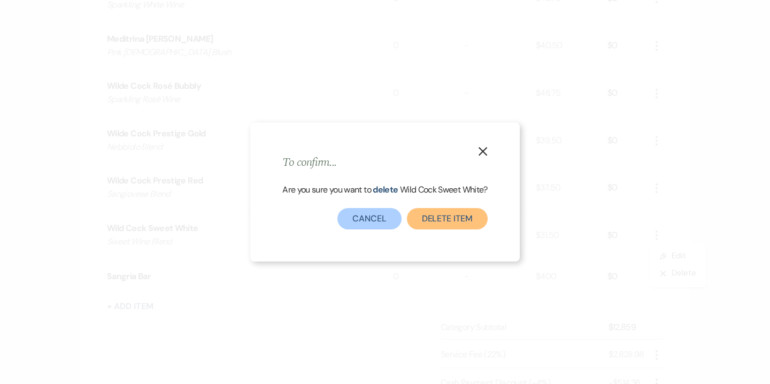
click at [472, 214] on button "Delete Item" at bounding box center [447, 218] width 81 height 21
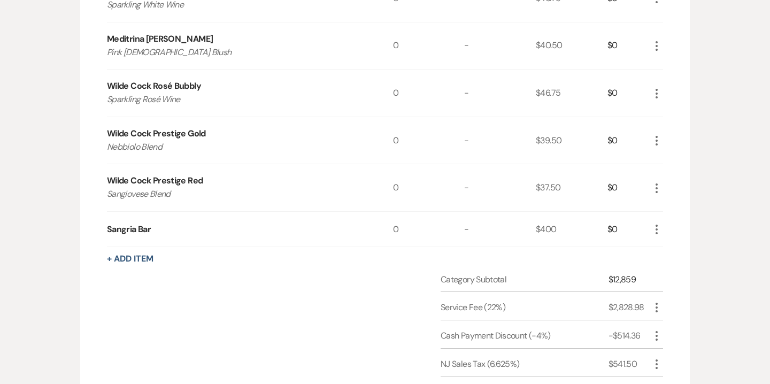
click at [657, 223] on icon "More" at bounding box center [656, 229] width 13 height 13
click at [679, 262] on button "X Delete" at bounding box center [679, 267] width 58 height 17
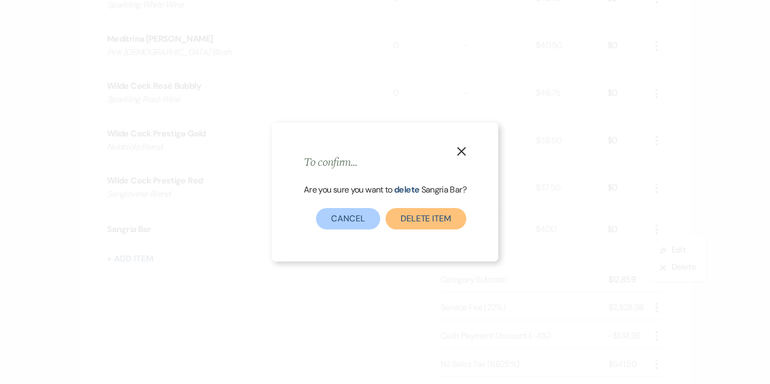
click at [442, 209] on button "Delete Item" at bounding box center [426, 218] width 81 height 21
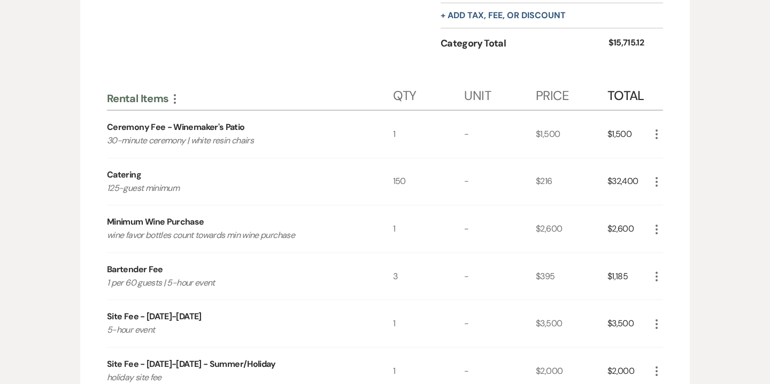
scroll to position [1560, 0]
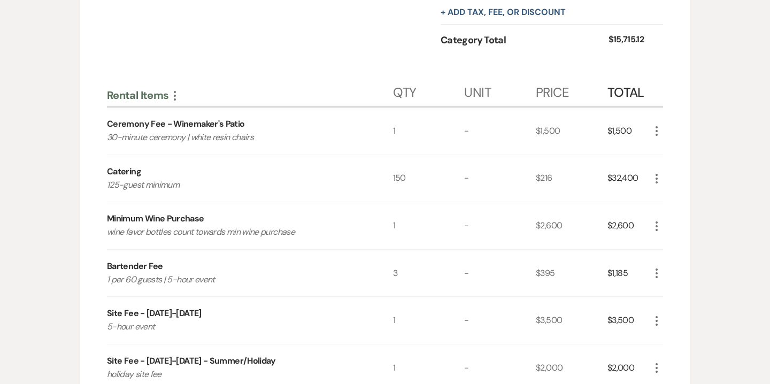
click at [170, 95] on icon "More" at bounding box center [174, 95] width 13 height 13
click at [213, 197] on div "Catering 125-guest minimum" at bounding box center [250, 178] width 286 height 47
click at [175, 95] on use "button" at bounding box center [175, 96] width 2 height 10
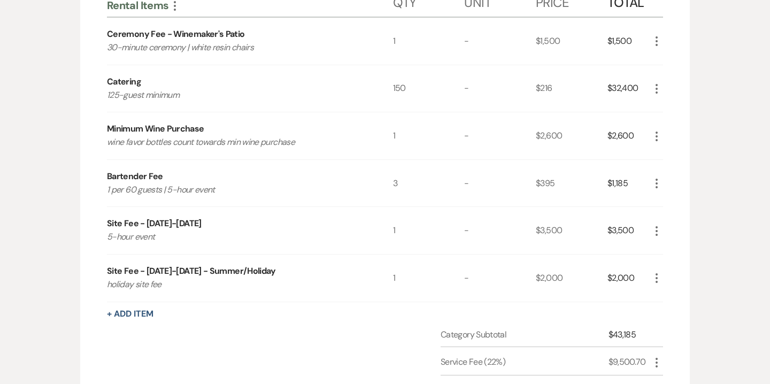
scroll to position [1595, 0]
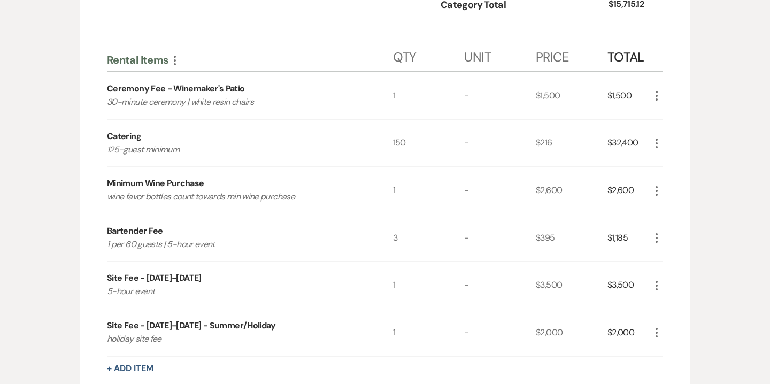
click at [175, 63] on use "button" at bounding box center [175, 61] width 2 height 10
click at [202, 72] on button "Collapse Move Up" at bounding box center [221, 80] width 106 height 17
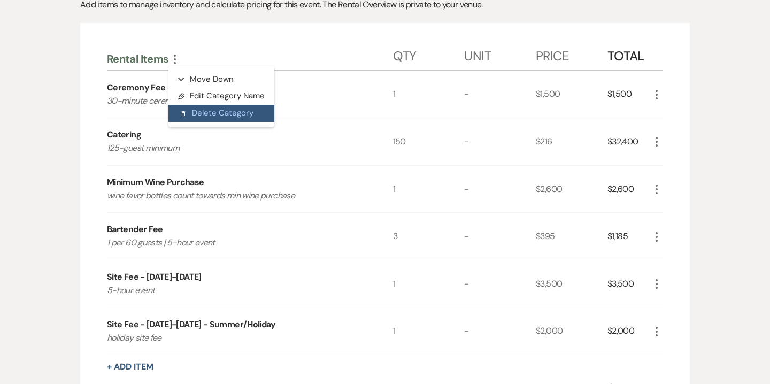
click at [204, 118] on button "Delete Delete Category" at bounding box center [221, 113] width 106 height 17
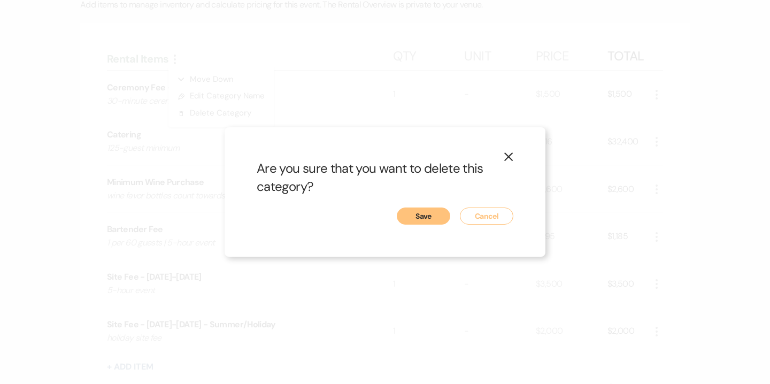
click at [423, 218] on button "Save" at bounding box center [423, 216] width 53 height 17
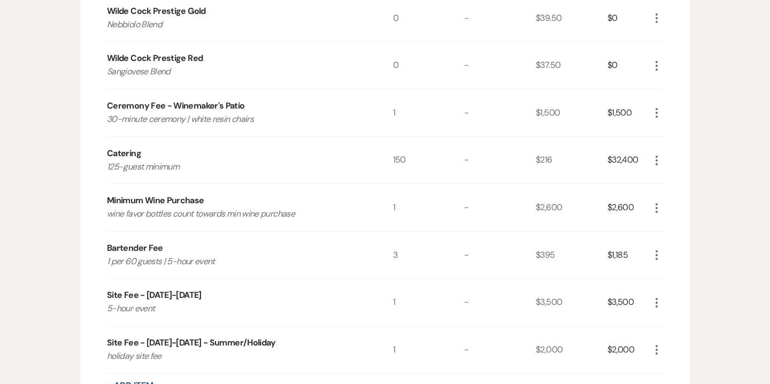
scroll to position [1319, 0]
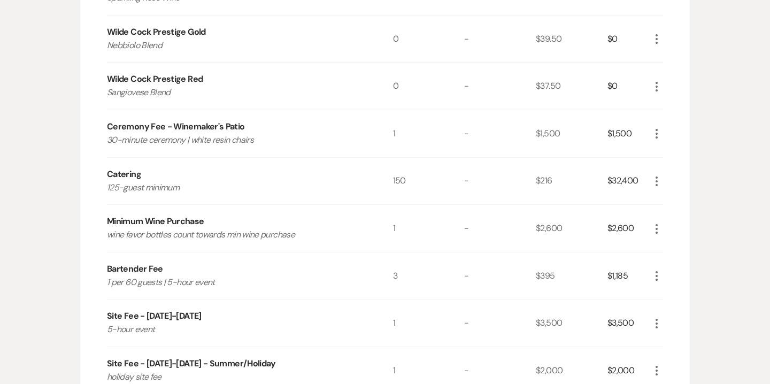
click at [662, 130] on icon "More" at bounding box center [656, 133] width 13 height 13
click at [687, 178] on button "X Delete" at bounding box center [679, 171] width 58 height 17
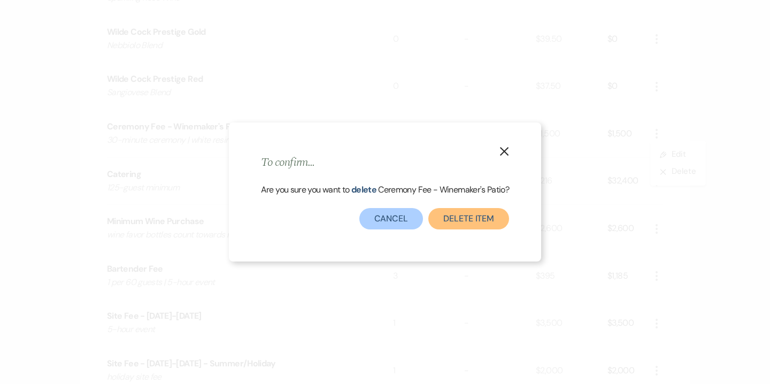
click at [461, 217] on button "Delete Item" at bounding box center [468, 218] width 81 height 21
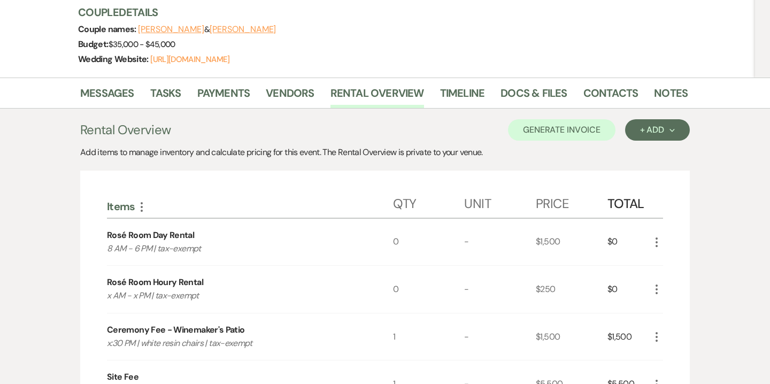
scroll to position [0, 0]
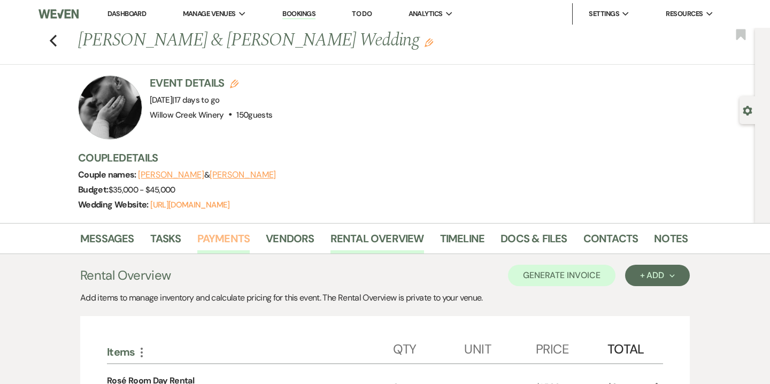
click at [214, 241] on link "Payments" at bounding box center [223, 242] width 53 height 24
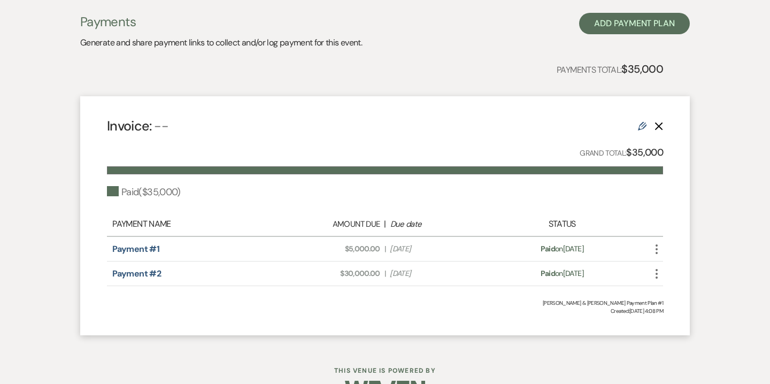
scroll to position [263, 0]
click at [150, 275] on link "Payment #2" at bounding box center [136, 272] width 49 height 11
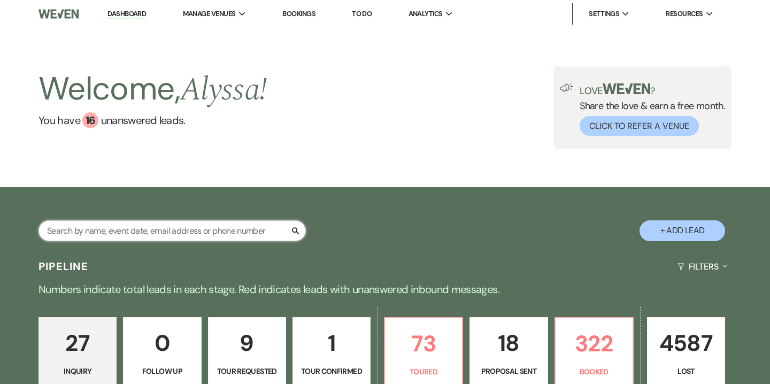
click at [231, 234] on input "text" at bounding box center [172, 230] width 267 height 21
type input "boyle"
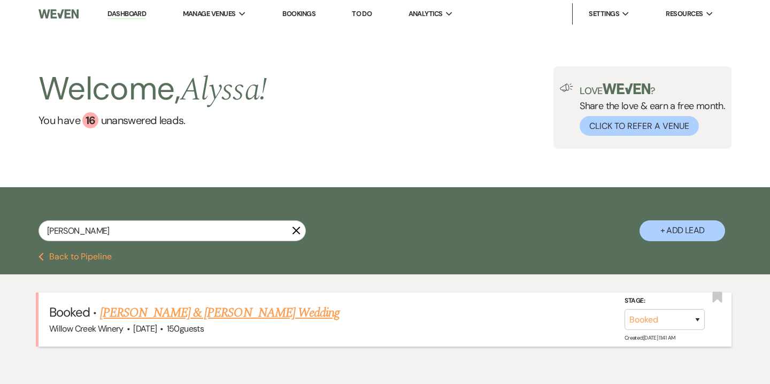
click at [217, 311] on link "[PERSON_NAME] & [PERSON_NAME] Wedding" at bounding box center [220, 312] width 240 height 19
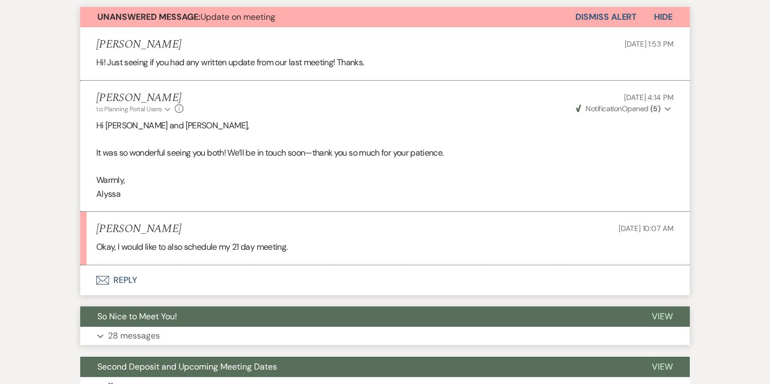
scroll to position [351, 0]
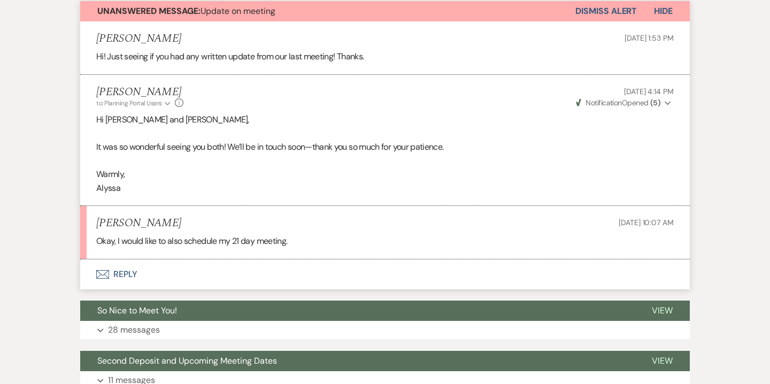
click at [133, 275] on button "Envelope Reply" at bounding box center [385, 274] width 610 height 30
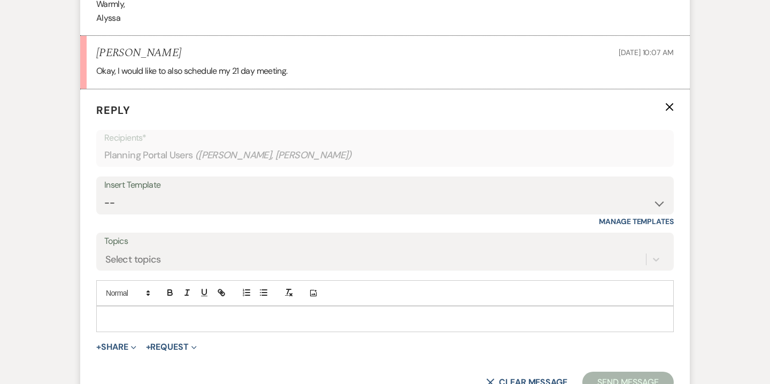
scroll to position [528, 0]
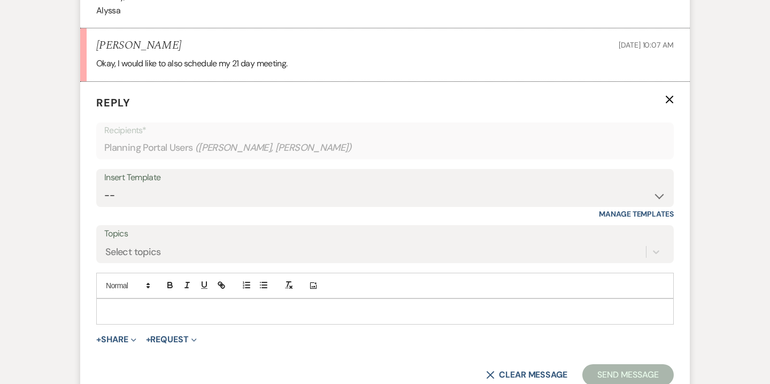
click at [259, 308] on p at bounding box center [385, 311] width 560 height 12
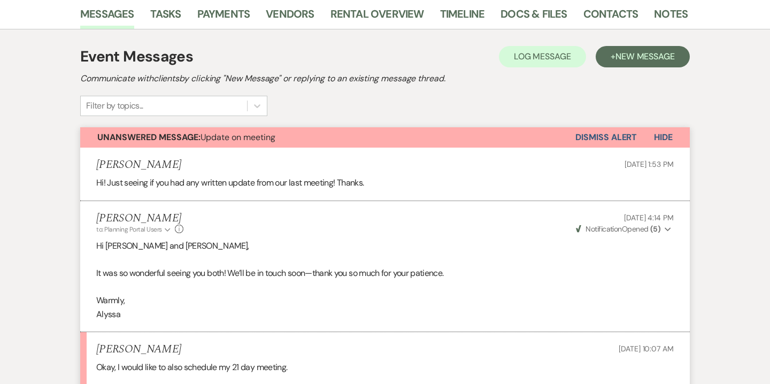
scroll to position [186, 0]
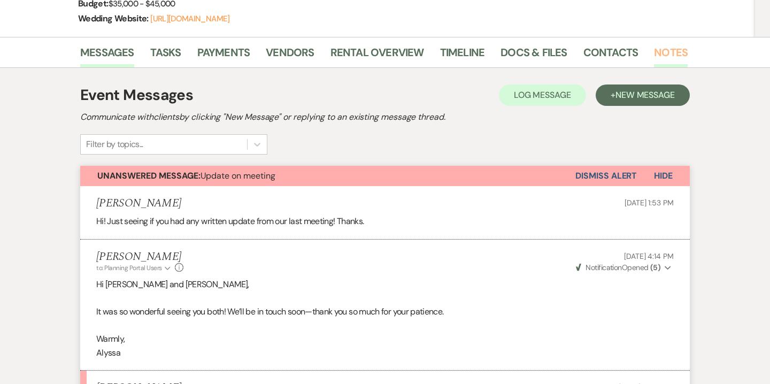
click at [658, 53] on link "Notes" at bounding box center [671, 56] width 34 height 24
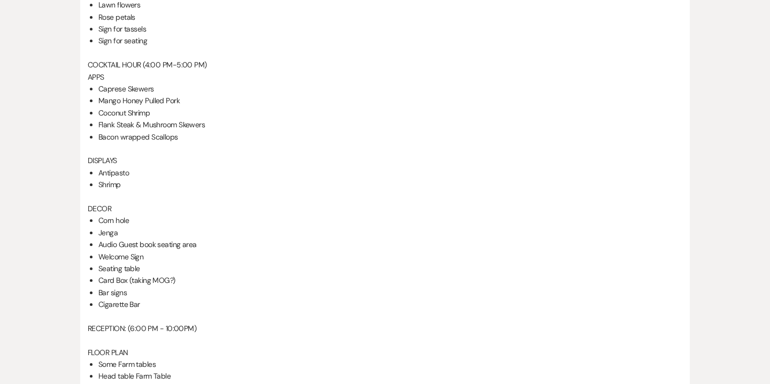
scroll to position [701, 0]
drag, startPoint x: 99, startPoint y: 86, endPoint x: 181, endPoint y: 137, distance: 96.6
click at [181, 137] on ul "Caprese Skewers Mango Honey Pulled Pork Coconut Shrimp Flank Steak & Mushroom S…" at bounding box center [390, 111] width 584 height 60
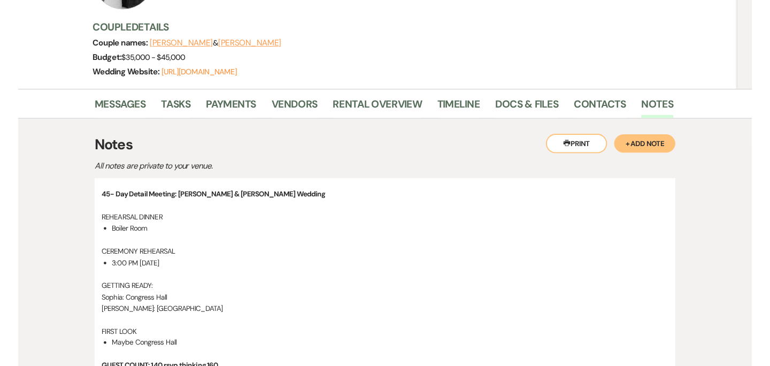
scroll to position [130, 0]
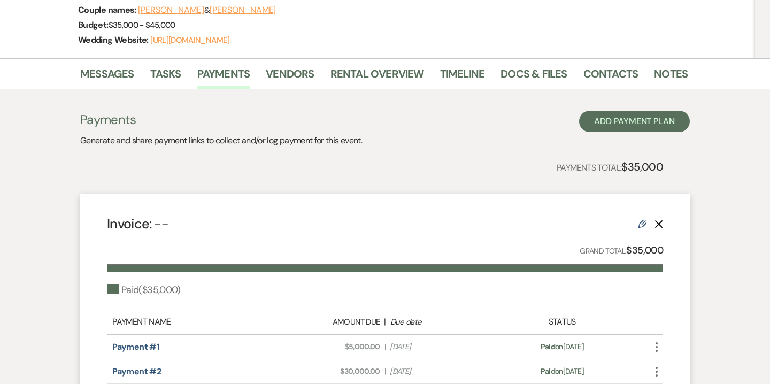
scroll to position [204, 0]
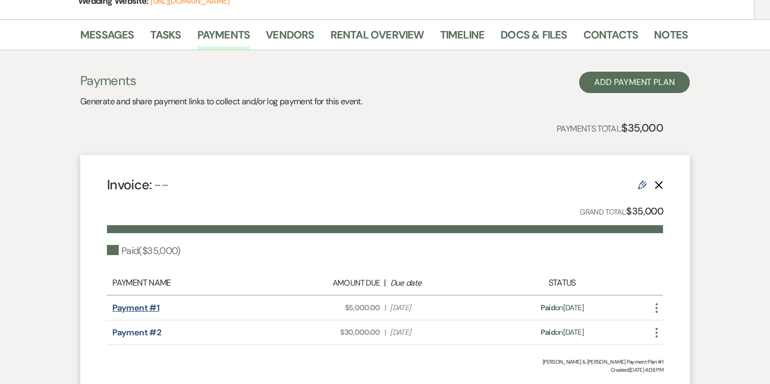
click at [151, 311] on link "Payment #1" at bounding box center [135, 307] width 47 height 11
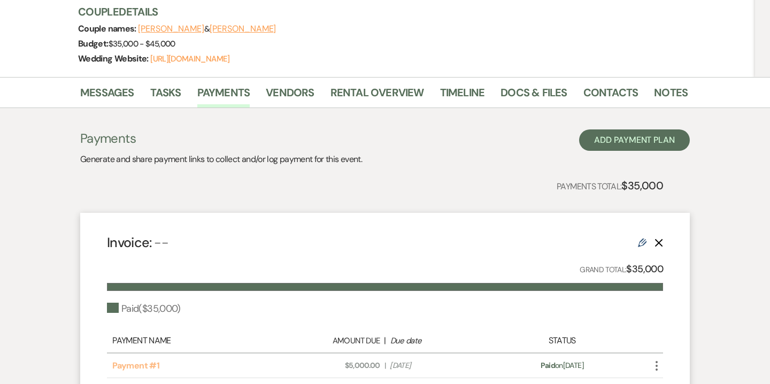
scroll to position [201, 0]
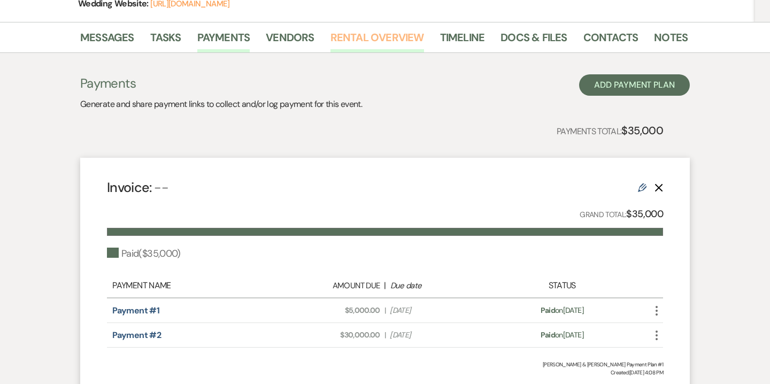
click at [401, 35] on link "Rental Overview" at bounding box center [378, 41] width 94 height 24
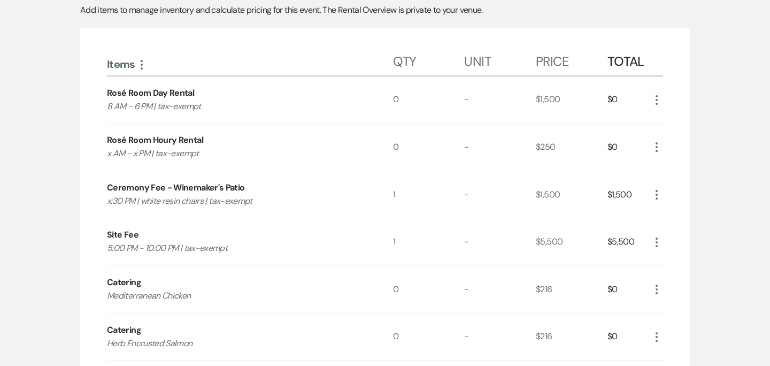
scroll to position [288, 0]
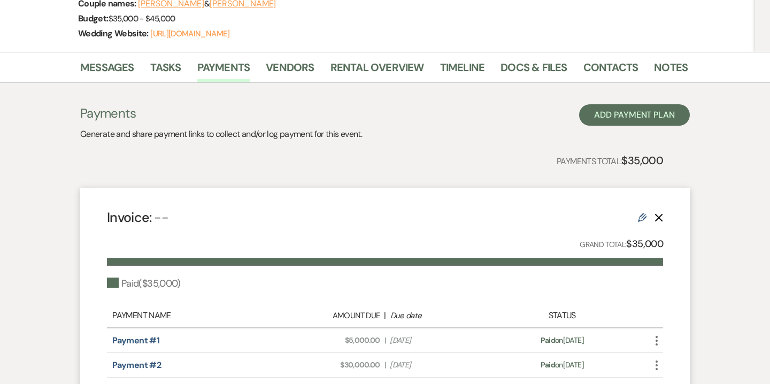
scroll to position [114, 0]
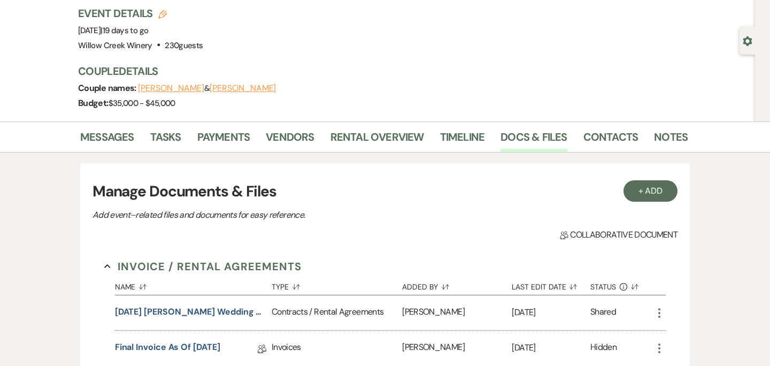
scroll to position [71, 0]
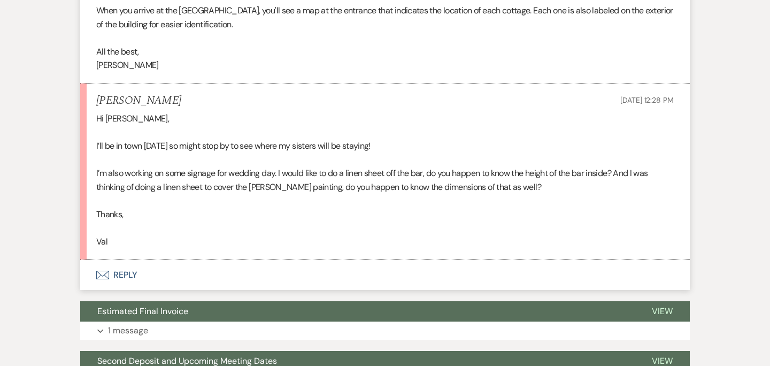
scroll to position [7403, 0]
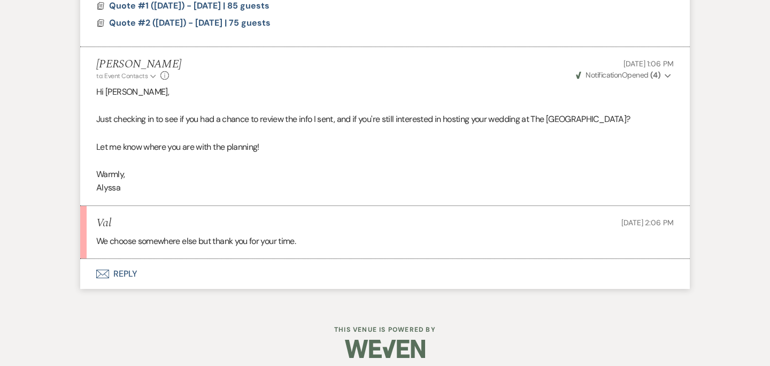
scroll to position [999, 0]
click at [136, 274] on button "Envelope Reply" at bounding box center [385, 273] width 610 height 30
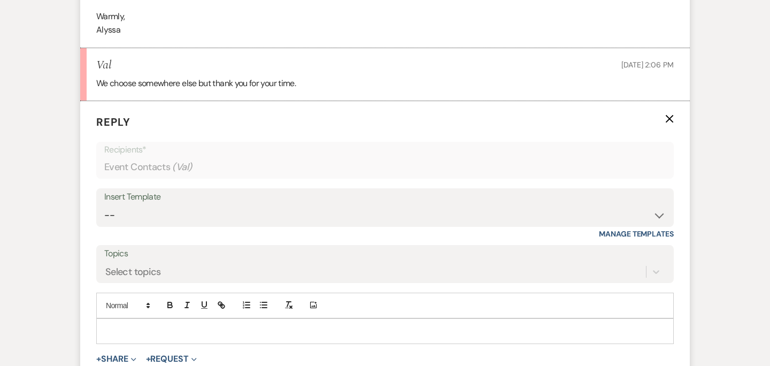
scroll to position [1205, 0]
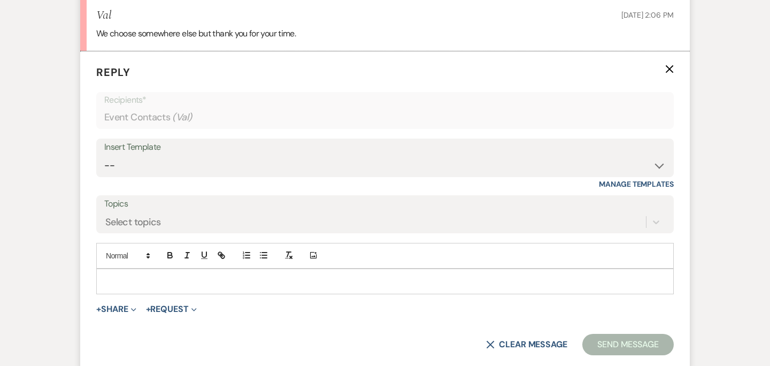
click at [331, 287] on div at bounding box center [385, 281] width 577 height 25
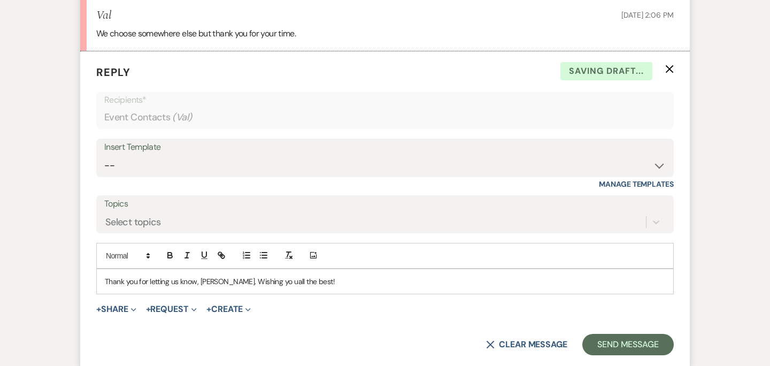
click at [252, 281] on p "Thank you for letting us know, Val. Wishing yo uall the best!" at bounding box center [385, 281] width 560 height 12
click at [647, 349] on button "Send Message" at bounding box center [627, 344] width 91 height 21
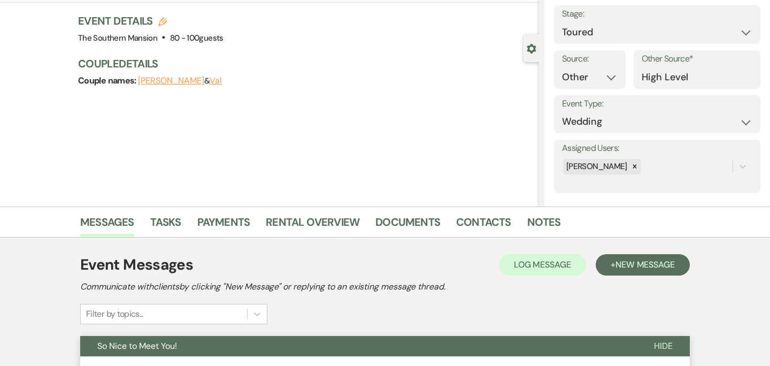
scroll to position [0, 0]
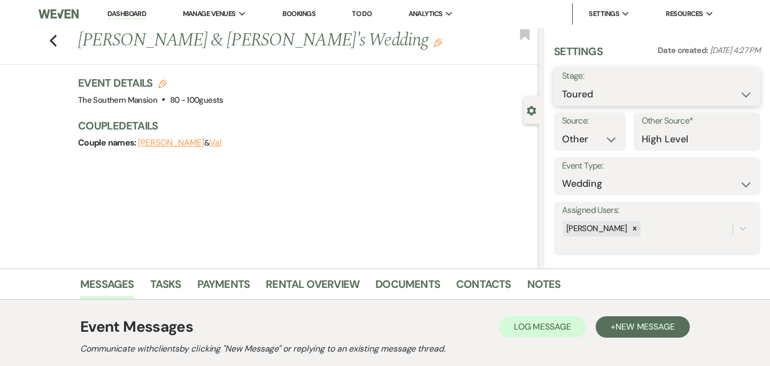
click at [635, 96] on select "Inquiry Follow Up Tour Requested Tour Confirmed Toured Proposal Sent Booked Lost" at bounding box center [657, 94] width 190 height 21
select select "8"
click at [562, 84] on select "Inquiry Follow Up Tour Requested Tour Confirmed Toured Proposal Sent Booked Lost" at bounding box center [657, 94] width 190 height 21
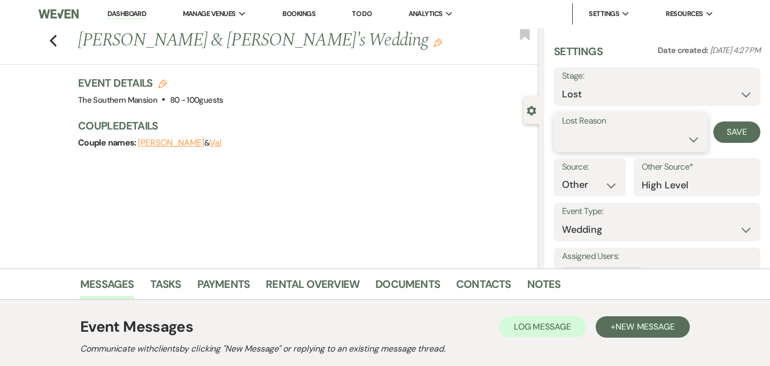
click at [601, 138] on select "Booked Elsewhere Budget Date Unavailable No Response Not a Good Match Capacity …" at bounding box center [631, 139] width 138 height 21
select select "6"
click at [562, 129] on select "Booked Elsewhere Budget Date Unavailable No Response Not a Good Match Capacity …" at bounding box center [631, 139] width 138 height 21
click at [734, 129] on button "Save" at bounding box center [736, 131] width 47 height 21
click at [140, 14] on link "Dashboard" at bounding box center [126, 14] width 39 height 10
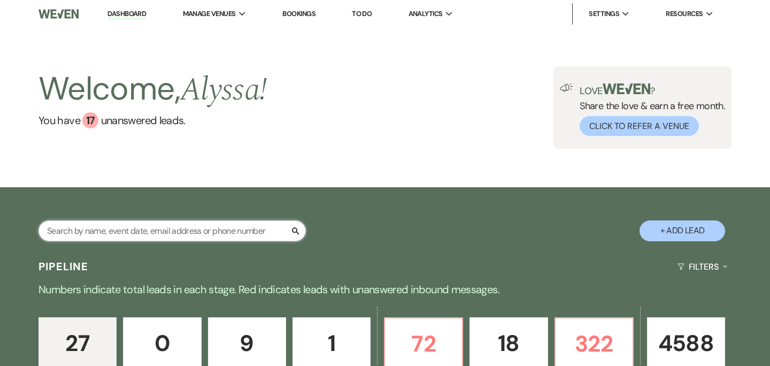
click at [175, 232] on input "text" at bounding box center [172, 230] width 267 height 21
type input "[PERSON_NAME]"
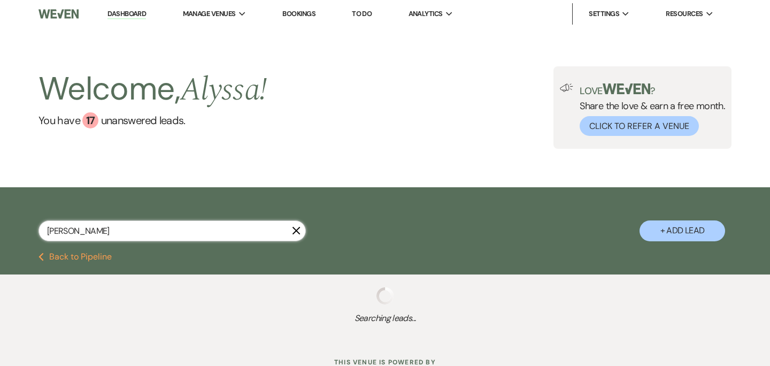
select select "8"
select select "5"
select select "8"
select select "5"
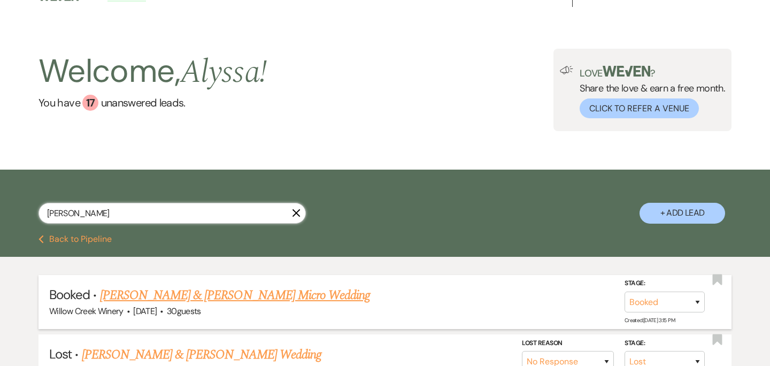
scroll to position [19, 0]
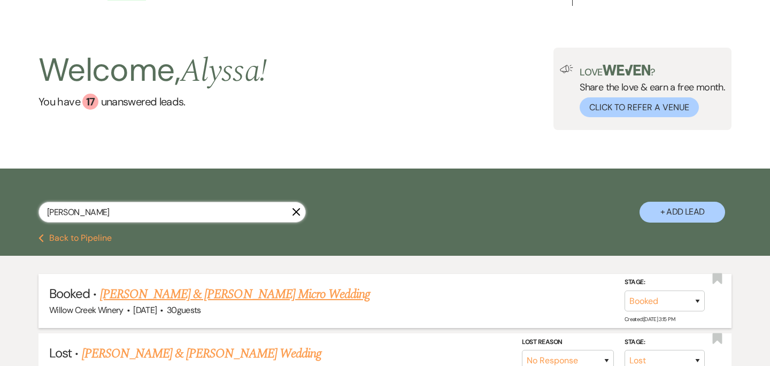
type input "[PERSON_NAME]"
click at [243, 297] on link "[PERSON_NAME] & [PERSON_NAME] Micro Wedding" at bounding box center [235, 294] width 271 height 19
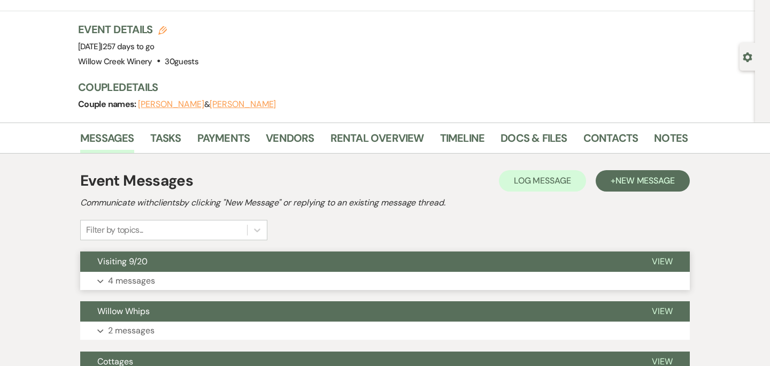
scroll to position [55, 0]
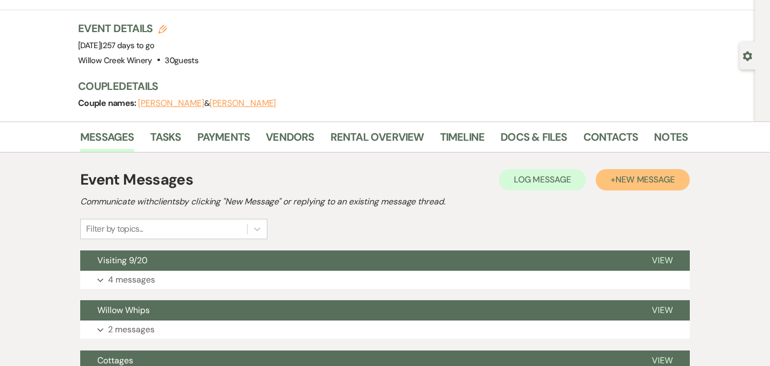
click at [618, 173] on button "+ New Message" at bounding box center [643, 179] width 94 height 21
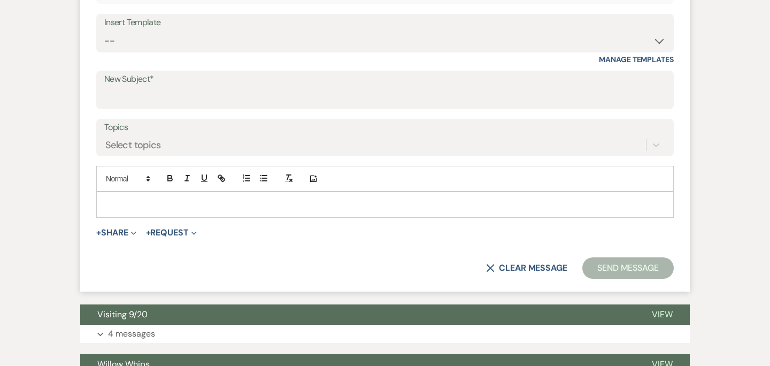
scroll to position [439, 0]
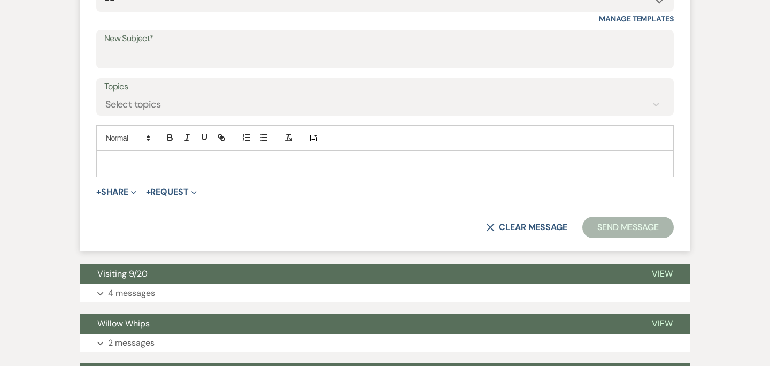
click at [549, 223] on button "X Clear message" at bounding box center [526, 227] width 81 height 9
click at [497, 228] on button "X Clear message" at bounding box center [526, 227] width 81 height 9
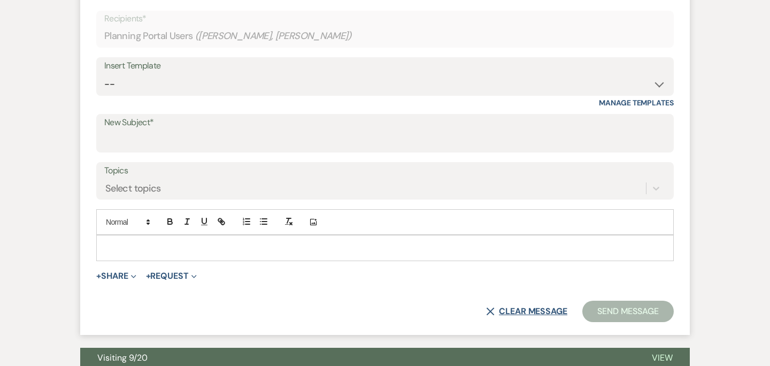
scroll to position [319, 0]
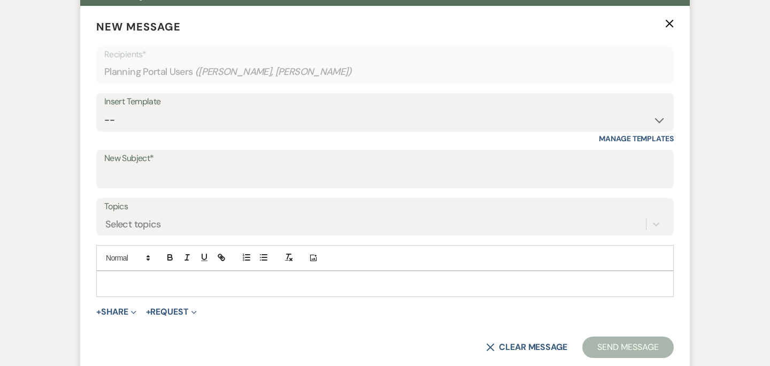
click at [671, 19] on button "X" at bounding box center [669, 23] width 9 height 9
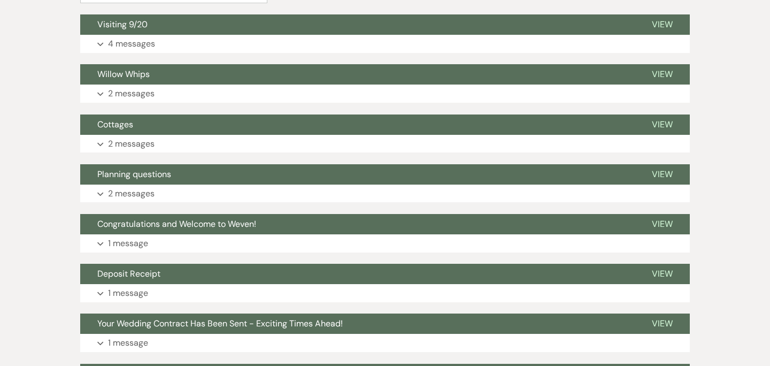
scroll to position [240, 0]
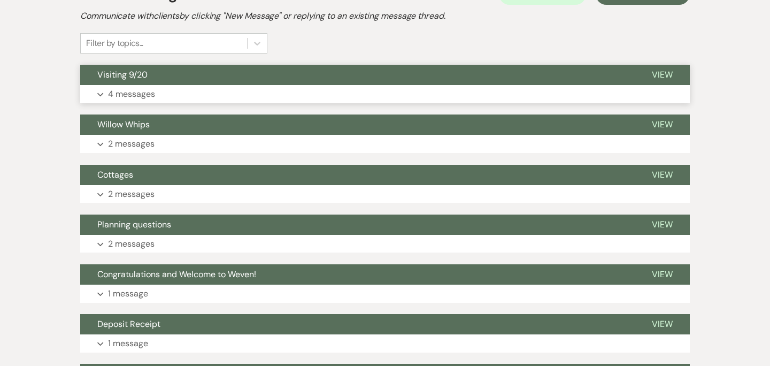
click at [140, 94] on p "4 messages" at bounding box center [131, 94] width 47 height 14
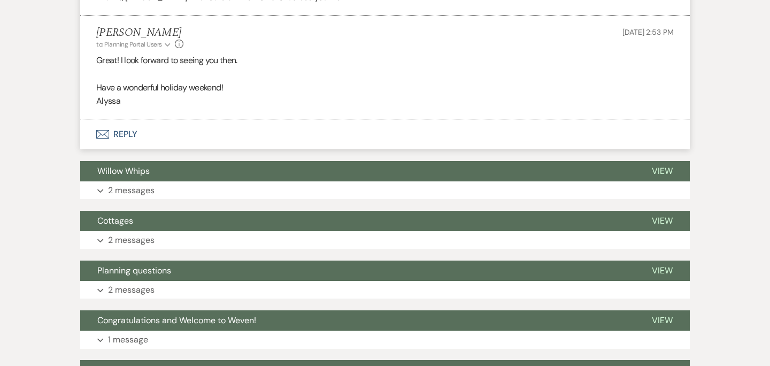
scroll to position [563, 0]
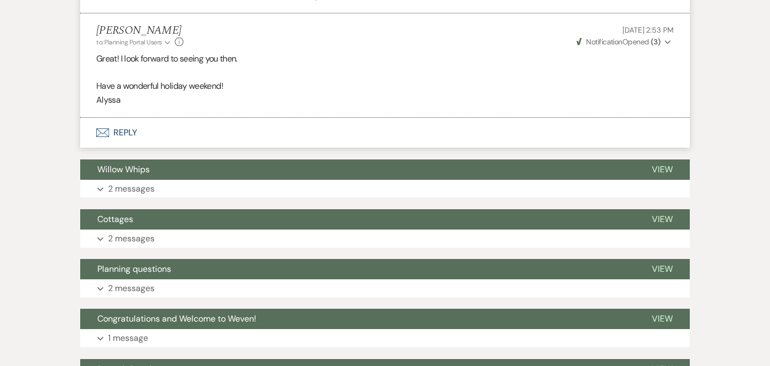
click at [125, 124] on button "Envelope Reply" at bounding box center [385, 133] width 610 height 30
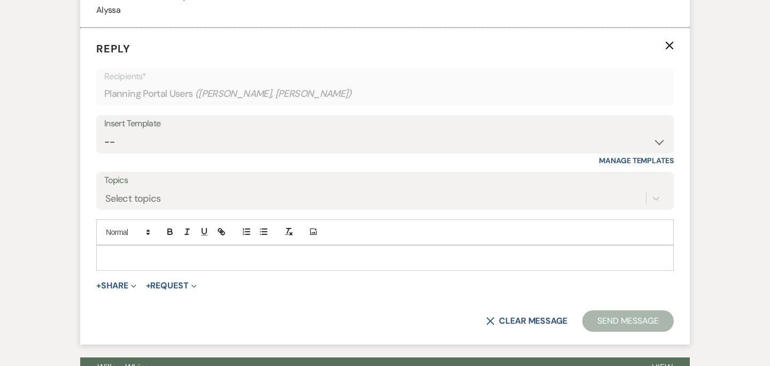
scroll to position [655, 0]
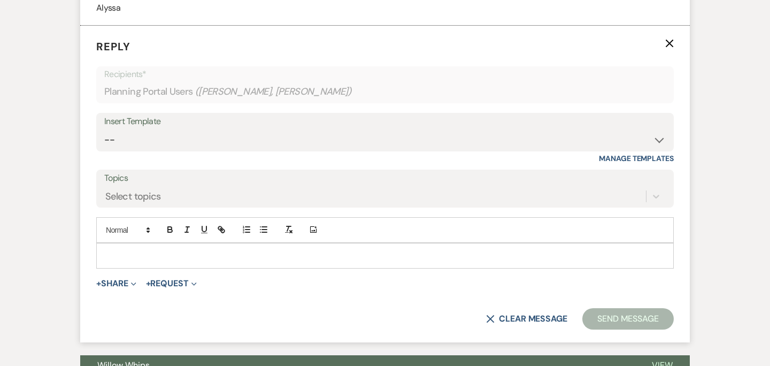
click at [209, 257] on p at bounding box center [385, 256] width 560 height 12
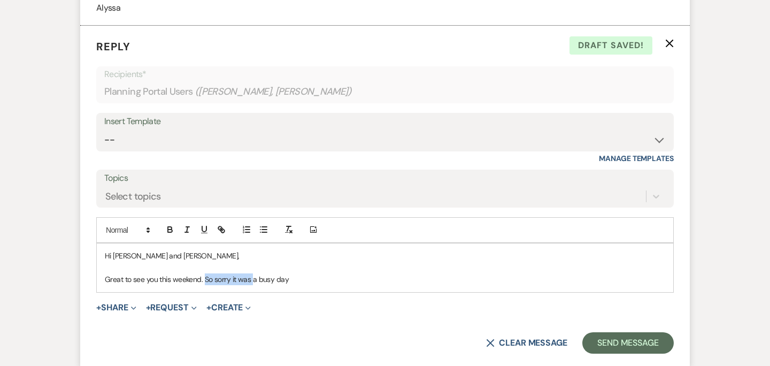
drag, startPoint x: 252, startPoint y: 280, endPoint x: 206, endPoint y: 277, distance: 46.1
click at [206, 277] on p "Great to see you this weekend. So sorry it was a busy day" at bounding box center [385, 279] width 560 height 12
click at [391, 282] on p "Great to see you this weekend. Of course I'm sure you noticed it was such a bus…" at bounding box center [385, 279] width 560 height 12
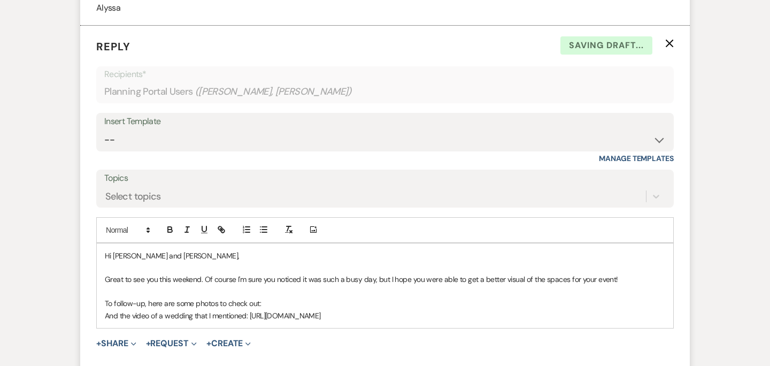
click at [288, 304] on p "To follow-up, here are some photos to check out:" at bounding box center [385, 303] width 560 height 12
click at [574, 316] on p "And the video of a wedding that I mentioned: [URL][DOMAIN_NAME]" at bounding box center [385, 316] width 560 height 12
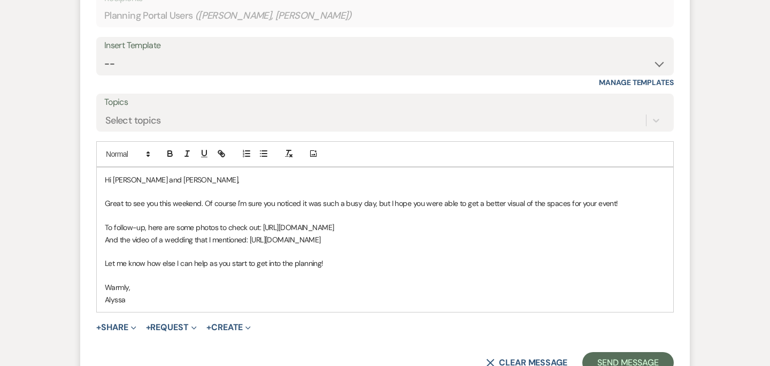
scroll to position [732, 0]
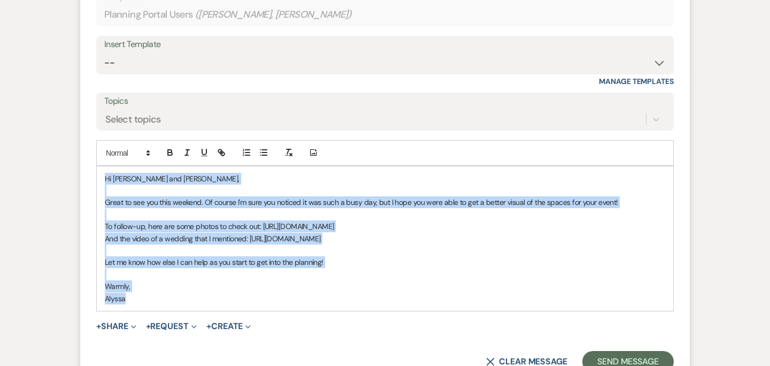
drag, startPoint x: 107, startPoint y: 178, endPoint x: 152, endPoint y: 305, distance: 135.0
click at [152, 305] on div "Hi [PERSON_NAME] and [PERSON_NAME], Great to see you this weekend. Of course I'…" at bounding box center [385, 238] width 577 height 144
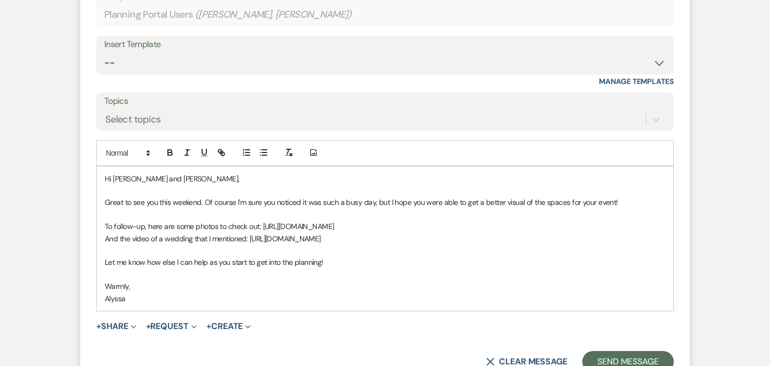
click at [247, 250] on p at bounding box center [385, 250] width 560 height 12
click at [103, 279] on div "Hi [PERSON_NAME] and [PERSON_NAME], Great to see you this weekend. Of course I'…" at bounding box center [385, 238] width 577 height 144
drag, startPoint x: 175, startPoint y: 276, endPoint x: 114, endPoint y: 274, distance: 61.5
click at [114, 274] on p "PS: were you able to s" at bounding box center [385, 274] width 560 height 12
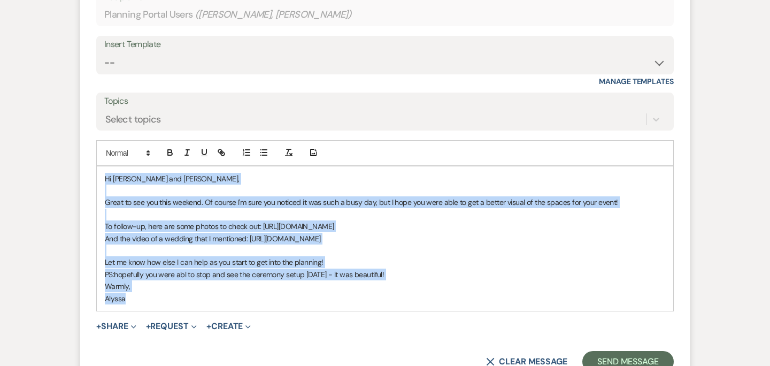
drag, startPoint x: 105, startPoint y: 179, endPoint x: 134, endPoint y: 298, distance: 122.7
click at [134, 298] on div "Hi [PERSON_NAME] and [PERSON_NAME], Great to see you this weekend. Of course I'…" at bounding box center [385, 238] width 577 height 144
copy div "Hi [PERSON_NAME] and [PERSON_NAME], Great to see you this weekend. Of course I'…"
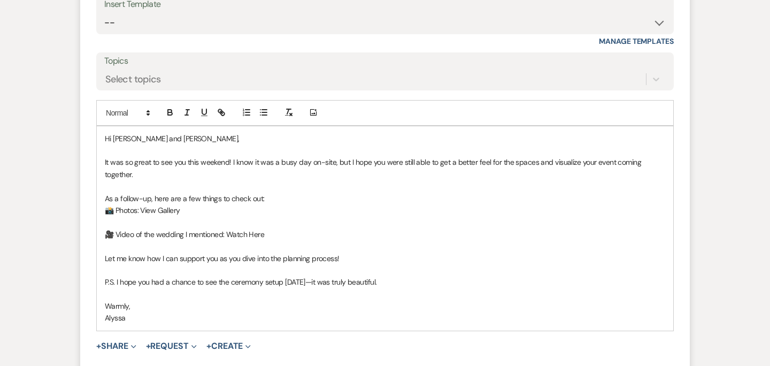
scroll to position [777, 0]
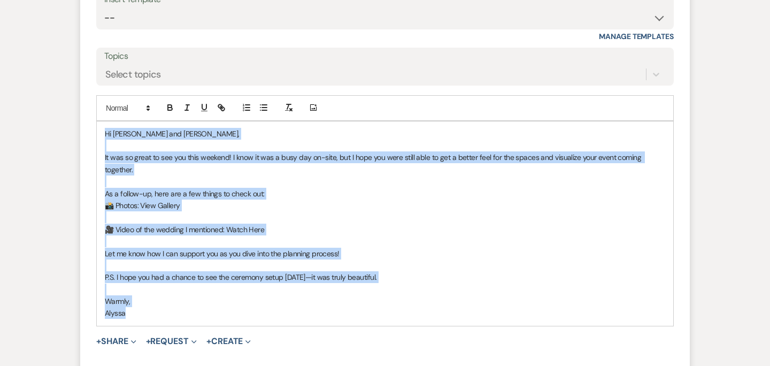
drag, startPoint x: 105, startPoint y: 131, endPoint x: 149, endPoint y: 318, distance: 191.7
click at [149, 318] on div "Hi [PERSON_NAME] and [PERSON_NAME], It was so great to see you this weekend! I …" at bounding box center [385, 223] width 577 height 204
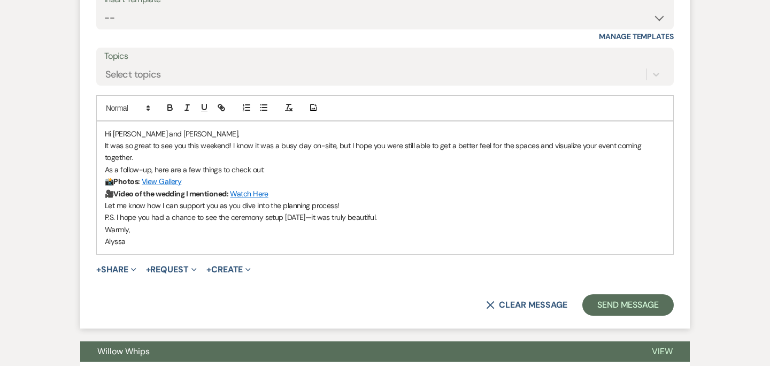
click at [176, 130] on p "Hi [PERSON_NAME] and [PERSON_NAME]," at bounding box center [385, 134] width 560 height 12
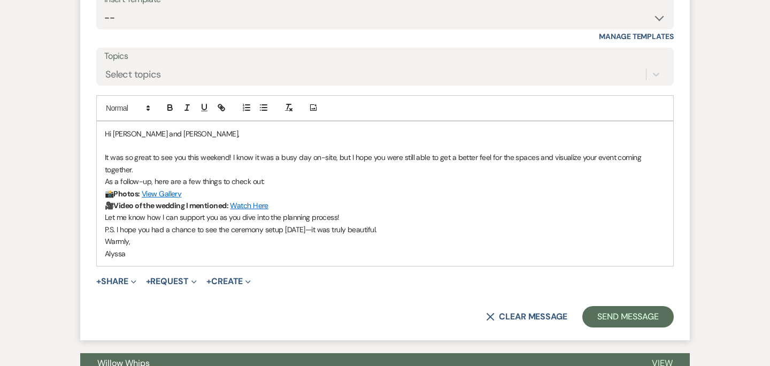
click at [134, 167] on p "It was so great to see you this weekend! I know it was a busy day on-site, but …" at bounding box center [385, 163] width 560 height 24
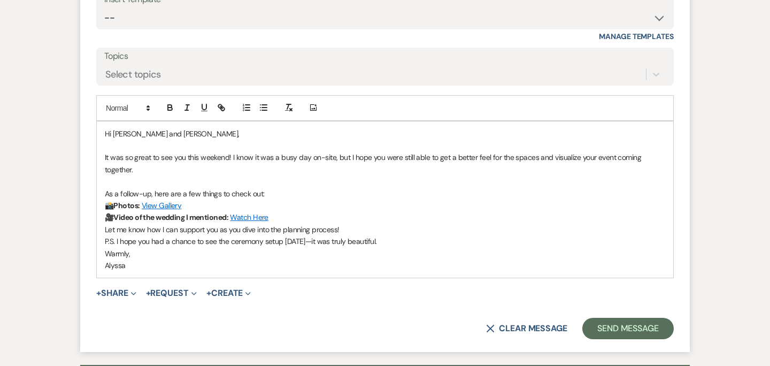
drag, startPoint x: 117, startPoint y: 204, endPoint x: 104, endPoint y: 203, distance: 12.3
click at [105, 203] on p "📸 Photos: View Gallery" at bounding box center [385, 205] width 560 height 12
drag, startPoint x: 116, startPoint y: 217, endPoint x: 101, endPoint y: 216, distance: 15.0
click at [101, 216] on div "Hi [PERSON_NAME] and [PERSON_NAME], It was so great to see you this weekend! I …" at bounding box center [385, 199] width 577 height 157
click at [104, 229] on div "Hi [PERSON_NAME] and [PERSON_NAME], It was so great to see you this weekend! I …" at bounding box center [385, 199] width 577 height 157
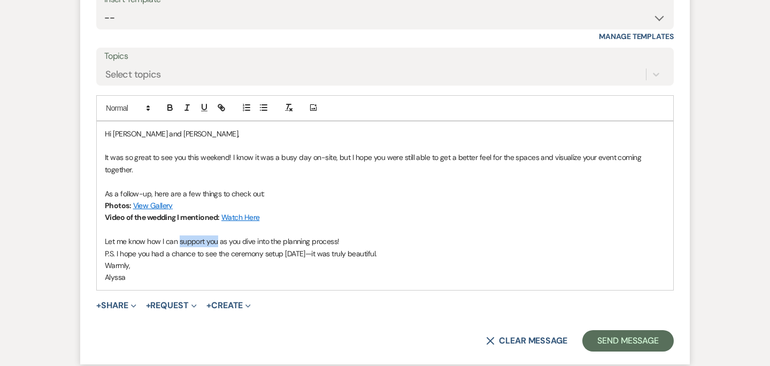
drag, startPoint x: 179, startPoint y: 242, endPoint x: 217, endPoint y: 243, distance: 37.5
click at [217, 243] on p "Let me know how I can support you as you dive into the planning process!" at bounding box center [385, 241] width 560 height 12
click at [332, 241] on p "Let me know how I can help as you dive into the planning process!" at bounding box center [385, 241] width 560 height 12
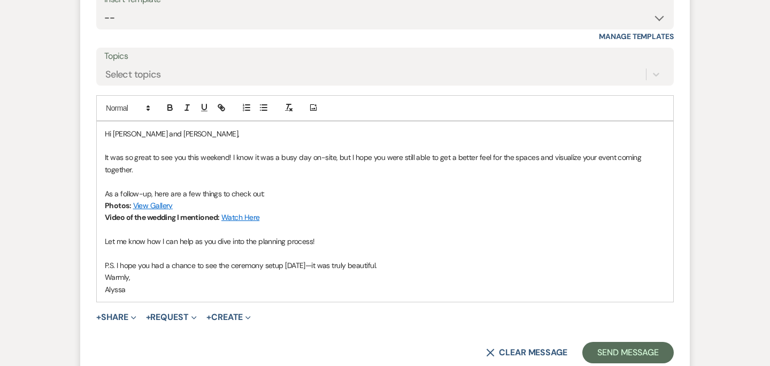
click at [106, 275] on p "Warmly," at bounding box center [385, 277] width 560 height 12
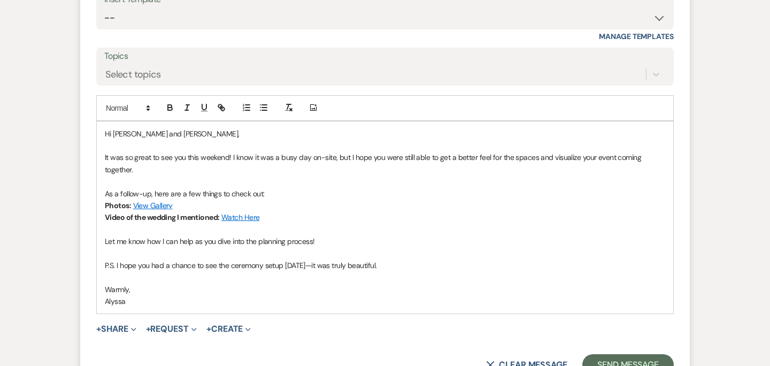
click at [107, 304] on p "Alyssa" at bounding box center [385, 301] width 560 height 12
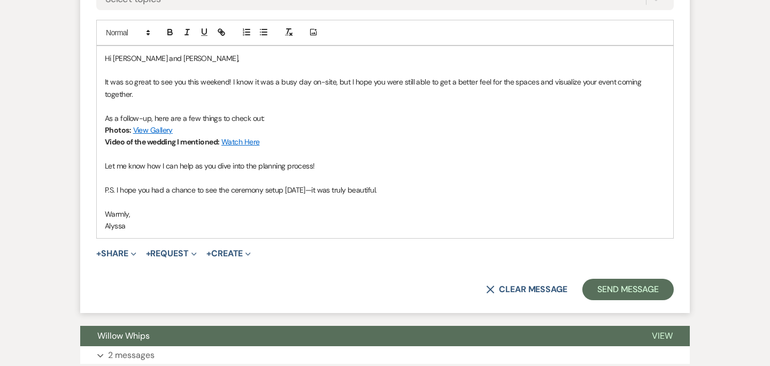
scroll to position [854, 0]
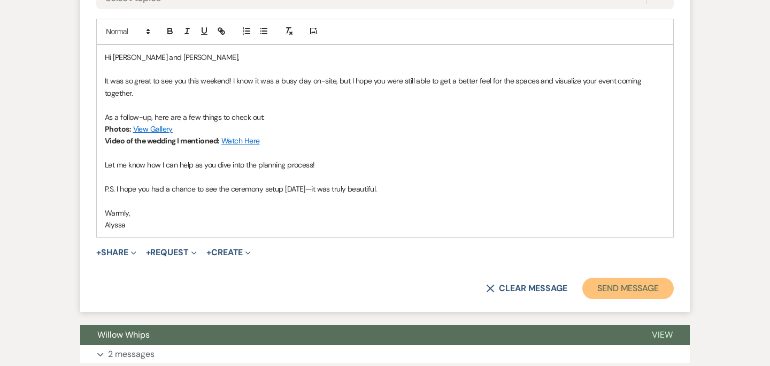
click at [625, 294] on button "Send Message" at bounding box center [627, 288] width 91 height 21
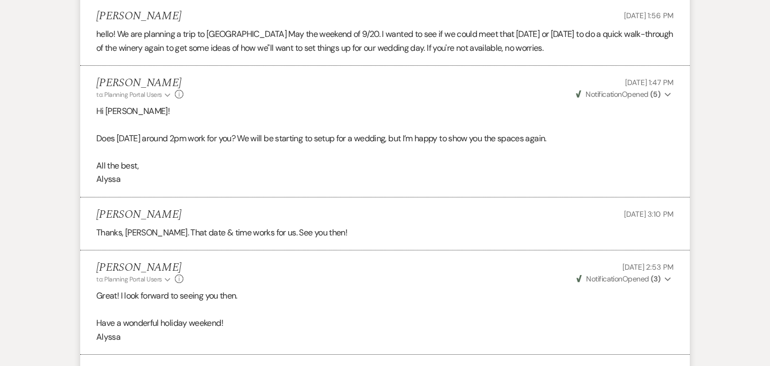
scroll to position [0, 0]
